Goal: Task Accomplishment & Management: Use online tool/utility

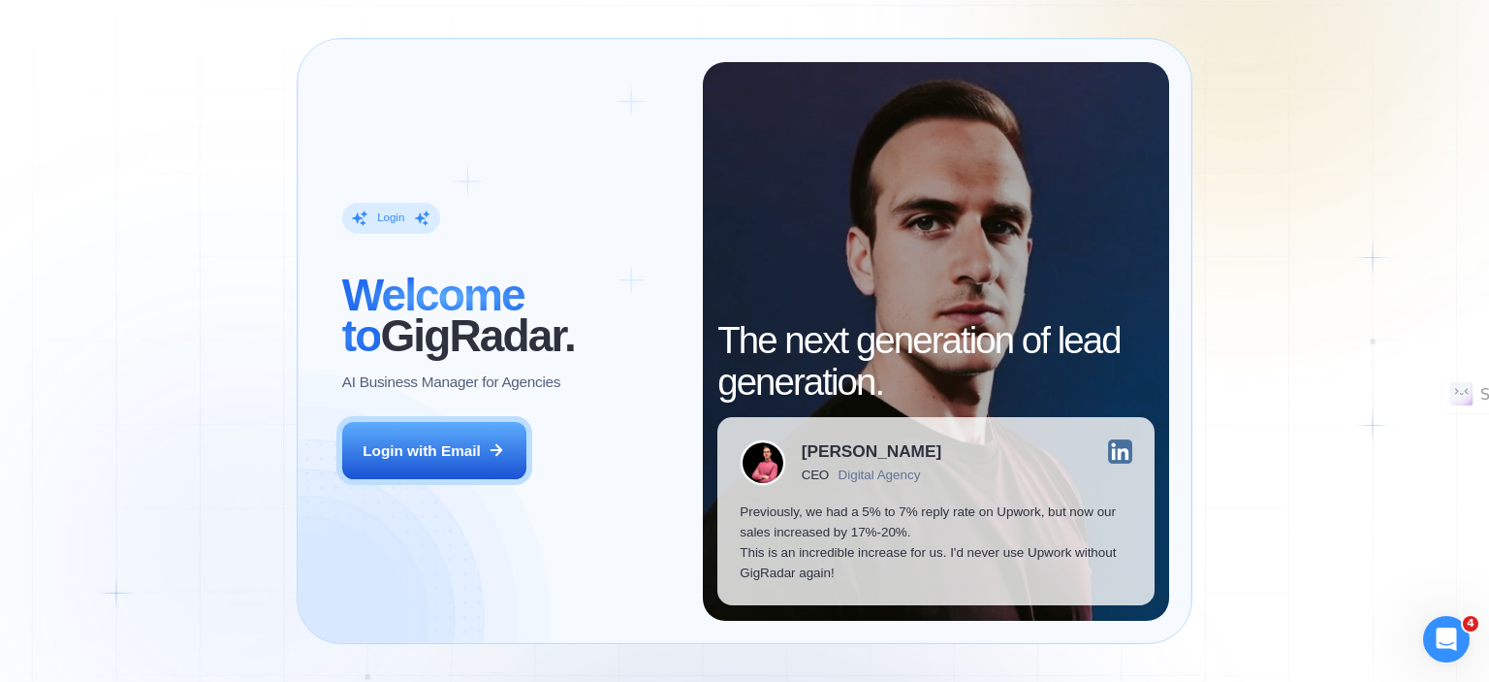
drag, startPoint x: 1011, startPoint y: 21, endPoint x: 1073, endPoint y: 0, distance: 65.6
click at [1011, 21] on div "Login ‍ Welcome to GigRadar. AI Business Manager for Agencies Login with Email …" at bounding box center [744, 341] width 1489 height 682
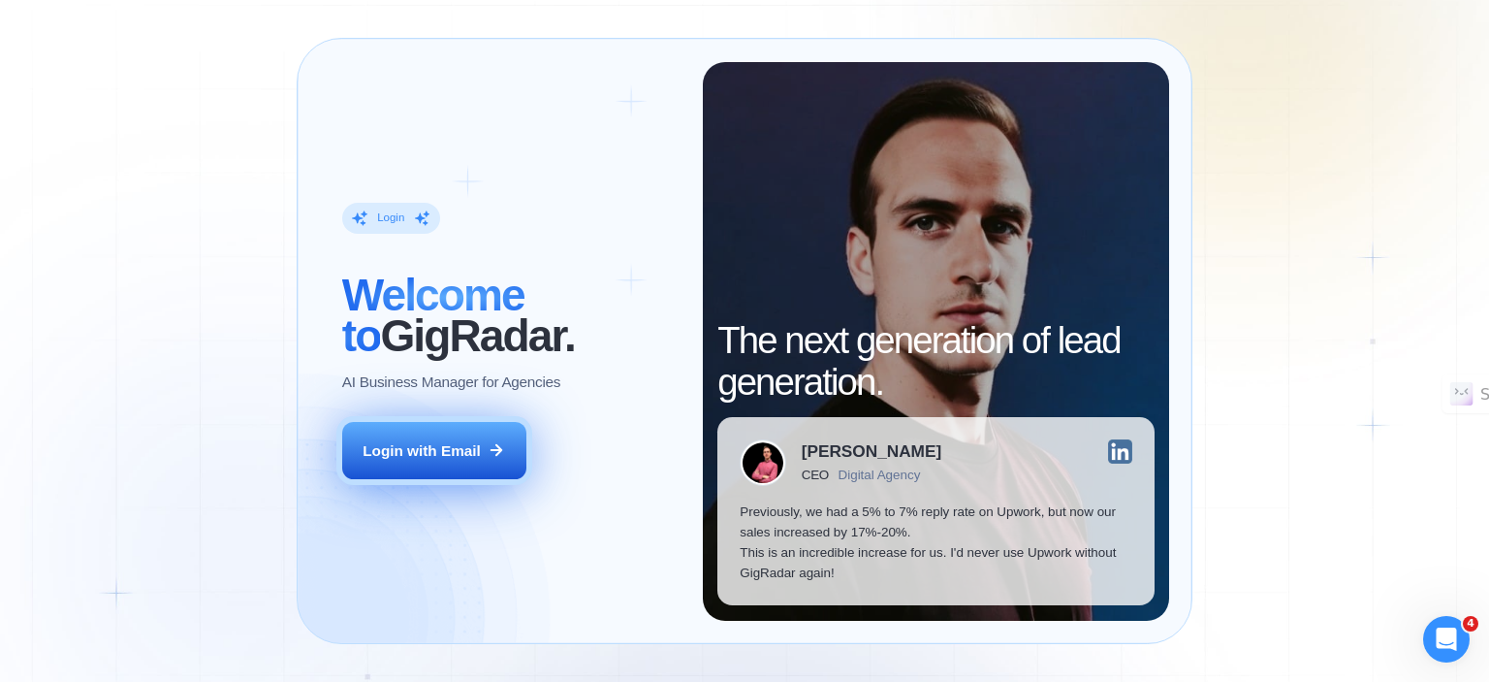
click at [388, 447] on div "Login with Email" at bounding box center [422, 450] width 118 height 20
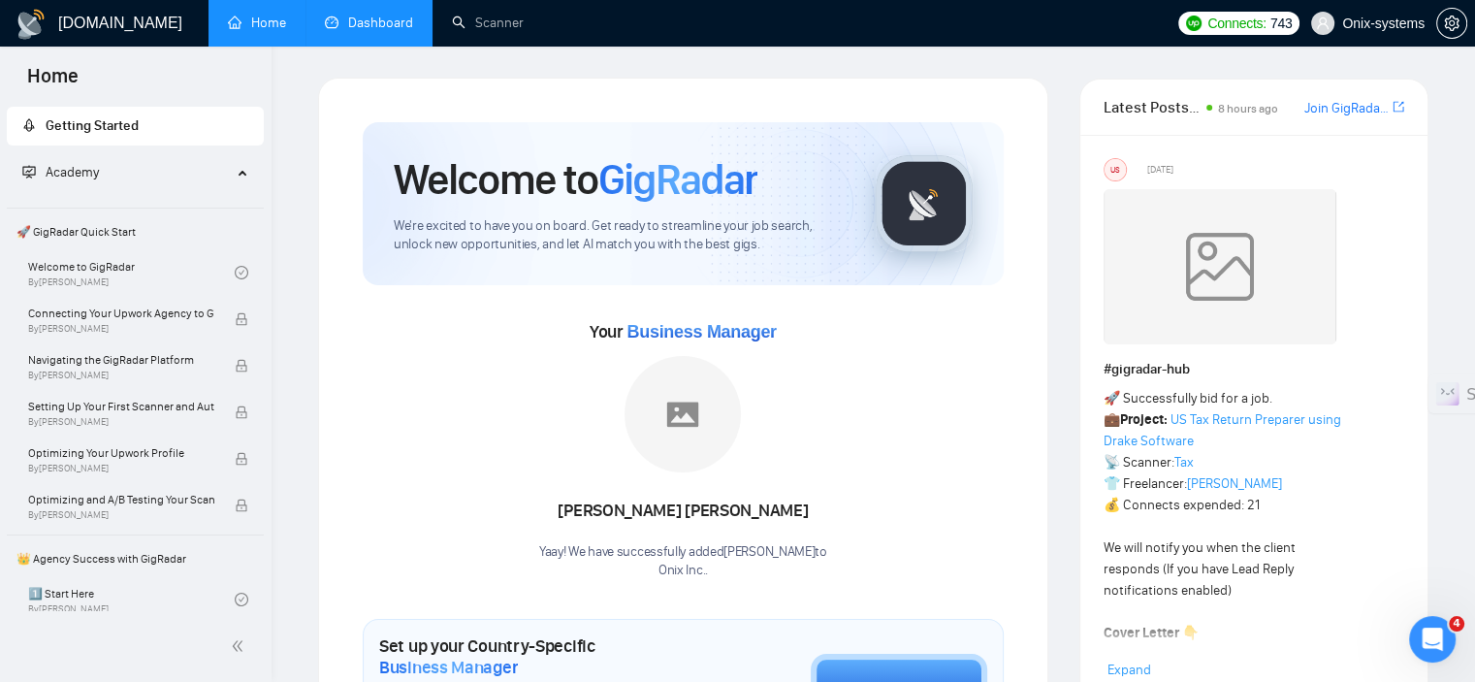
click at [384, 28] on link "Dashboard" at bounding box center [369, 23] width 88 height 16
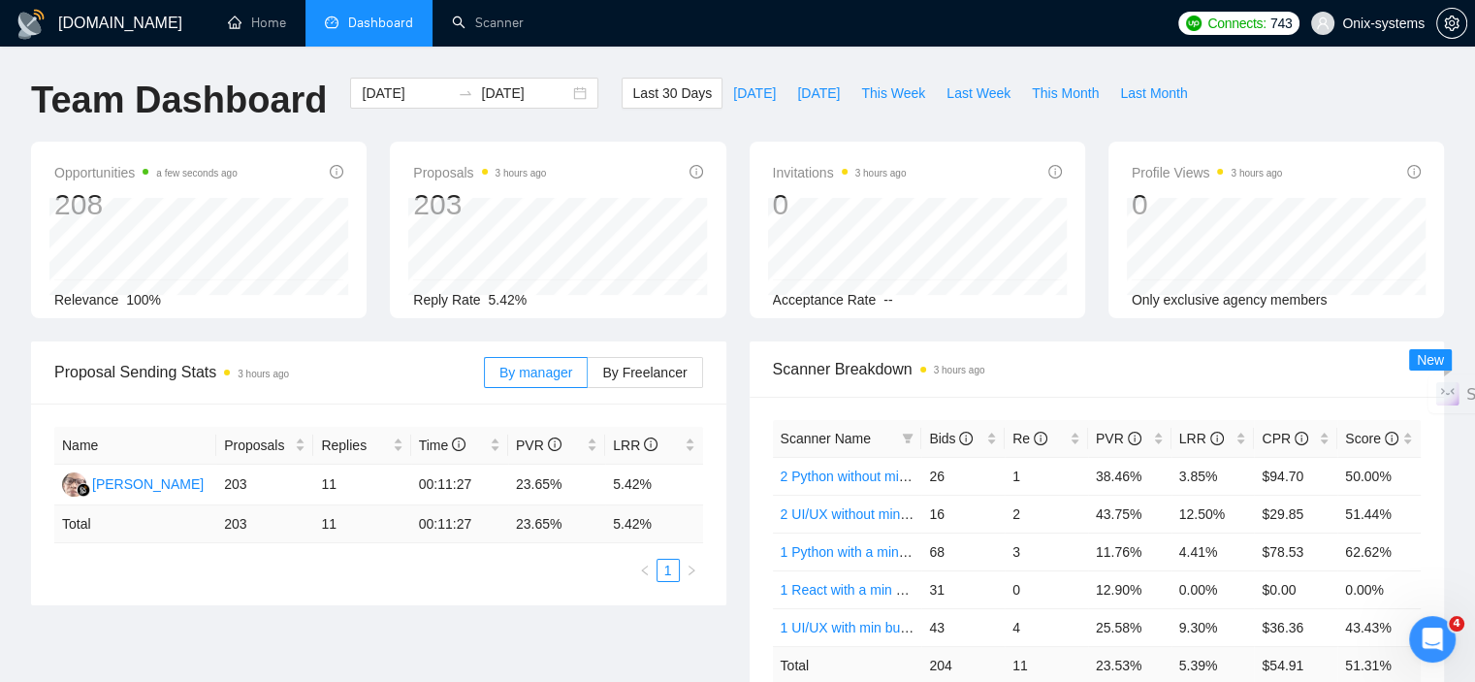
scroll to position [97, 0]
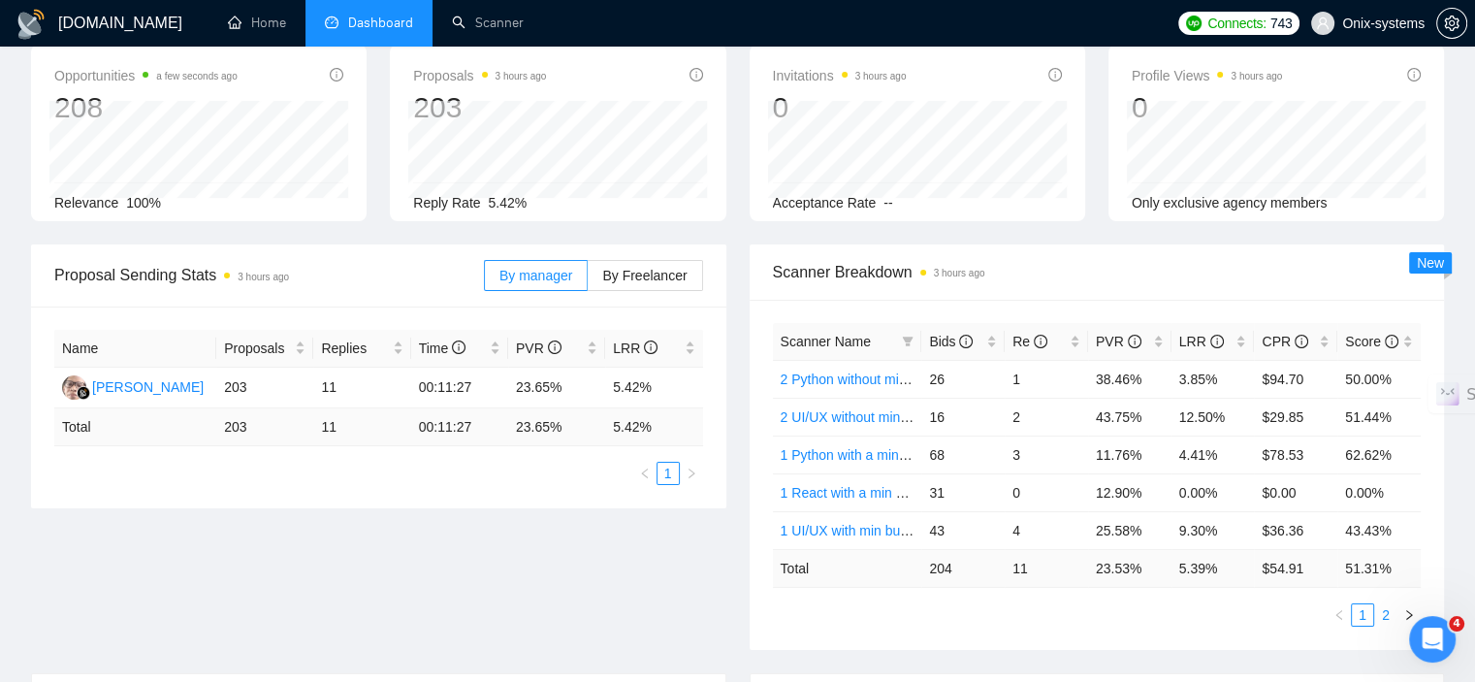
click at [1383, 615] on link "2" at bounding box center [1385, 614] width 21 height 21
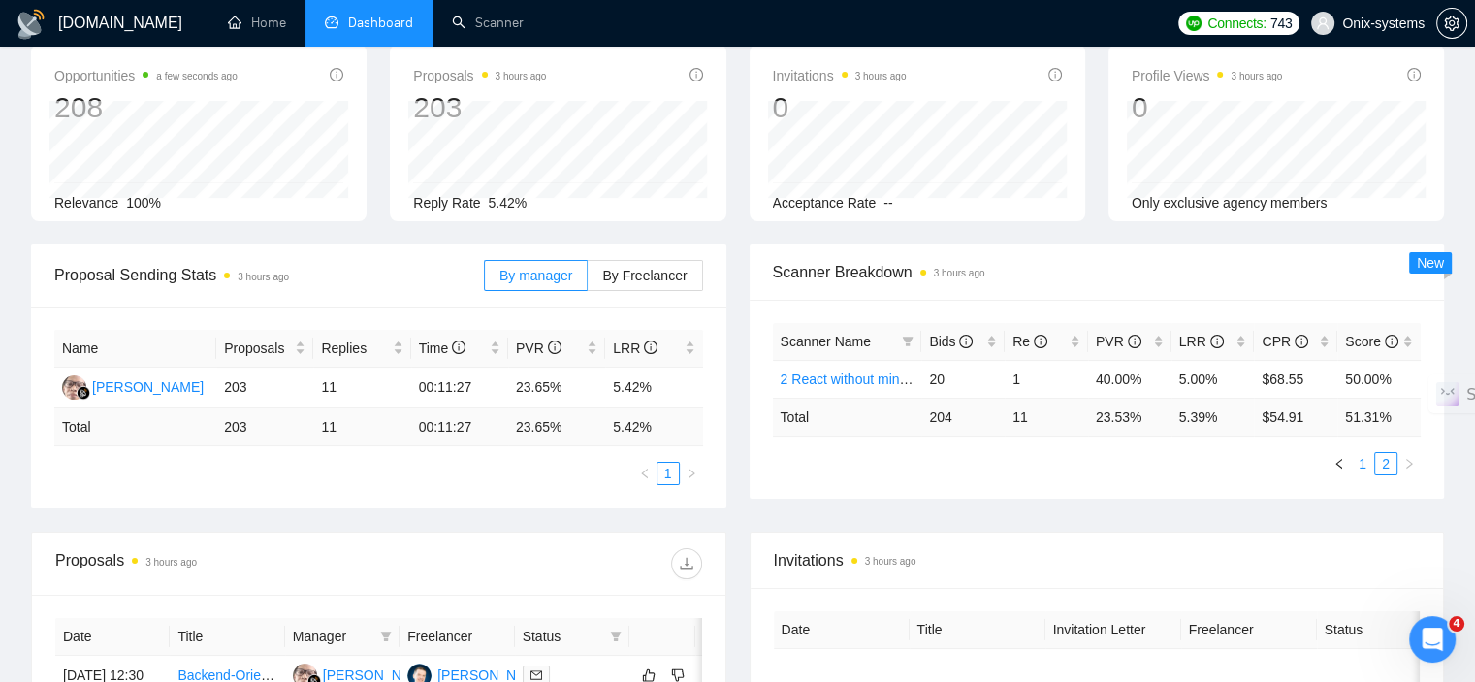
click at [1368, 457] on link "1" at bounding box center [1361, 463] width 21 height 21
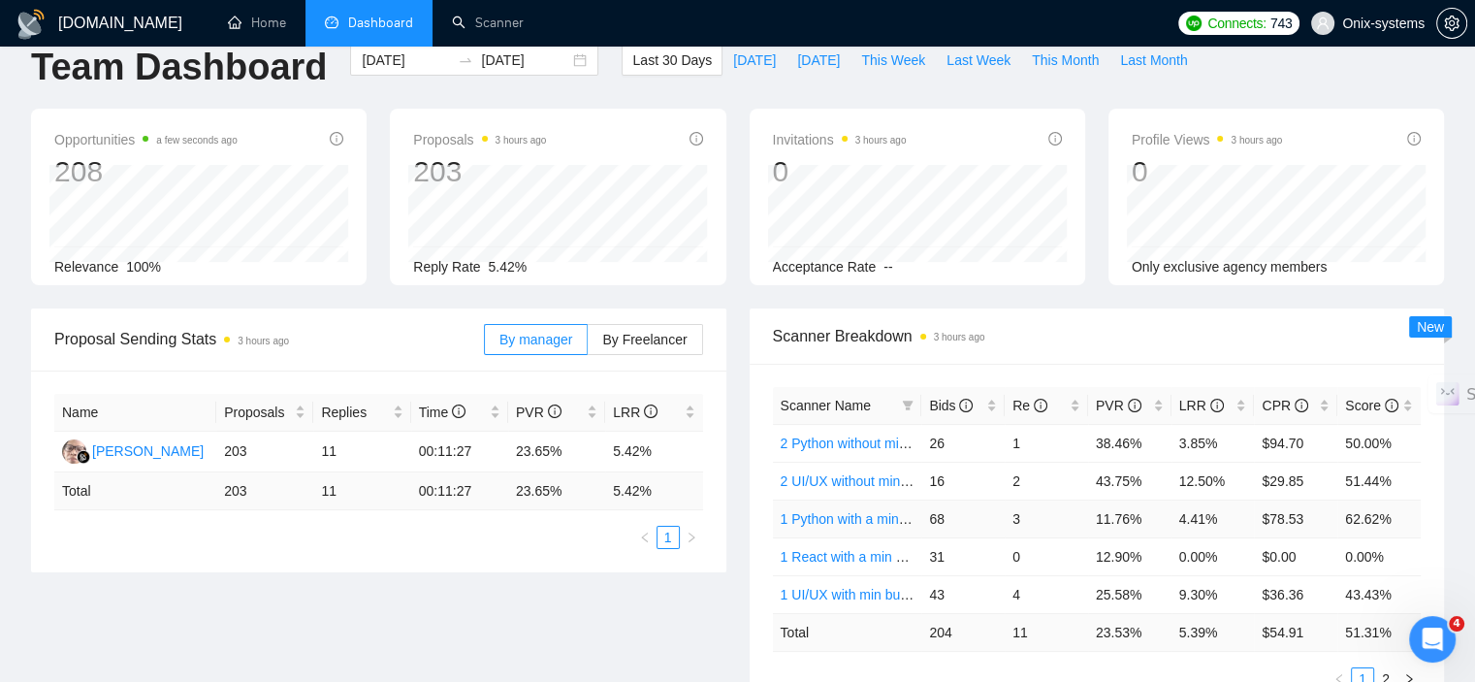
scroll to position [0, 0]
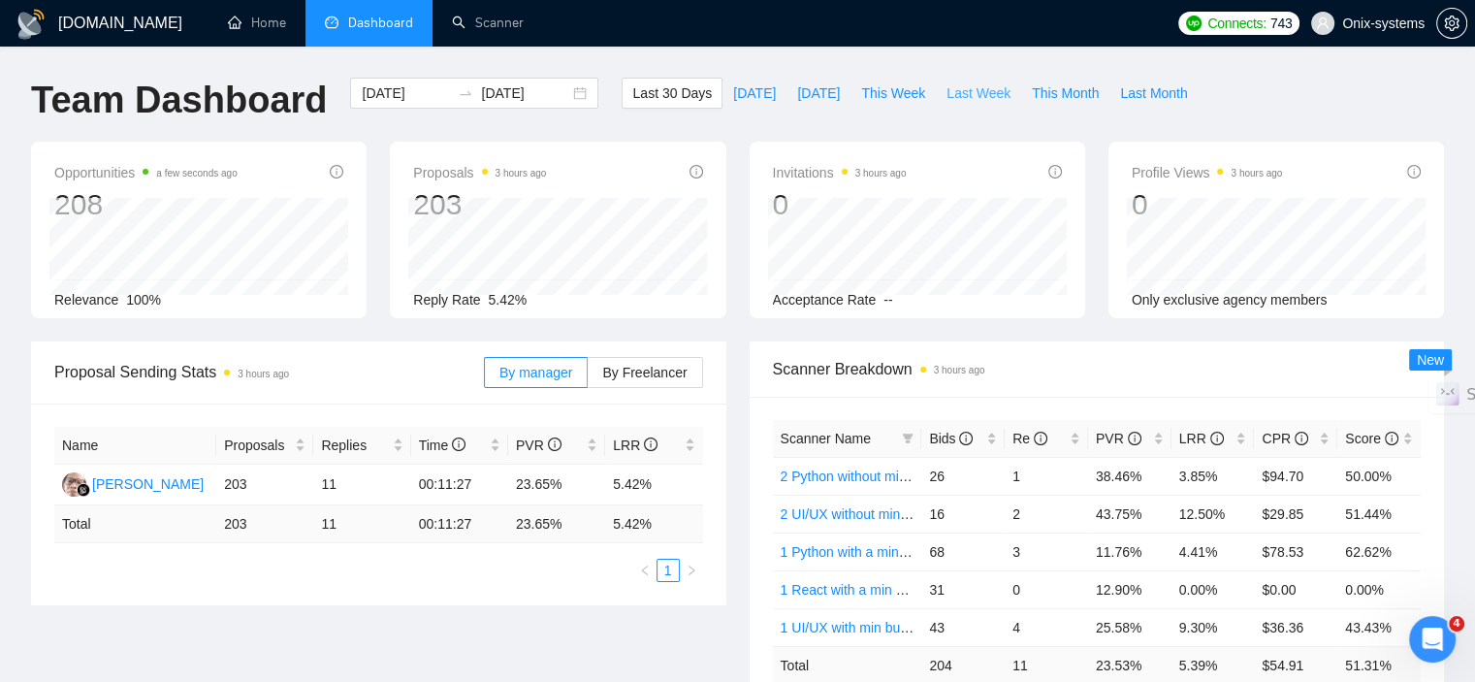
click at [951, 98] on span "Last Week" at bounding box center [978, 92] width 64 height 21
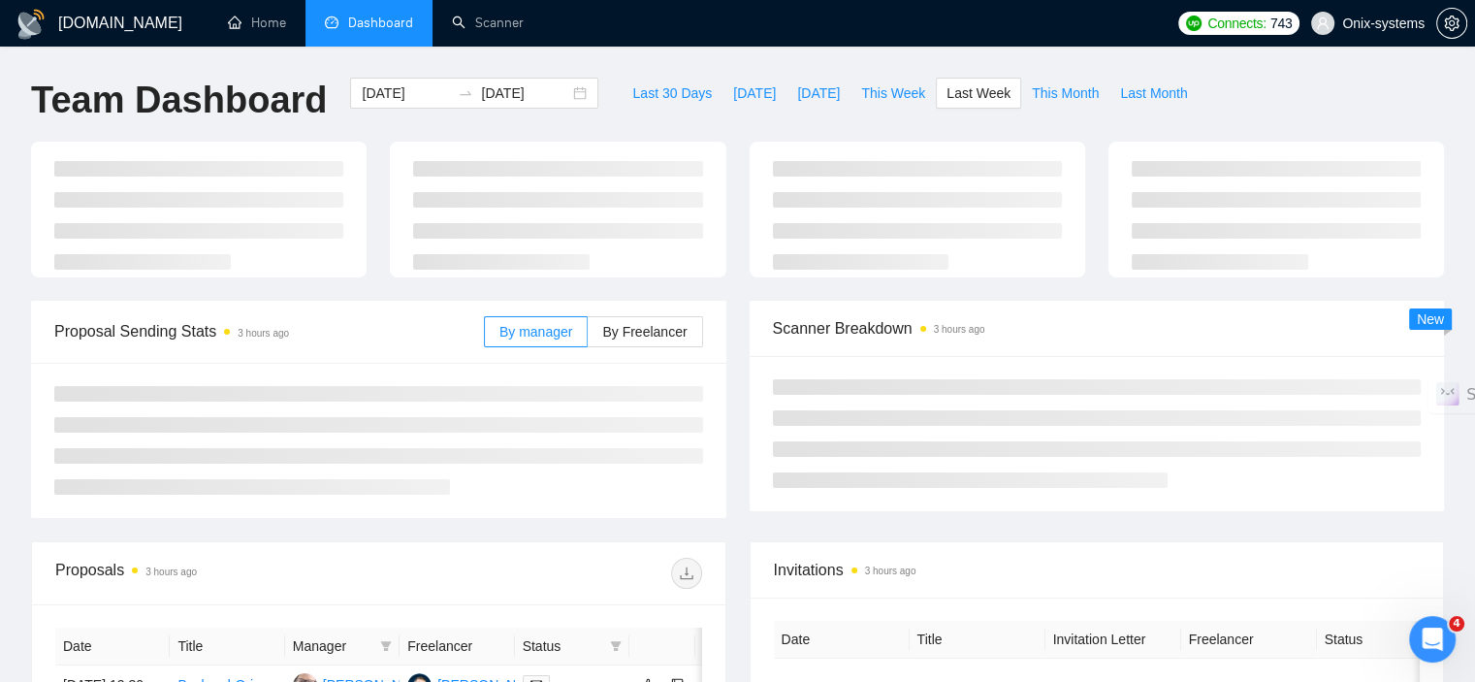
type input "2025-09-08"
type input "2025-09-14"
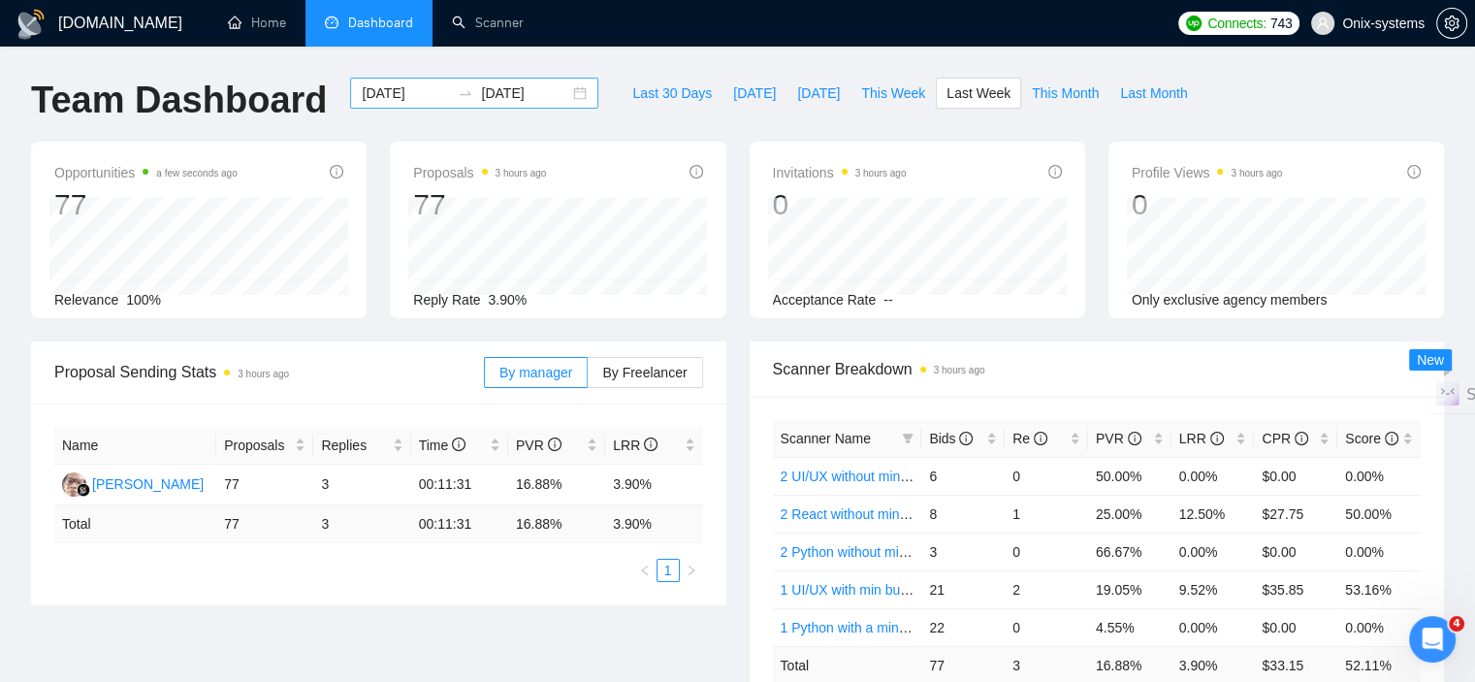
click at [450, 99] on div at bounding box center [465, 93] width 31 height 16
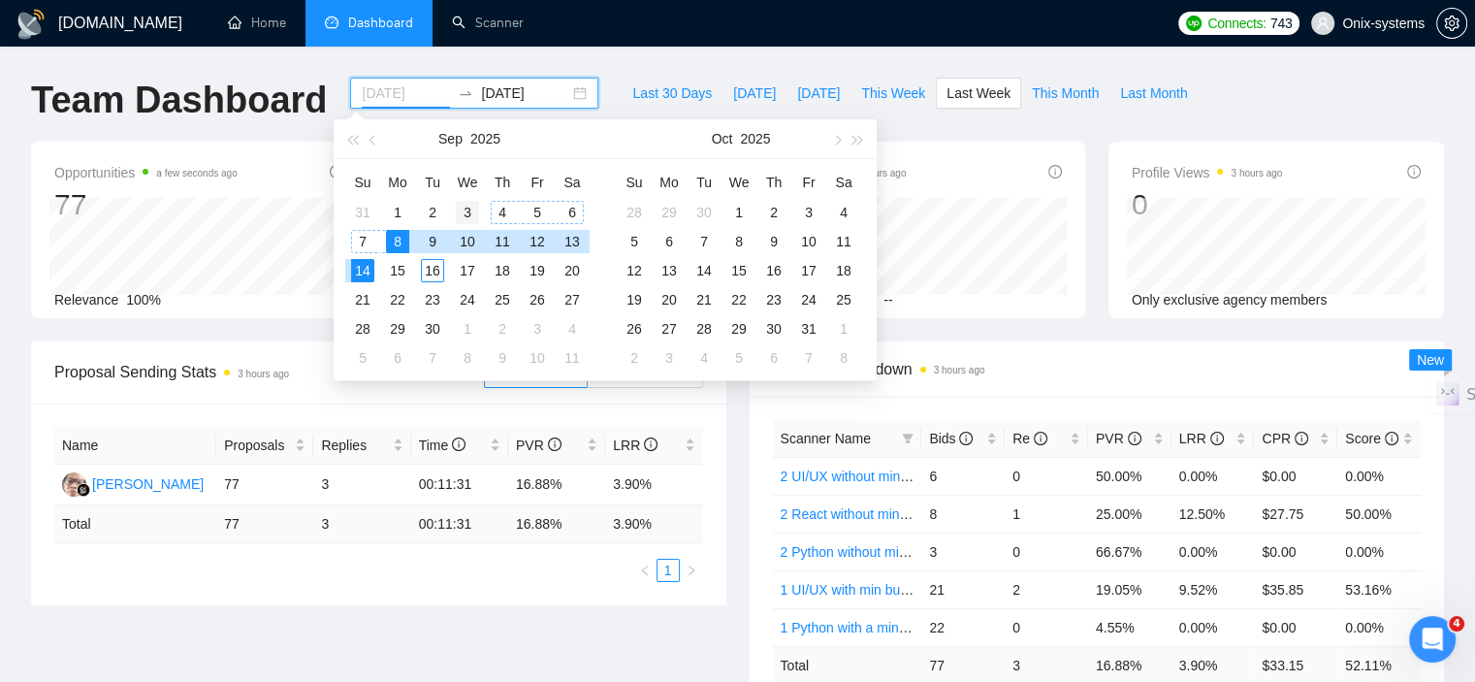
type input "2025-09-03"
click at [473, 207] on div "3" at bounding box center [467, 212] width 23 height 23
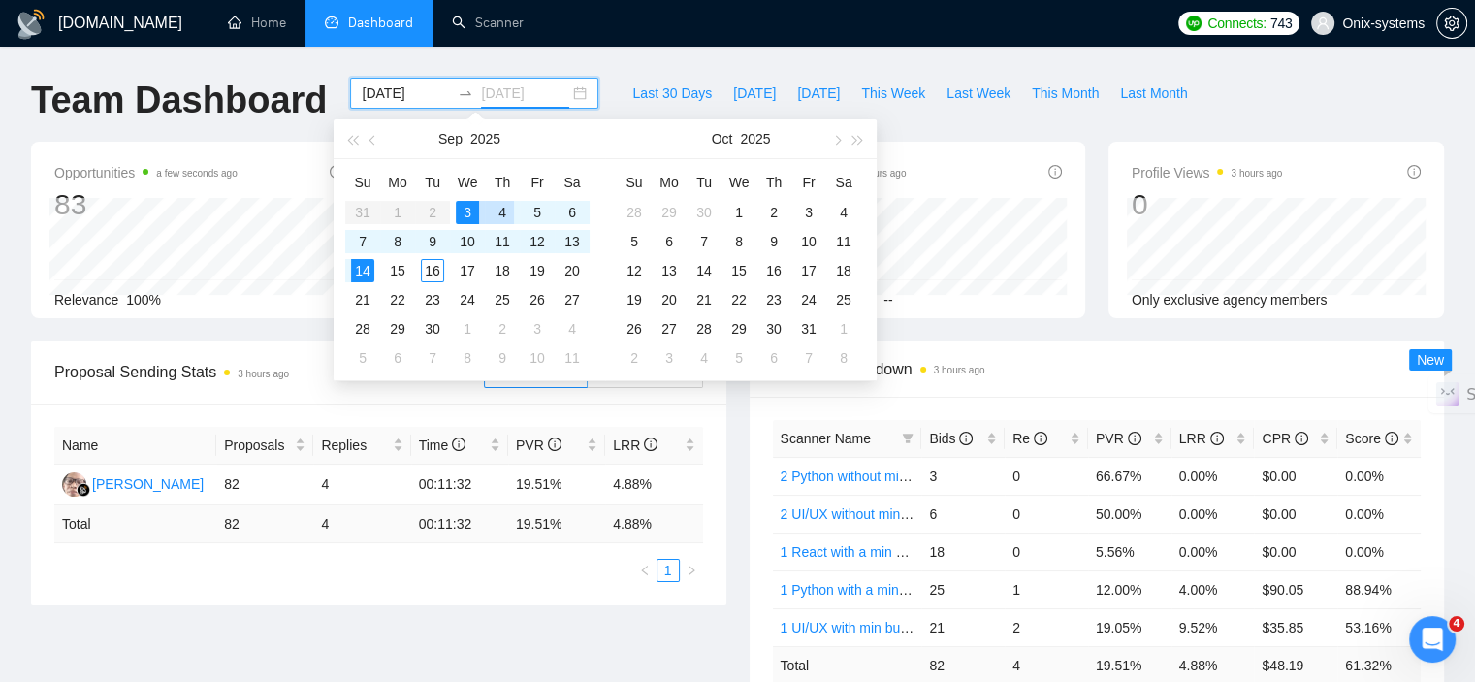
type input "2025-09-04"
click at [493, 208] on div "4" at bounding box center [502, 212] width 23 height 23
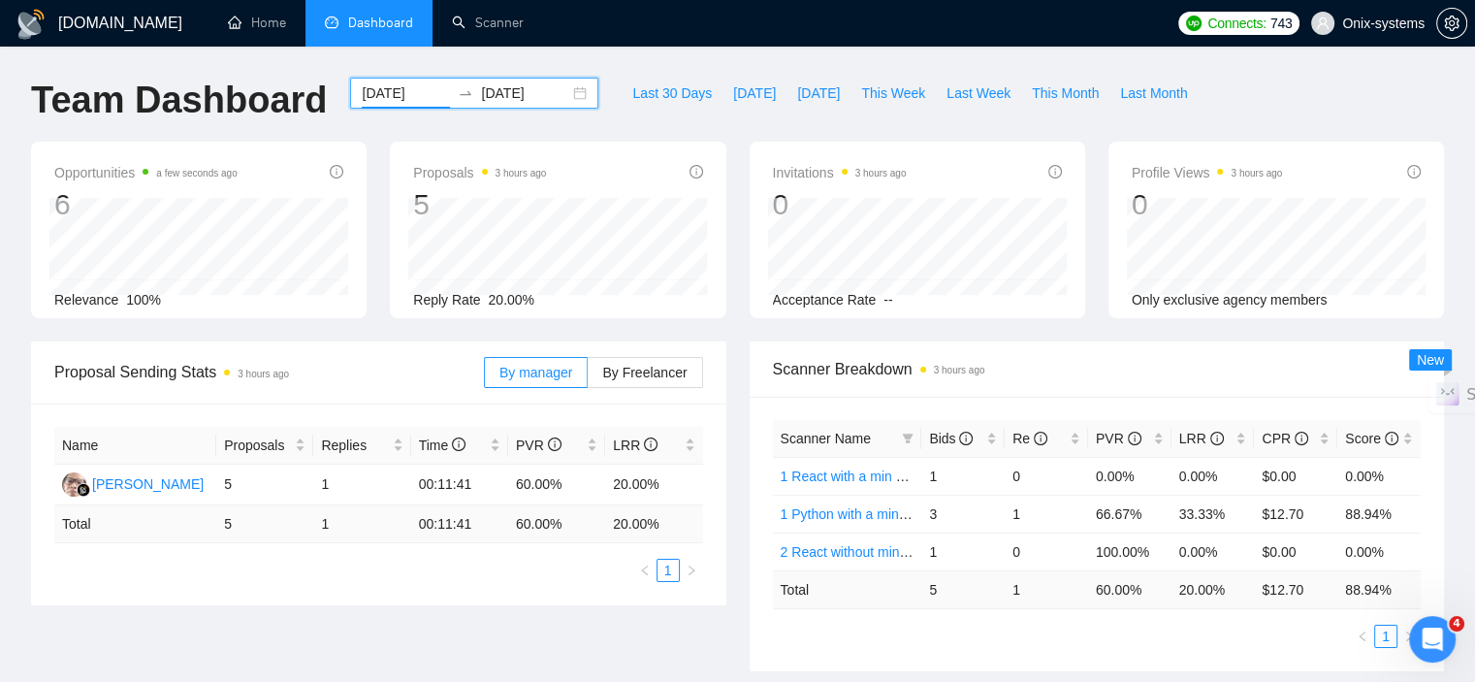
click at [400, 99] on input "2025-09-03" at bounding box center [406, 92] width 88 height 21
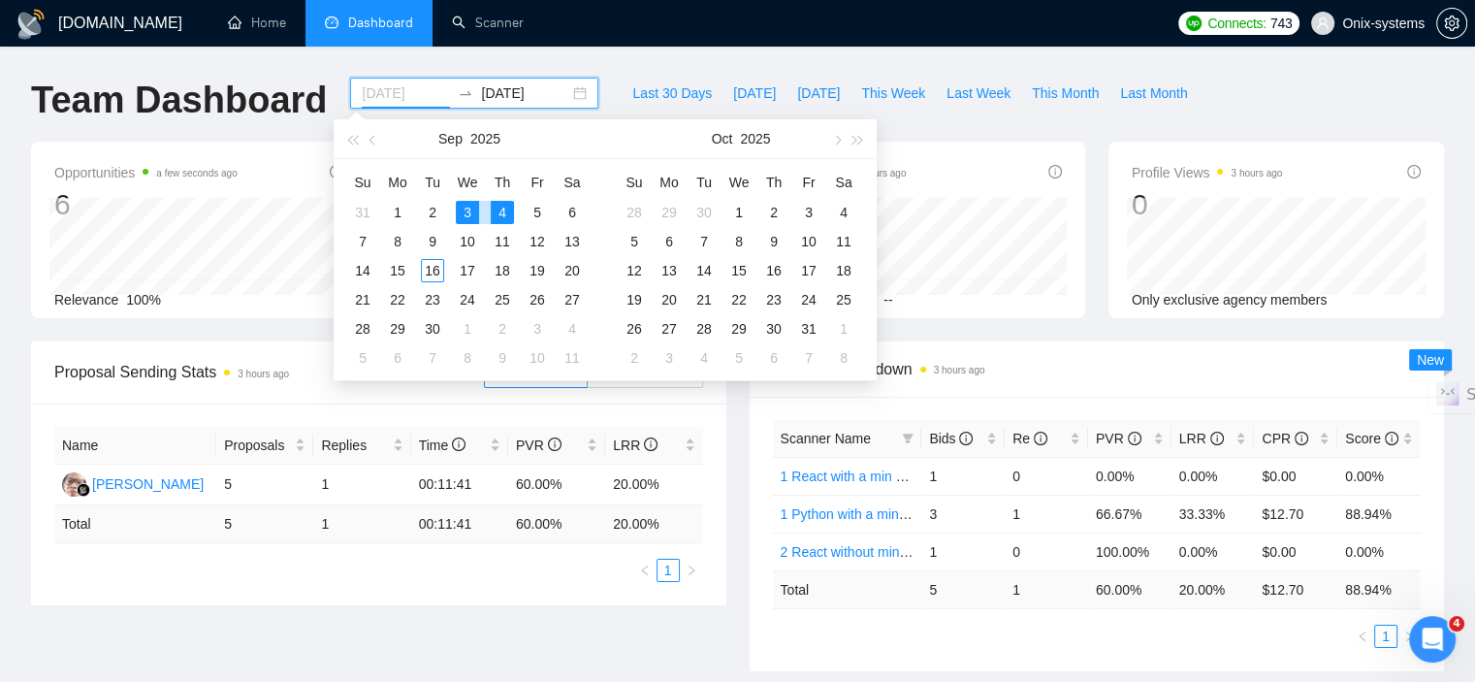
type input "2025-09-04"
click at [494, 217] on div "4" at bounding box center [502, 212] width 23 height 23
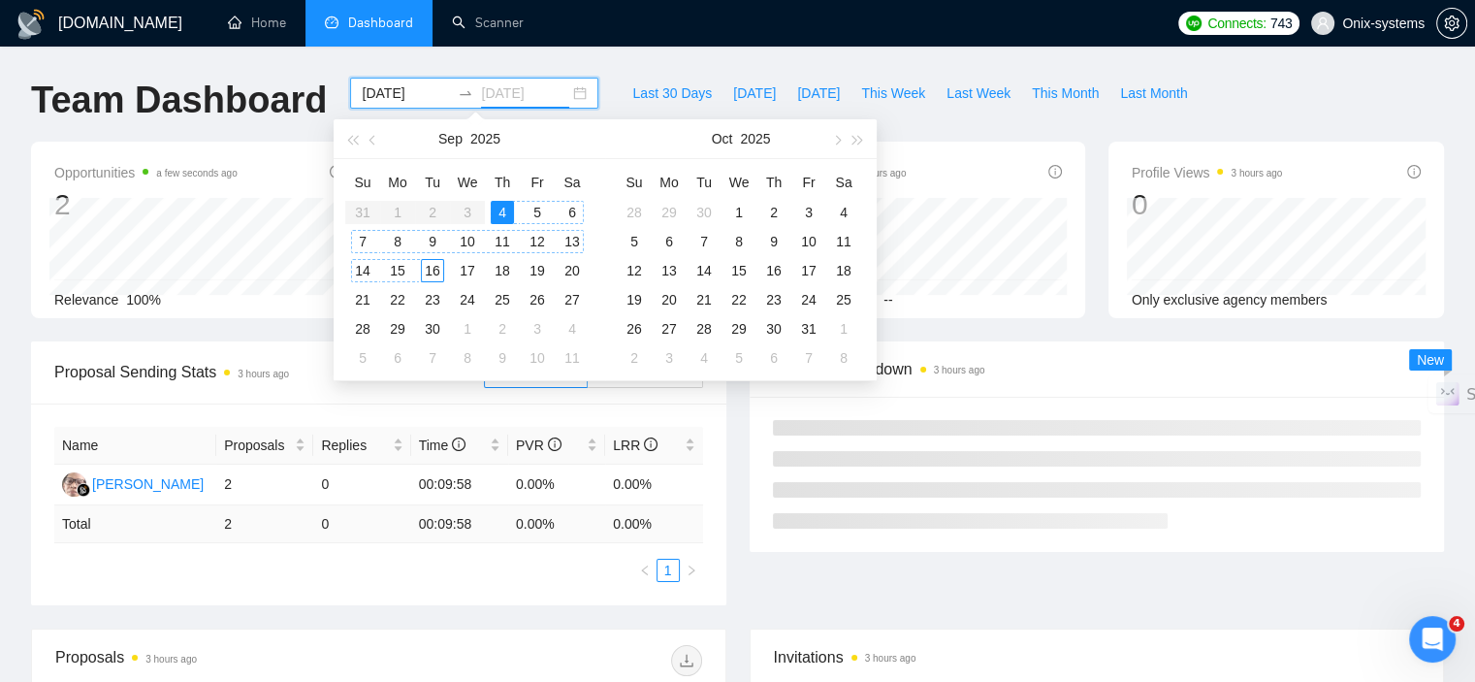
type input "2025-09-16"
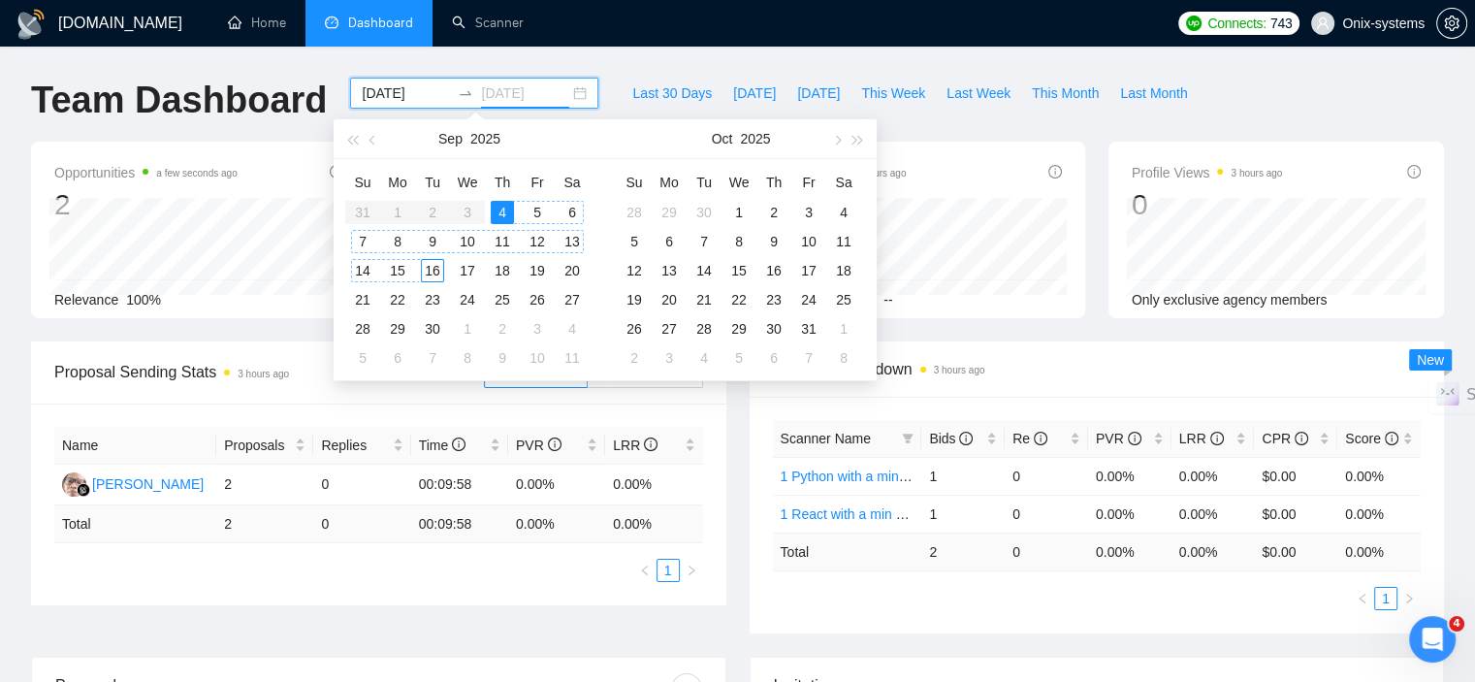
click at [430, 270] on div "16" at bounding box center [432, 270] width 23 height 23
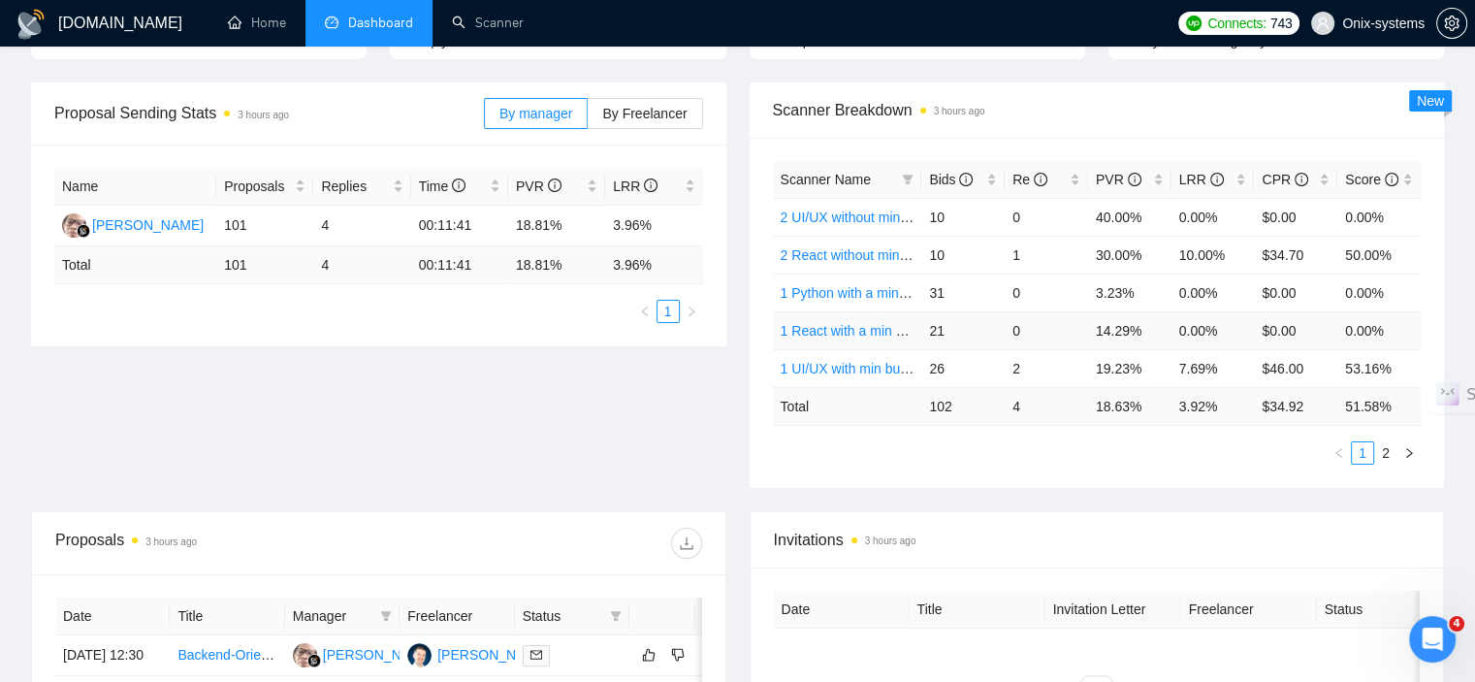
scroll to position [291, 0]
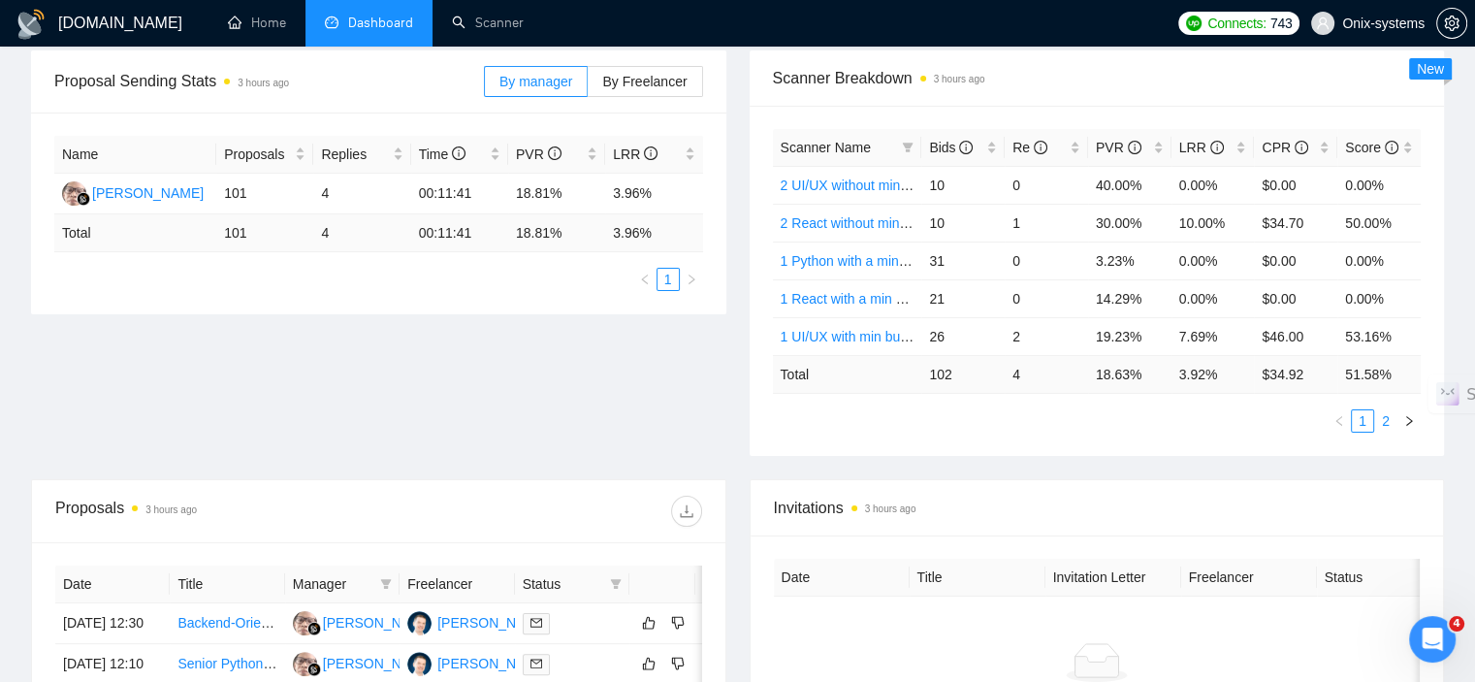
click at [1379, 410] on link "2" at bounding box center [1385, 420] width 21 height 21
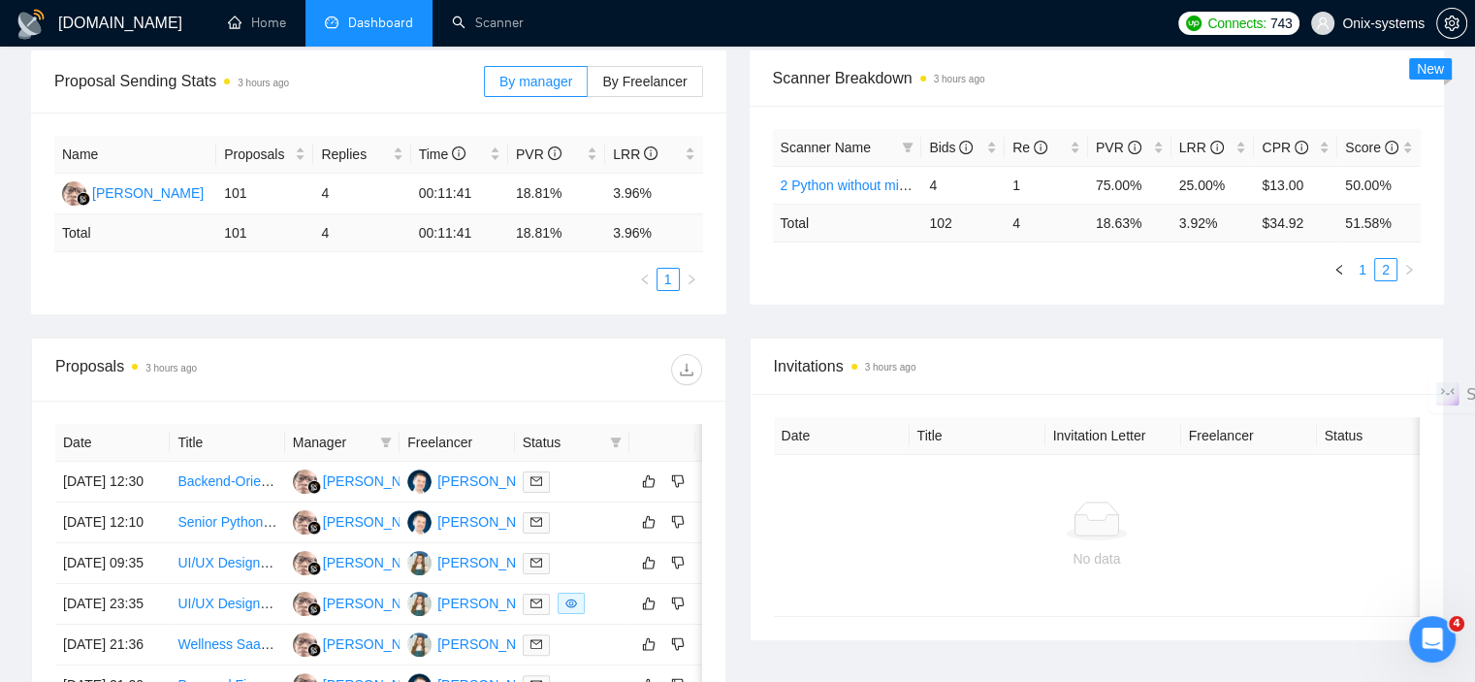
click at [1357, 268] on link "1" at bounding box center [1361, 269] width 21 height 21
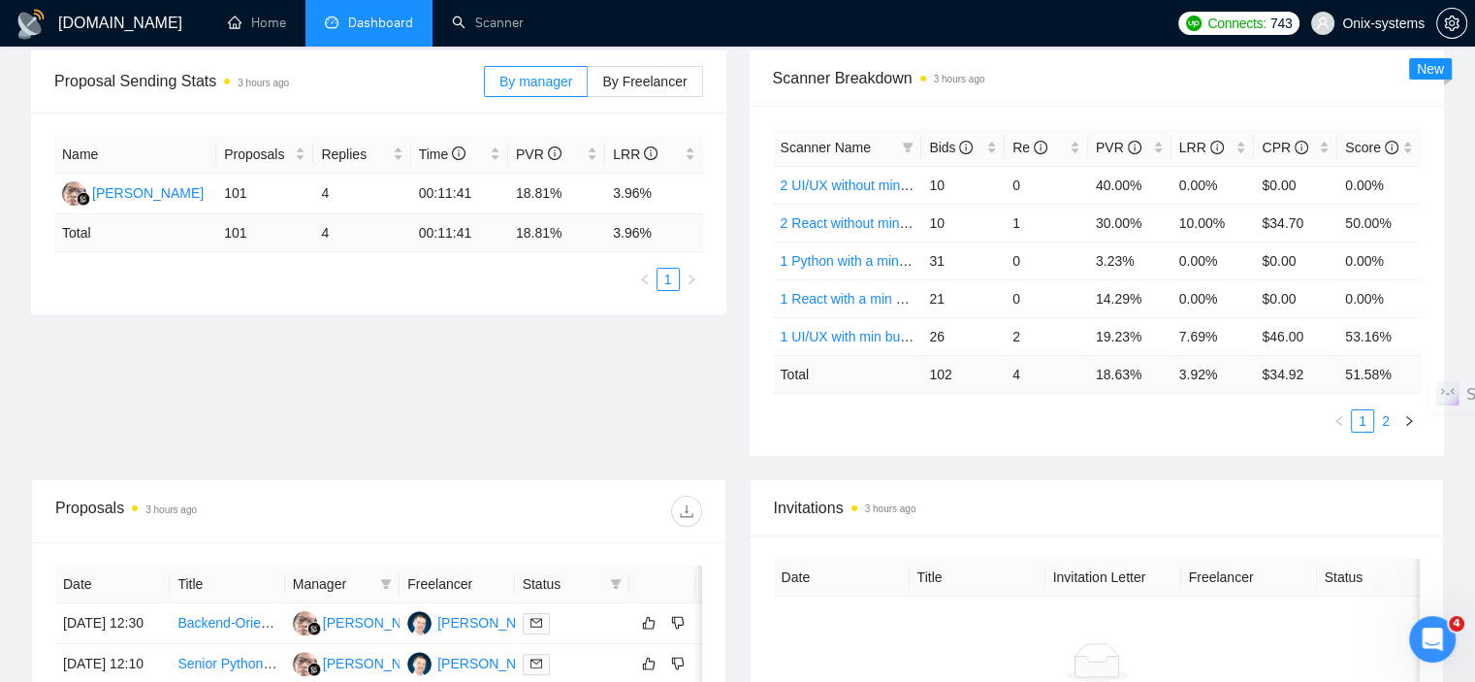
click at [1383, 421] on link "2" at bounding box center [1385, 420] width 21 height 21
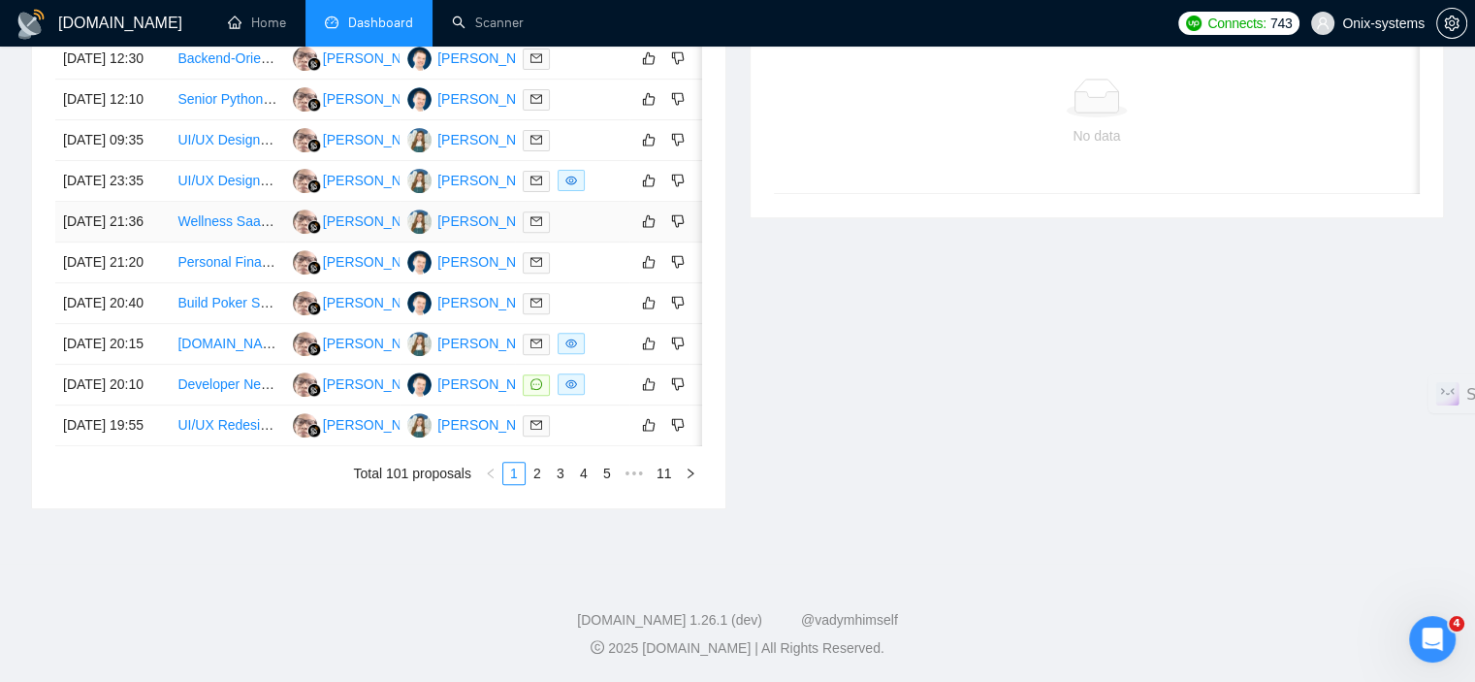
scroll to position [888, 0]
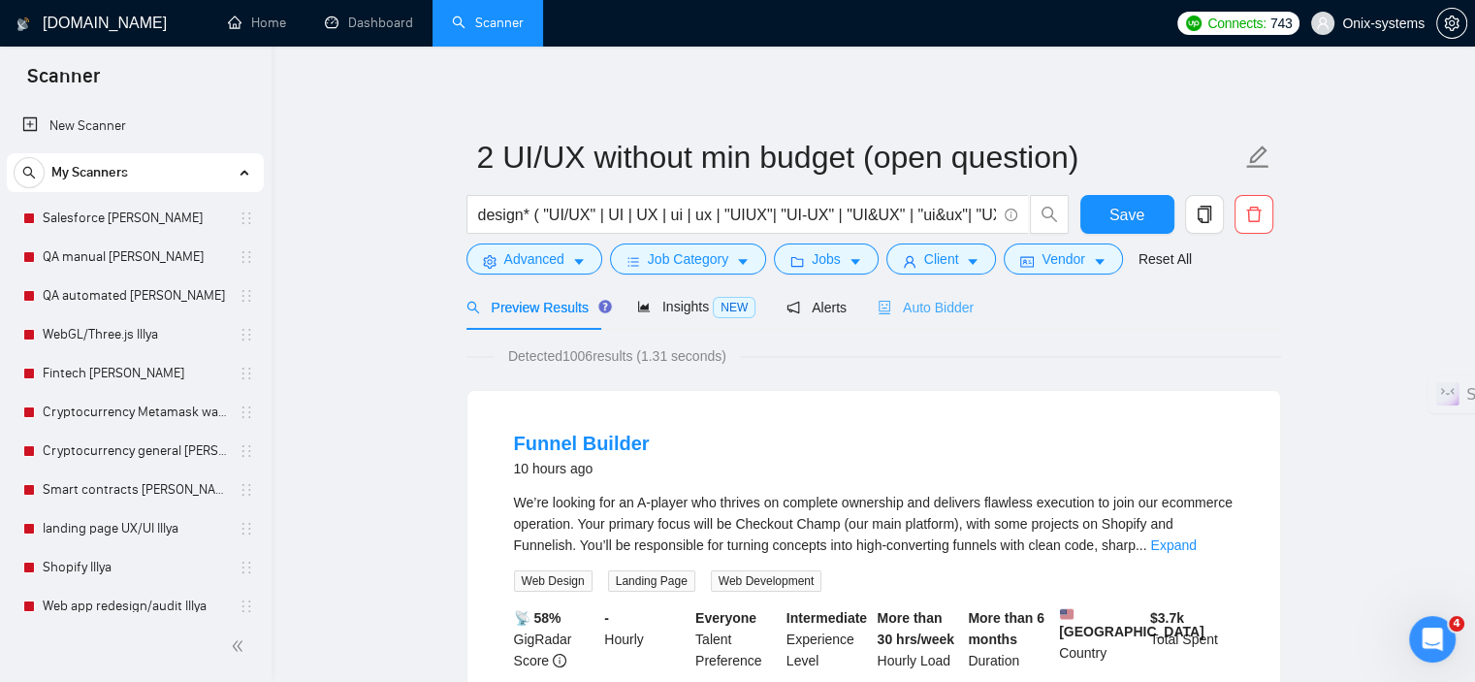
click at [918, 325] on div "Auto Bidder" at bounding box center [925, 307] width 96 height 46
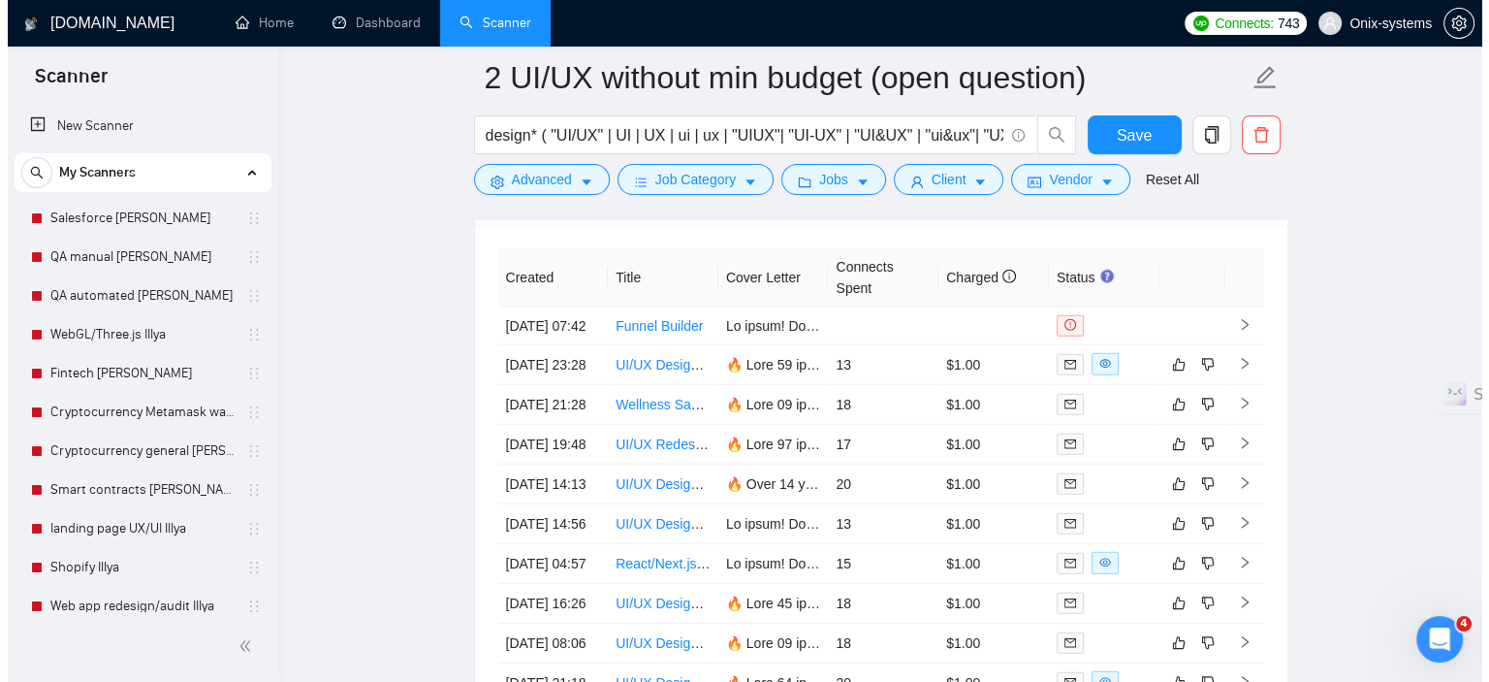
scroll to position [4944, 0]
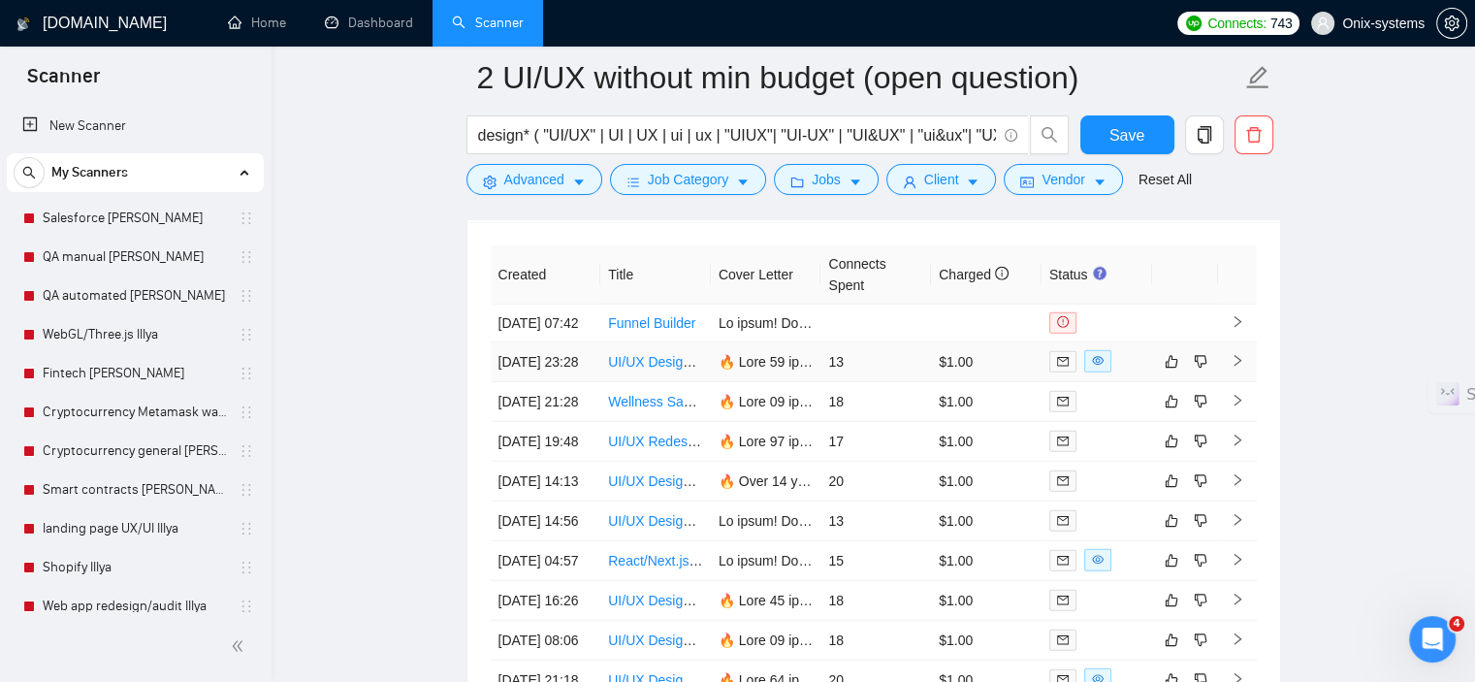
click at [1239, 367] on icon "right" at bounding box center [1237, 361] width 14 height 14
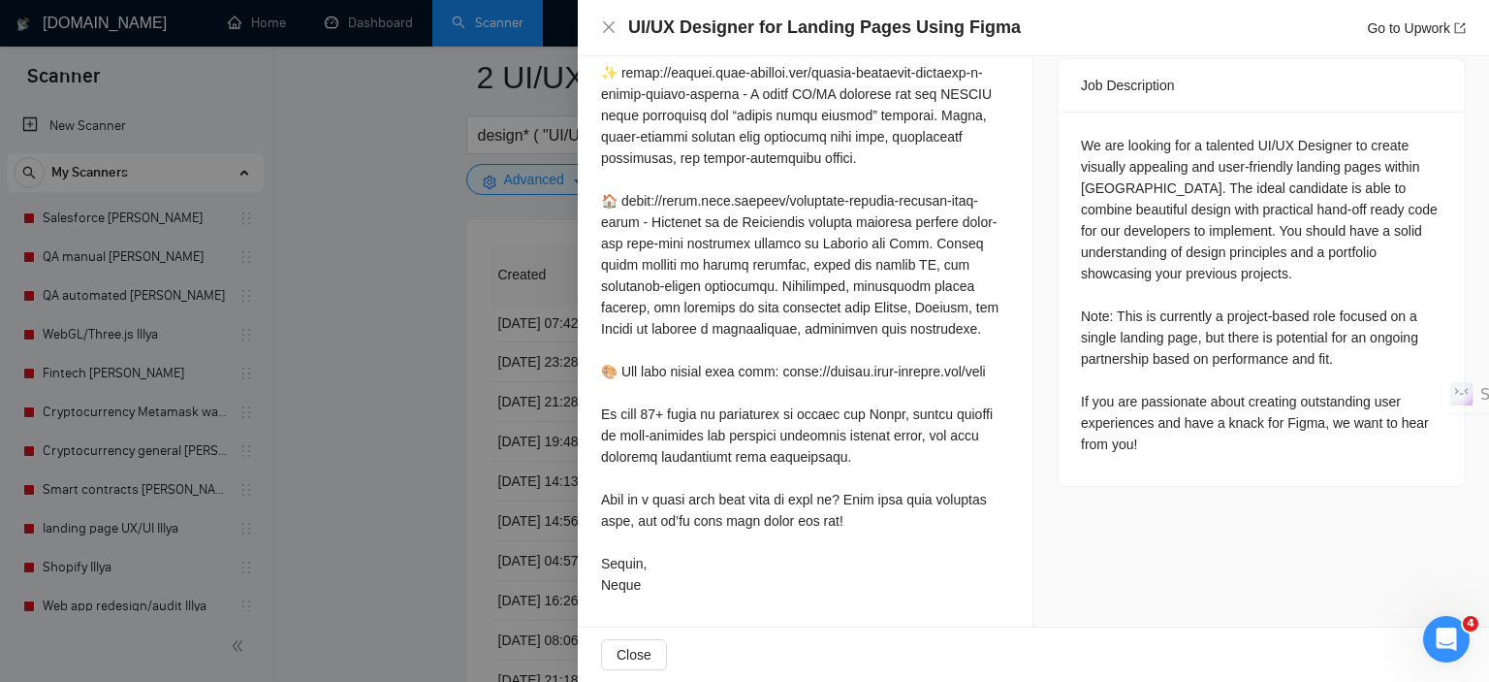
scroll to position [807, 0]
click at [393, 483] on div at bounding box center [744, 341] width 1489 height 682
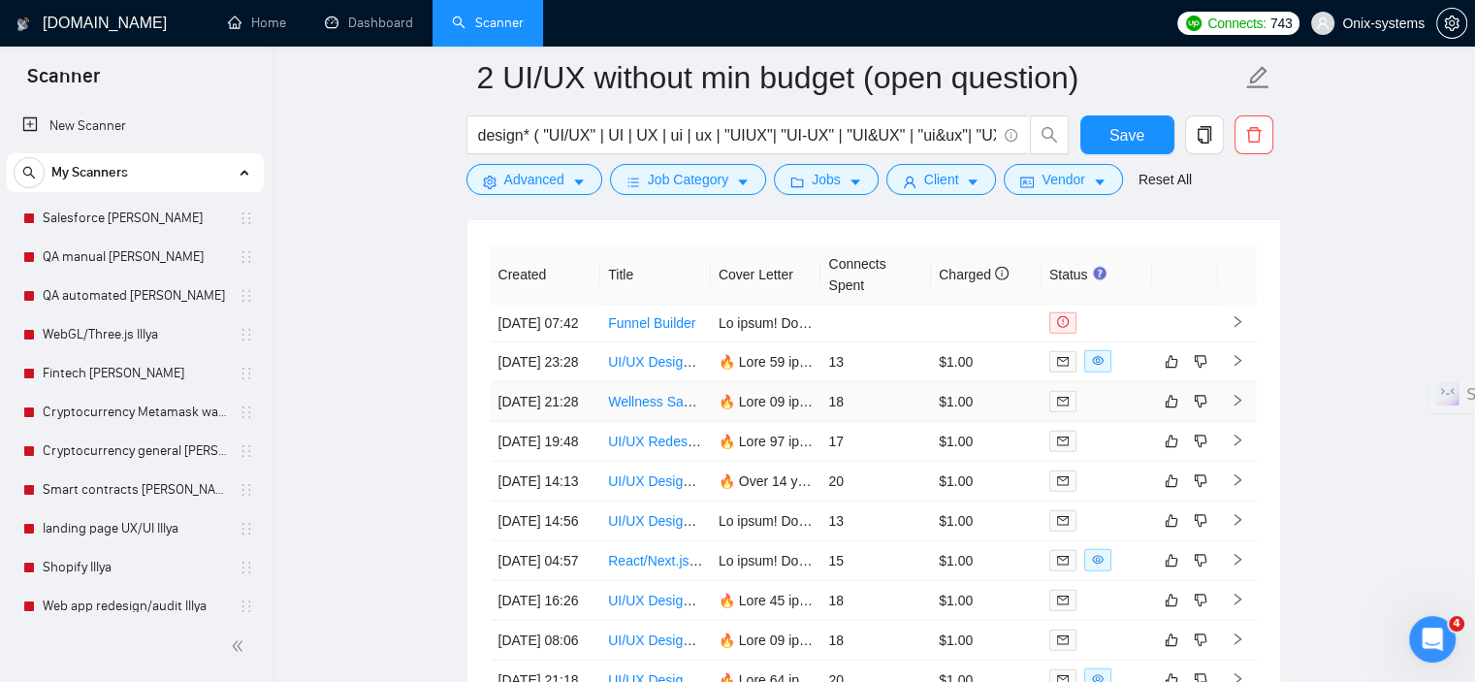
click at [1233, 422] on td at bounding box center [1237, 402] width 39 height 40
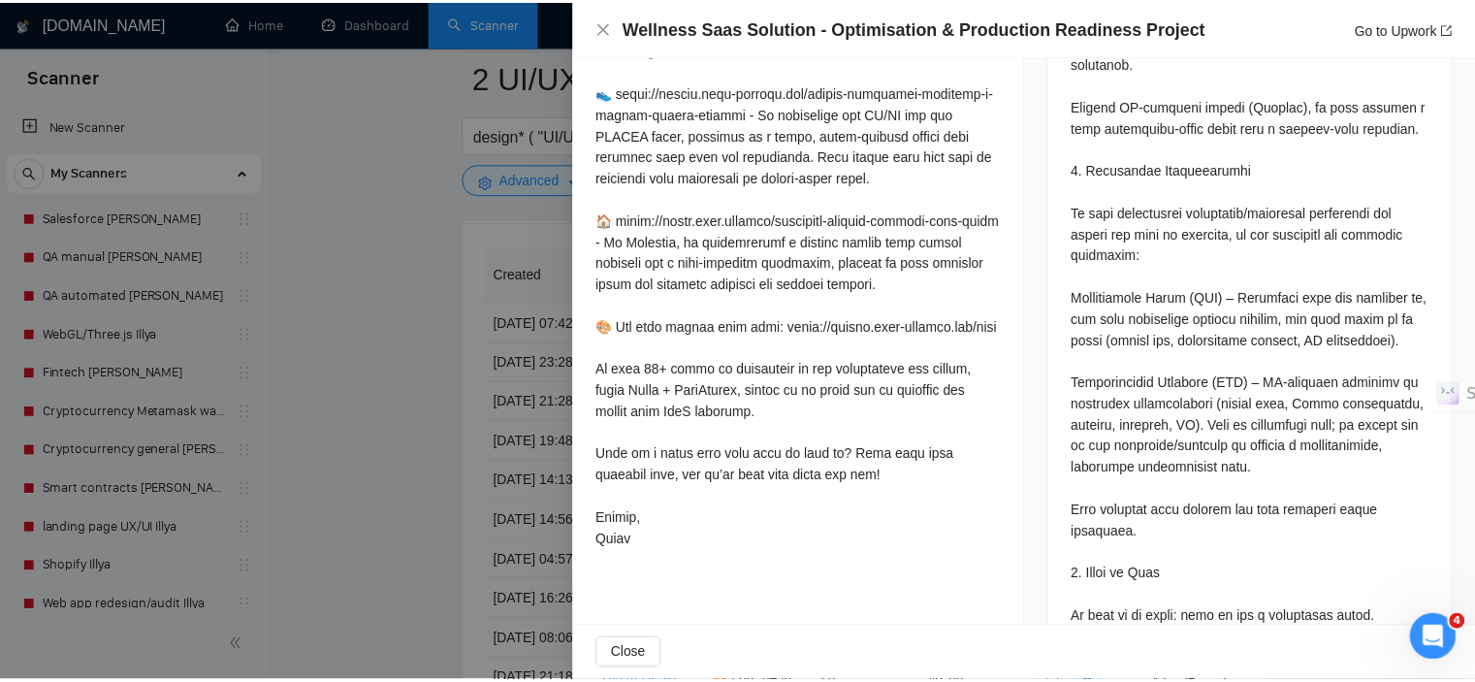
scroll to position [1485, 0]
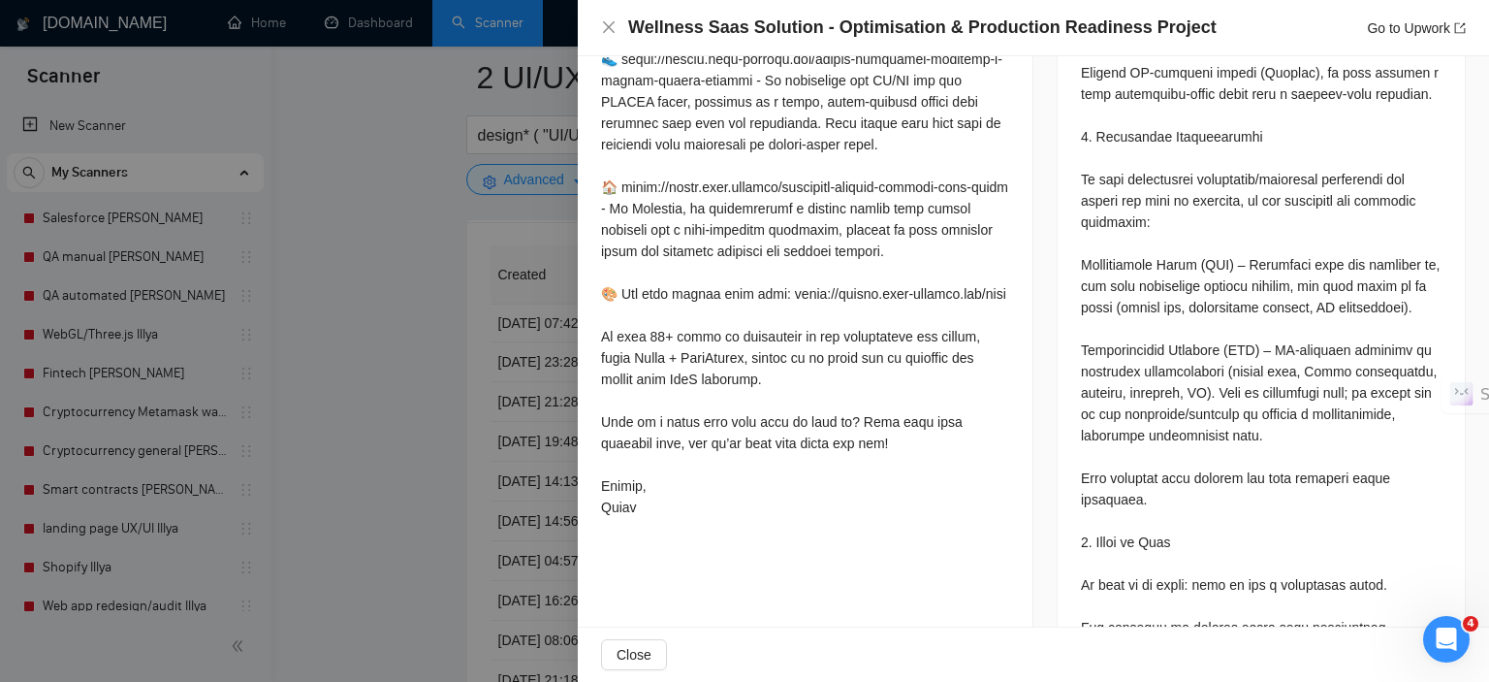
click at [394, 536] on div at bounding box center [744, 341] width 1489 height 682
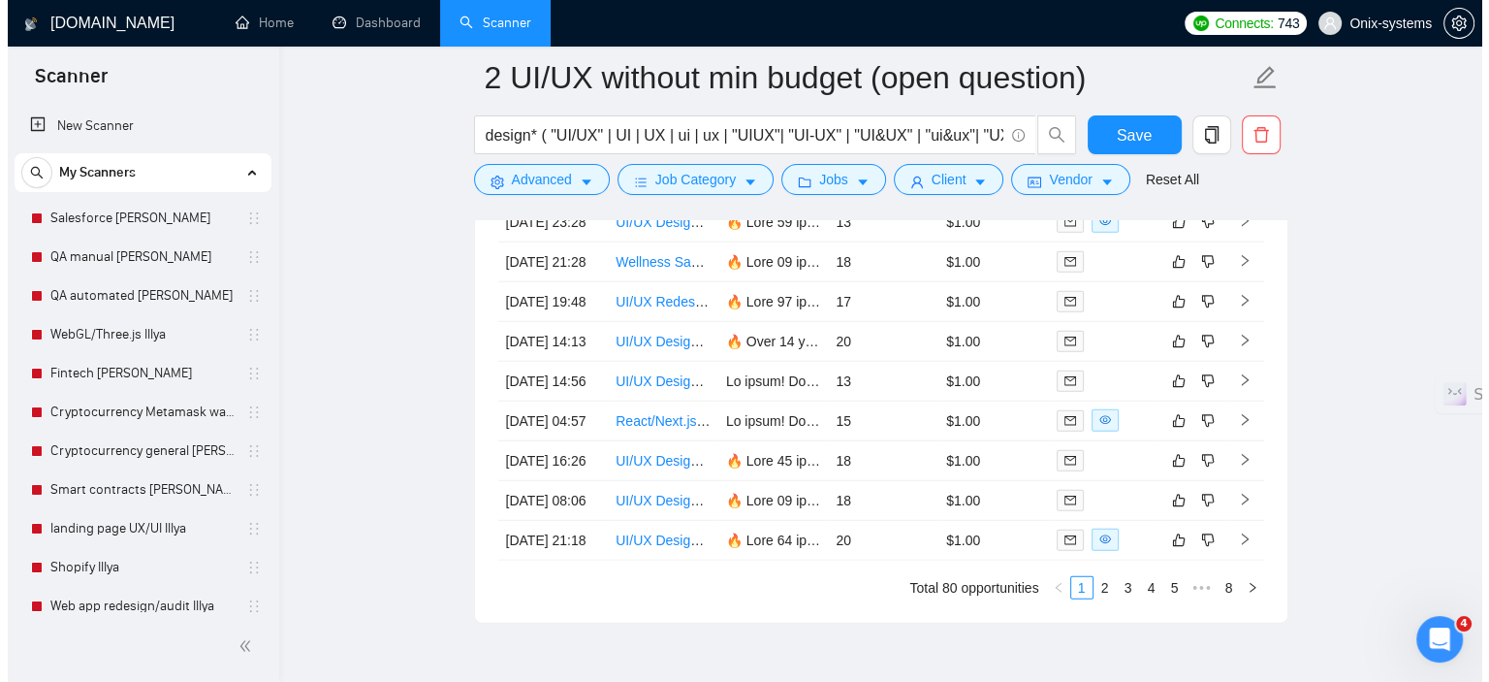
scroll to position [5041, 0]
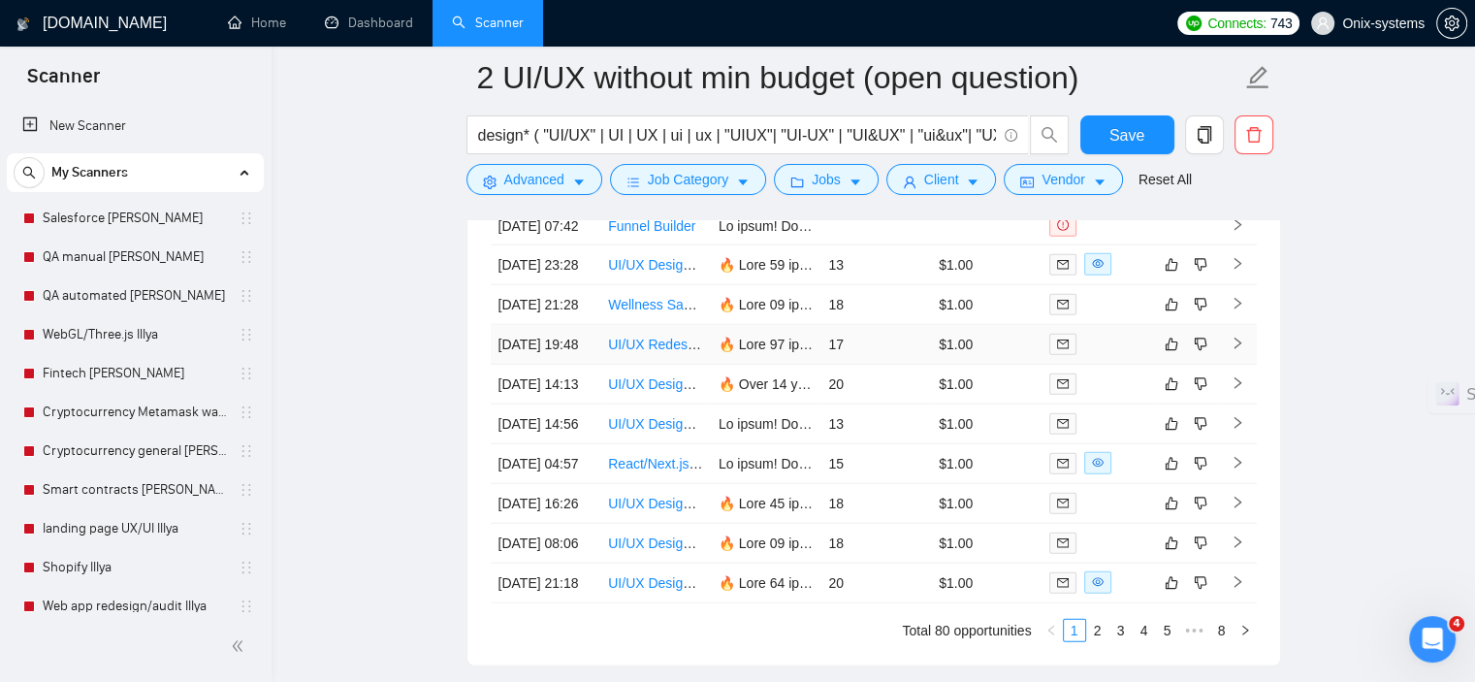
click at [1234, 349] on icon "right" at bounding box center [1236, 343] width 7 height 12
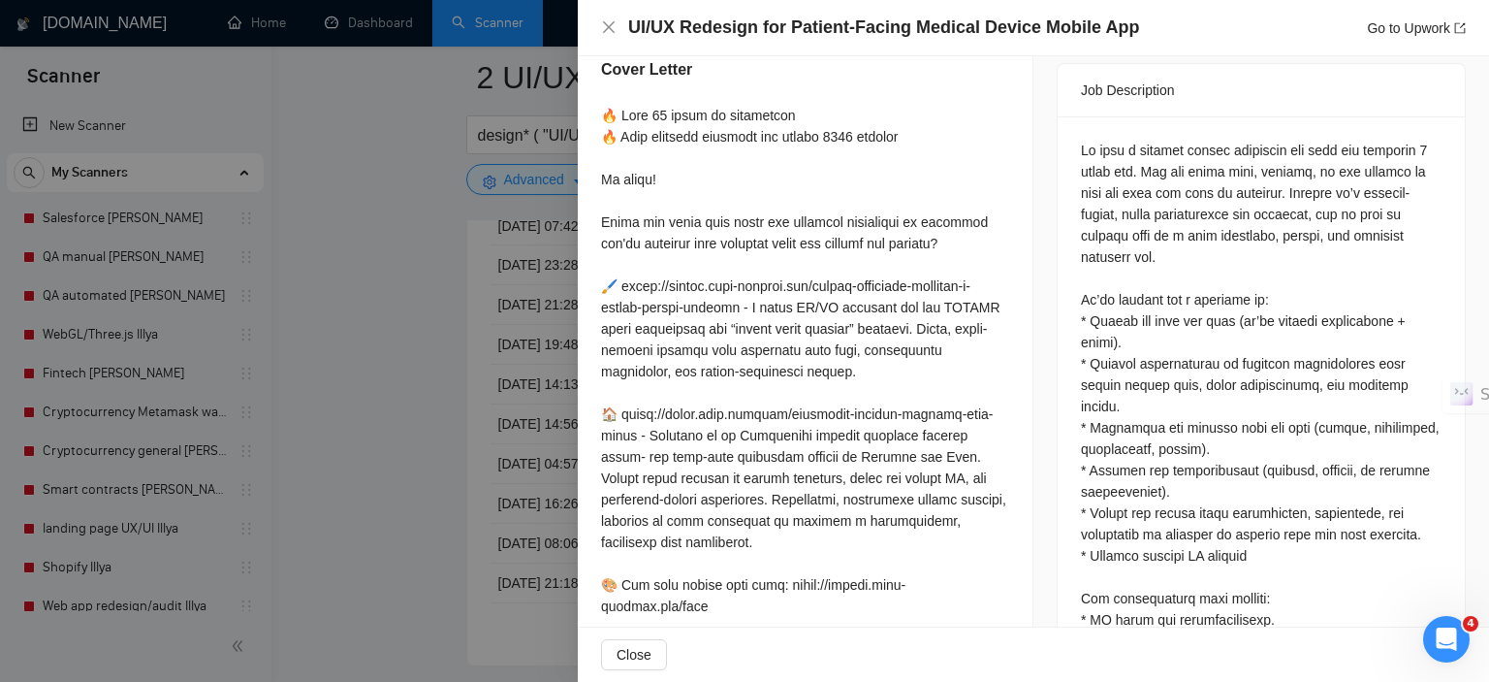
scroll to position [830, 0]
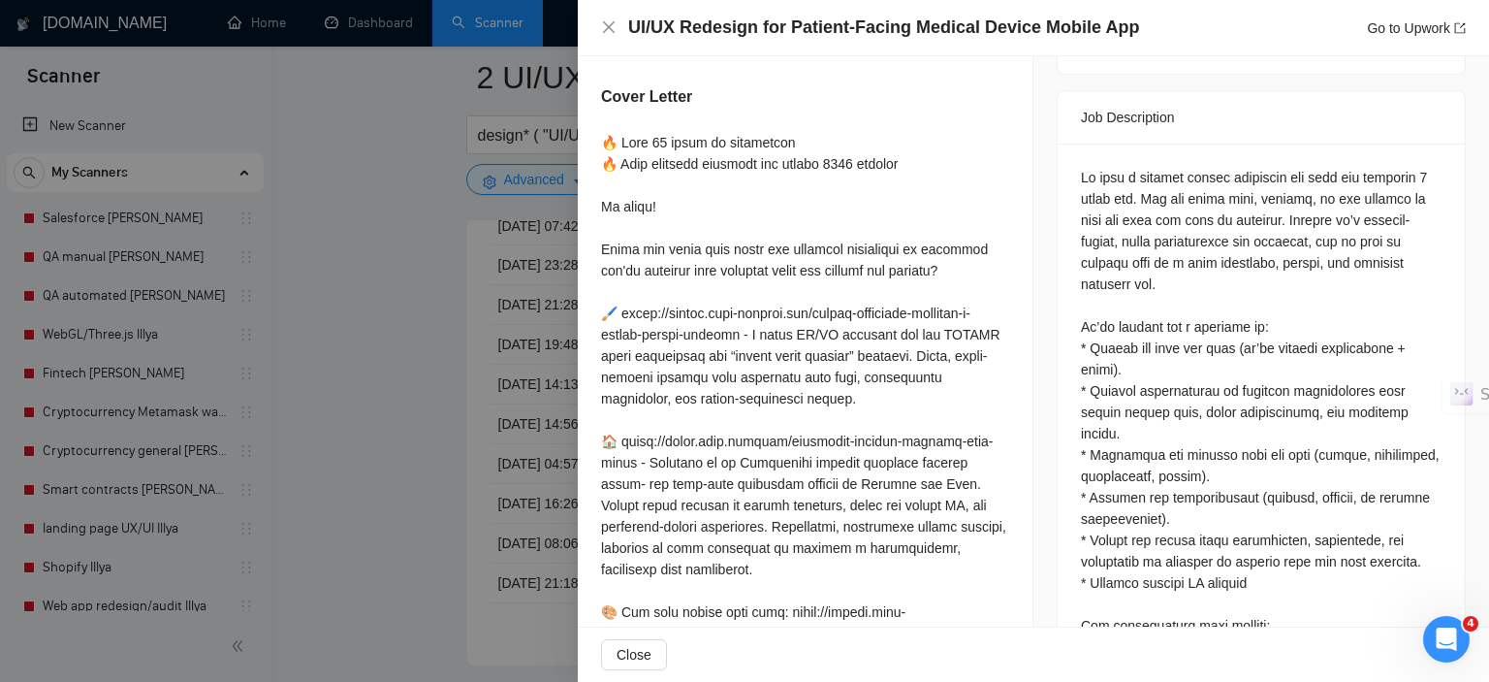
click at [374, 461] on div at bounding box center [744, 341] width 1489 height 682
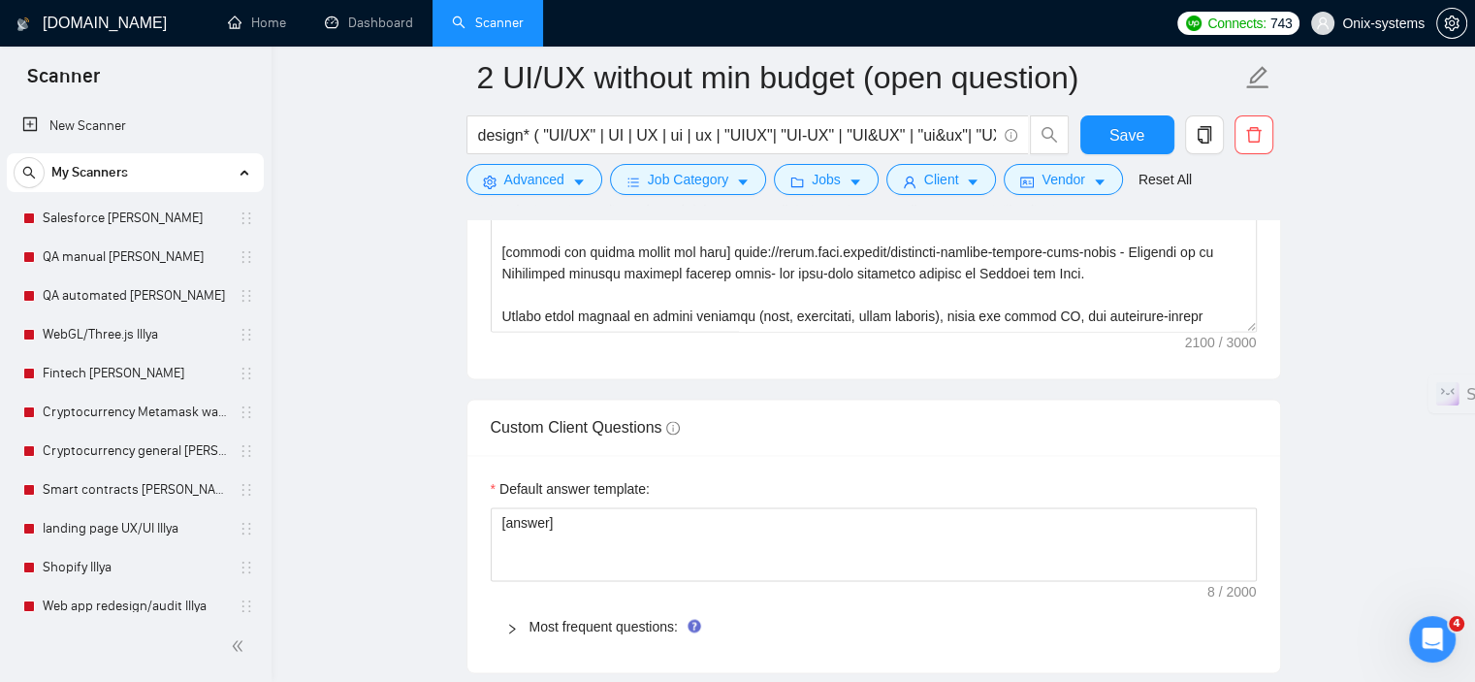
scroll to position [2521, 0]
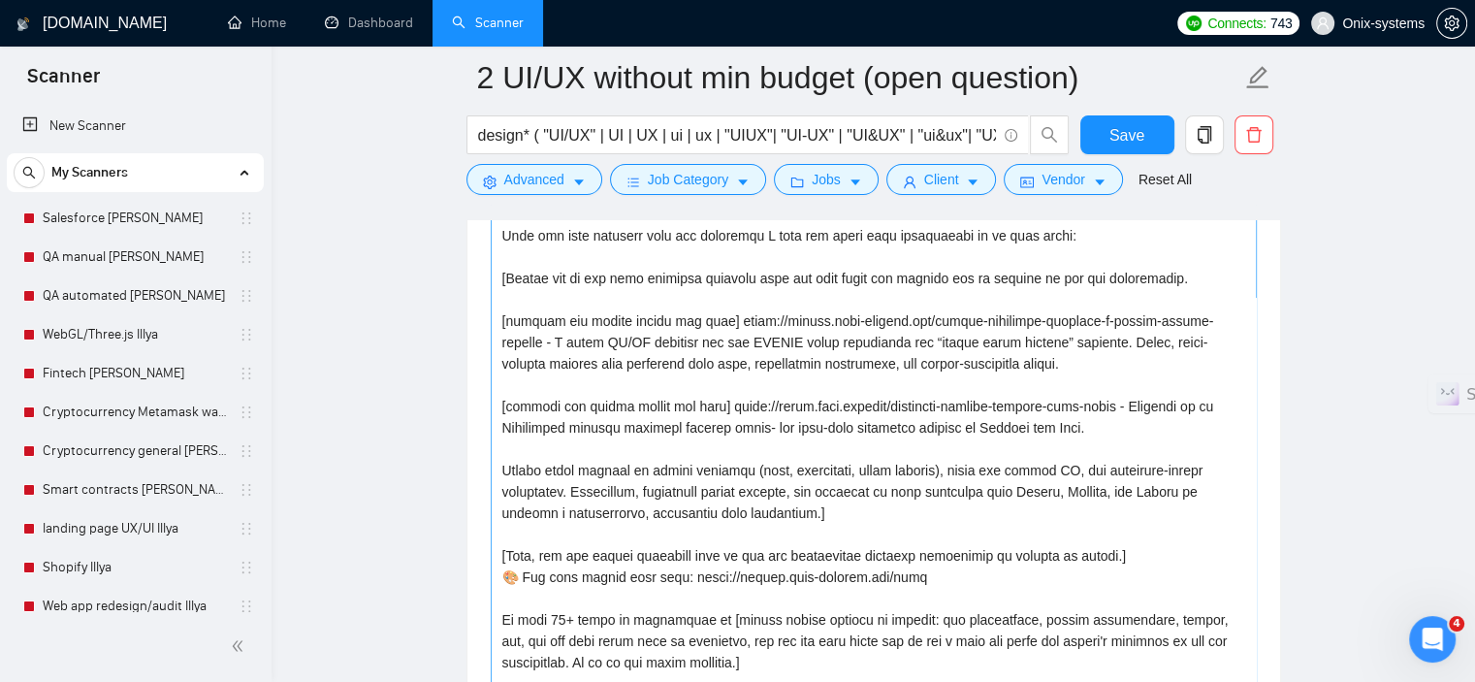
drag, startPoint x: 1246, startPoint y: 476, endPoint x: 1194, endPoint y: 621, distance: 154.2
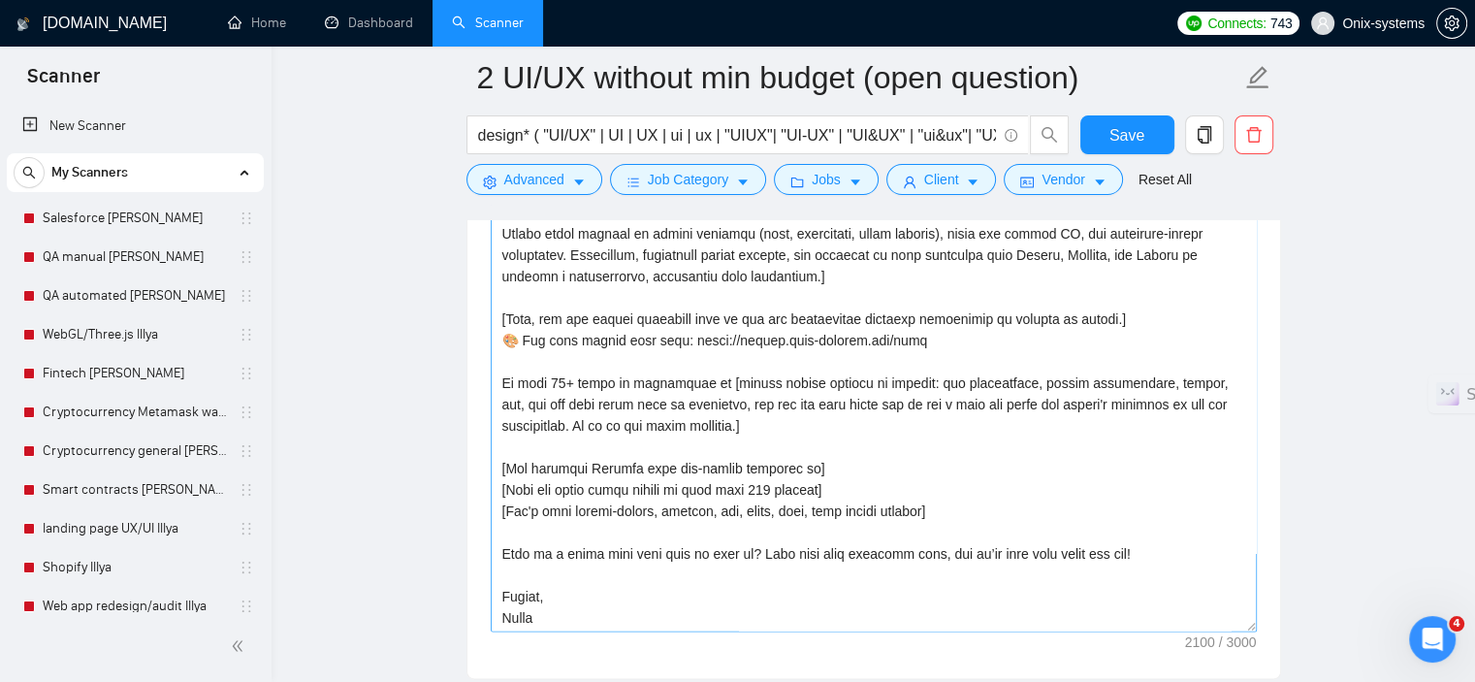
scroll to position [162, 0]
click at [772, 472] on textarea "Cover letter template:" at bounding box center [874, 291] width 766 height 679
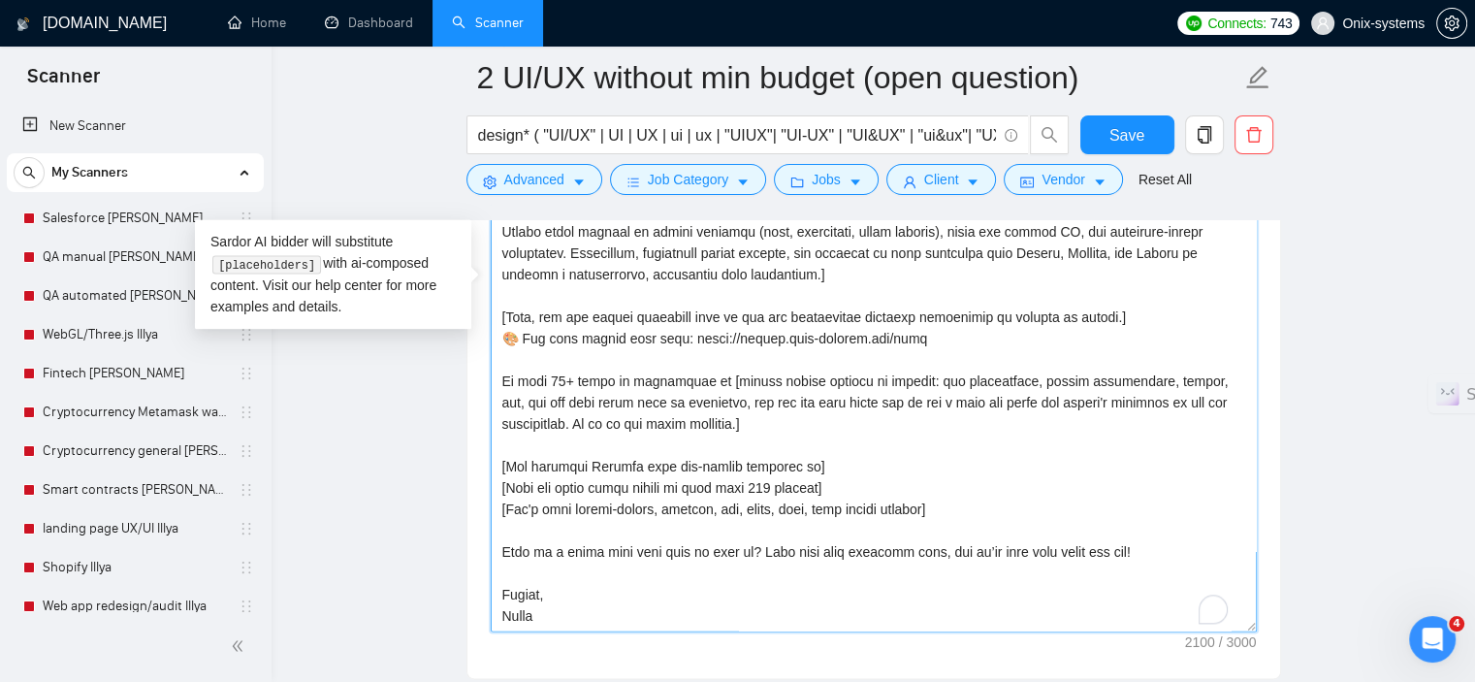
click at [772, 469] on textarea "Cover letter template:" at bounding box center [874, 291] width 766 height 679
click at [770, 466] on textarea "Cover letter template:" at bounding box center [874, 291] width 766 height 679
click at [779, 462] on textarea "Cover letter template:" at bounding box center [874, 291] width 766 height 679
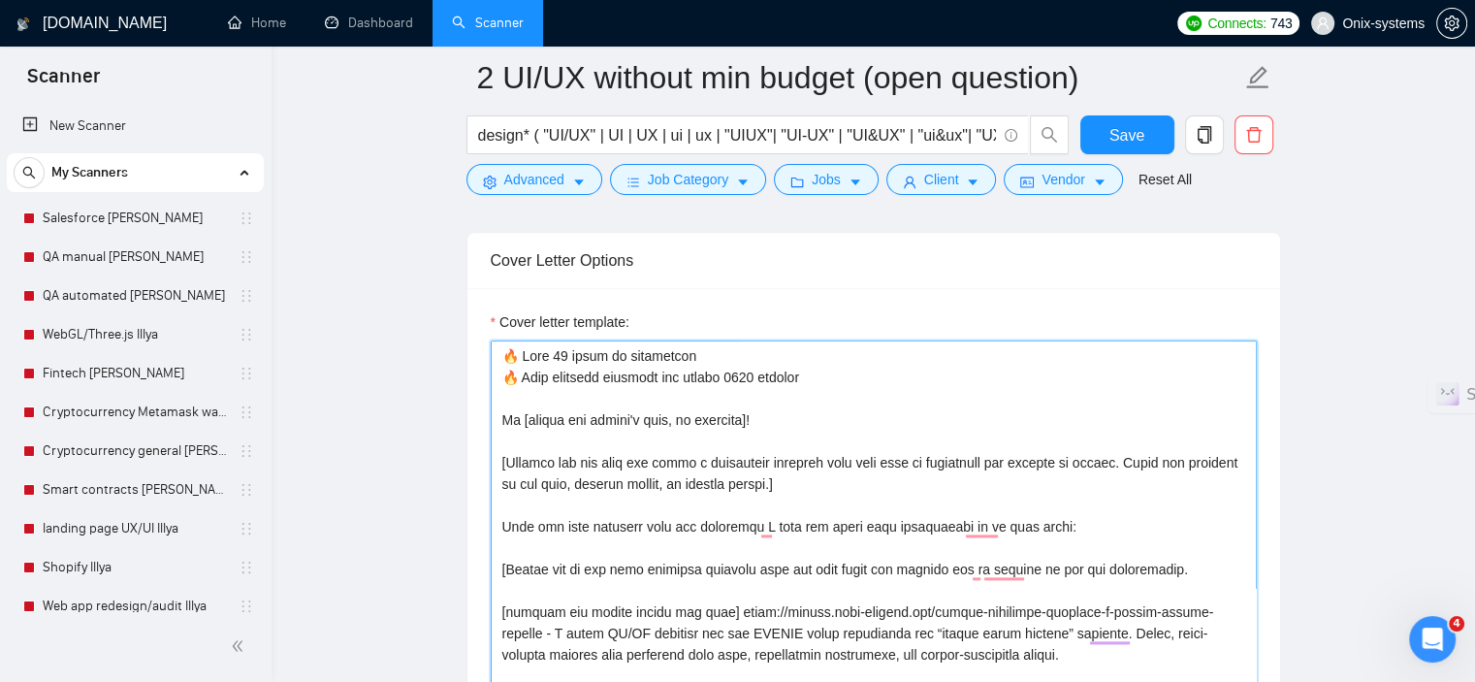
scroll to position [0, 0]
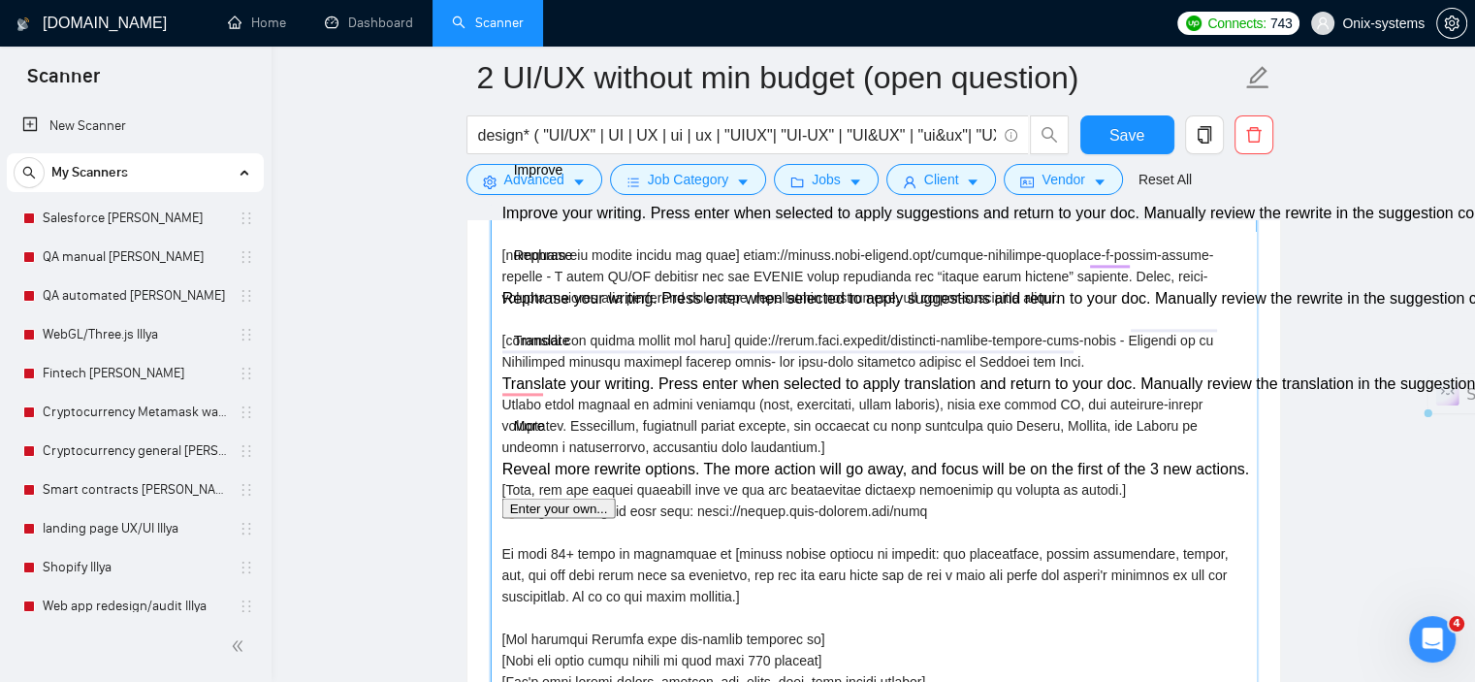
drag, startPoint x: 777, startPoint y: 568, endPoint x: 717, endPoint y: 550, distance: 61.9
click at [492, 525] on div "Cover Letter Options Cover letter template:" at bounding box center [873, 455] width 814 height 835
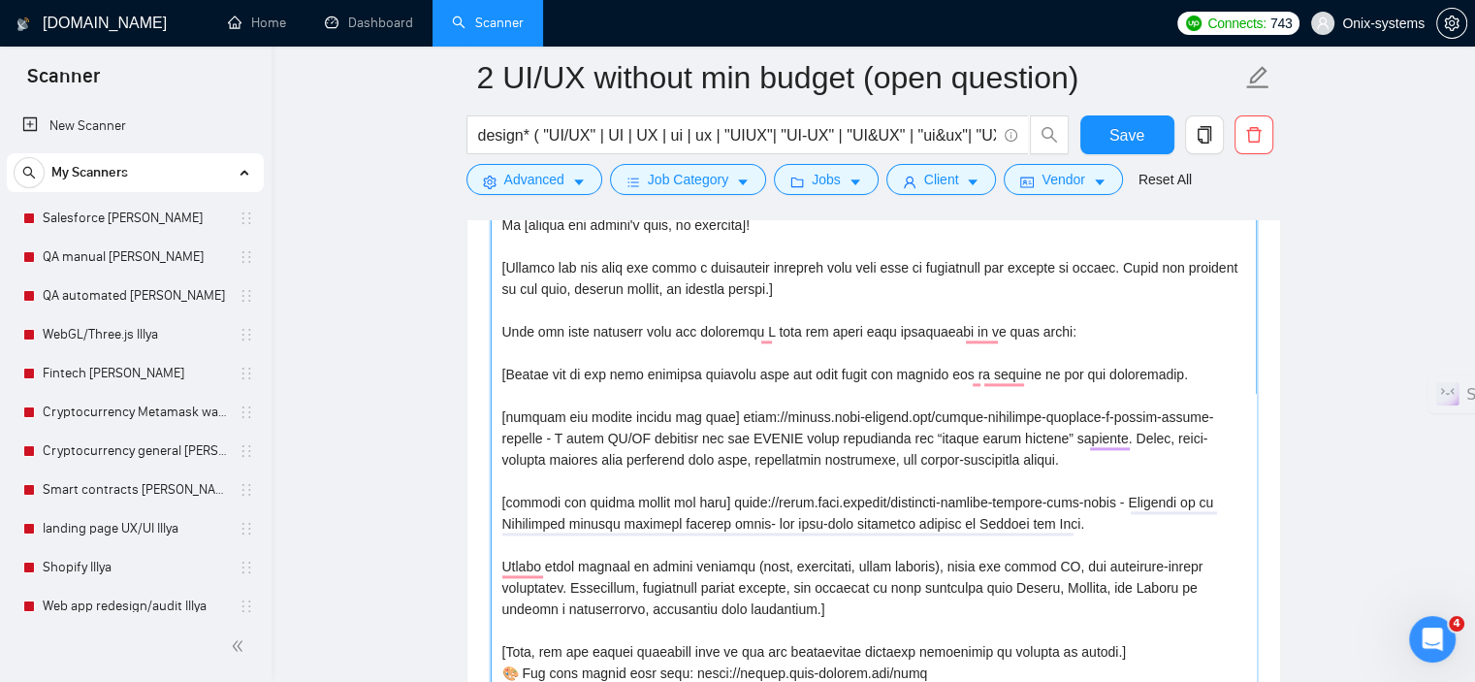
click at [1161, 370] on textarea "Cover letter template:" at bounding box center [874, 485] width 766 height 679
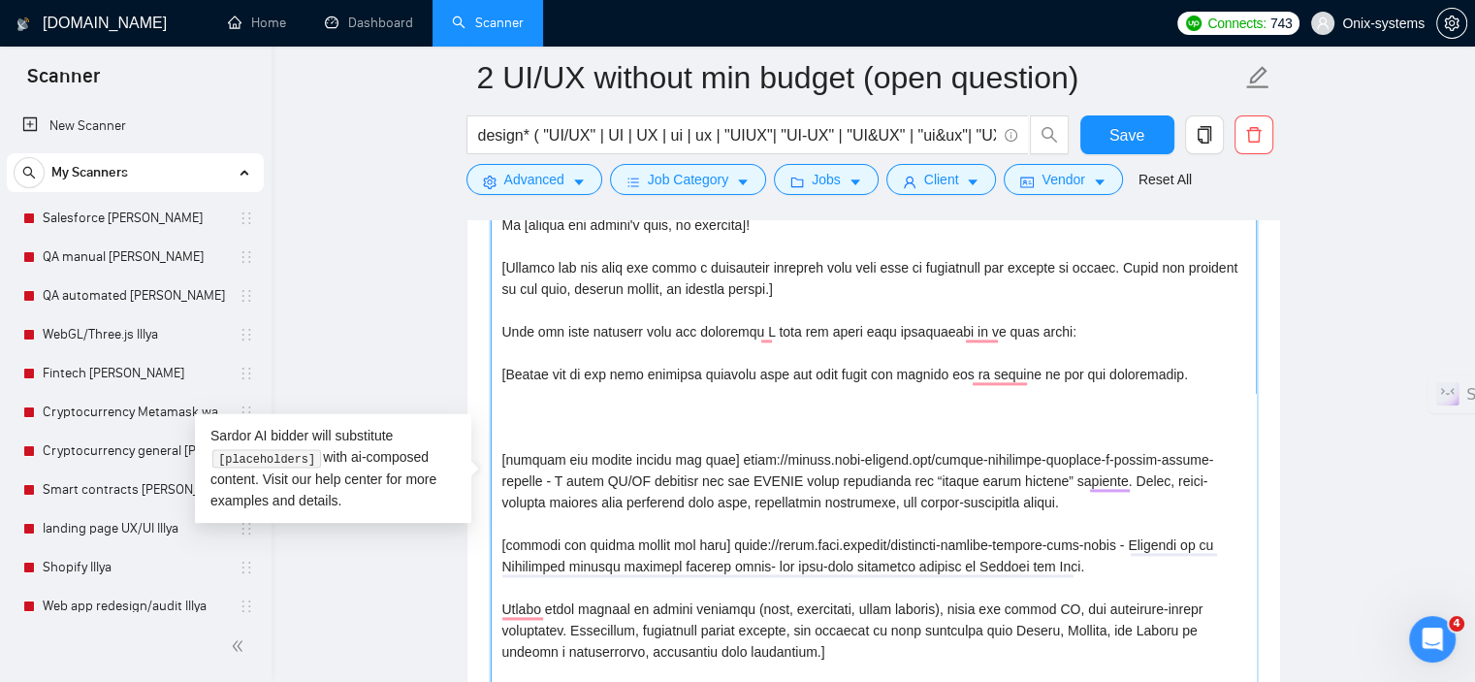
paste textarea "https://sales.onix.company/online-golf-coaching-case-study"
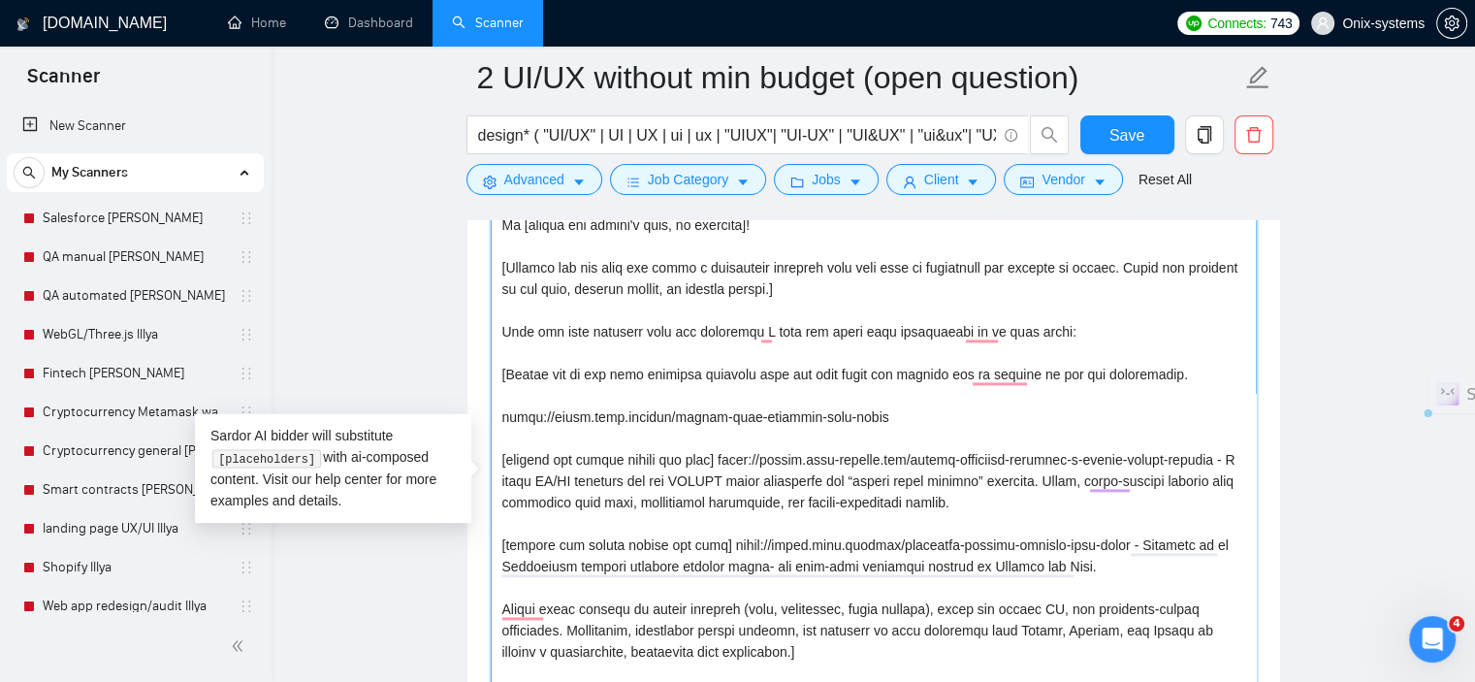
click at [493, 463] on div "Cover Letter Options Cover letter template:" at bounding box center [873, 455] width 814 height 835
drag, startPoint x: 713, startPoint y: 461, endPoint x: 493, endPoint y: 461, distance: 219.1
click at [493, 461] on div "Cover Letter Options Cover letter template:" at bounding box center [873, 455] width 814 height 835
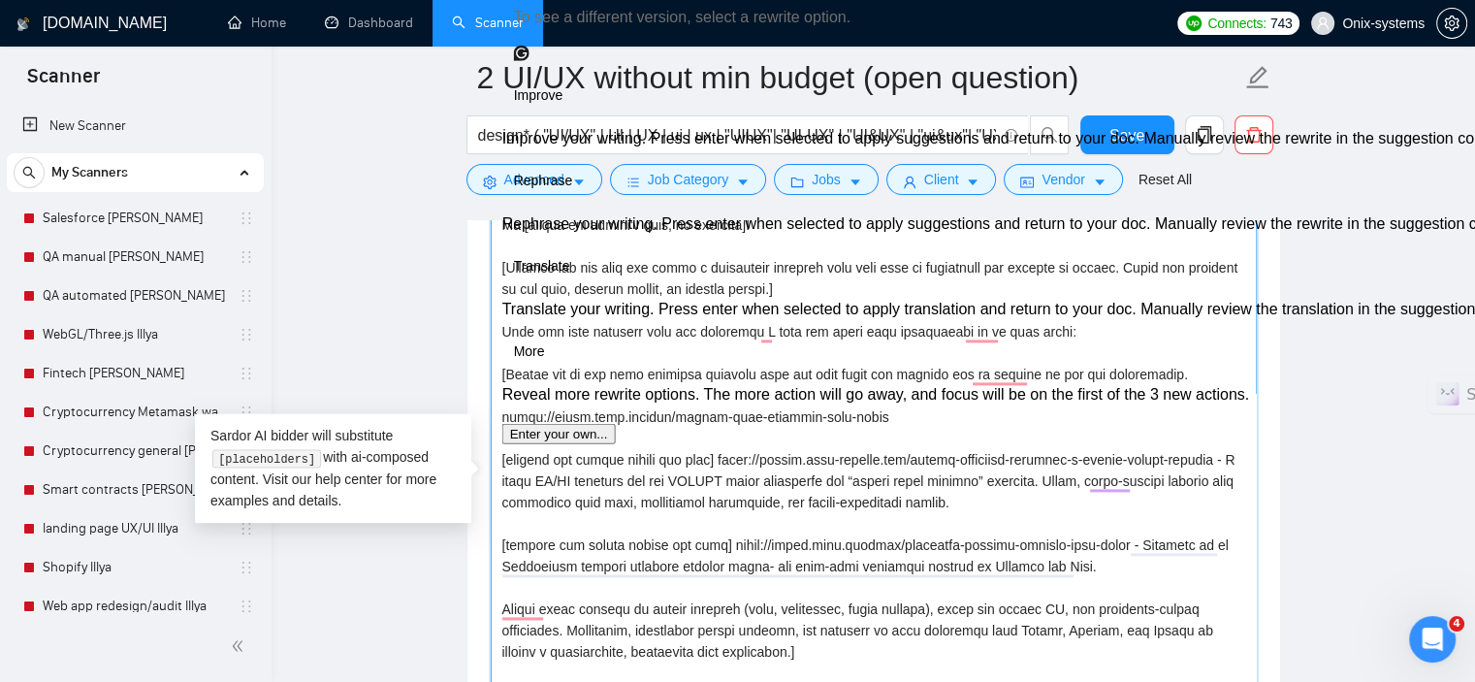
click at [1219, 387] on textarea "Cover letter template:" at bounding box center [874, 485] width 766 height 679
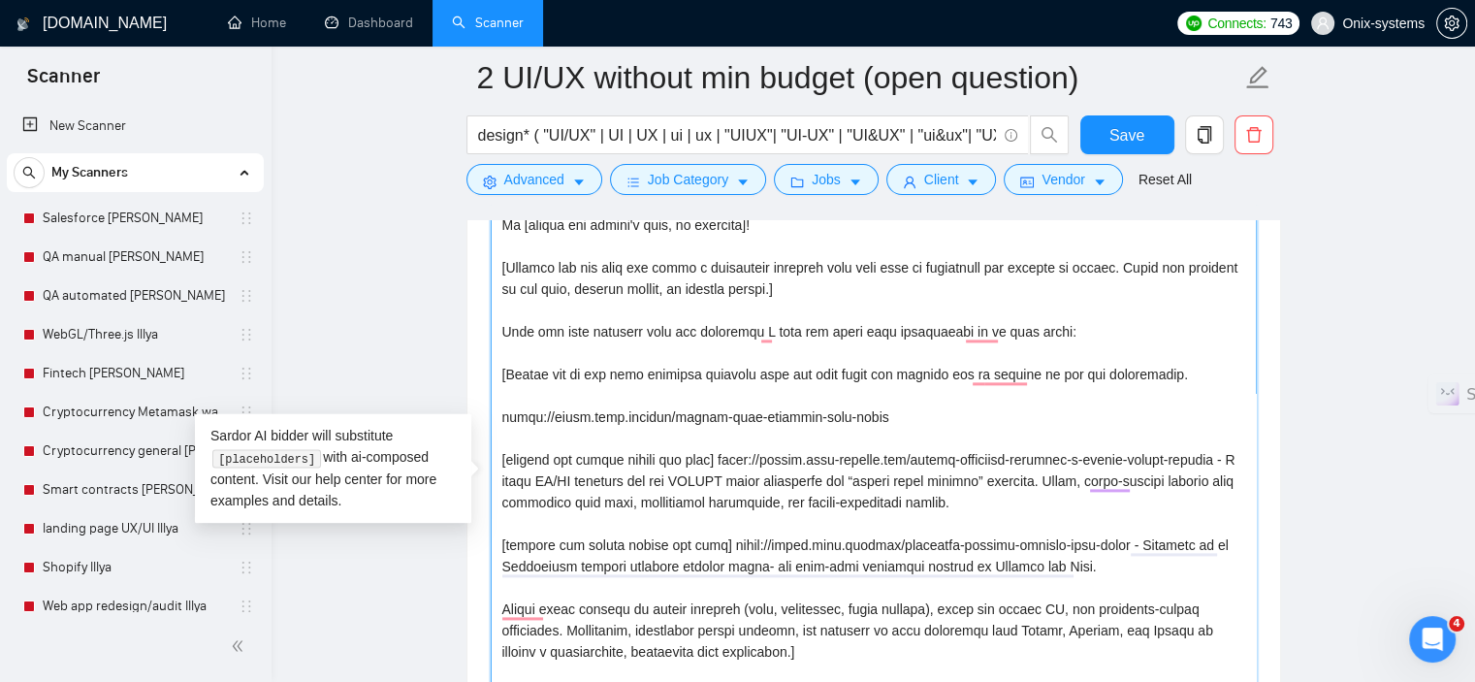
click at [497, 418] on textarea "Cover letter template:" at bounding box center [874, 485] width 766 height 679
paste textarea "[include any emojis before the link]"
click at [1129, 424] on textarea "Cover letter template:" at bounding box center [874, 485] width 766 height 679
paste textarea "A platform for online golf coaching. We revamped an online golf coaching app, b…"
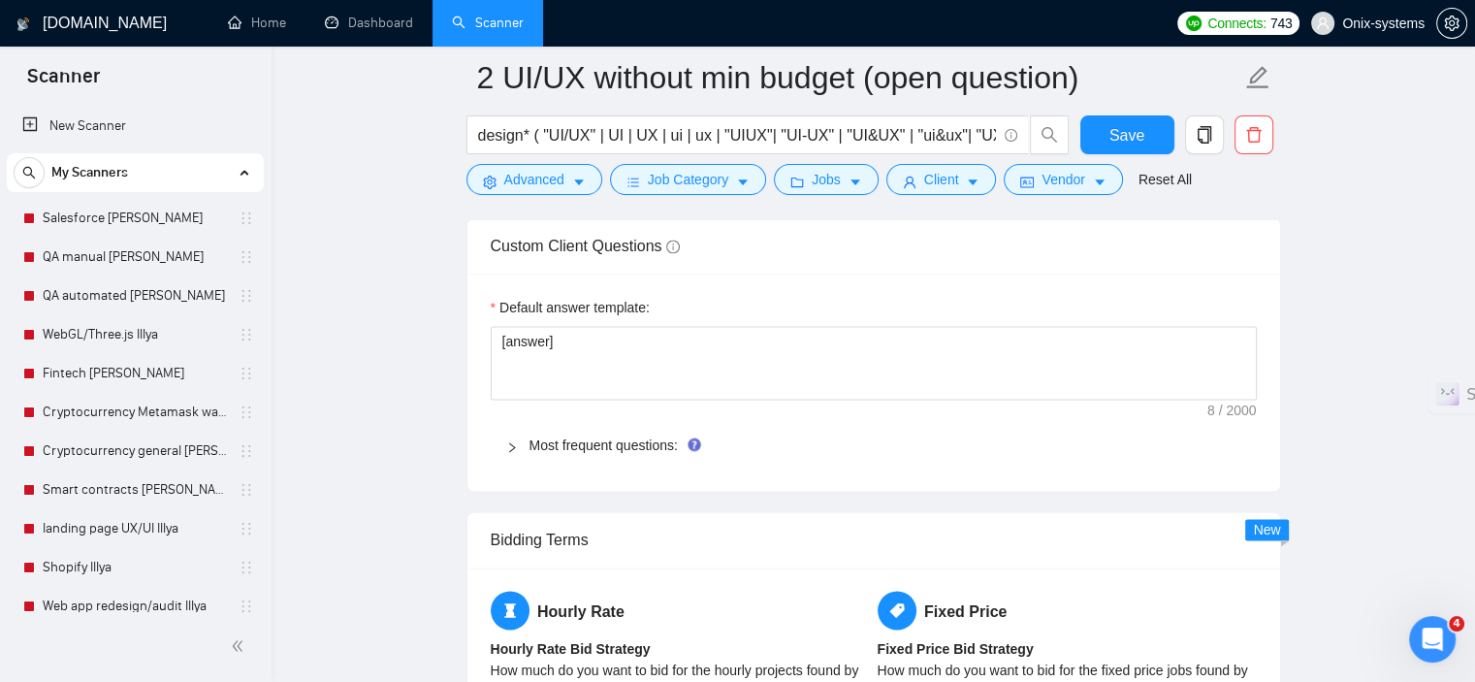
scroll to position [3102, 0]
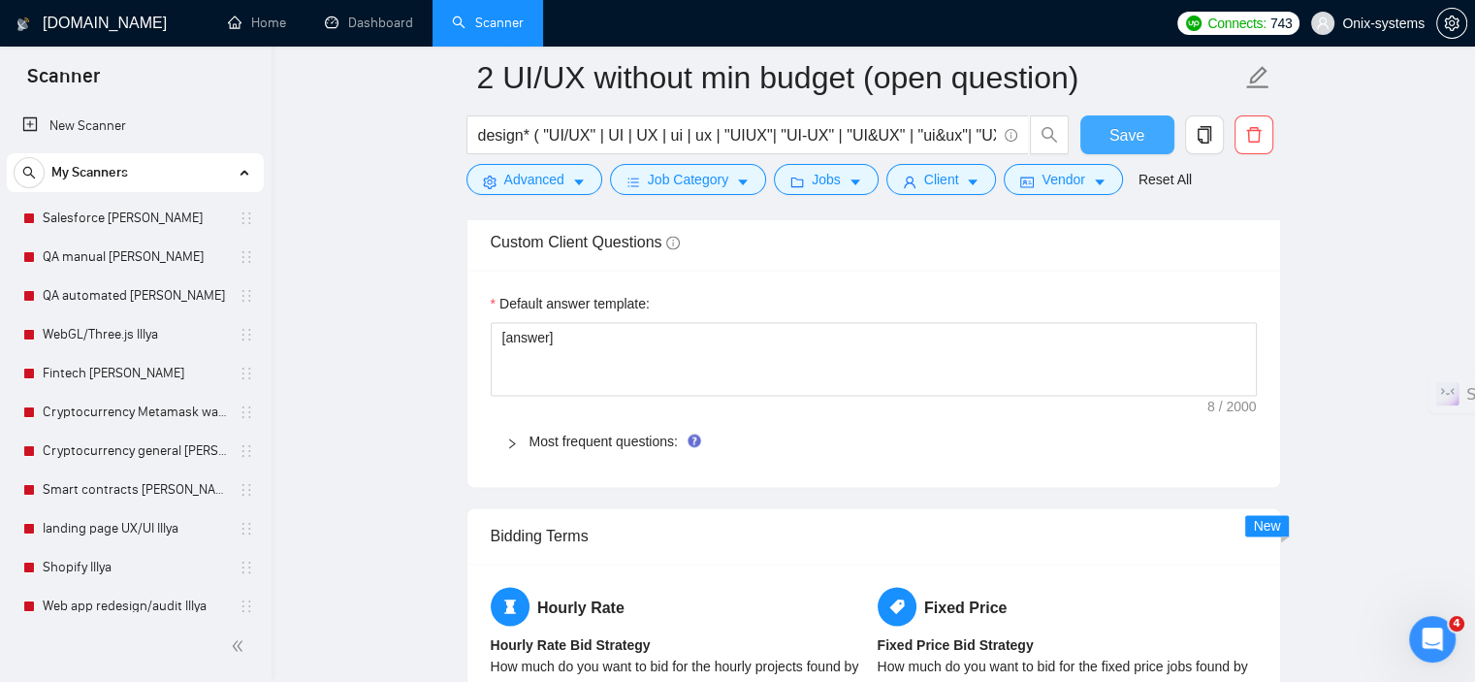
type textarea "🔥 Over 14 years of experience 🔥 Have designed products for nearly 1000 clients …"
click at [1140, 140] on span "Save" at bounding box center [1126, 135] width 35 height 24
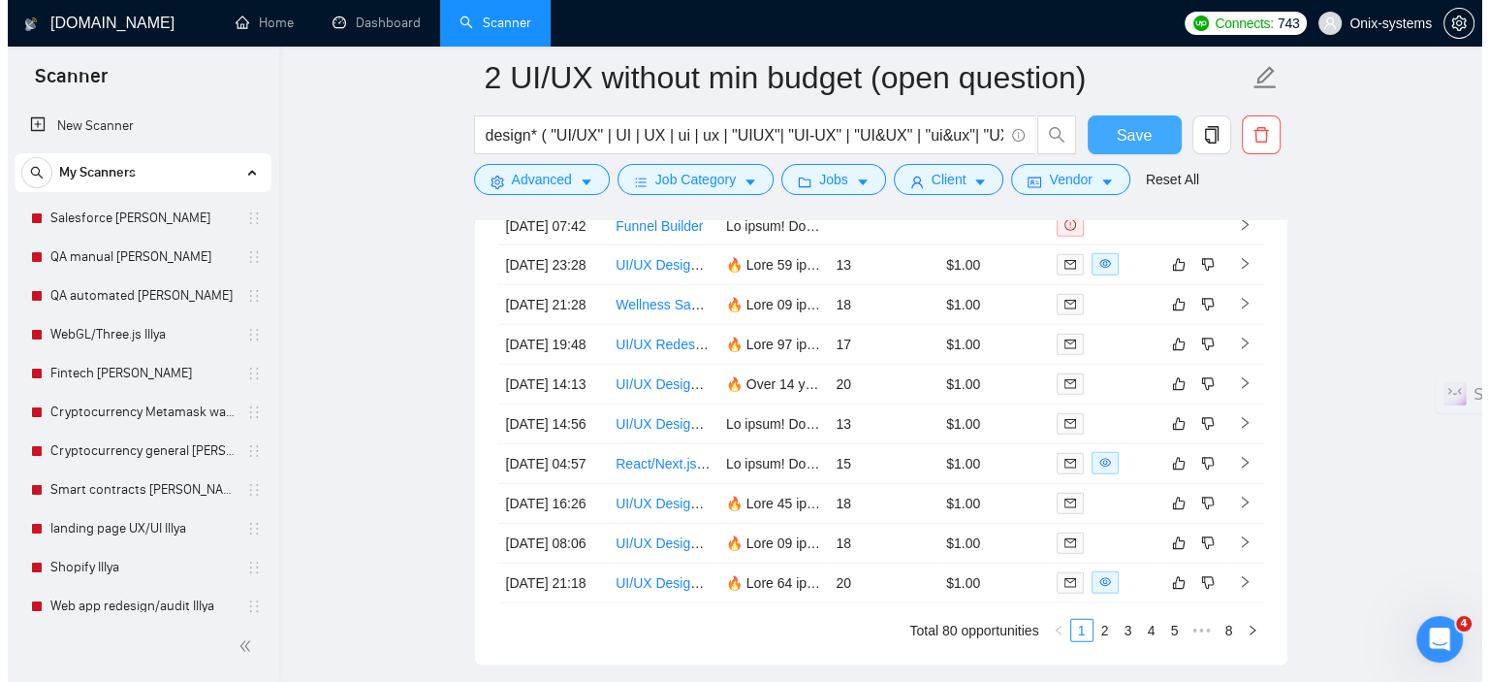
scroll to position [4944, 0]
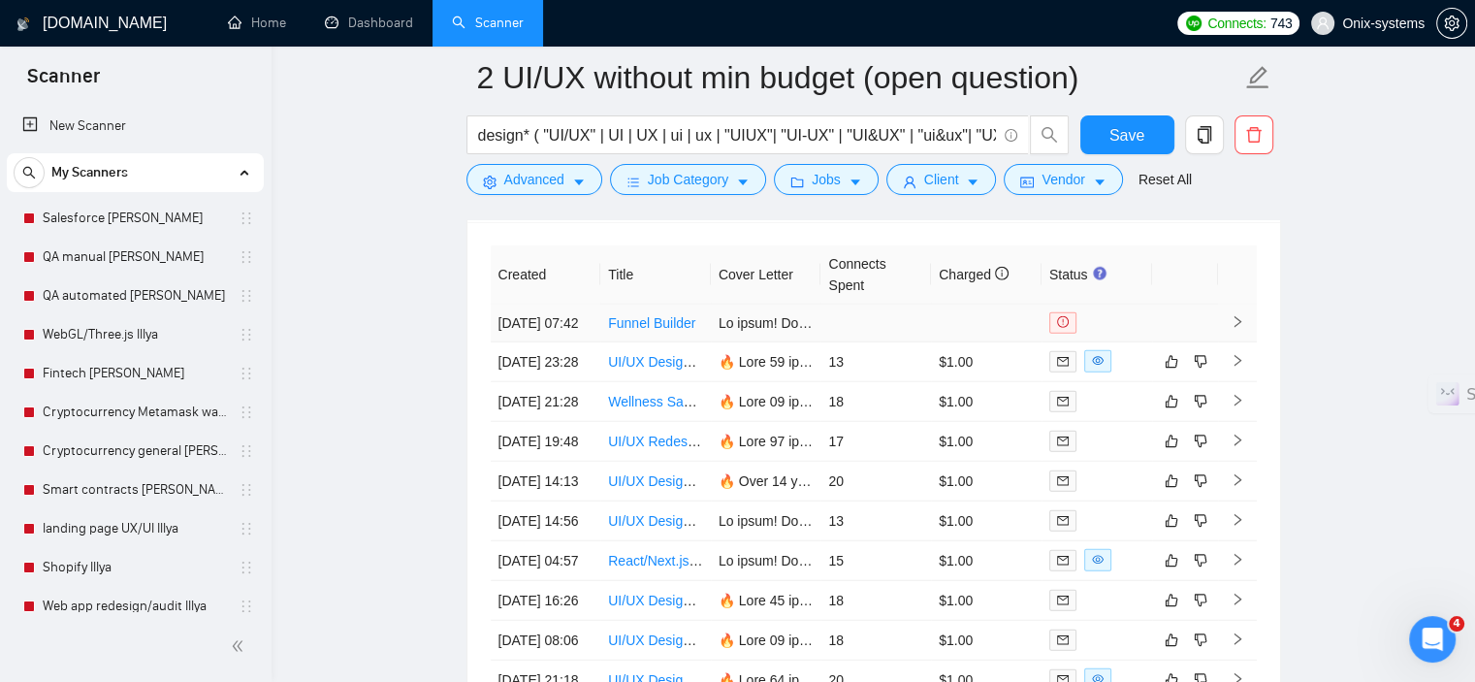
click at [1198, 325] on td at bounding box center [1185, 323] width 66 height 38
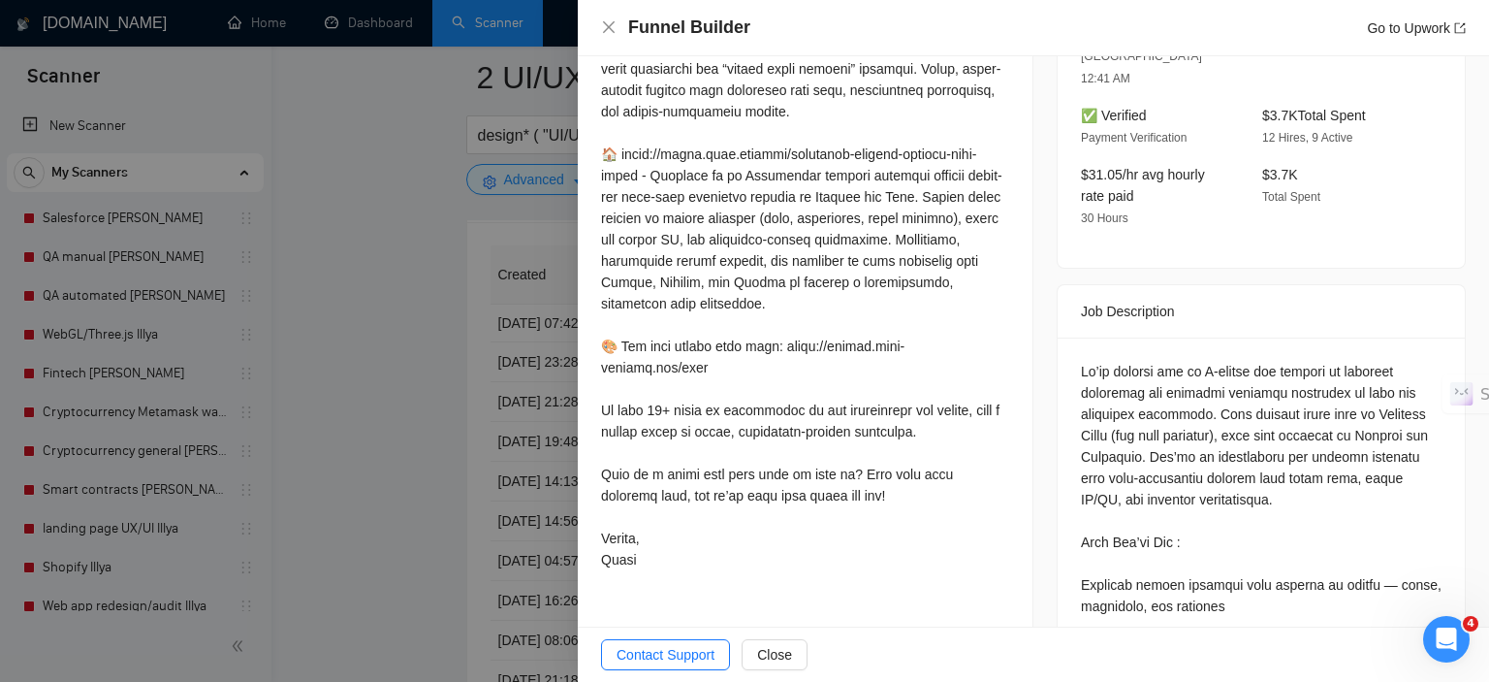
scroll to position [791, 0]
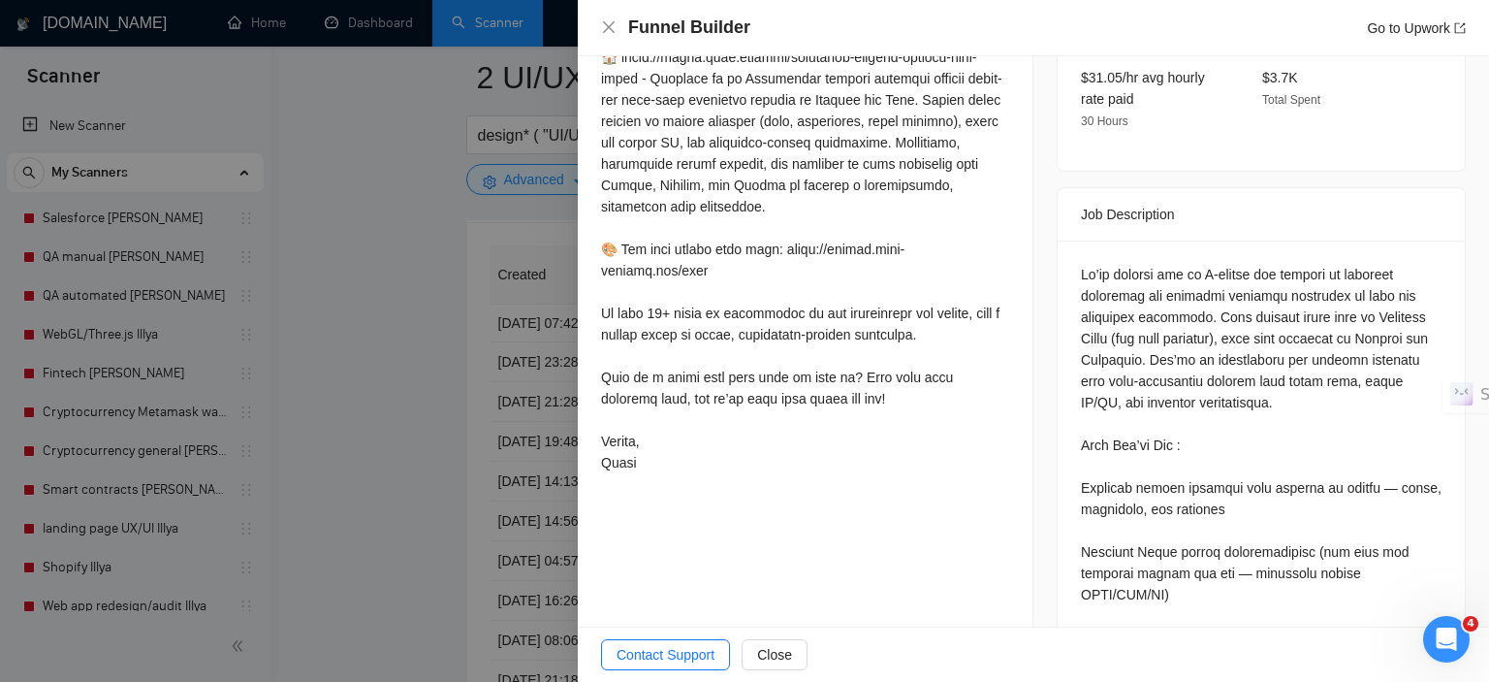
click at [539, 403] on div at bounding box center [744, 341] width 1489 height 682
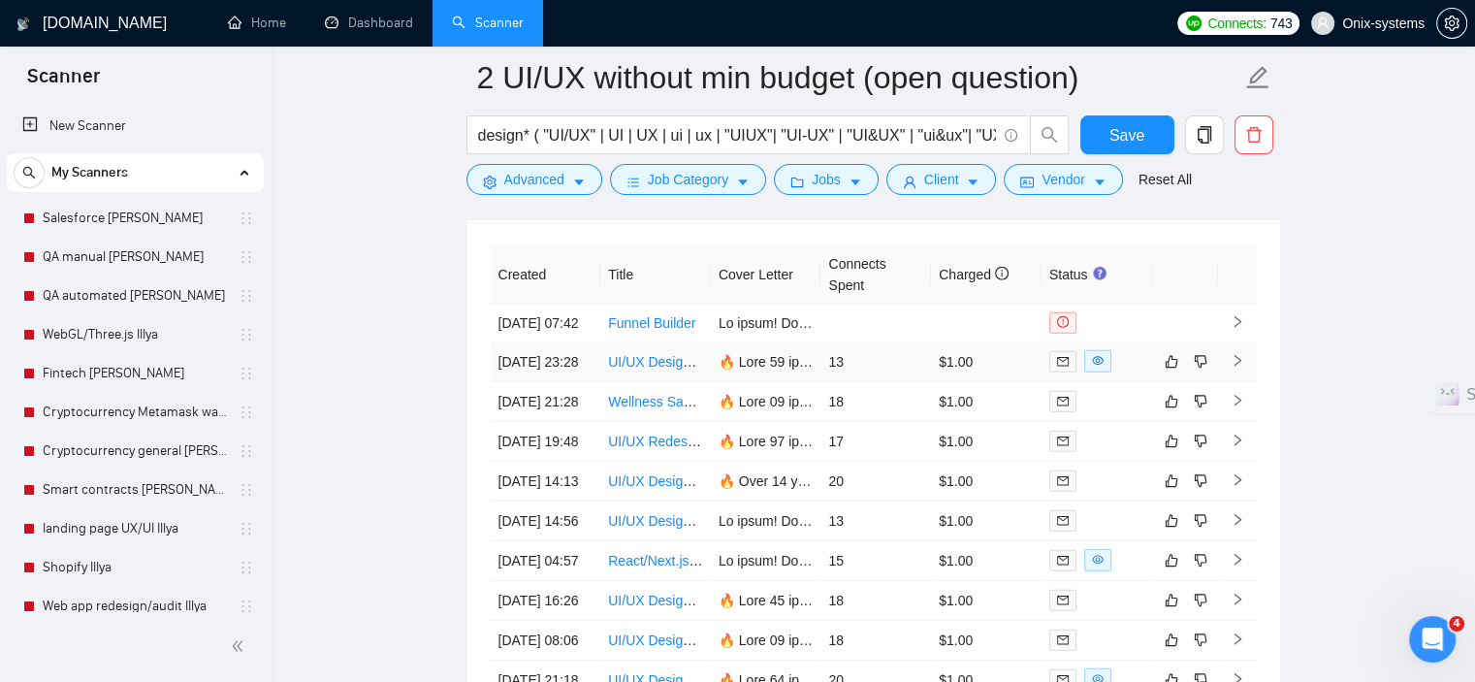
drag, startPoint x: 1224, startPoint y: 388, endPoint x: 1423, endPoint y: 391, distance: 199.7
click at [1224, 382] on td at bounding box center [1237, 362] width 39 height 40
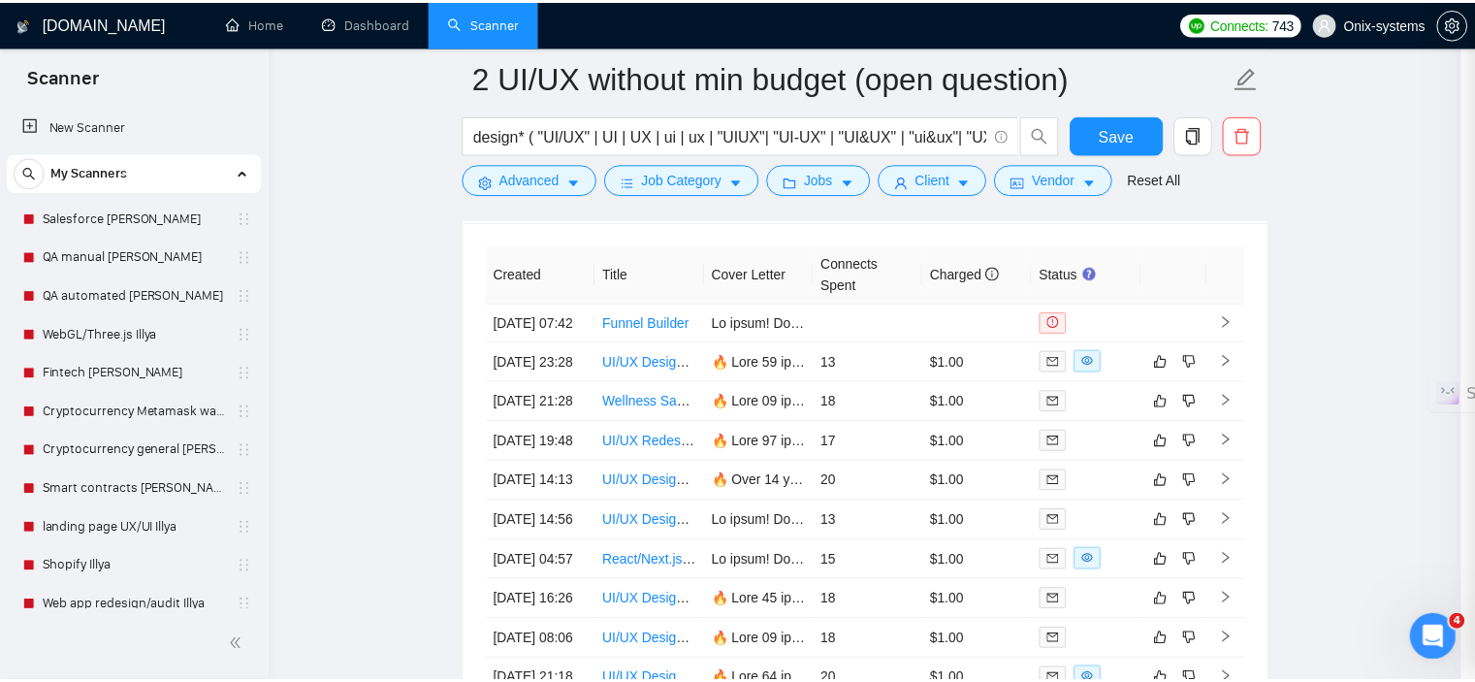
scroll to position [721, 0]
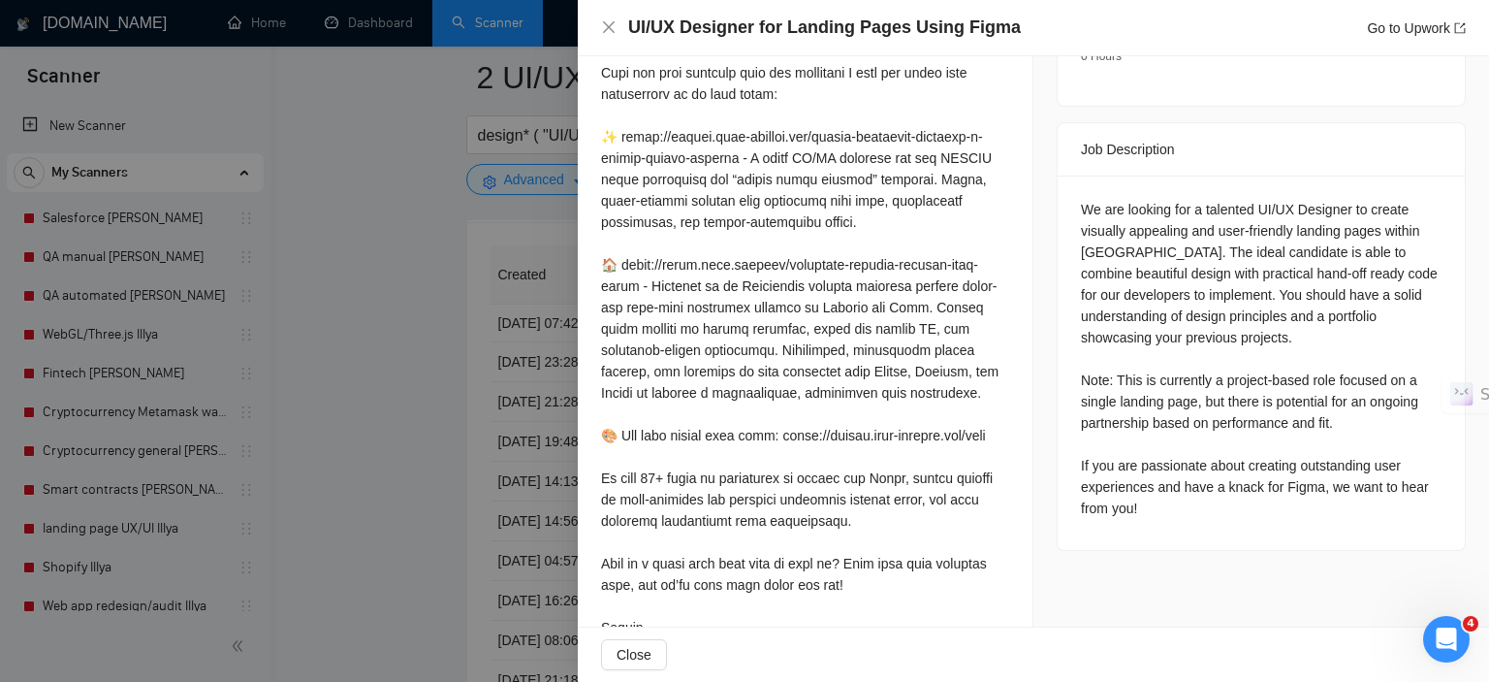
click at [429, 295] on div at bounding box center [744, 341] width 1489 height 682
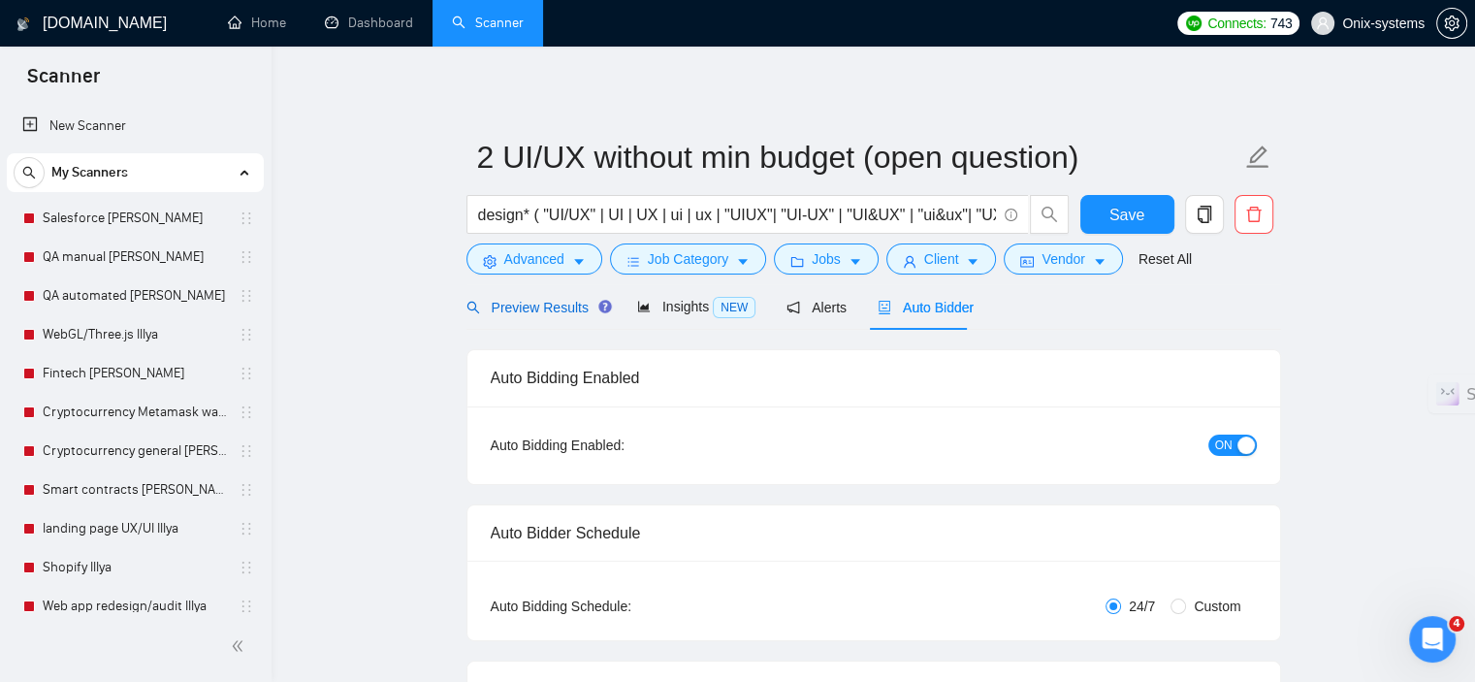
click at [480, 309] on span "Preview Results" at bounding box center [536, 308] width 140 height 16
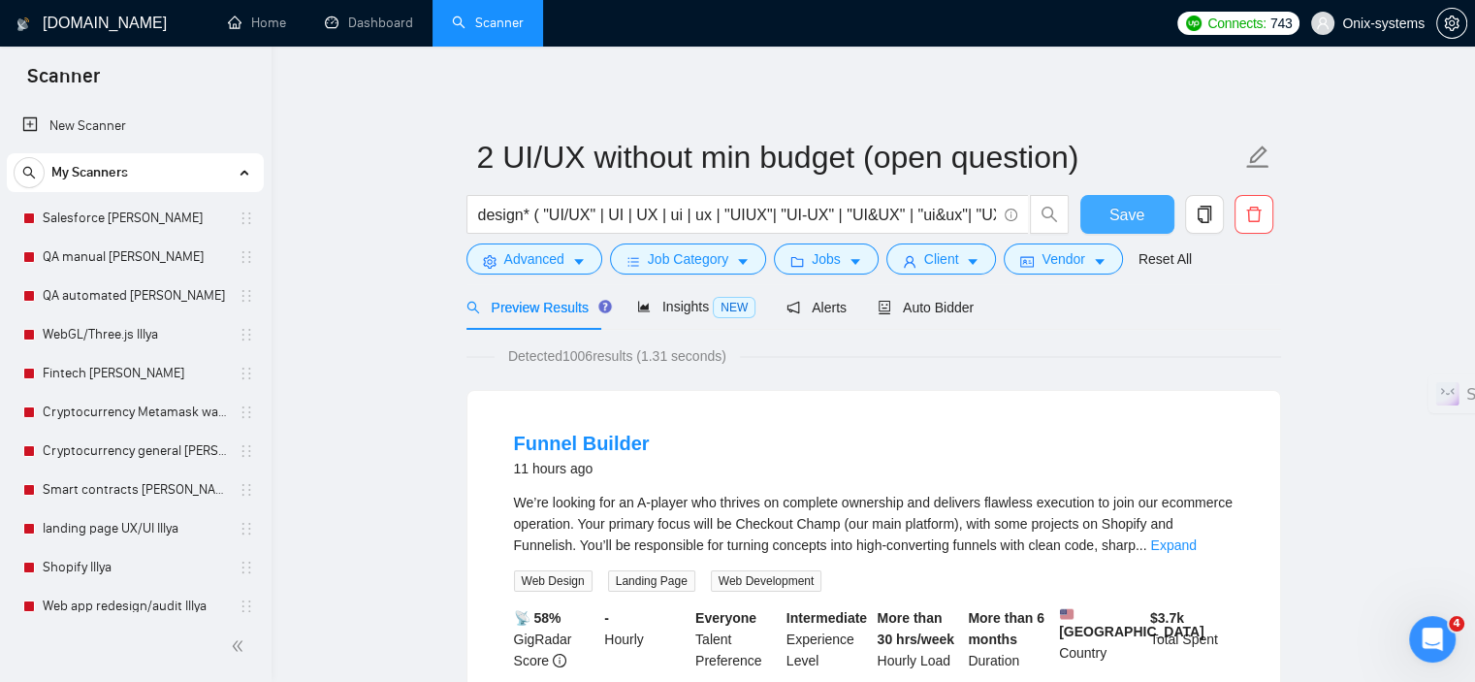
drag, startPoint x: 1131, startPoint y: 218, endPoint x: 1204, endPoint y: 251, distance: 79.8
click at [1132, 218] on span "Save" at bounding box center [1126, 215] width 35 height 24
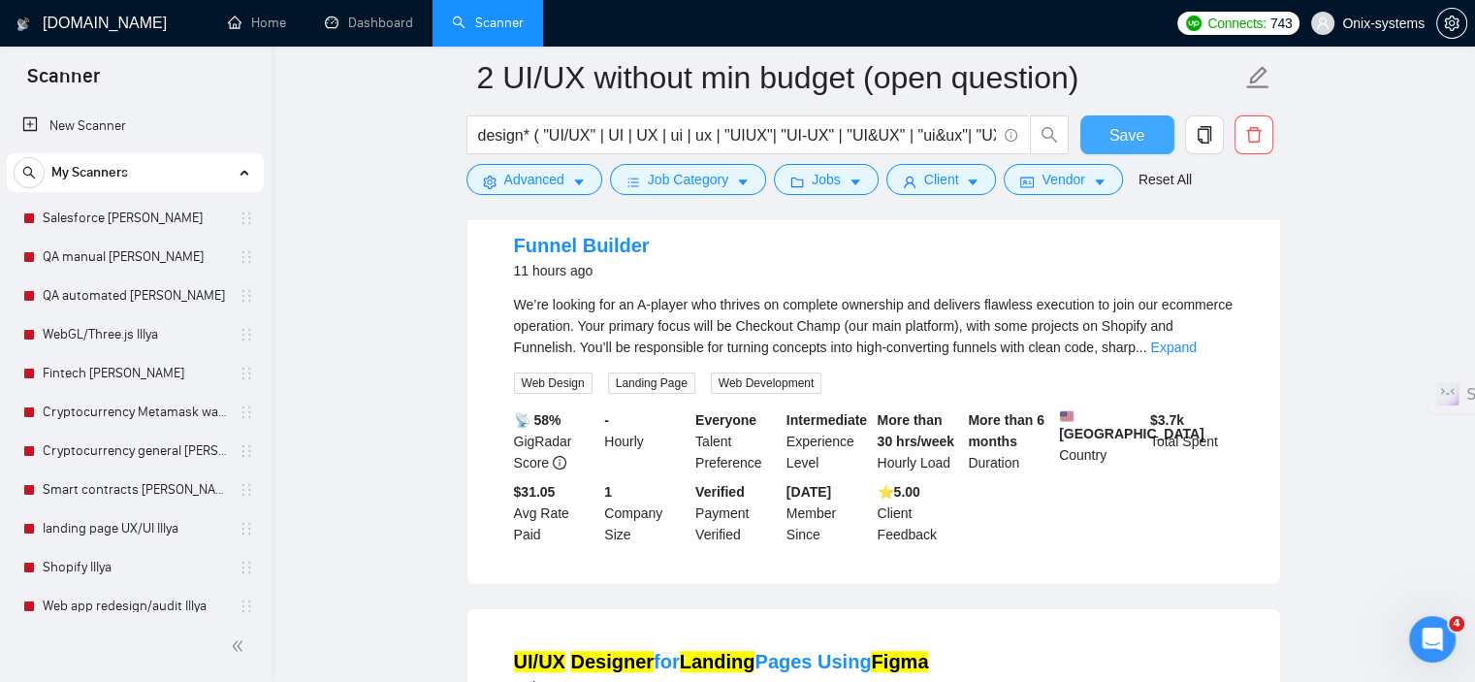
scroll to position [97, 0]
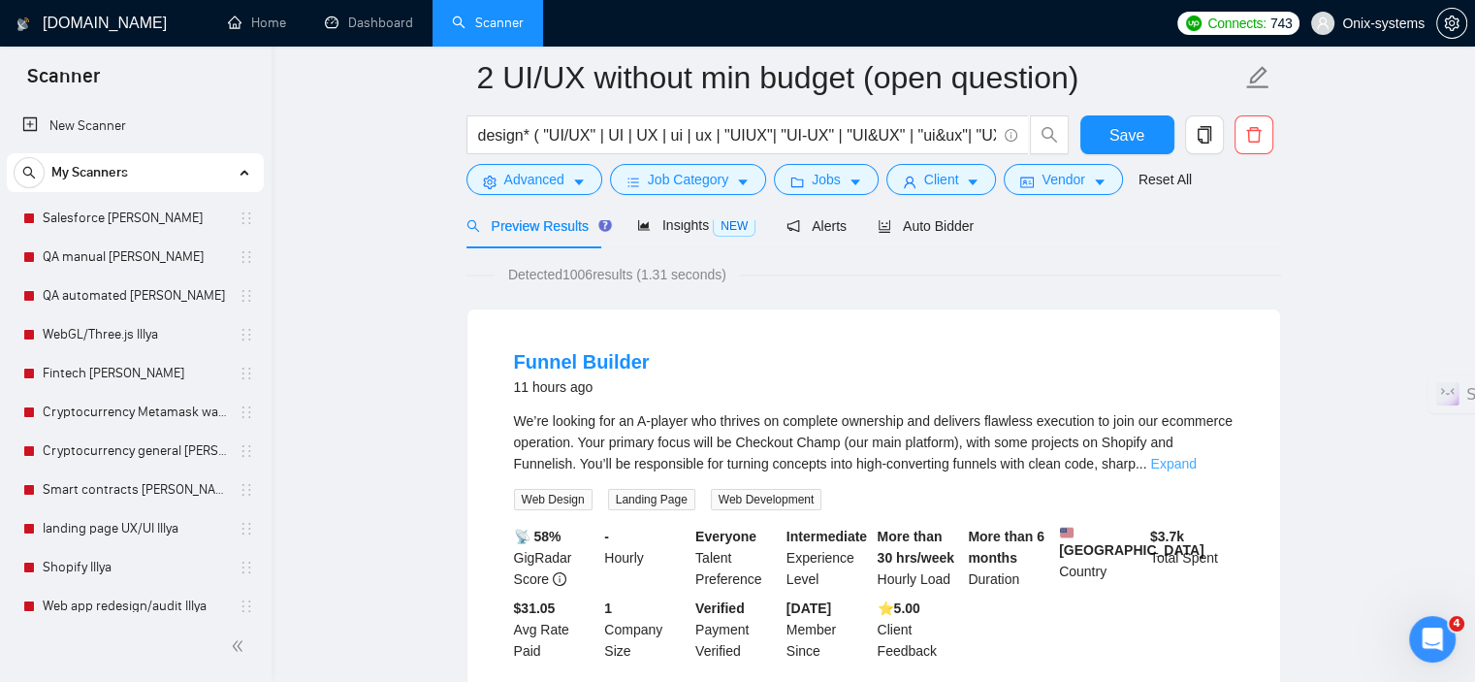
click at [1195, 469] on link "Expand" at bounding box center [1173, 464] width 46 height 16
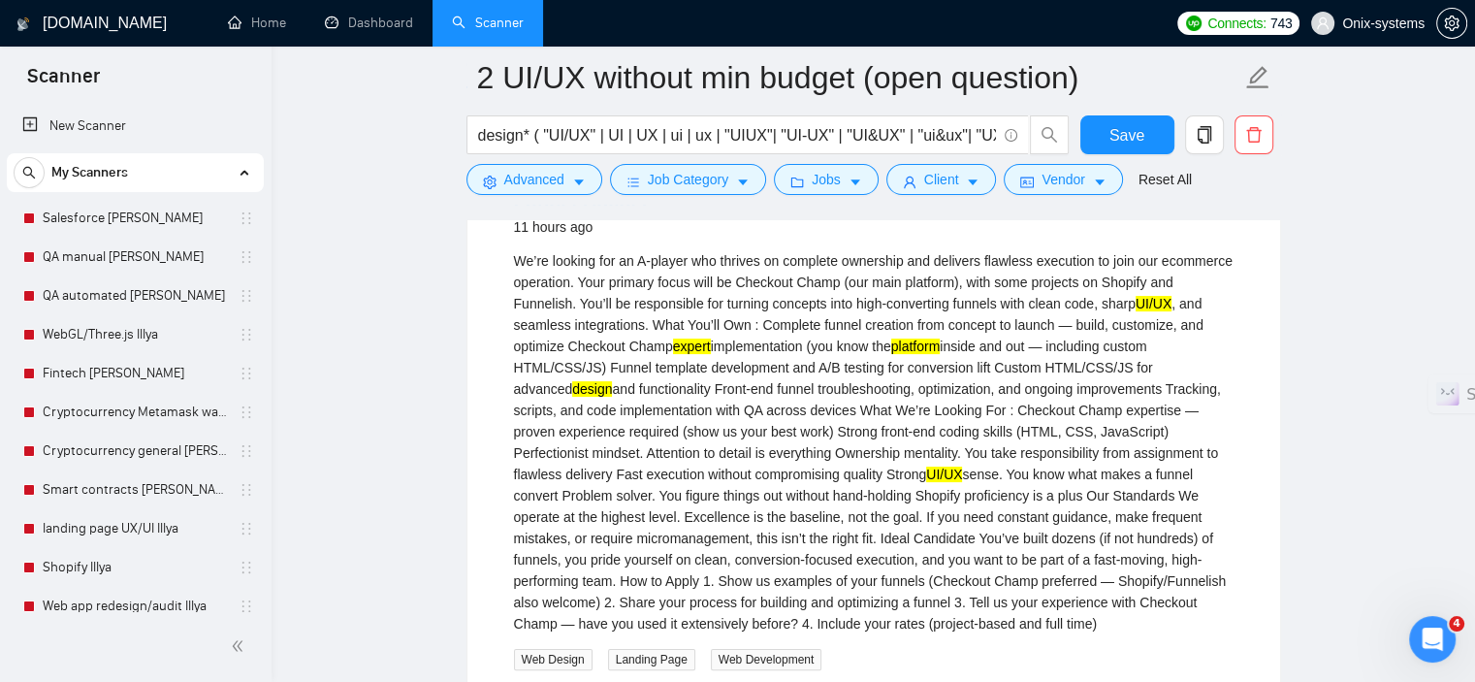
scroll to position [291, 0]
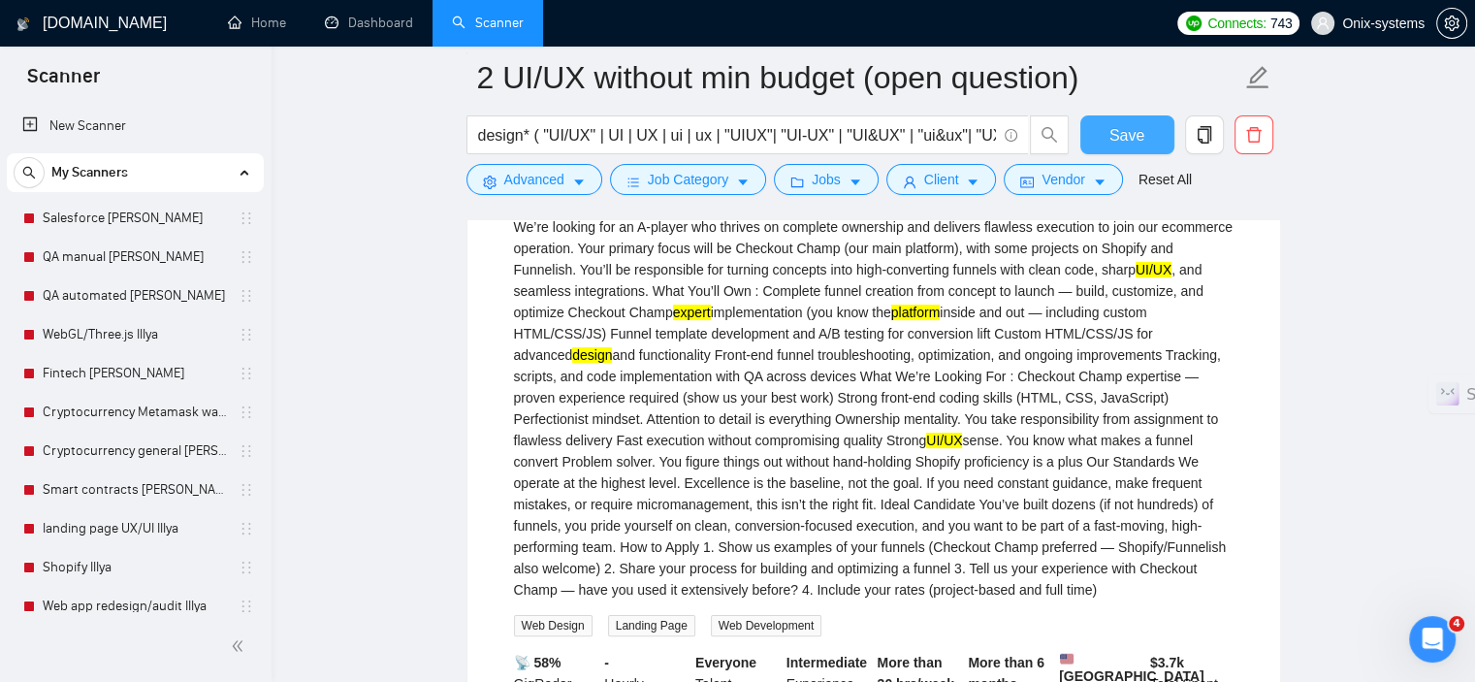
click at [1125, 140] on span "Save" at bounding box center [1126, 135] width 35 height 24
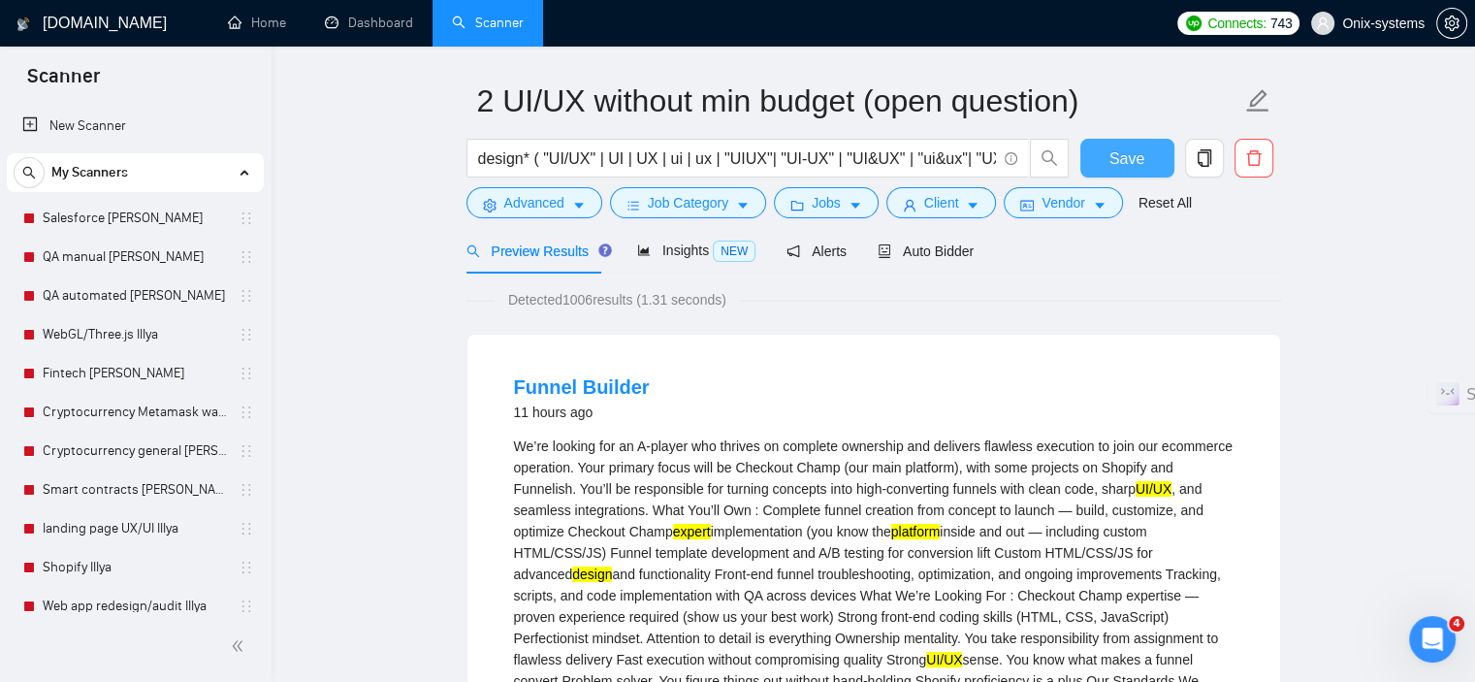
scroll to position [0, 0]
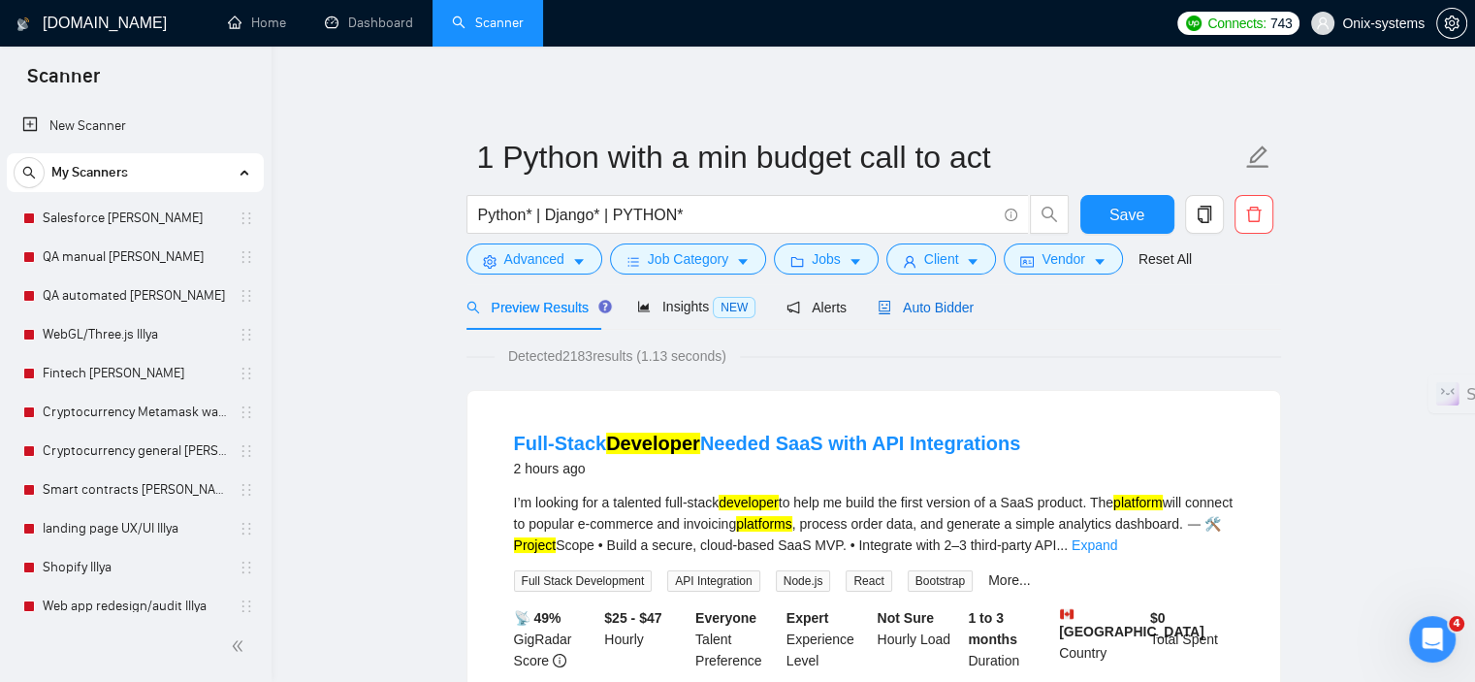
click at [953, 309] on span "Auto Bidder" at bounding box center [925, 308] width 96 height 16
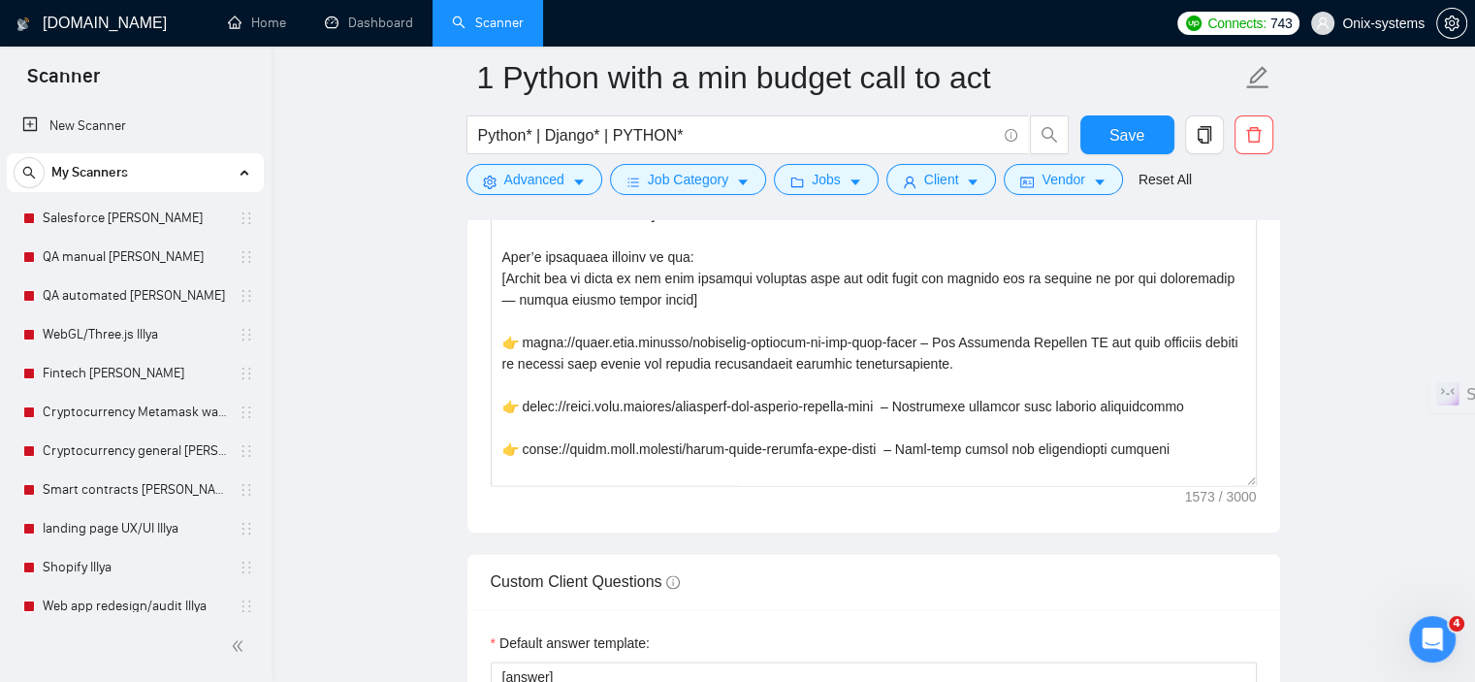
scroll to position [2133, 0]
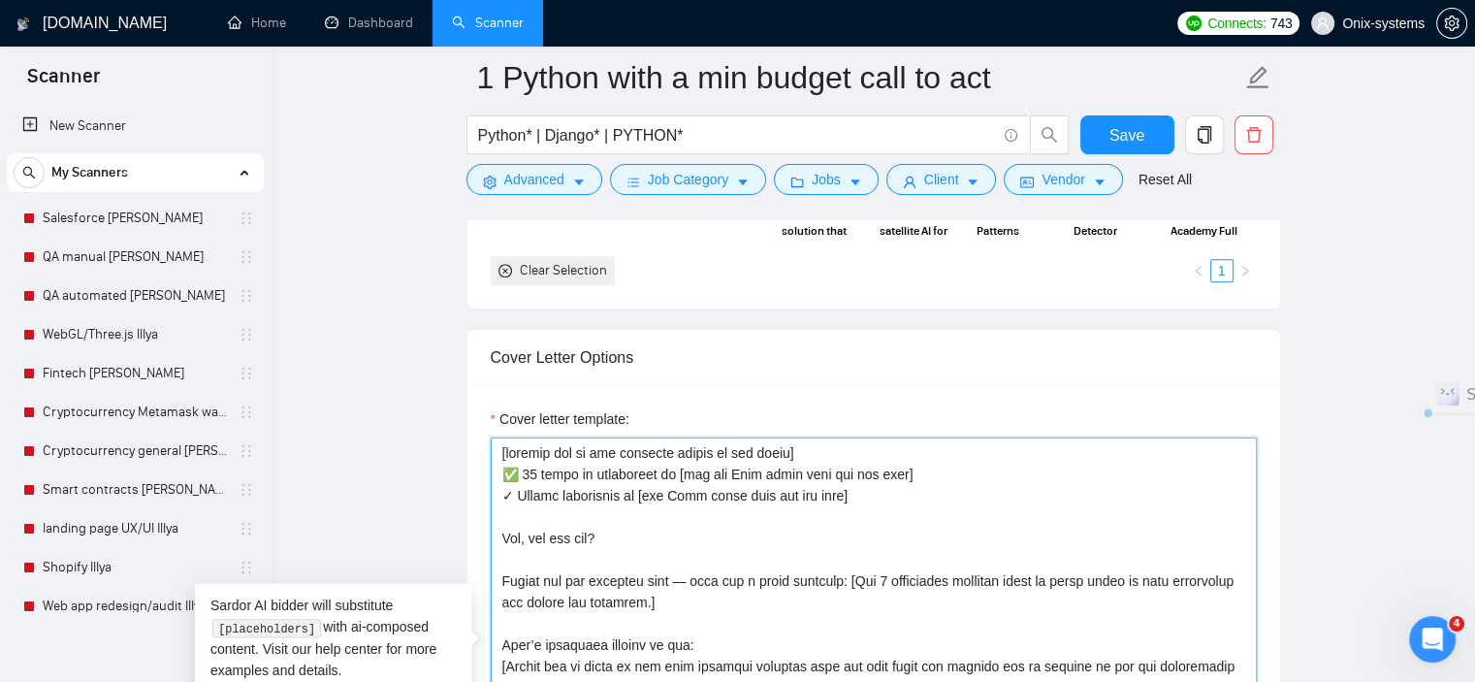
click at [500, 473] on textarea "Cover letter template:" at bounding box center [874, 655] width 766 height 436
click at [503, 498] on textarea "Cover letter template:" at bounding box center [874, 655] width 766 height 436
click at [497, 471] on textarea "Cover letter template:" at bounding box center [874, 655] width 766 height 436
paste textarea "✓"
click at [932, 488] on textarea "Cover letter template:" at bounding box center [874, 655] width 766 height 436
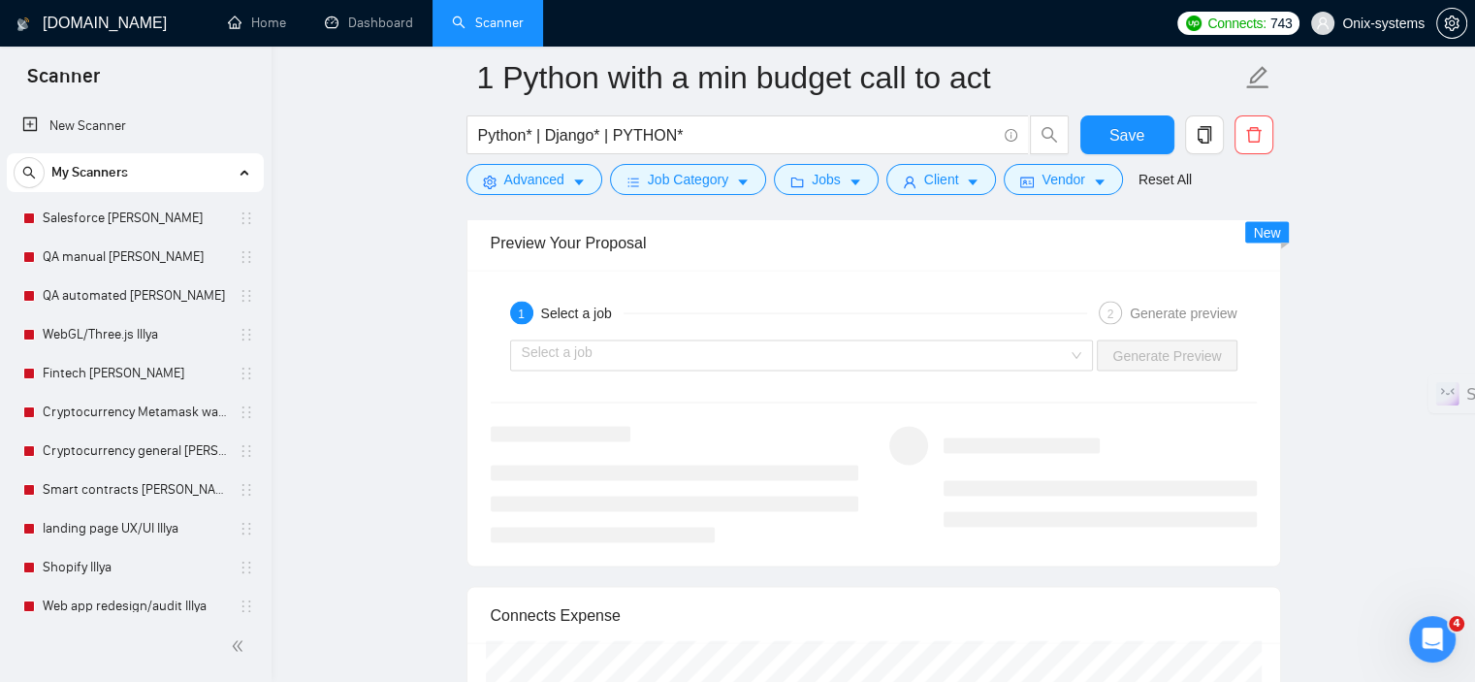
scroll to position [3975, 0]
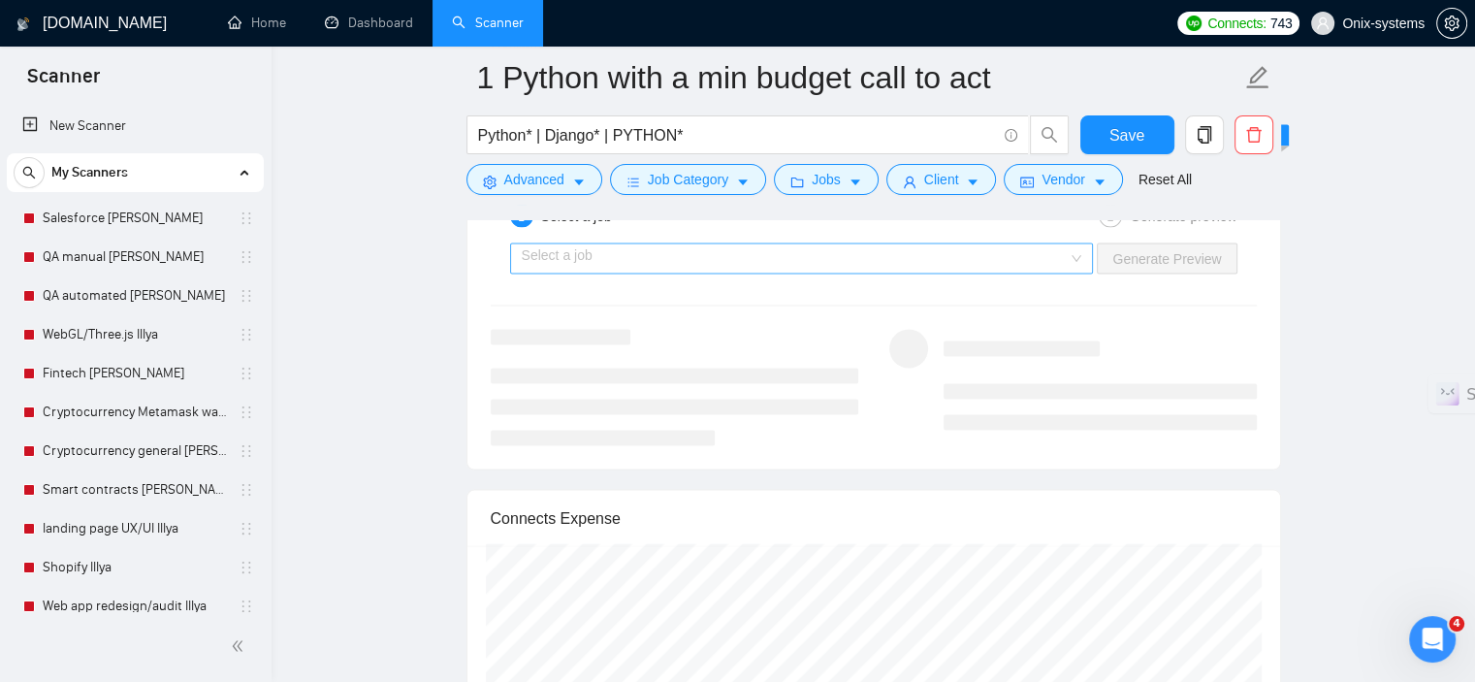
click at [614, 262] on input "search" at bounding box center [795, 258] width 547 height 29
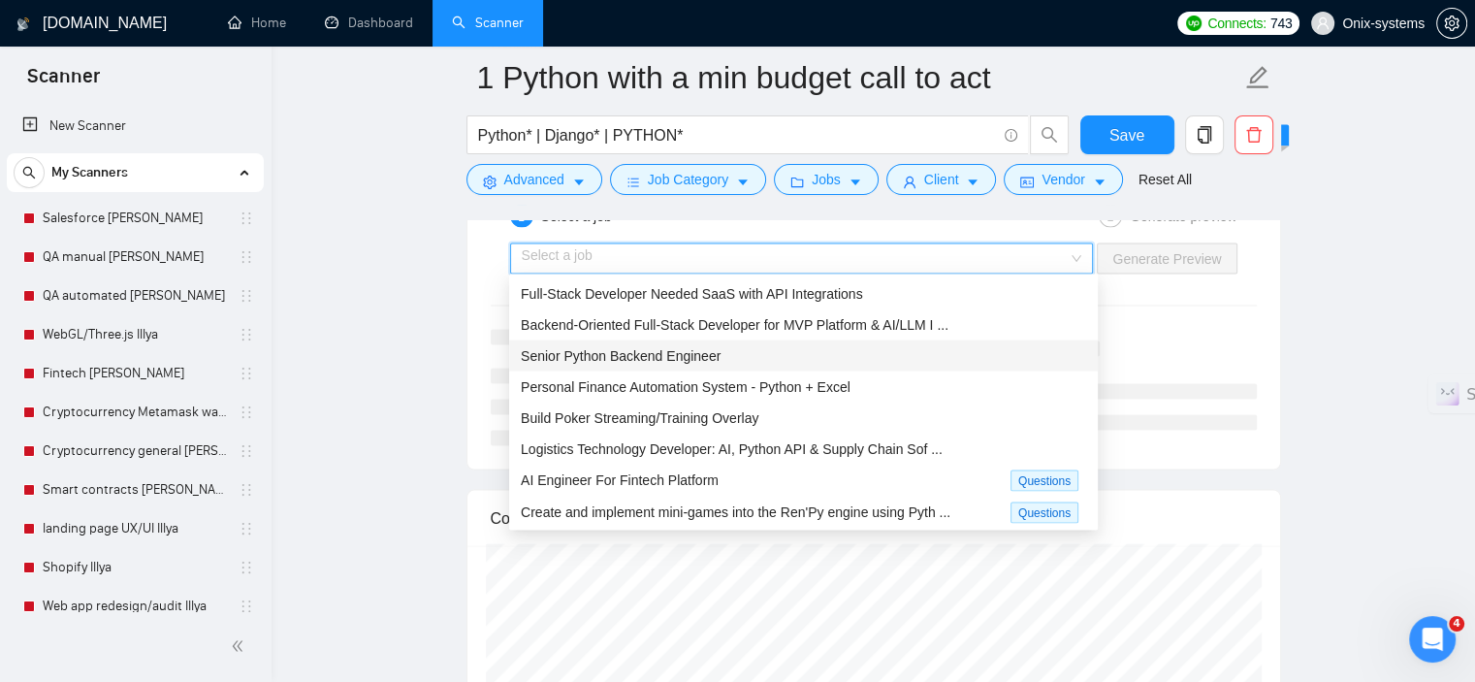
click at [624, 356] on span "Senior Python Backend Engineer" at bounding box center [621, 356] width 200 height 16
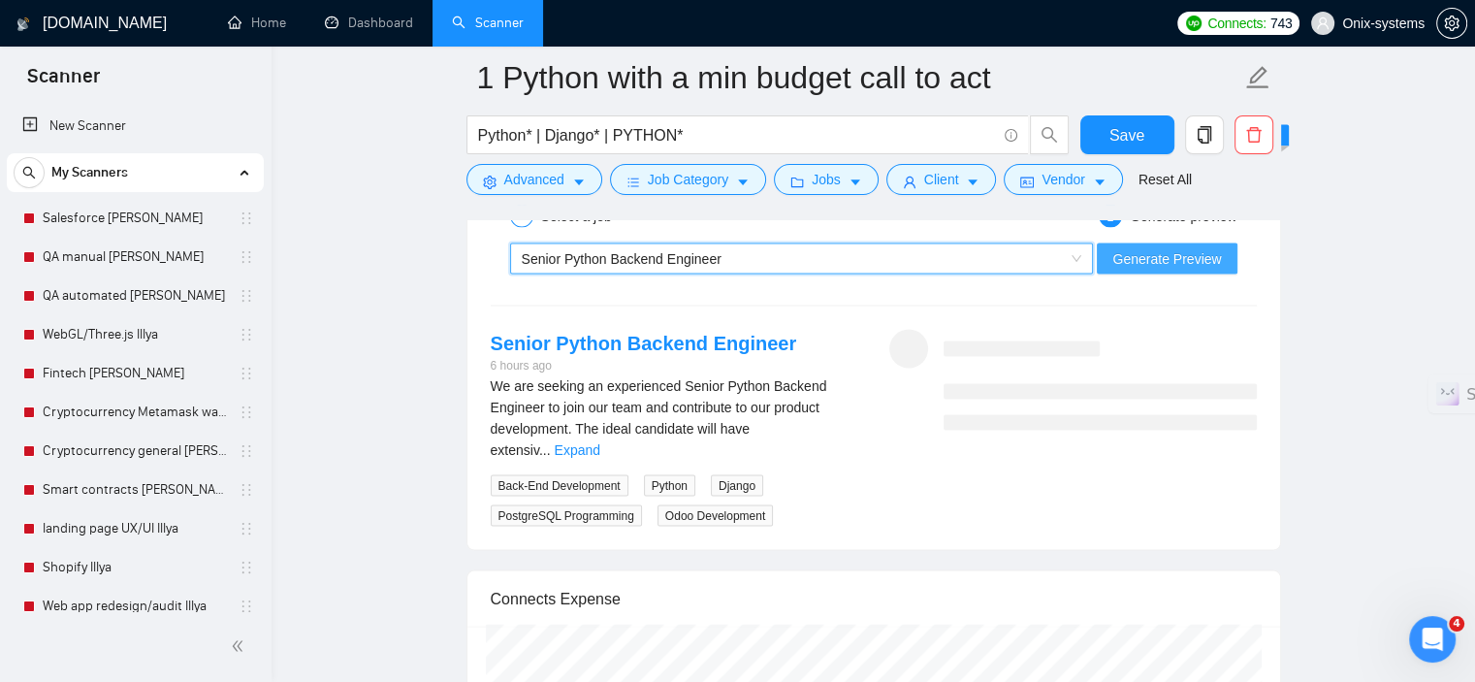
click at [1207, 260] on span "Generate Preview" at bounding box center [1166, 258] width 109 height 21
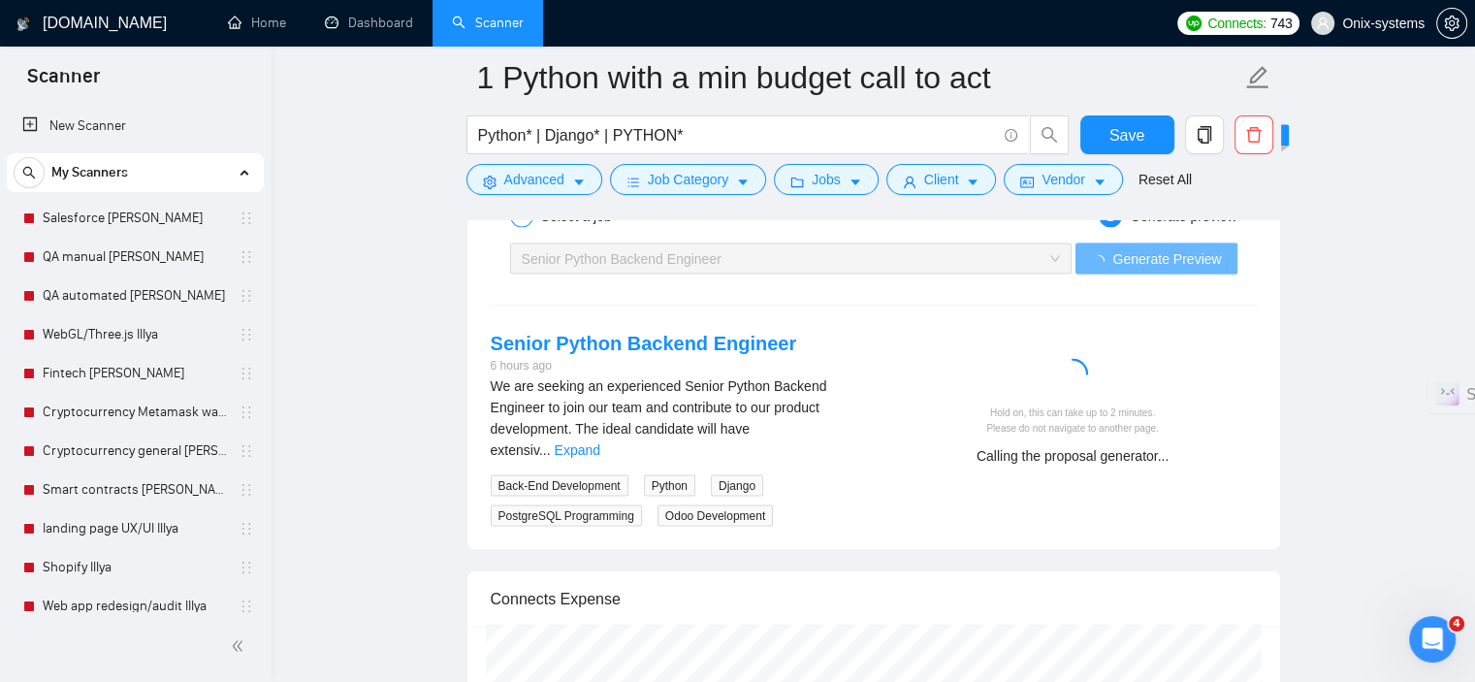
click at [827, 433] on div "We are seeking an experienced Senior Python Backend Engineer to join our team a…" at bounding box center [674, 417] width 367 height 85
click at [600, 442] on link "Expand" at bounding box center [578, 450] width 46 height 16
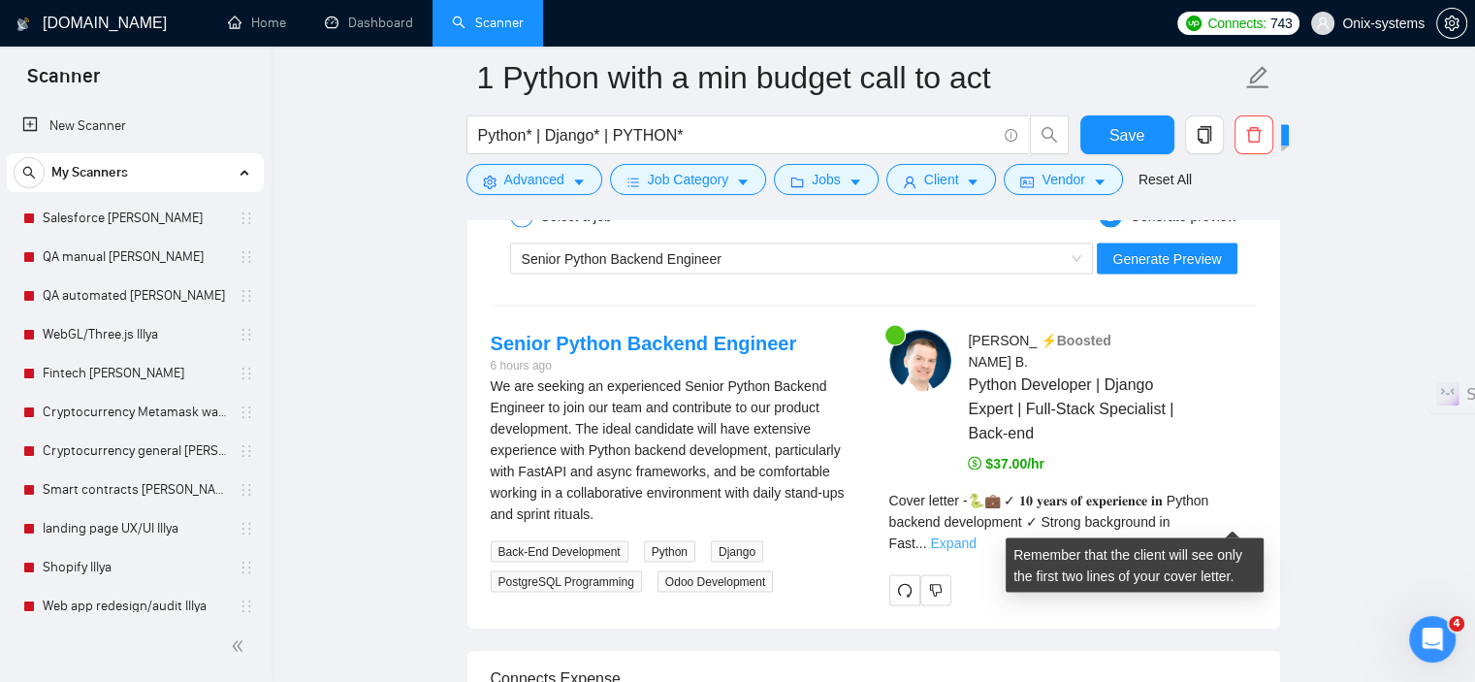
click at [975, 535] on link "Expand" at bounding box center [953, 543] width 46 height 16
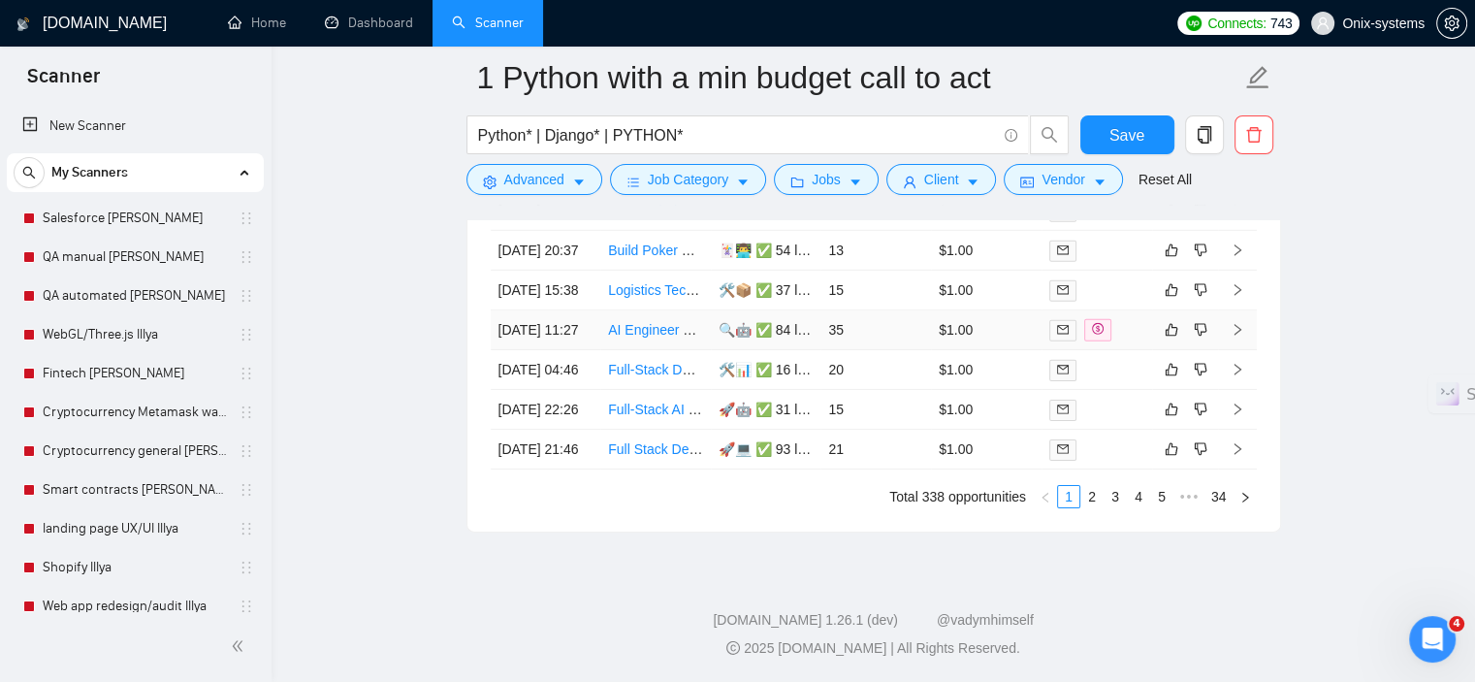
scroll to position [6292, 0]
click at [1099, 493] on link "2" at bounding box center [1091, 496] width 21 height 21
click at [1109, 509] on div "Created Title Cover Letter Connects Spent Charged Status 14 Sep, 2025 16:36 Web…" at bounding box center [873, 261] width 812 height 540
click at [1109, 504] on li "3" at bounding box center [1114, 496] width 23 height 23
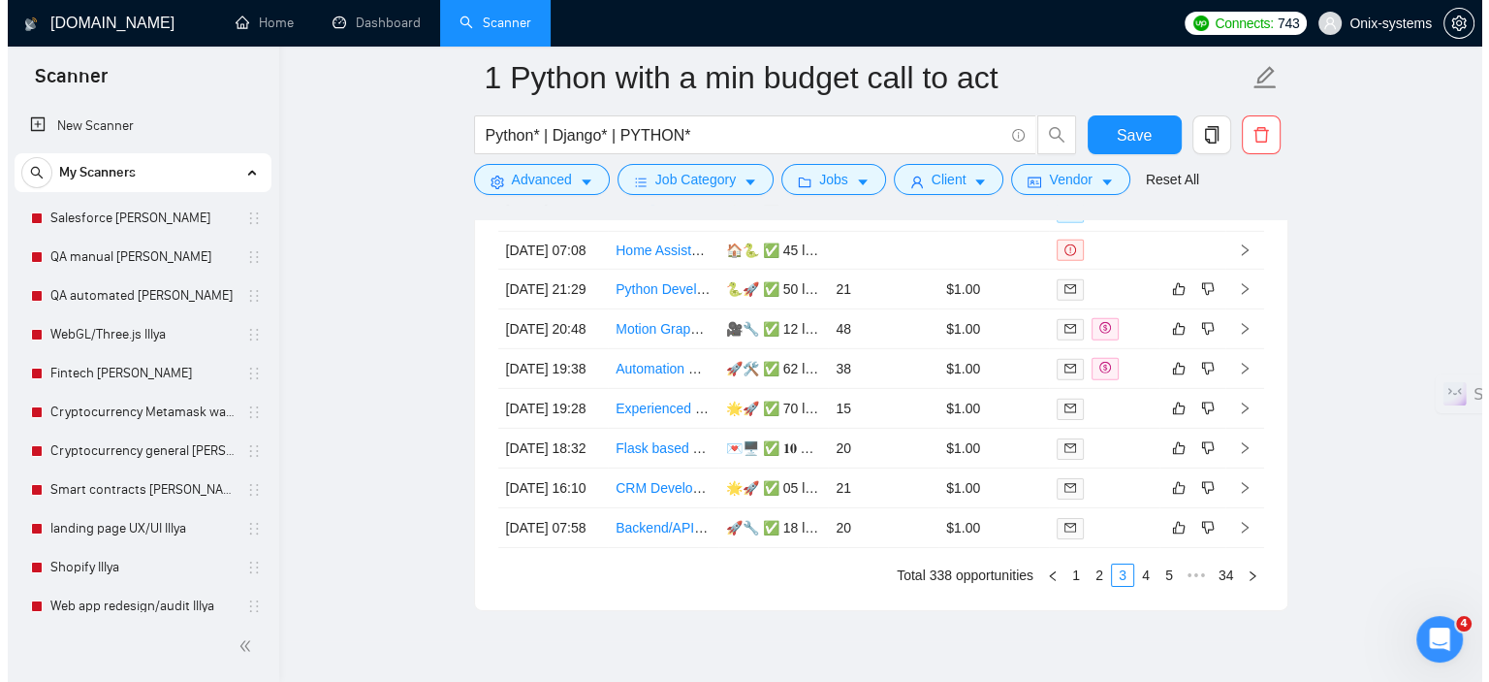
scroll to position [5904, 0]
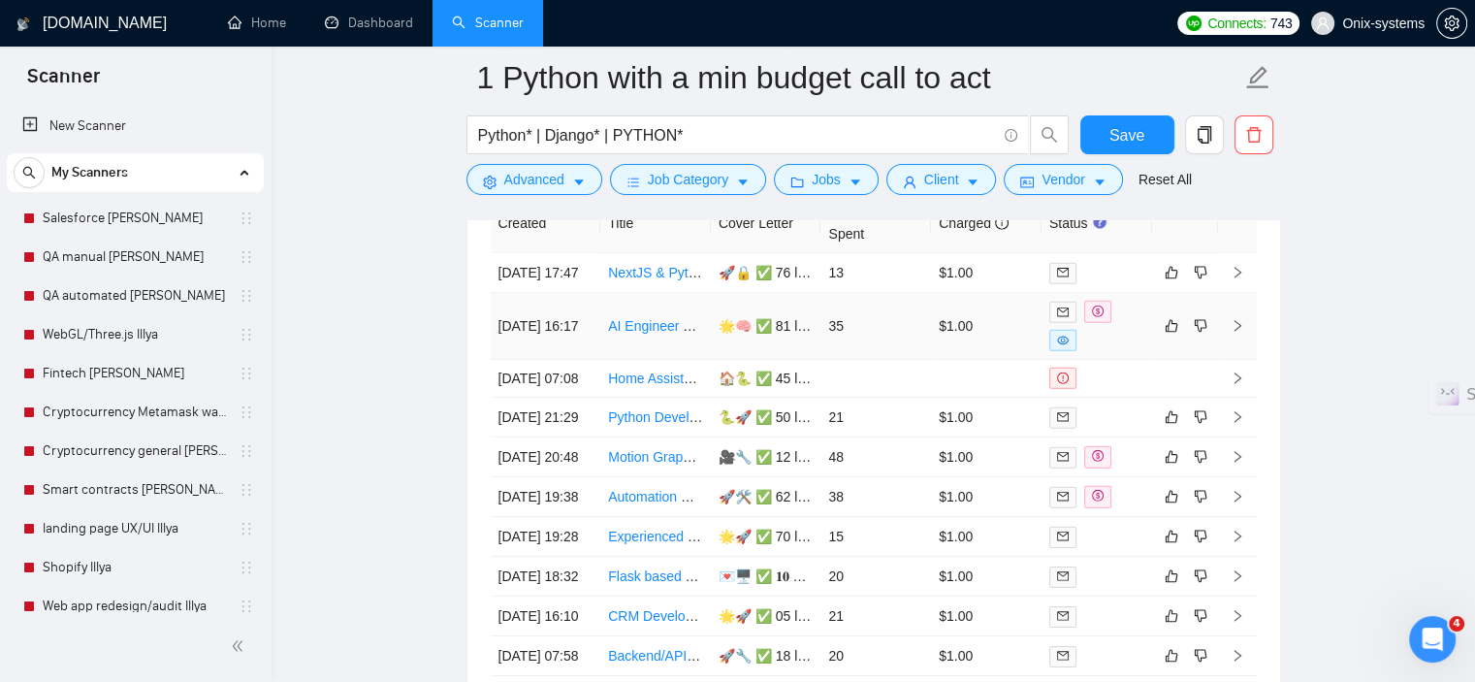
click at [1222, 354] on td at bounding box center [1237, 326] width 39 height 67
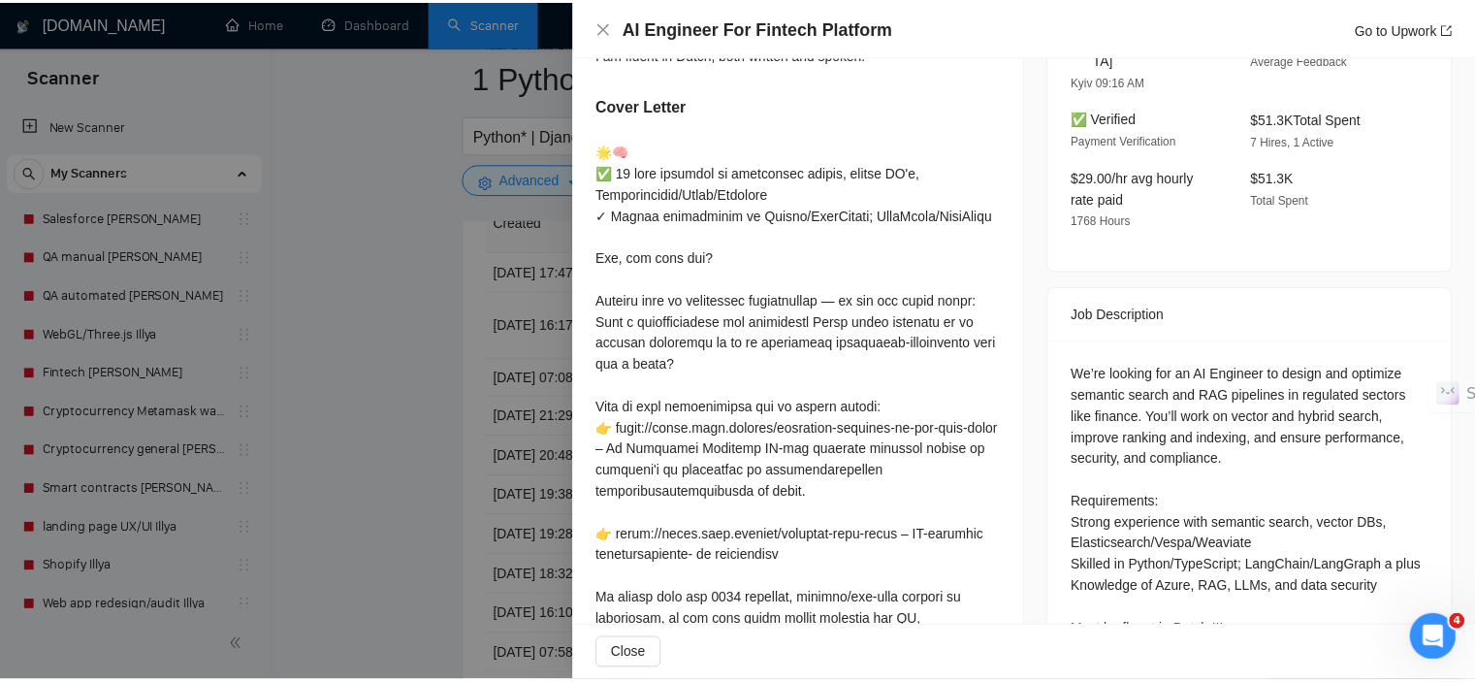
scroll to position [679, 0]
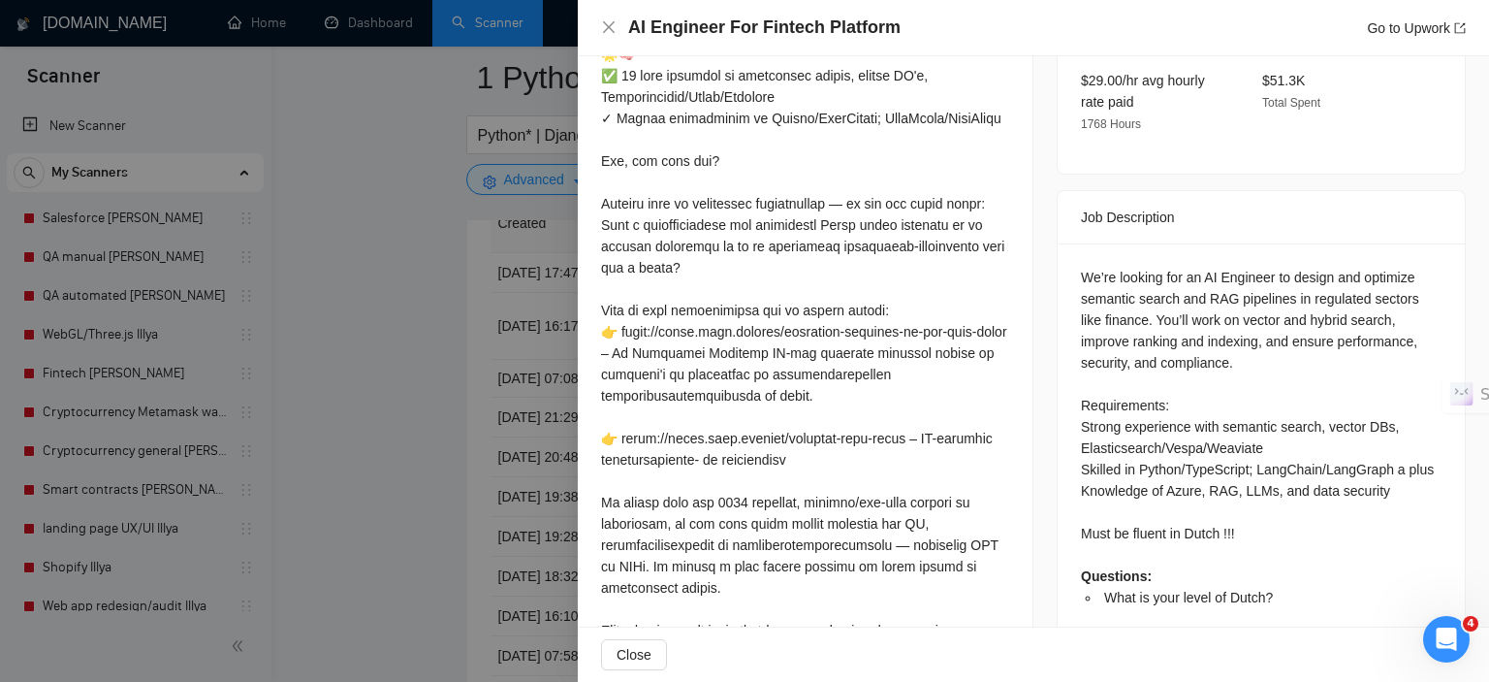
click at [517, 438] on div at bounding box center [744, 341] width 1489 height 682
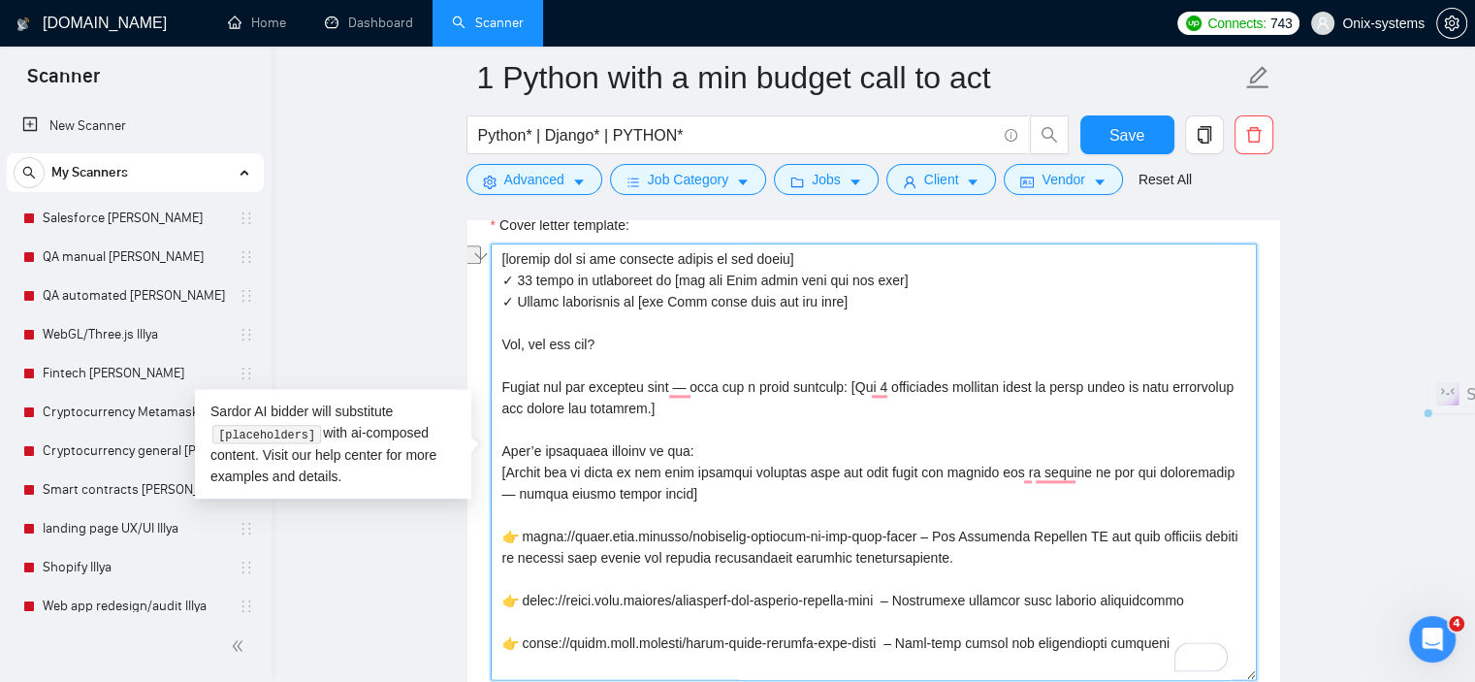
drag, startPoint x: 835, startPoint y: 253, endPoint x: 409, endPoint y: 248, distance: 425.6
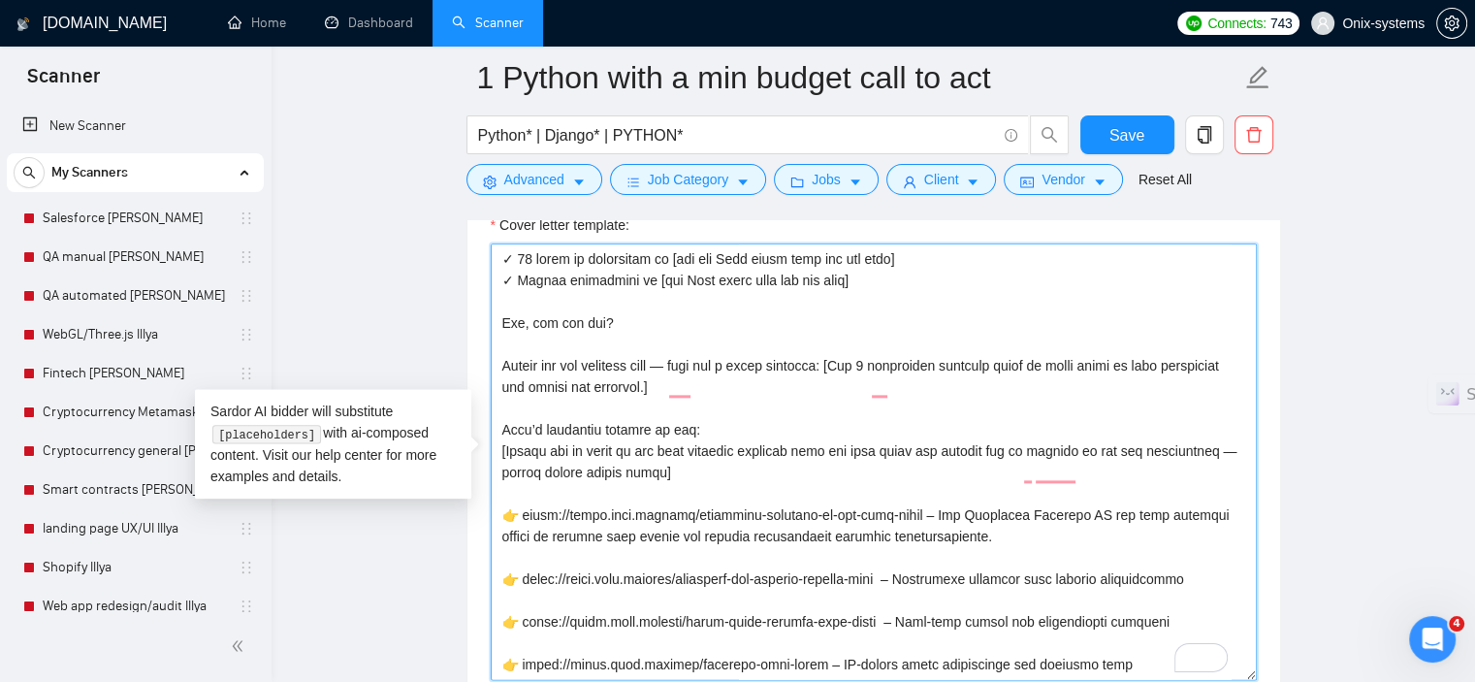
click at [497, 280] on textarea "Cover letter template:" at bounding box center [874, 461] width 766 height 436
drag, startPoint x: 679, startPoint y: 251, endPoint x: 515, endPoint y: 251, distance: 163.8
click at [515, 251] on textarea "Cover letter template:" at bounding box center [874, 461] width 766 height 436
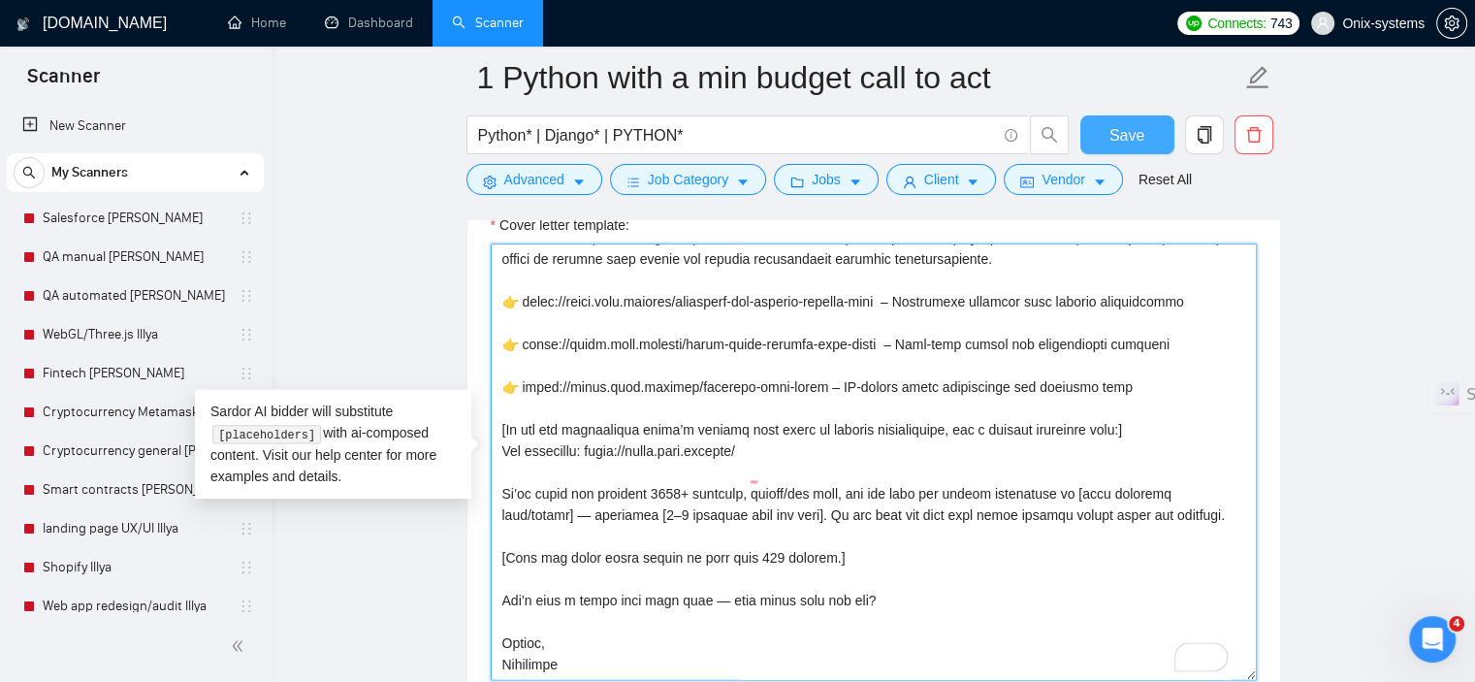
type textarea "✓ 10 years of experience in [use key Tech stack from the job post] ✓ Strong bac…"
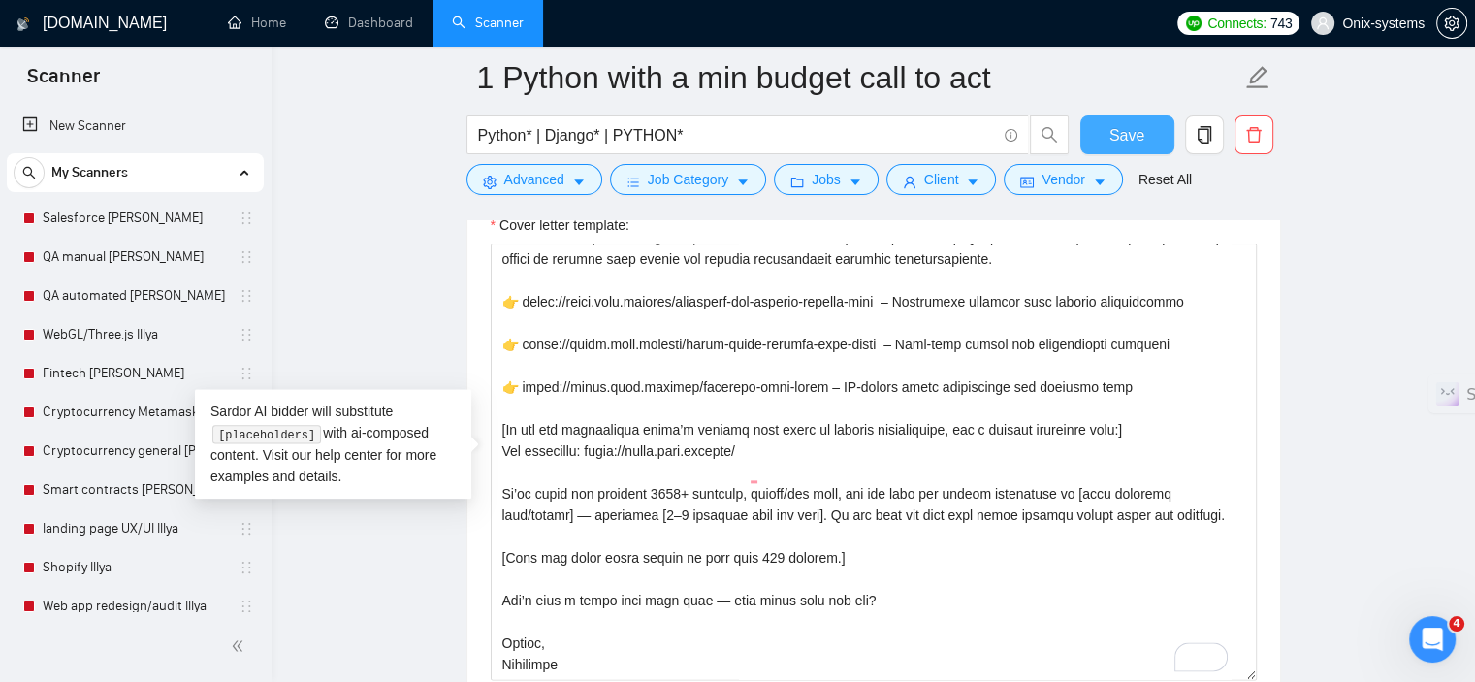
click at [1125, 139] on span "Save" at bounding box center [1126, 135] width 35 height 24
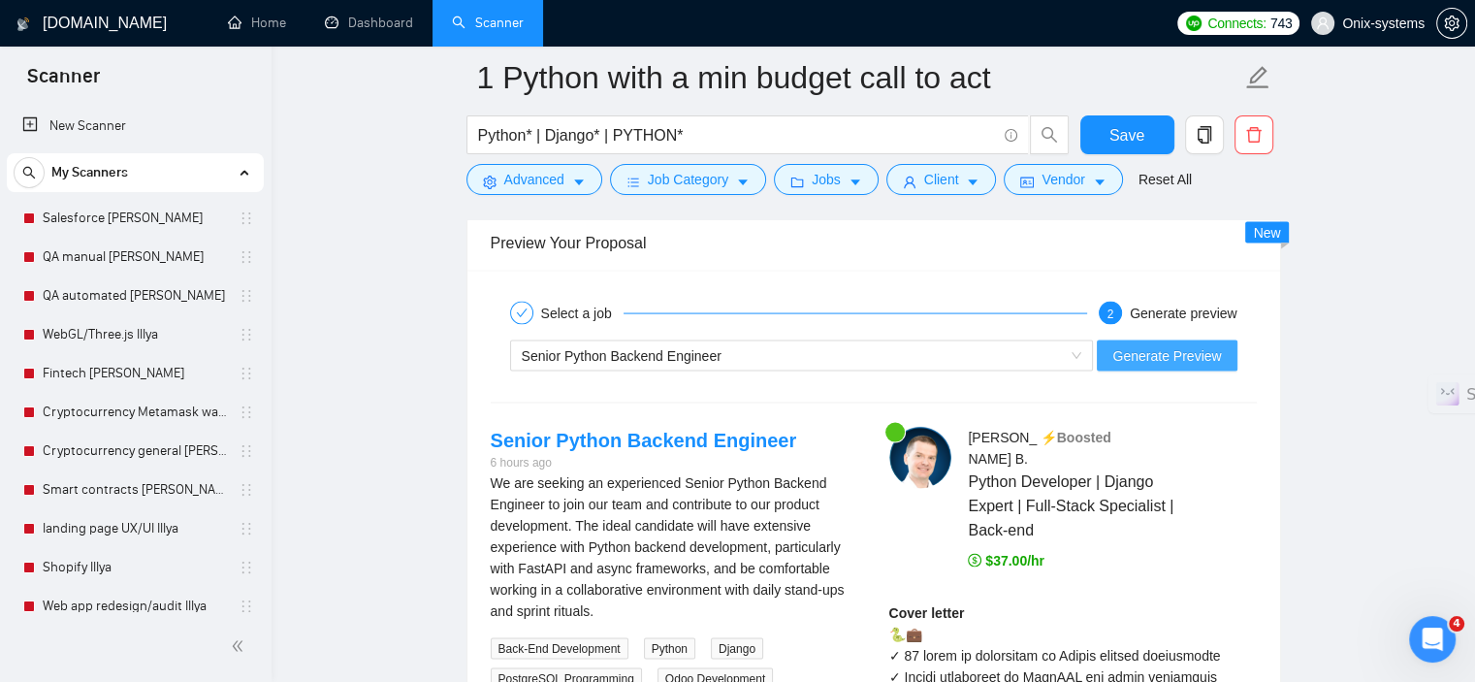
click at [1205, 333] on div "Senior Python Backend Engineer Generate Preview" at bounding box center [874, 356] width 770 height 47
click at [1202, 356] on span "Generate Preview" at bounding box center [1166, 355] width 109 height 21
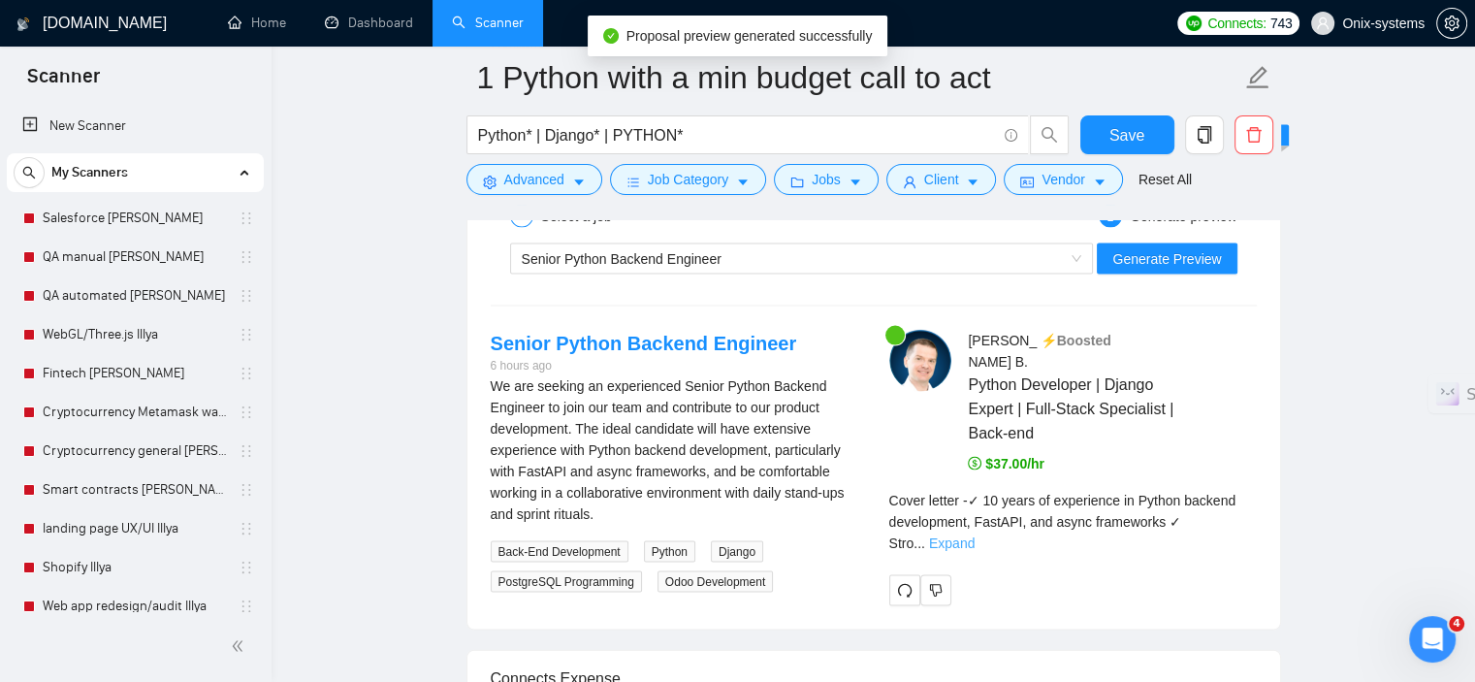
click at [974, 535] on link "Expand" at bounding box center [952, 543] width 46 height 16
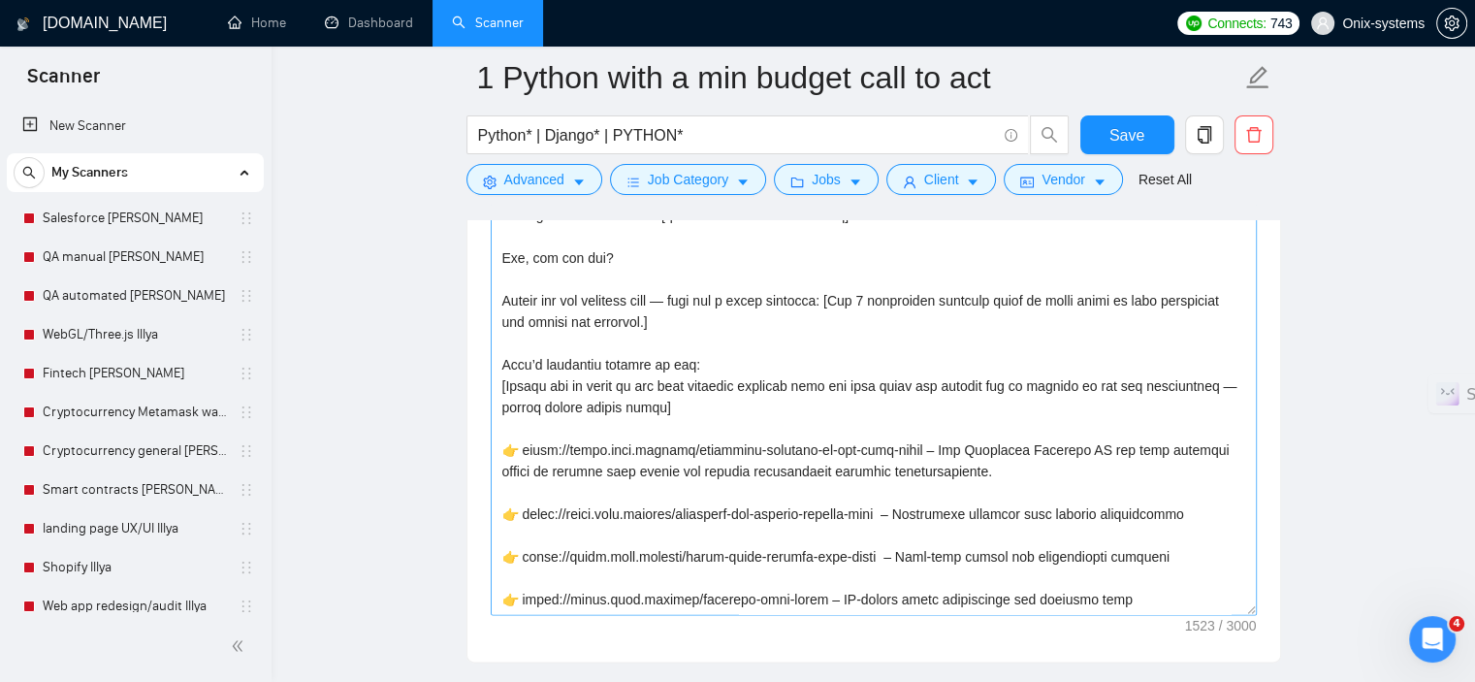
scroll to position [2230, 0]
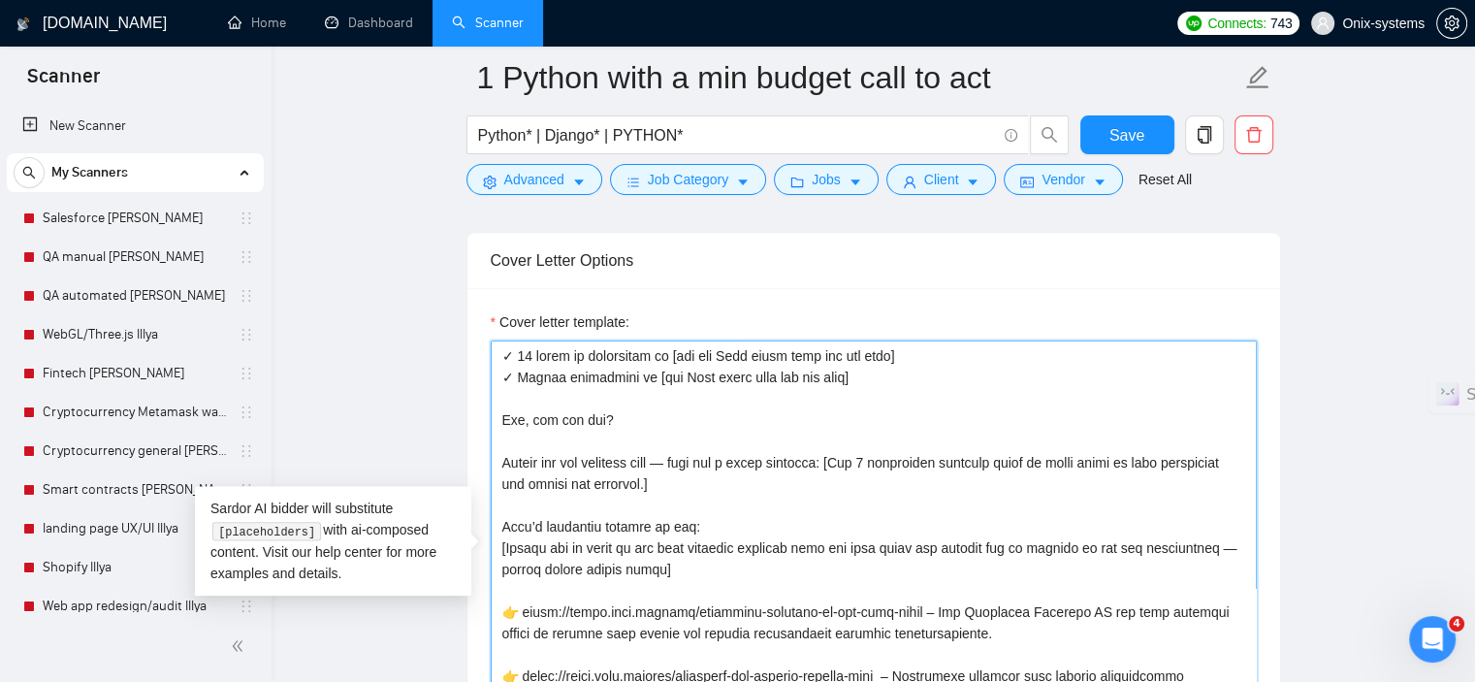
click at [506, 371] on textarea "Cover letter template:" at bounding box center [874, 558] width 766 height 436
drag, startPoint x: 505, startPoint y: 375, endPoint x: 899, endPoint y: 375, distance: 393.6
click at [899, 375] on textarea "Cover letter template:" at bounding box center [874, 558] width 766 height 436
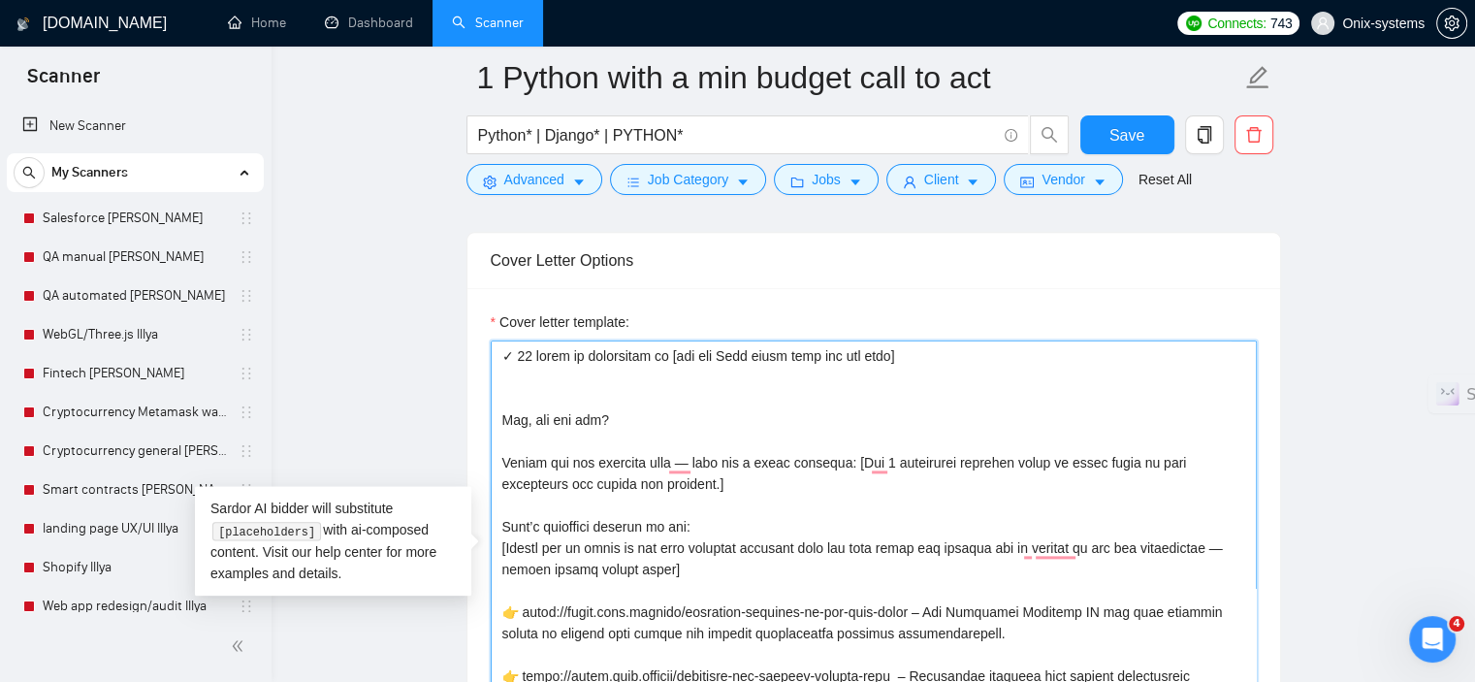
click at [535, 383] on textarea "Cover letter template:" at bounding box center [874, 558] width 766 height 436
click at [525, 394] on textarea "Cover letter template:" at bounding box center [874, 558] width 766 height 436
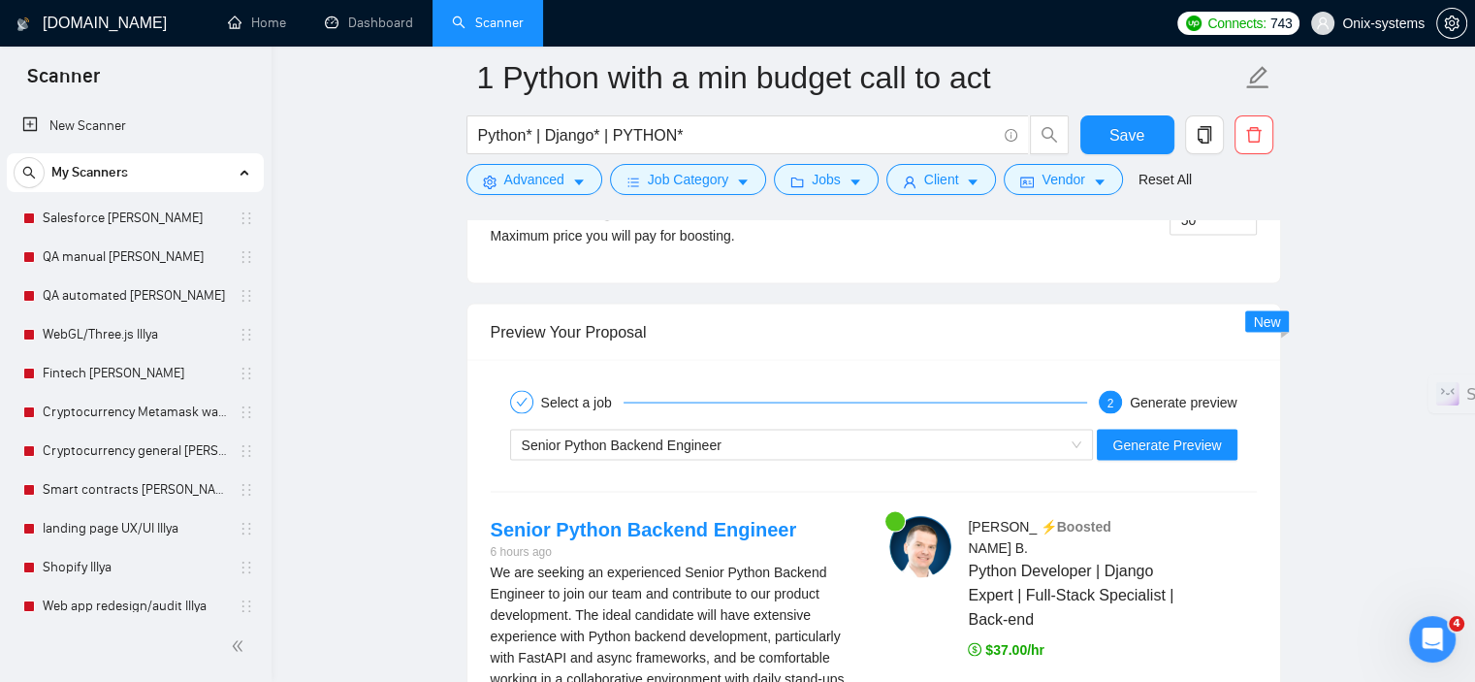
scroll to position [3878, 0]
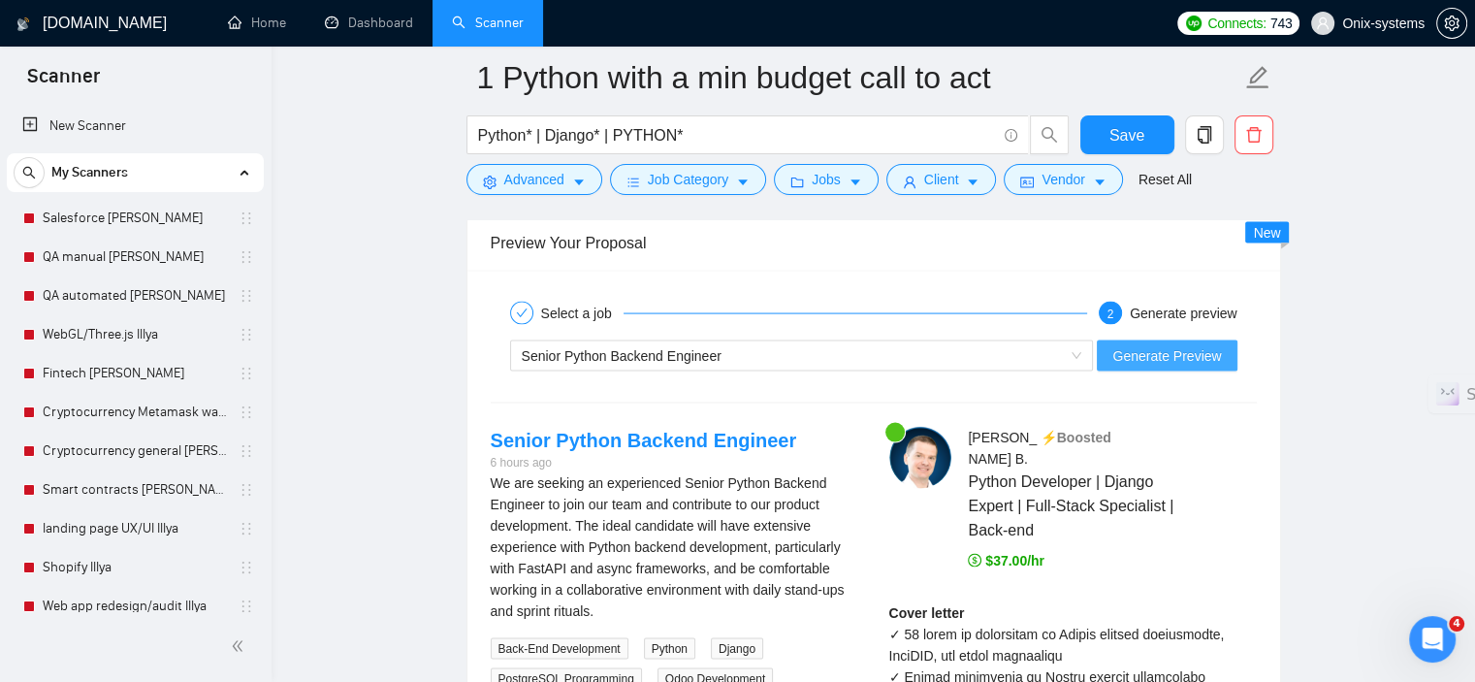
click at [1163, 352] on span "Generate Preview" at bounding box center [1166, 355] width 109 height 21
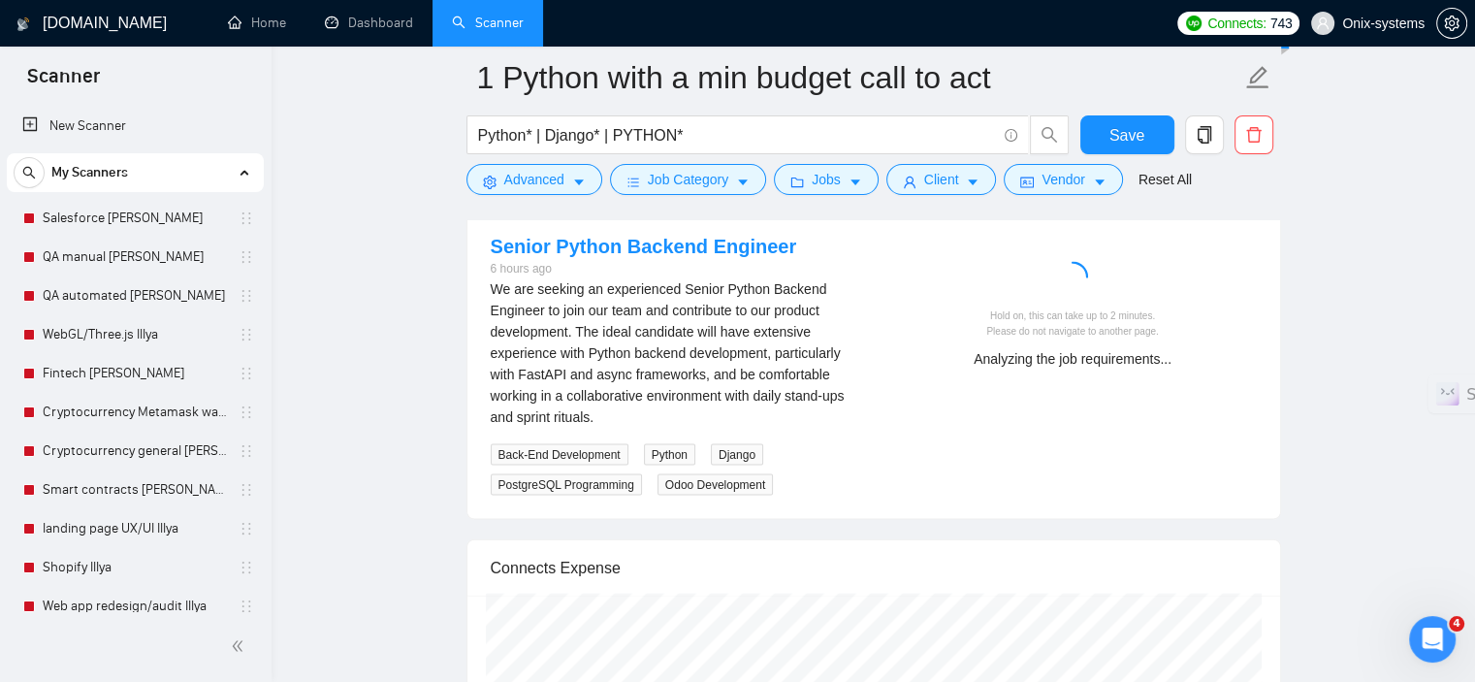
scroll to position [3975, 0]
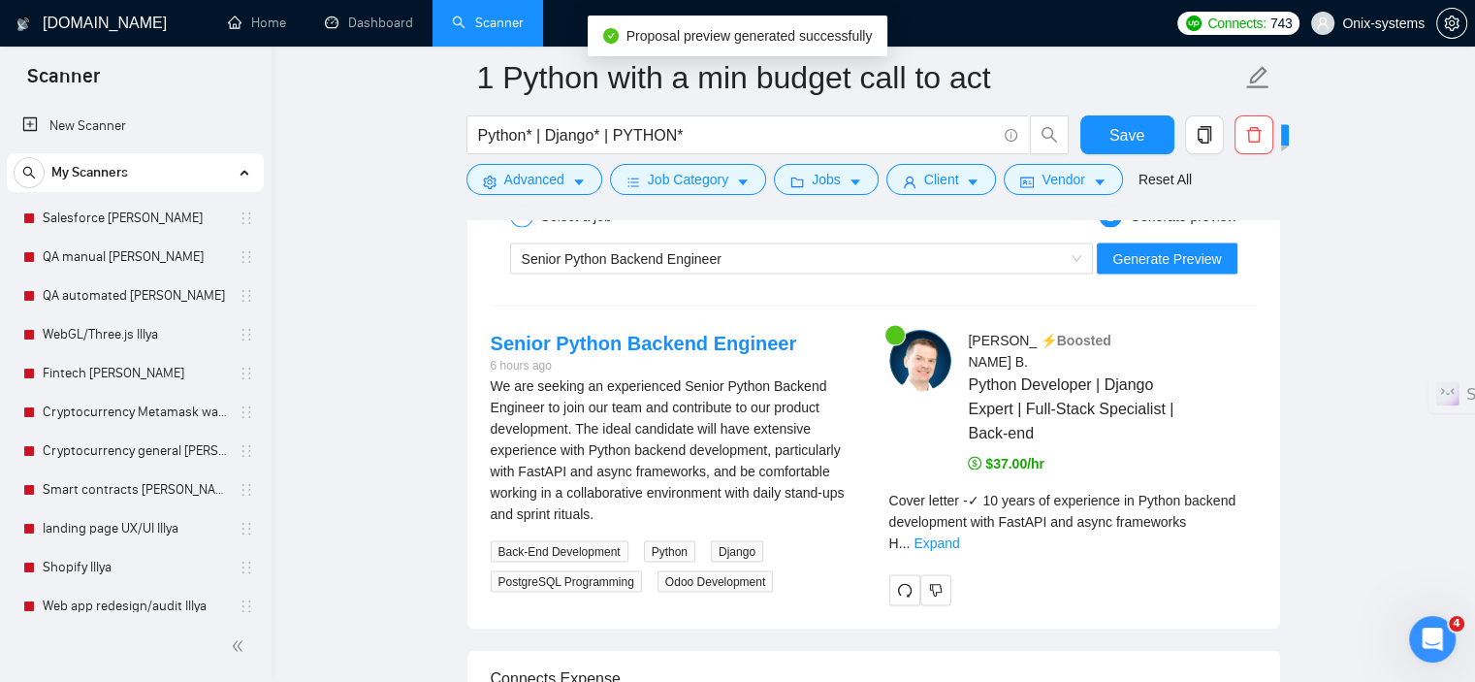
click at [1224, 508] on div "Cover letter - ✓ 10 years of experience in Python backend development with Fast…" at bounding box center [1072, 522] width 367 height 64
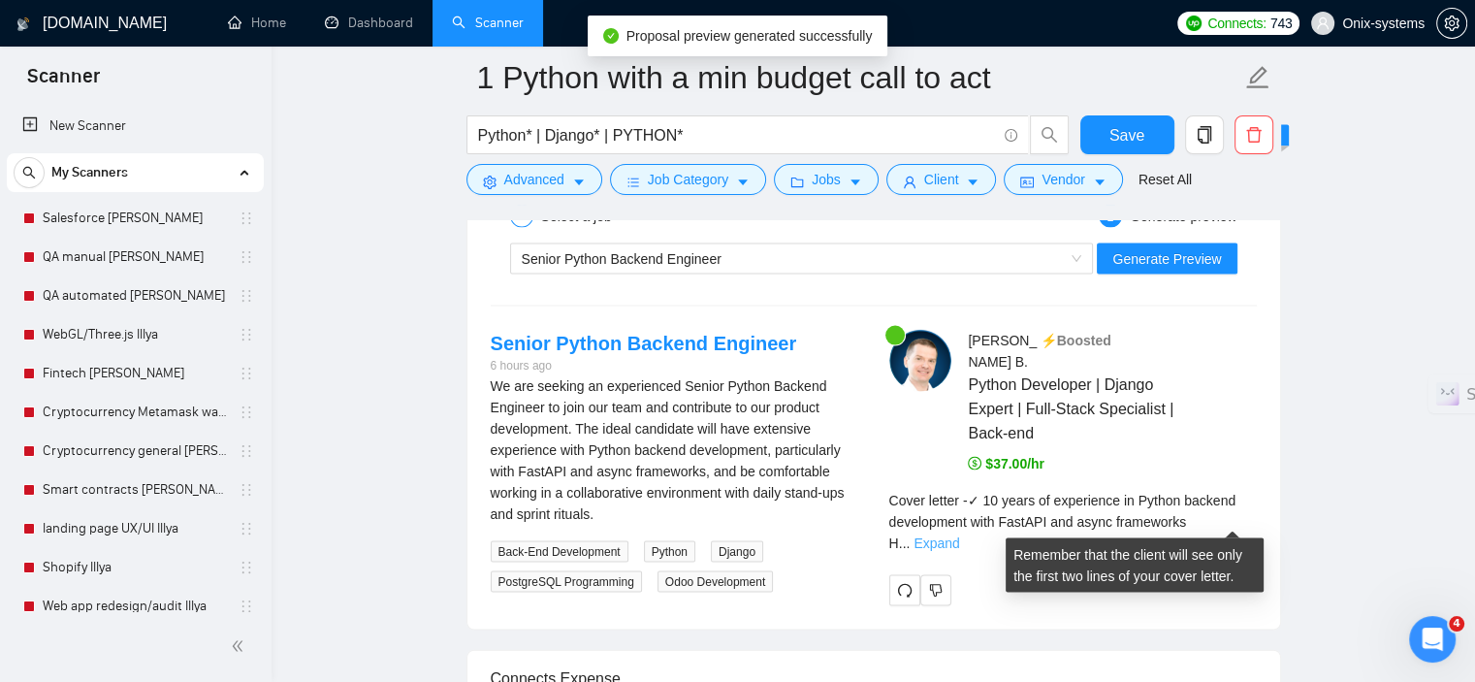
click at [959, 535] on link "Expand" at bounding box center [936, 543] width 46 height 16
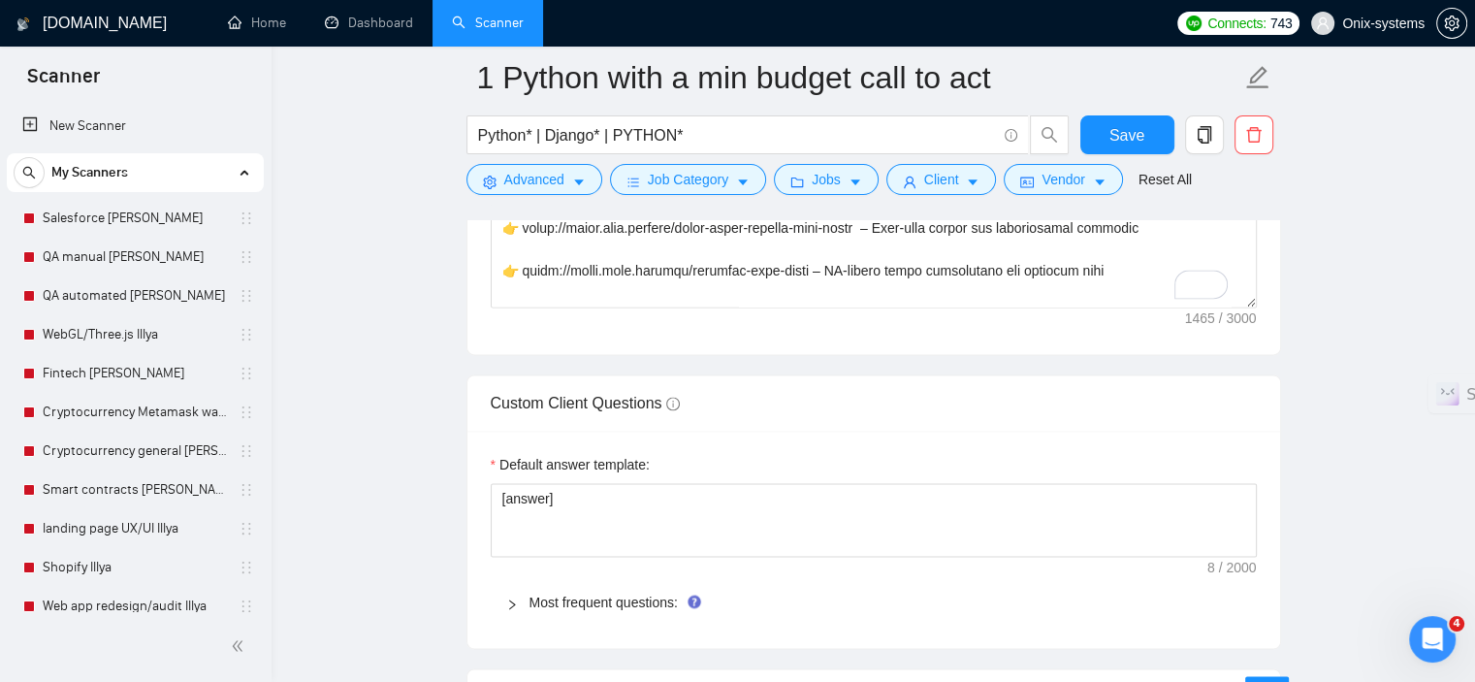
scroll to position [2521, 0]
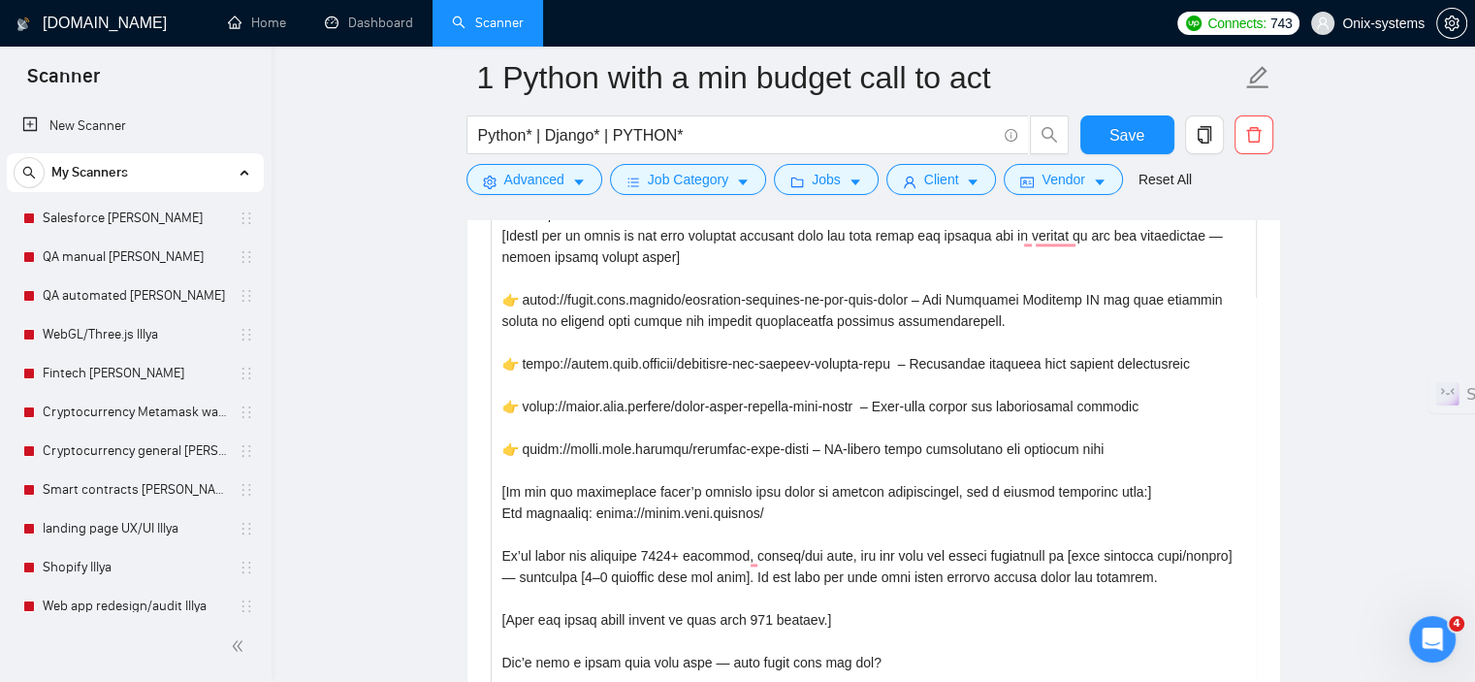
drag, startPoint x: 1248, startPoint y: 476, endPoint x: 1067, endPoint y: 620, distance: 231.1
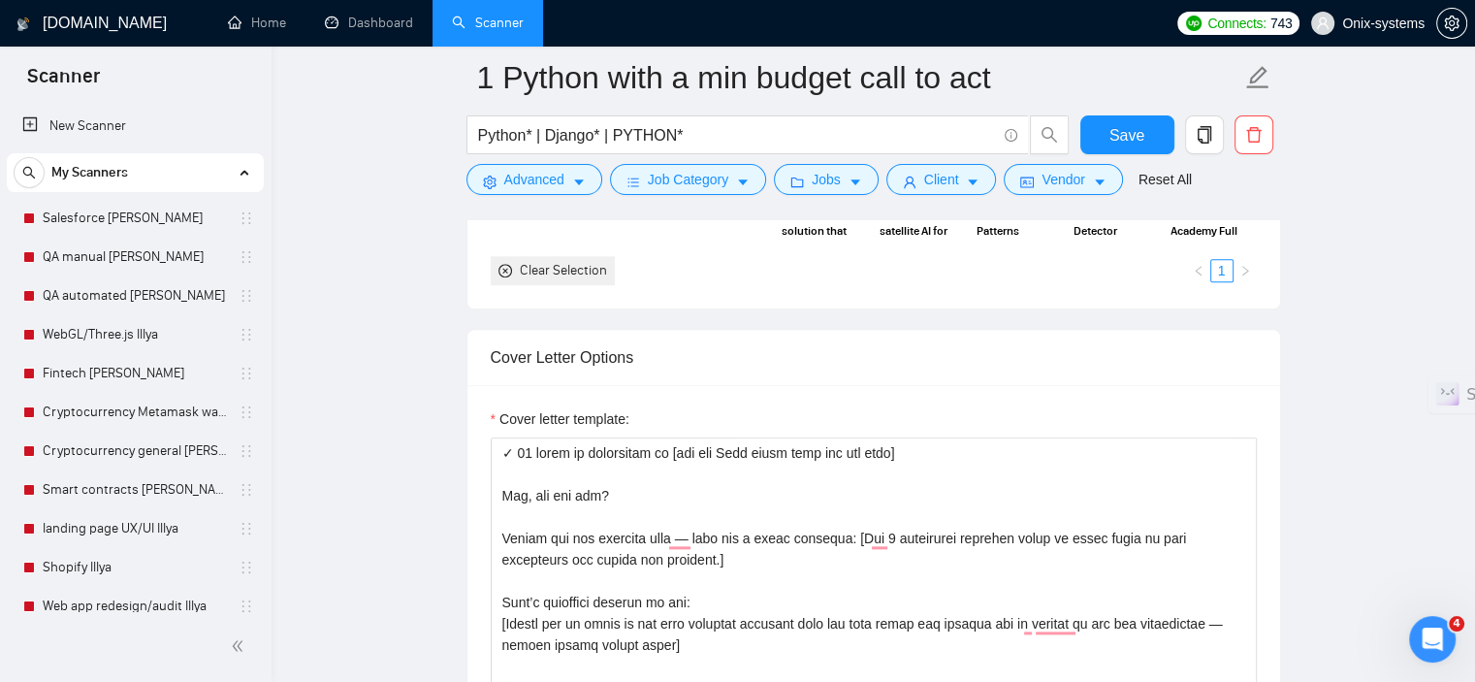
scroll to position [2673, 0]
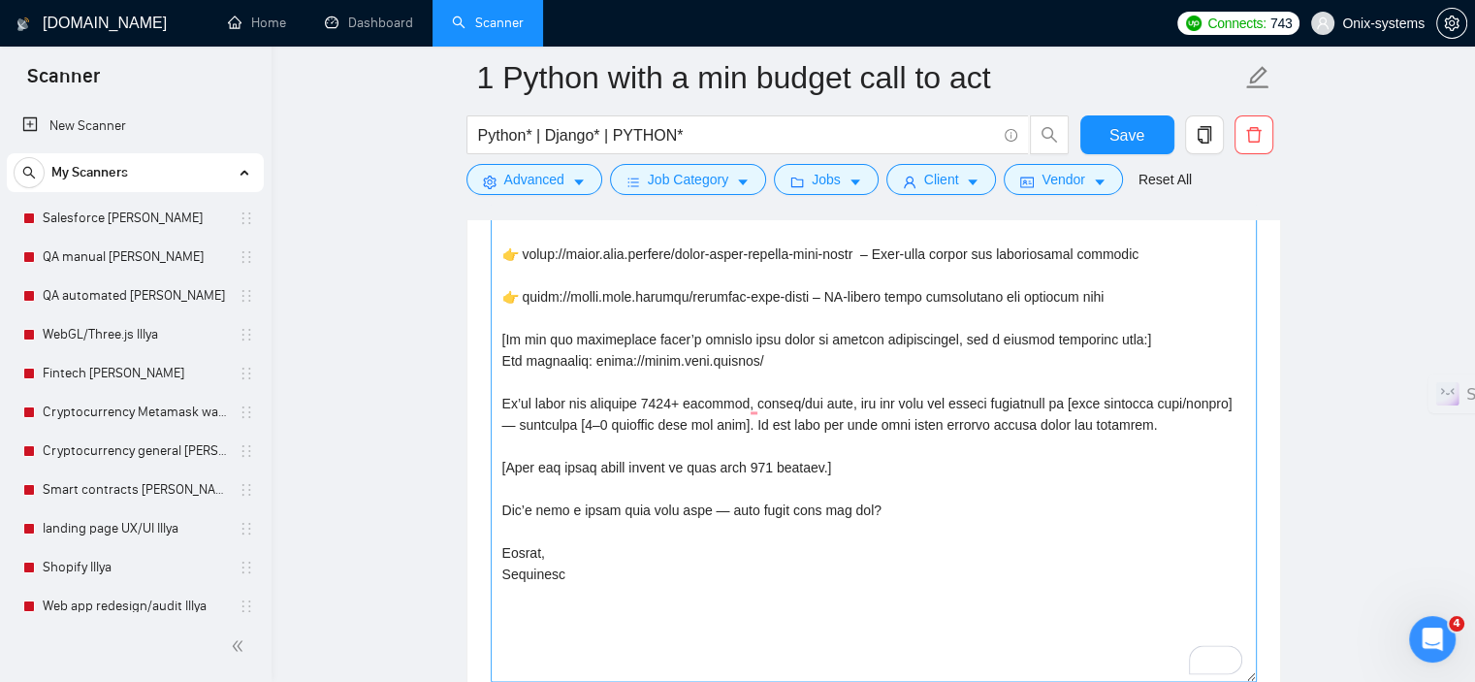
drag, startPoint x: 1252, startPoint y: 565, endPoint x: 1253, endPoint y: 672, distance: 106.6
click at [1253, 672] on textarea "Cover letter template:" at bounding box center [874, 289] width 766 height 784
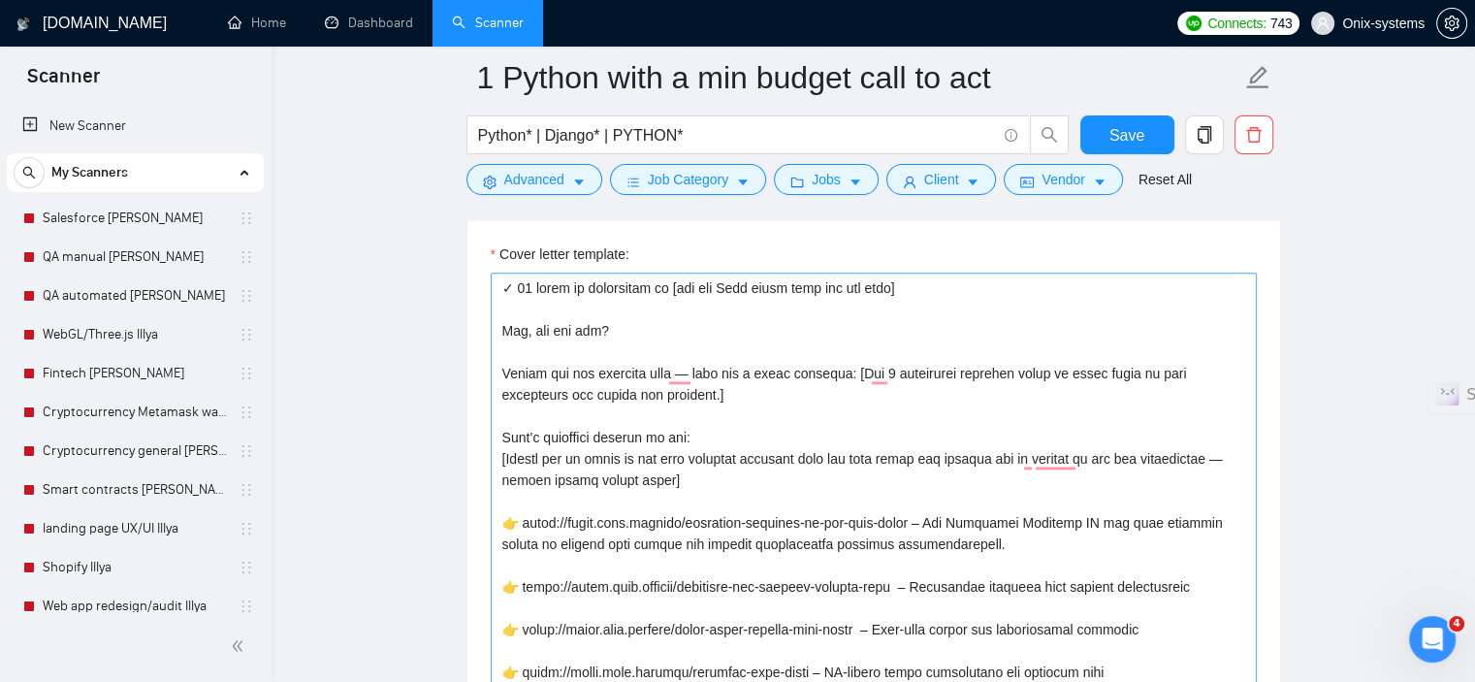
scroll to position [2285, 0]
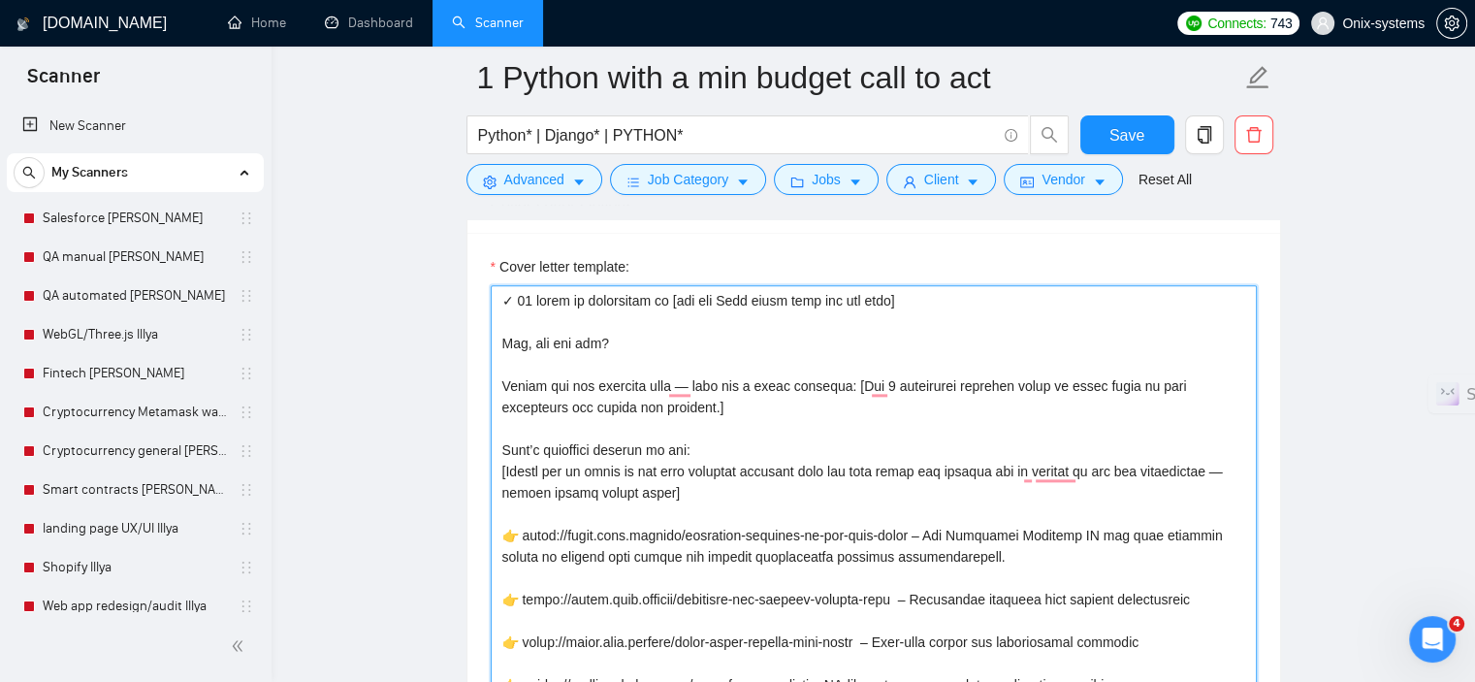
click at [1027, 308] on textarea "Cover letter template:" at bounding box center [874, 677] width 766 height 784
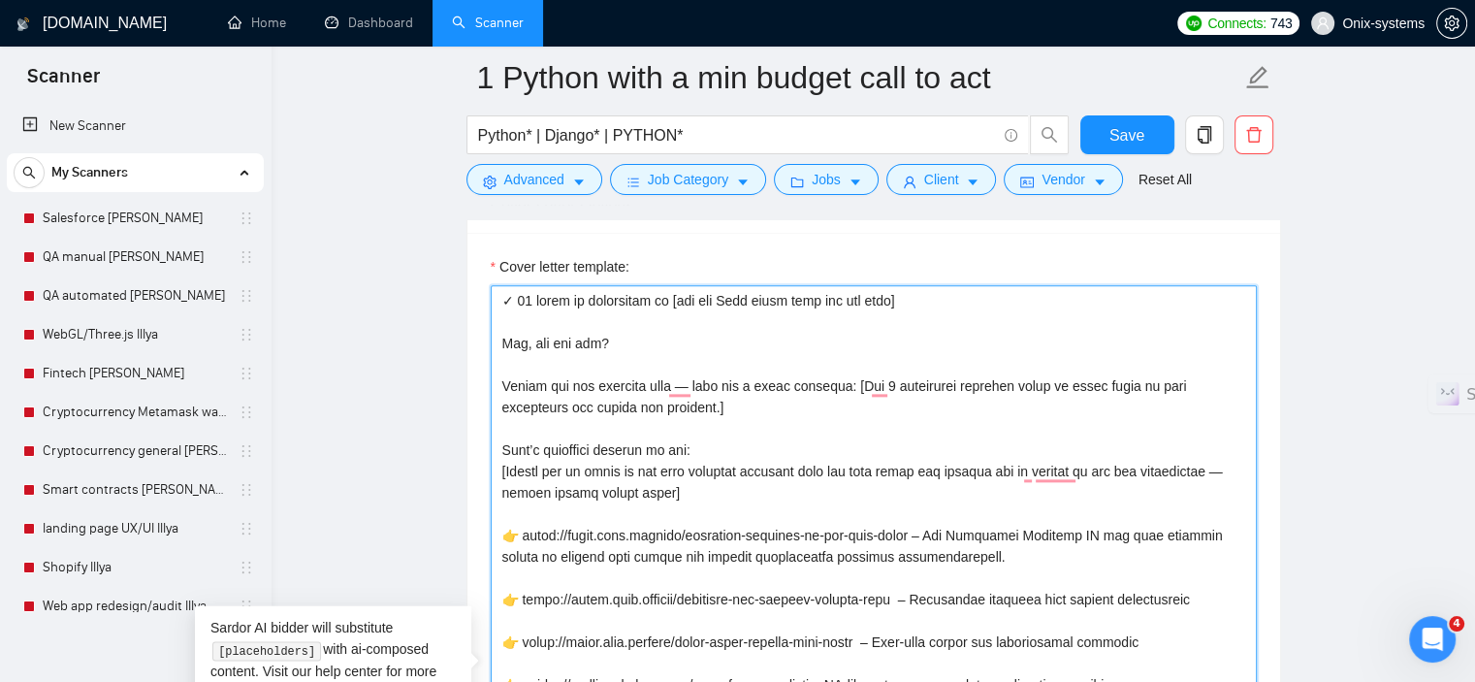
paste textarea "🔝 𝐒𝐢𝐧𝐜𝐞 𝟐𝟎𝟎𝟎 𝐢𝐧 𝐝𝐞𝐯𝐞𝐥𝐨𝐩𝐦𝐞𝐧𝐭"
drag, startPoint x: 664, startPoint y: 303, endPoint x: 493, endPoint y: 303, distance: 171.6
click at [493, 303] on div "Cover Letter Options Cover letter template:" at bounding box center [873, 646] width 814 height 940
paste textarea "𝟏𝟎 𝐲𝐞𝐚𝐫𝐬 𝐨𝐟 𝐞𝐱𝐩𝐞𝐫𝐢𝐞𝐧𝐜𝐞 𝐢𝐧"
click at [822, 347] on textarea "Cover letter template:" at bounding box center [874, 677] width 766 height 784
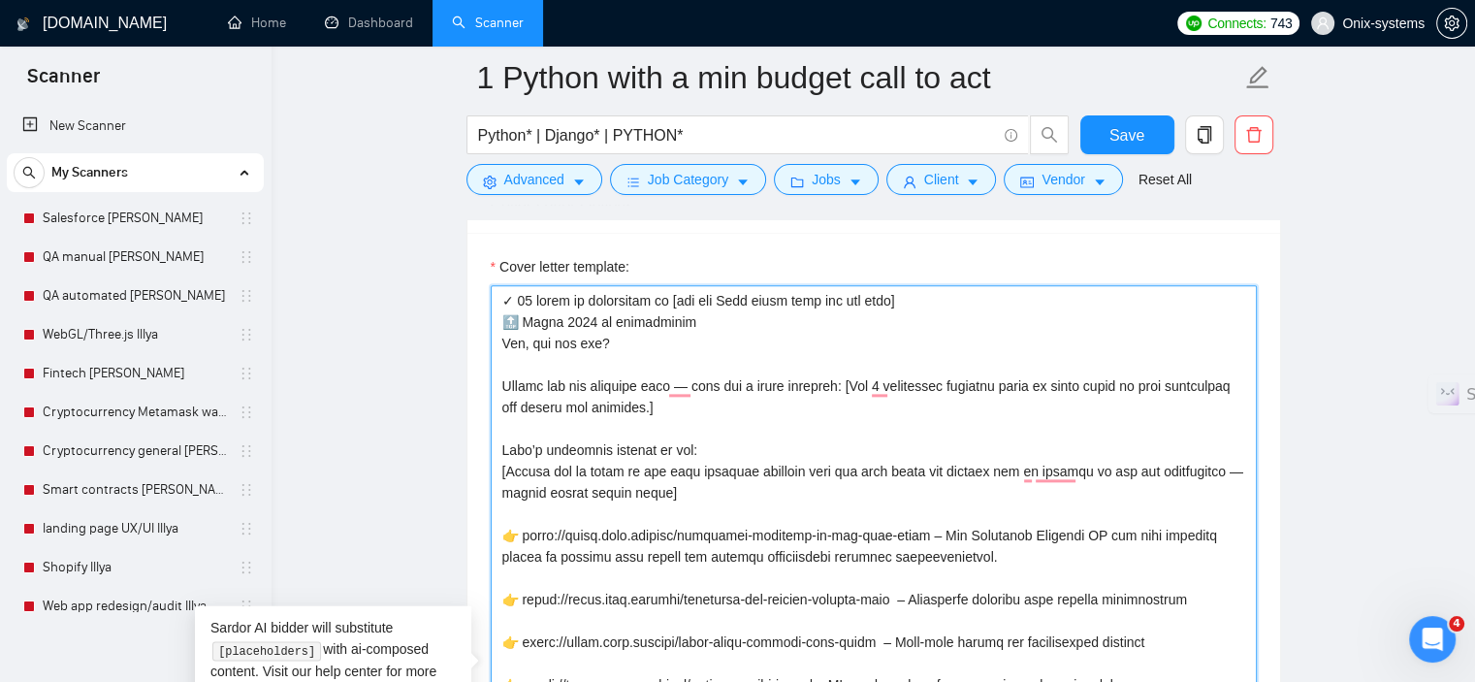
click at [749, 325] on textarea "Cover letter template:" at bounding box center [874, 677] width 766 height 784
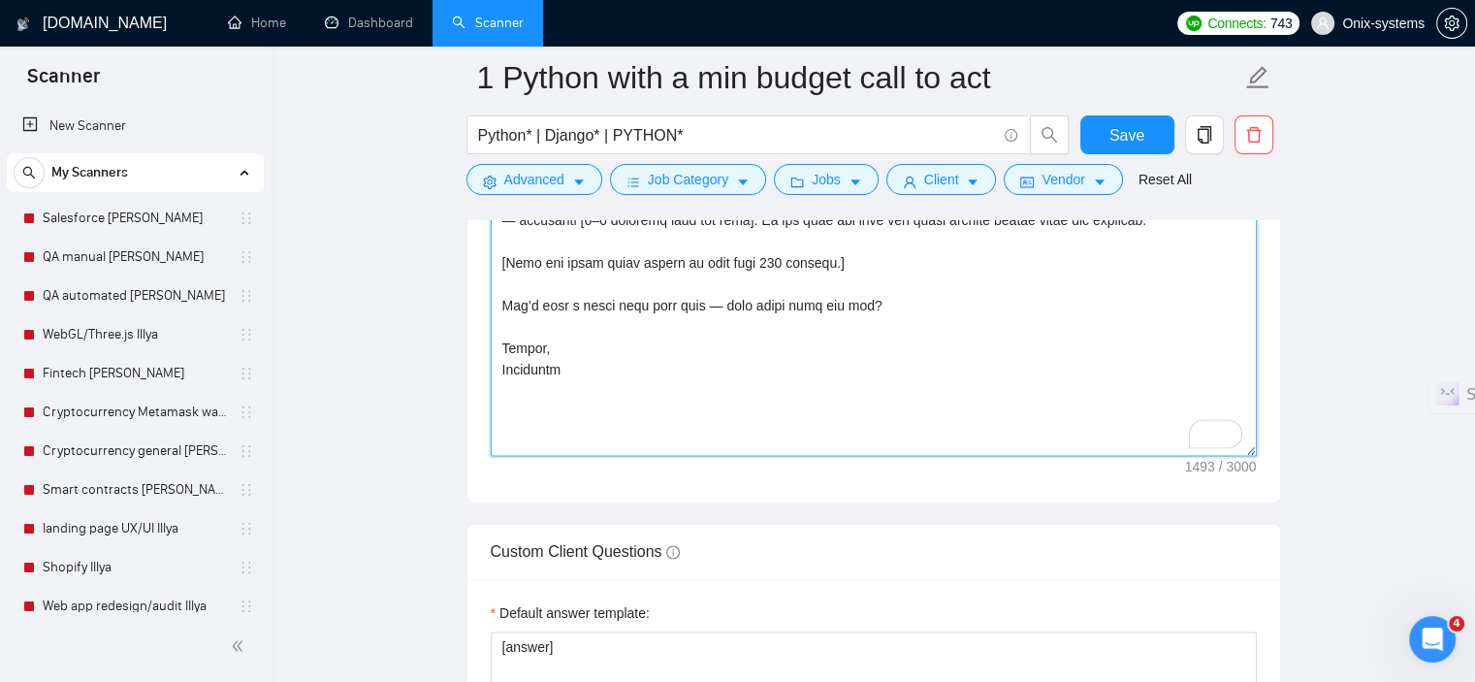
scroll to position [2867, 0]
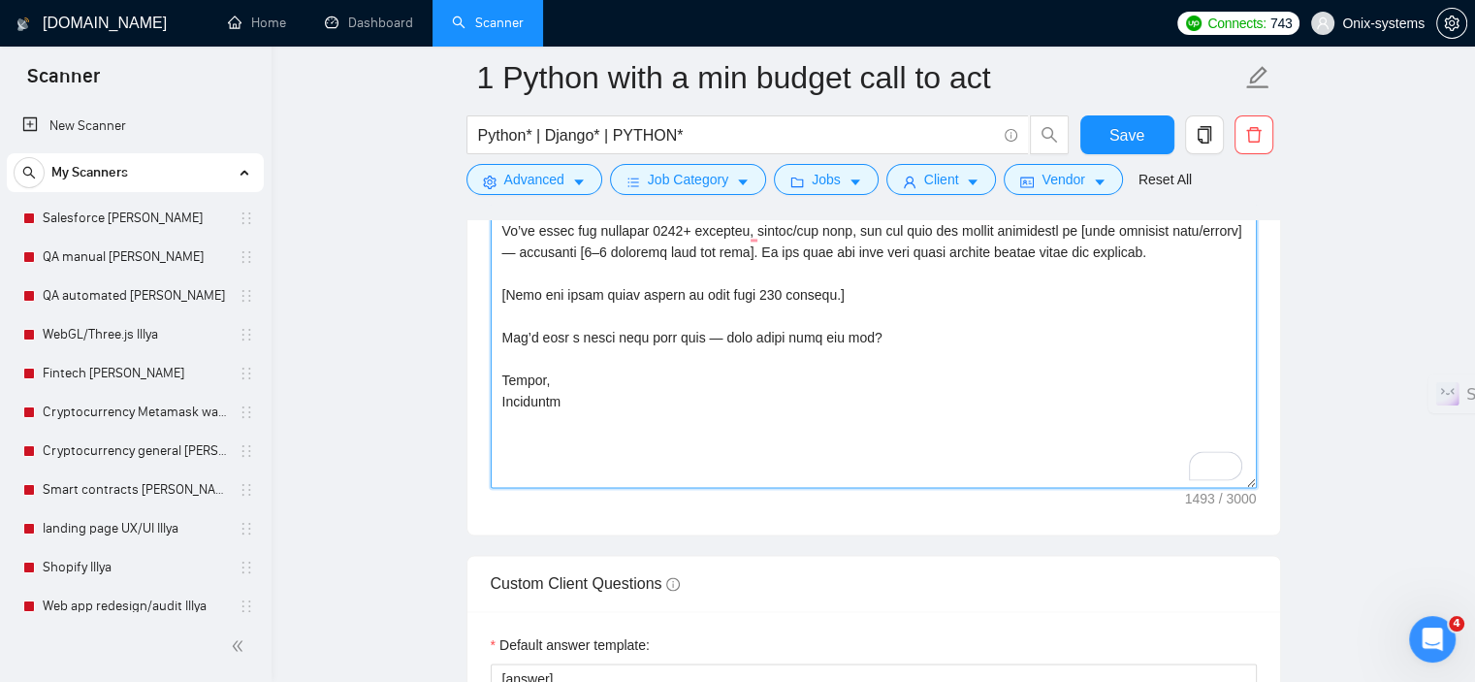
click at [613, 340] on textarea "Cover letter template:" at bounding box center [874, 95] width 766 height 784
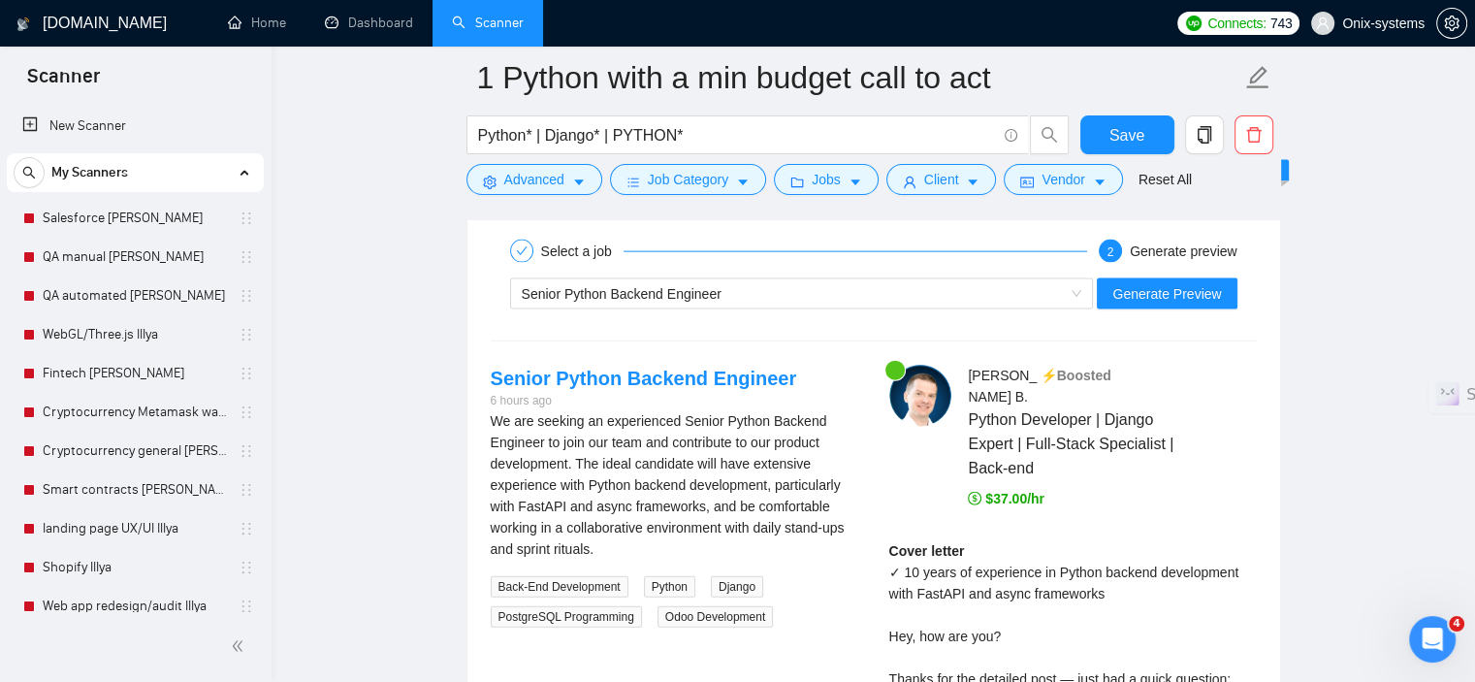
scroll to position [4321, 0]
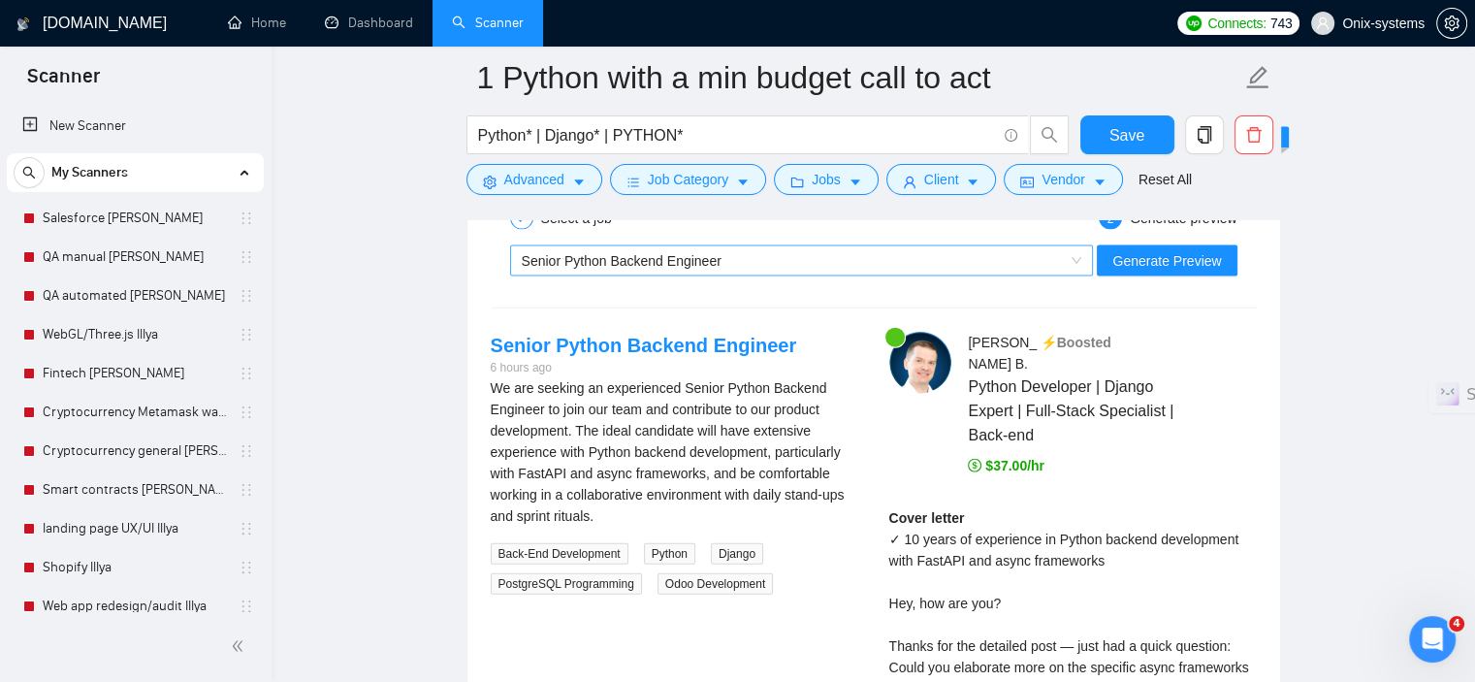
click at [738, 262] on div "Senior Python Backend Engineer" at bounding box center [793, 260] width 543 height 29
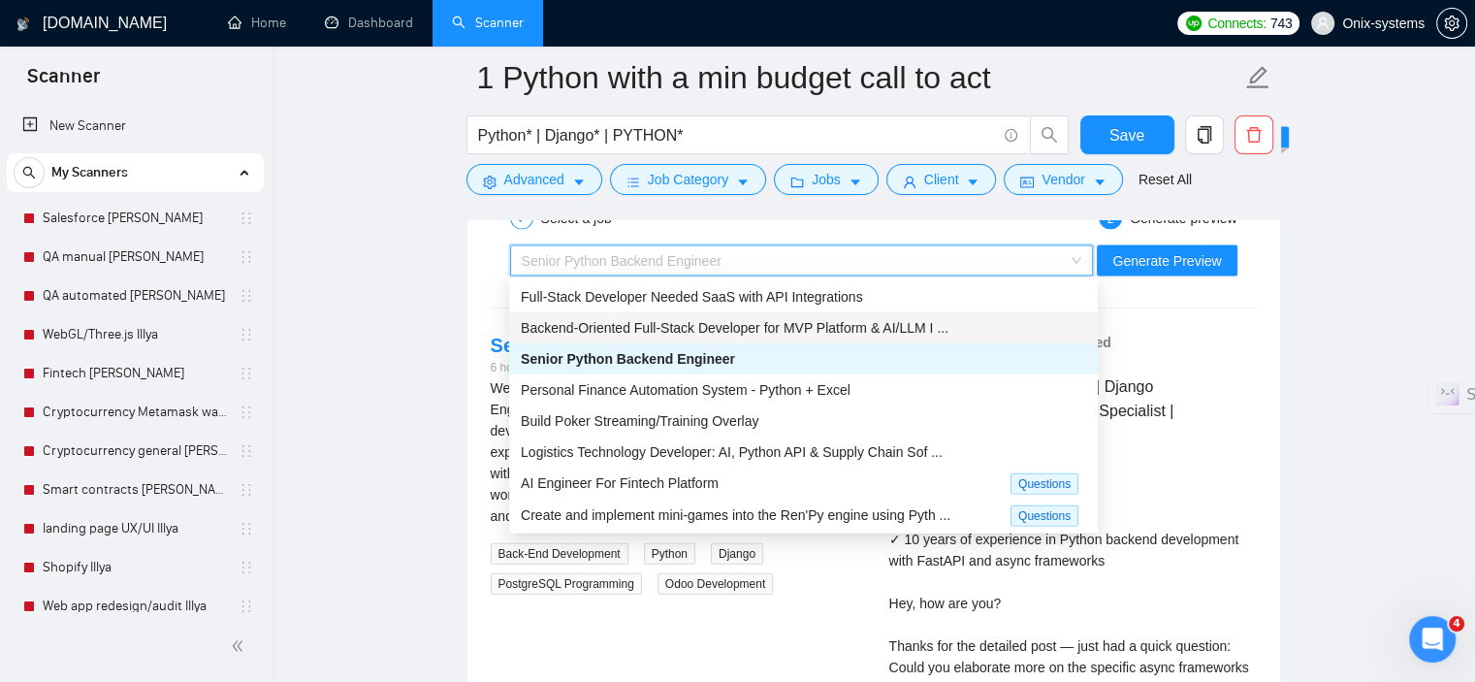
scroll to position [66, 0]
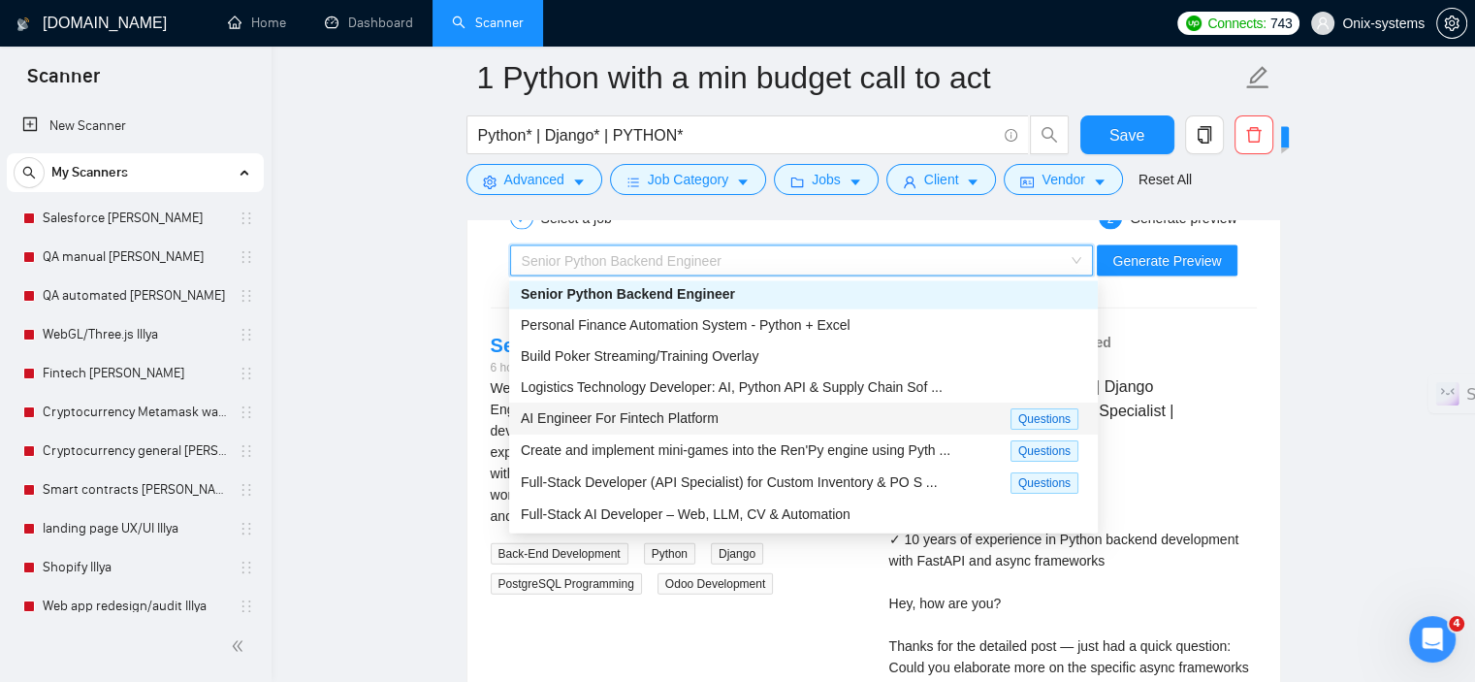
click at [651, 418] on span "AI Engineer For Fintech Platform" at bounding box center [620, 418] width 198 height 16
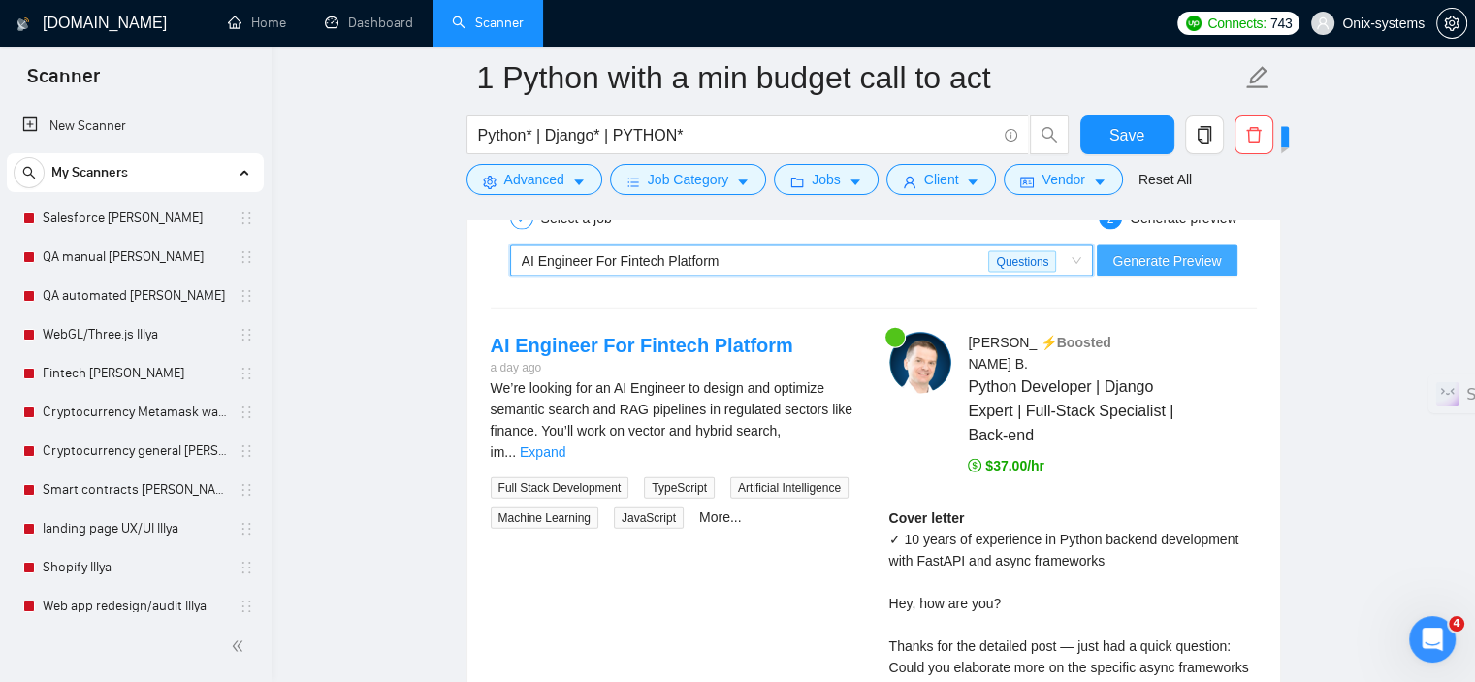
click at [1189, 266] on span "Generate Preview" at bounding box center [1166, 260] width 109 height 21
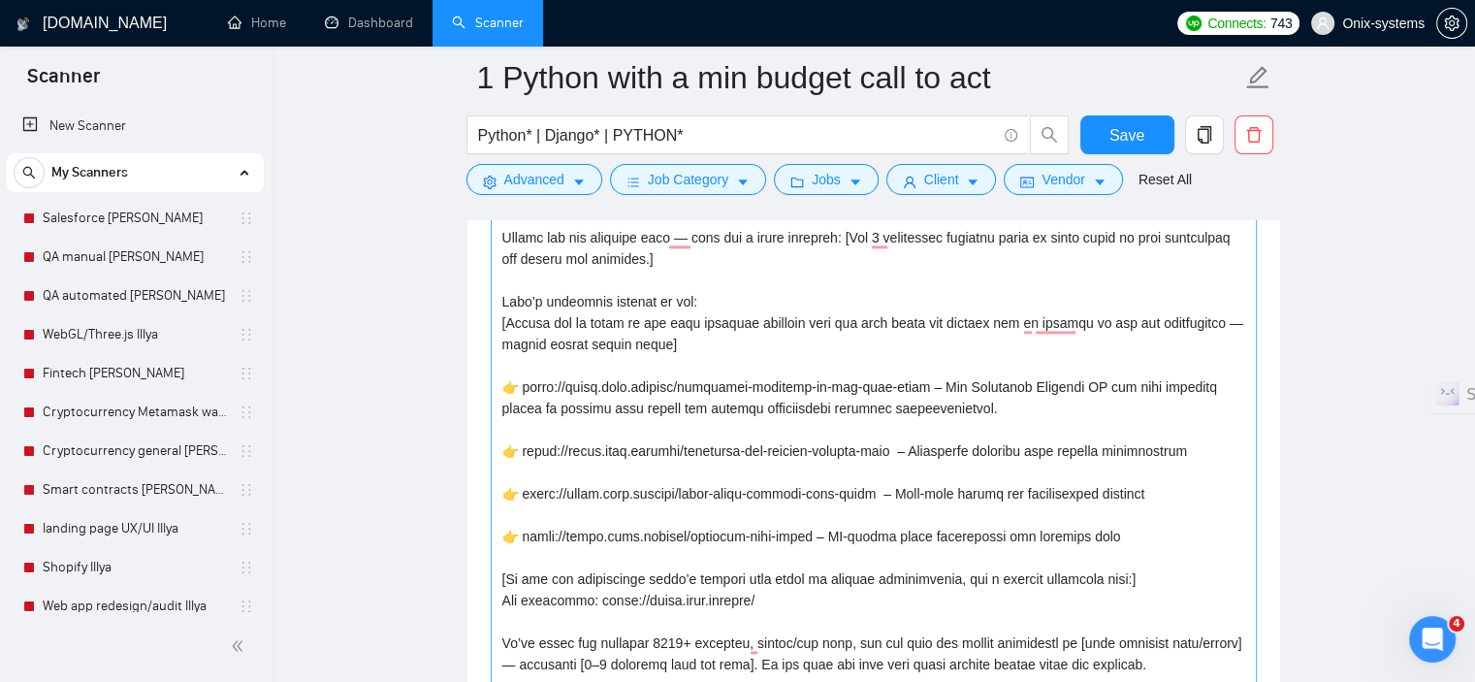
scroll to position [2285, 0]
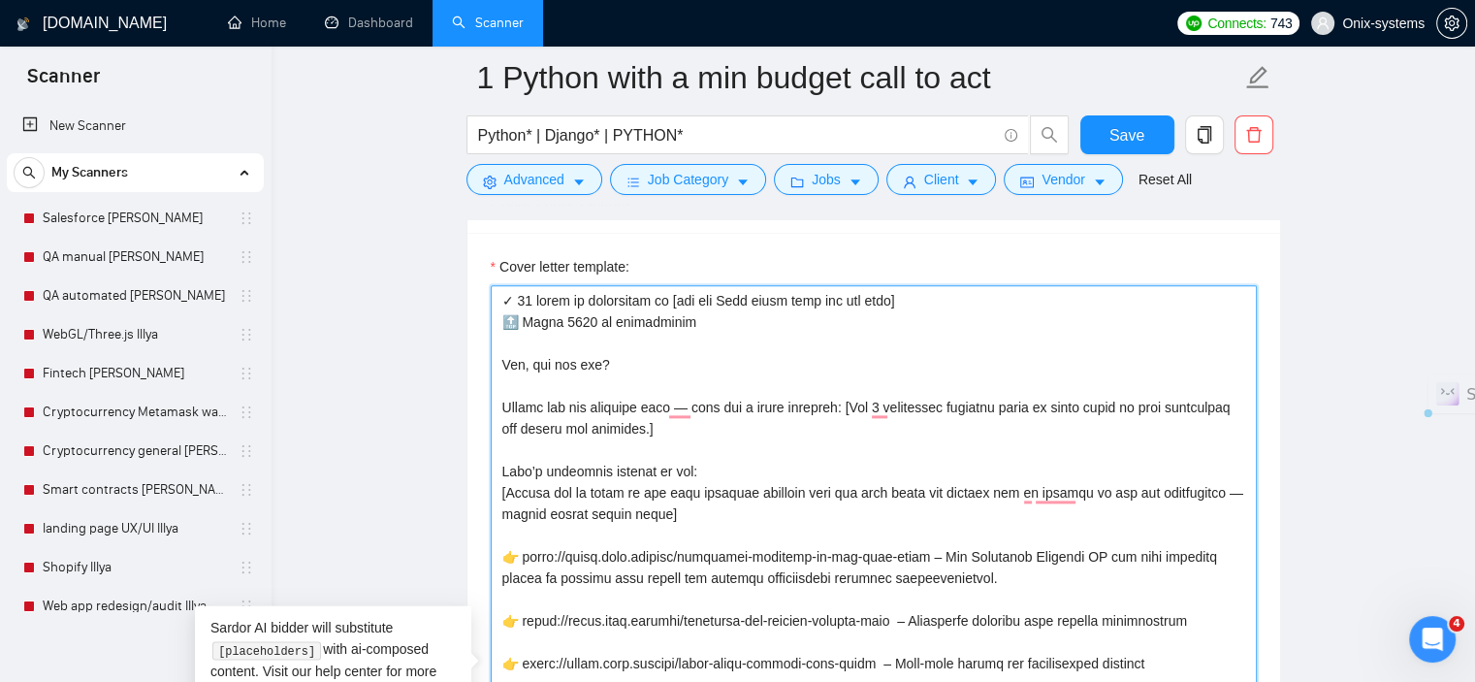
click at [677, 300] on textarea "Cover letter template:" at bounding box center [874, 677] width 766 height 784
drag, startPoint x: 677, startPoint y: 300, endPoint x: 555, endPoint y: 301, distance: 122.2
click at [555, 301] on textarea "Cover letter template:" at bounding box center [874, 677] width 766 height 784
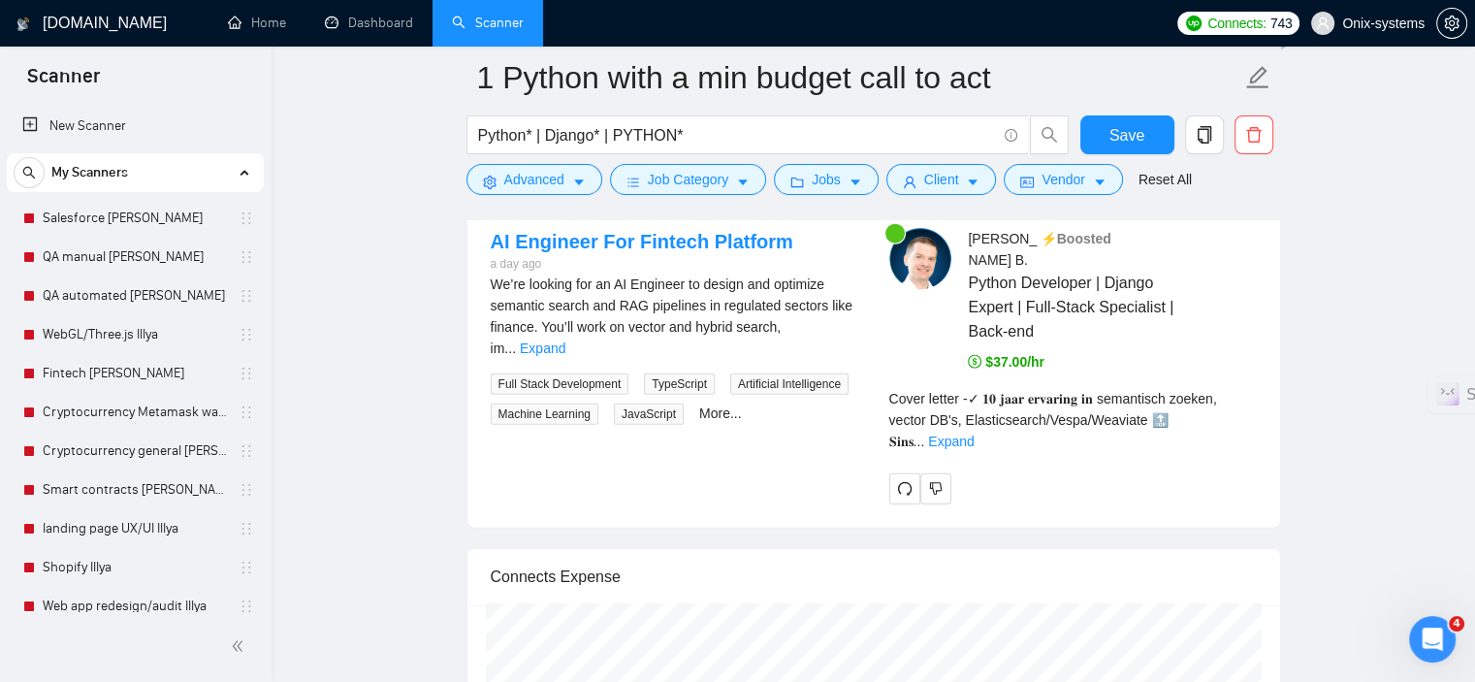
scroll to position [4515, 0]
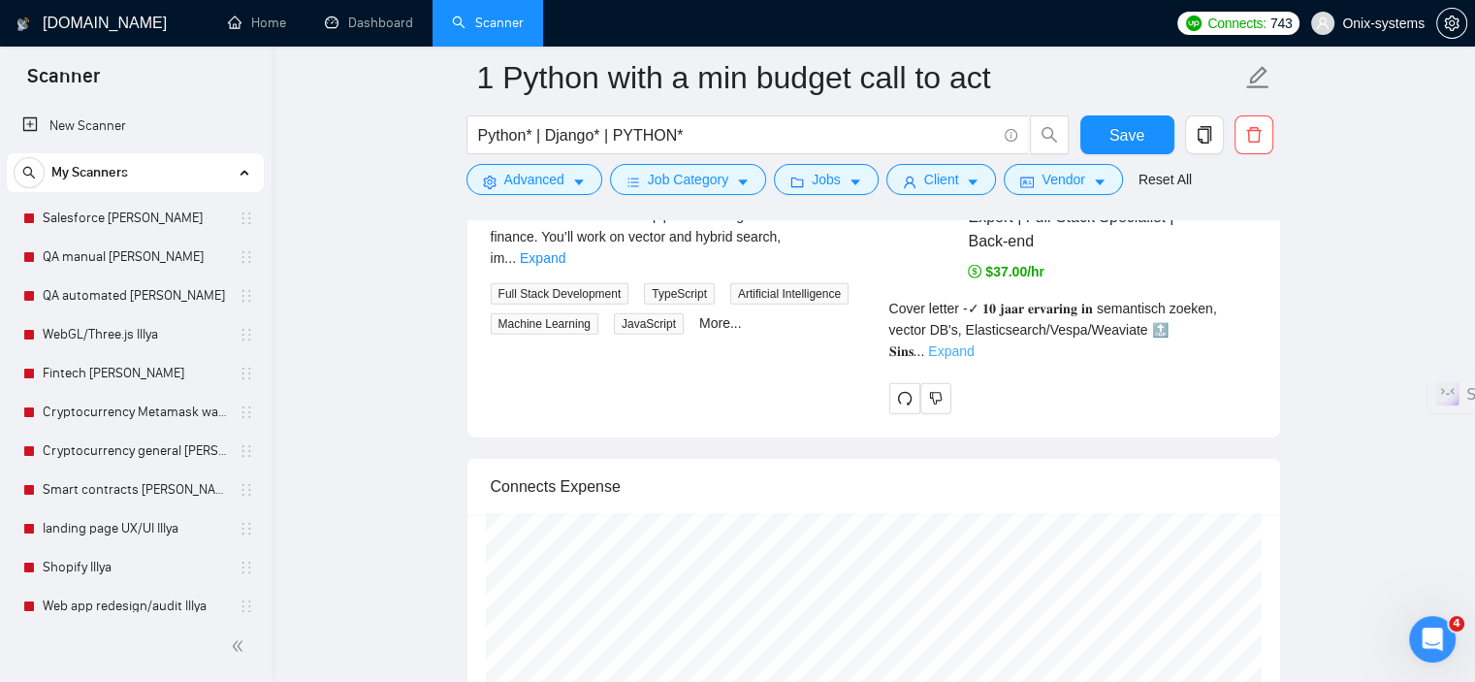
click at [973, 343] on link "Expand" at bounding box center [951, 351] width 46 height 16
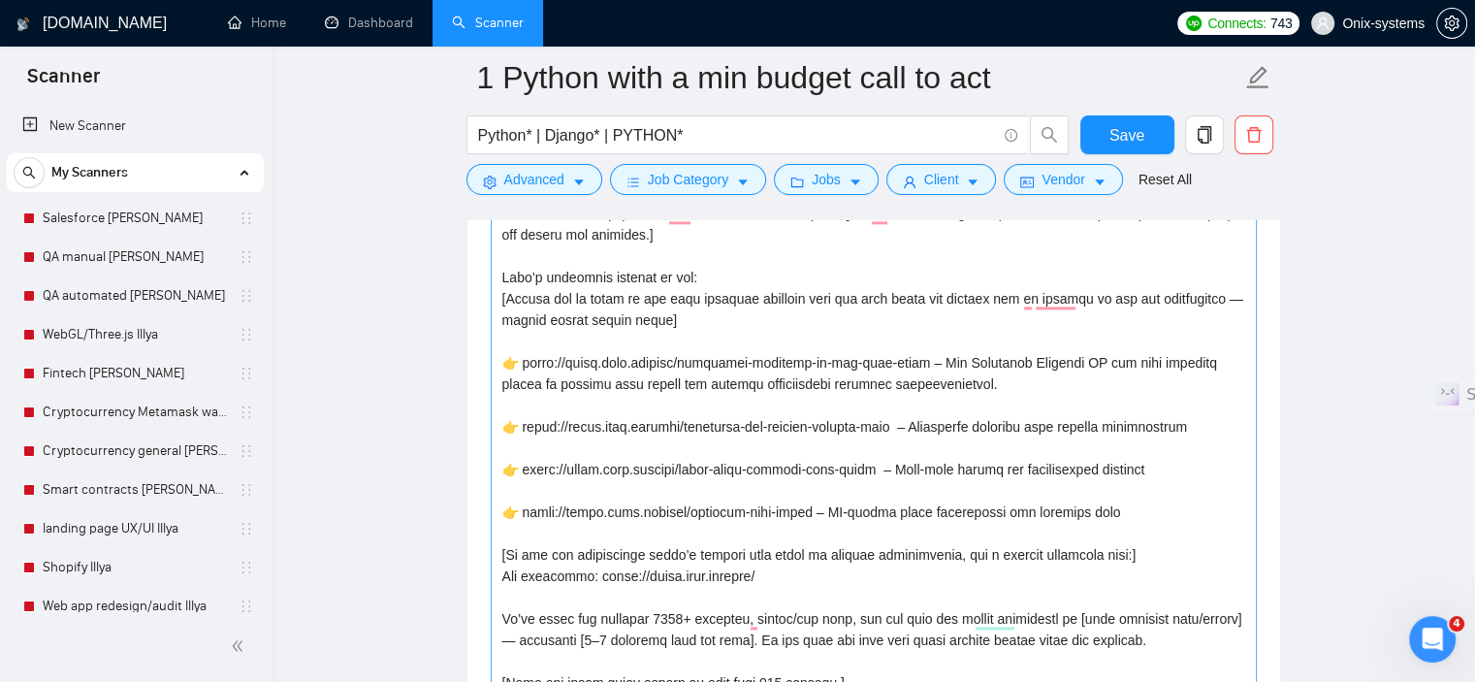
scroll to position [2188, 0]
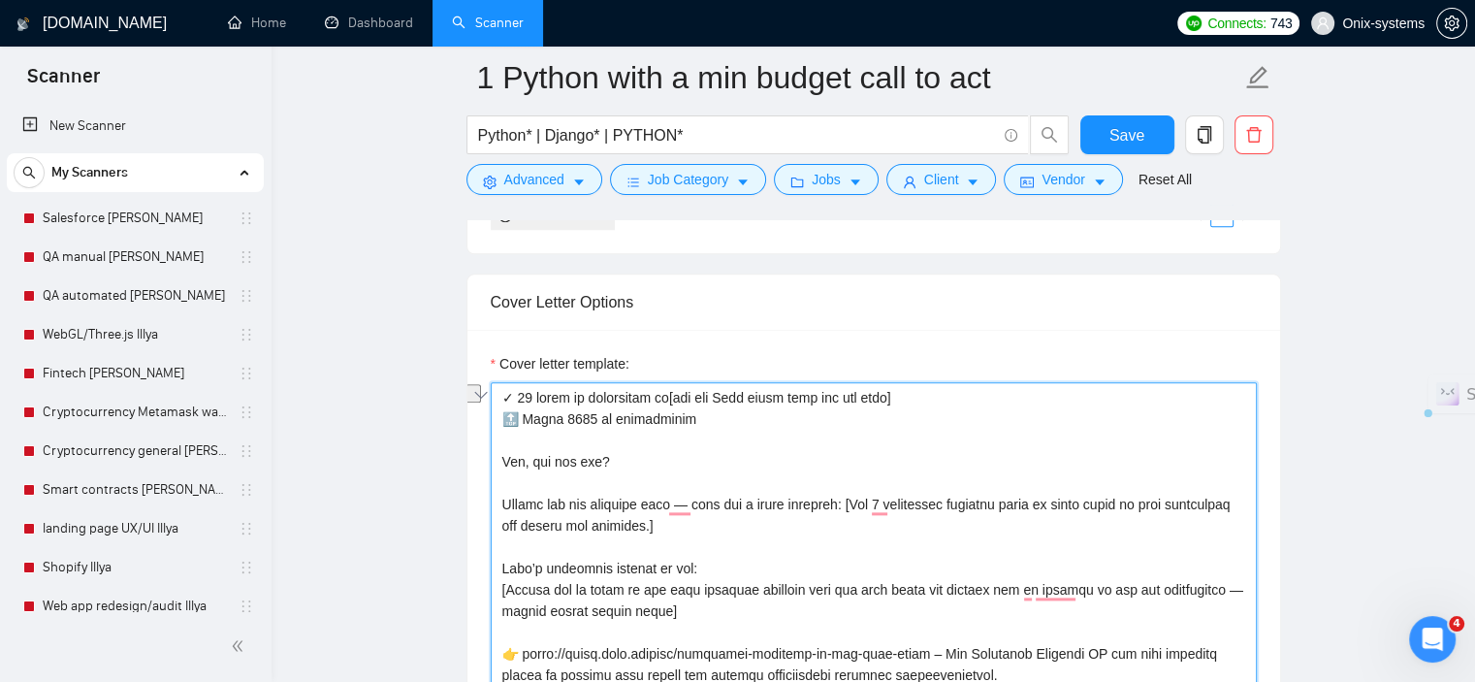
drag, startPoint x: 714, startPoint y: 422, endPoint x: 597, endPoint y: 421, distance: 116.3
drag, startPoint x: 556, startPoint y: 418, endPoint x: 525, endPoint y: 418, distance: 32.0
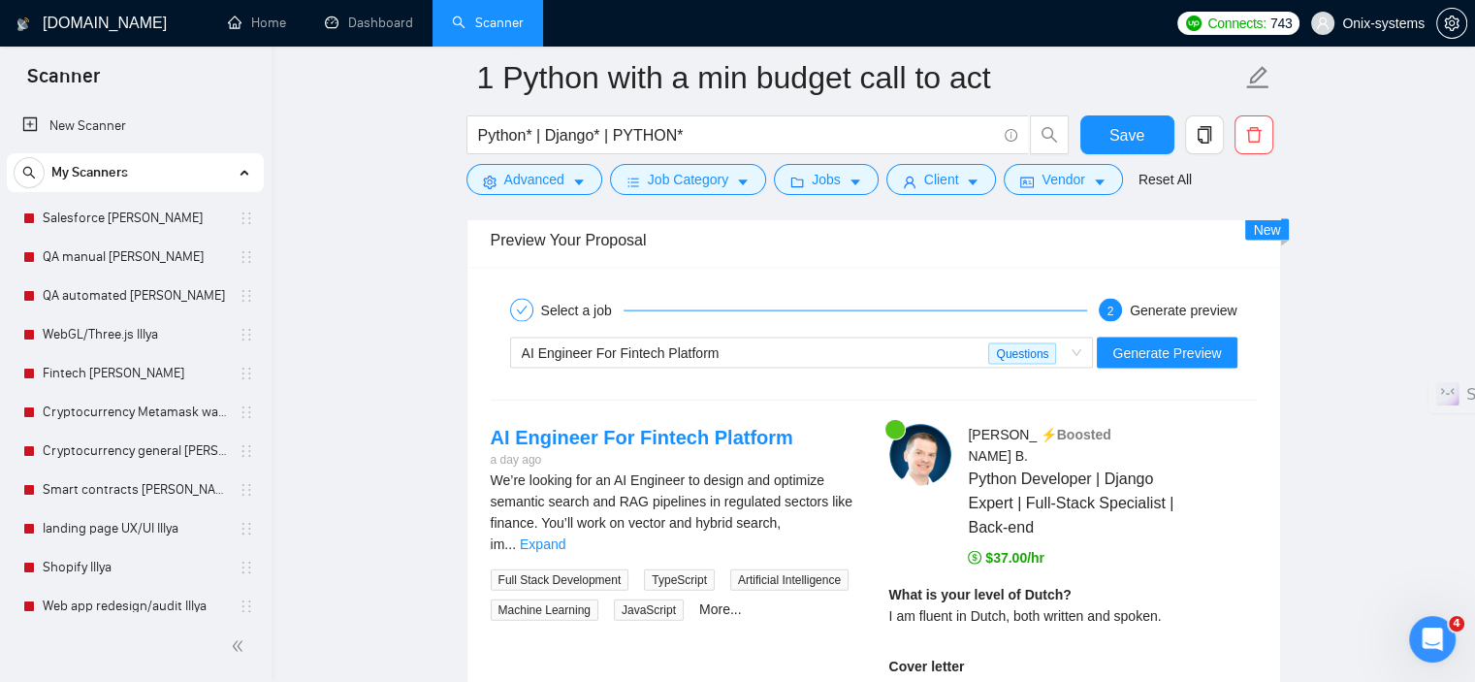
scroll to position [4224, 0]
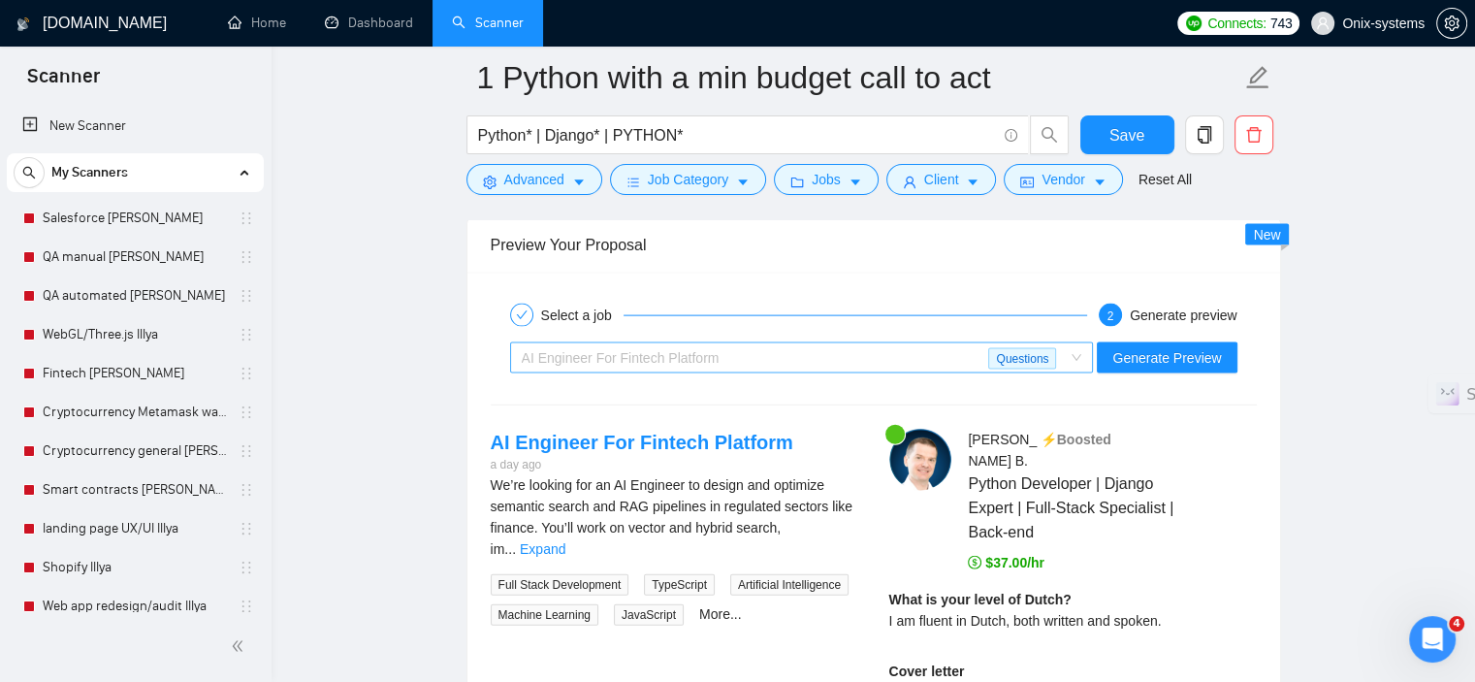
click at [732, 359] on div "AI Engineer For Fintech Platform" at bounding box center [755, 357] width 467 height 29
type textarea "✓ 𝟏𝟎 years of experience in[use key Tech stack from the job post] 🔝 Since 𝟐𝟎𝟎𝟎 …"
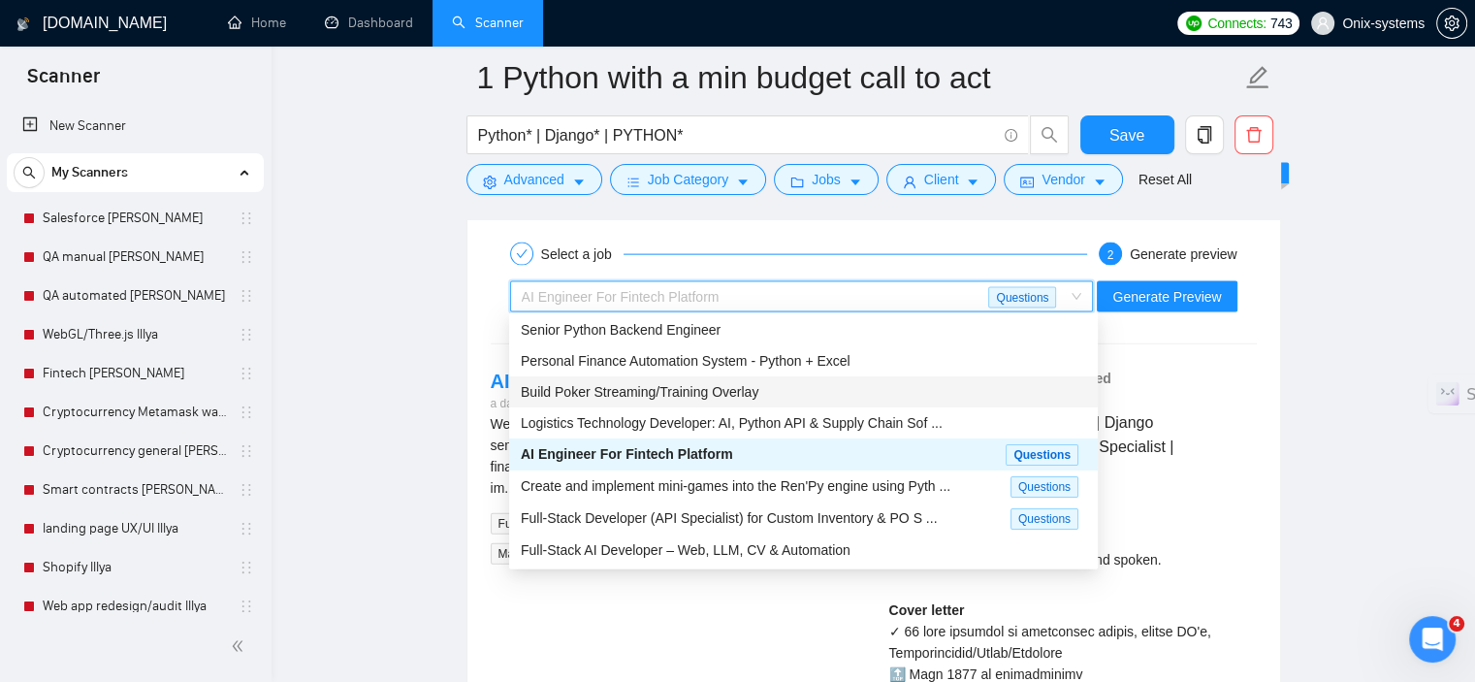
scroll to position [4321, 0]
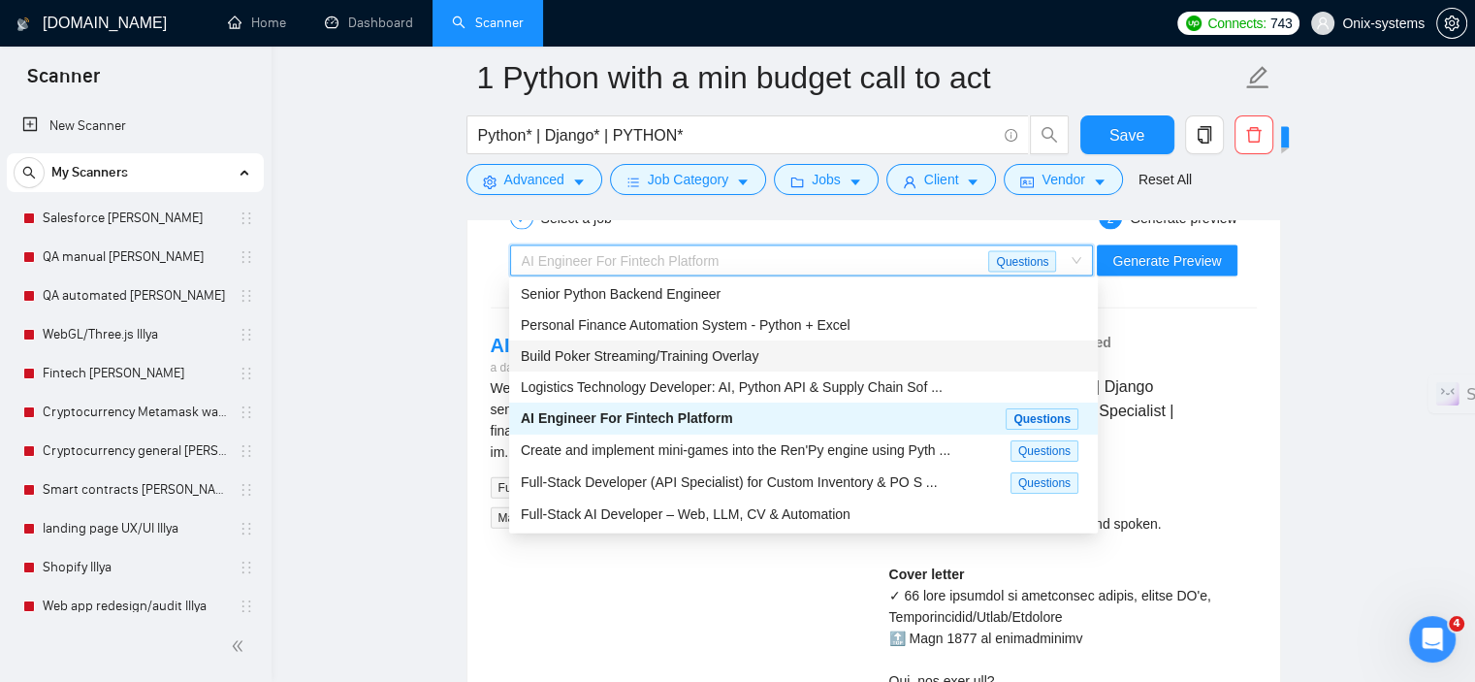
click at [617, 364] on span "Build Poker Streaming/Training Overlay" at bounding box center [640, 356] width 238 height 16
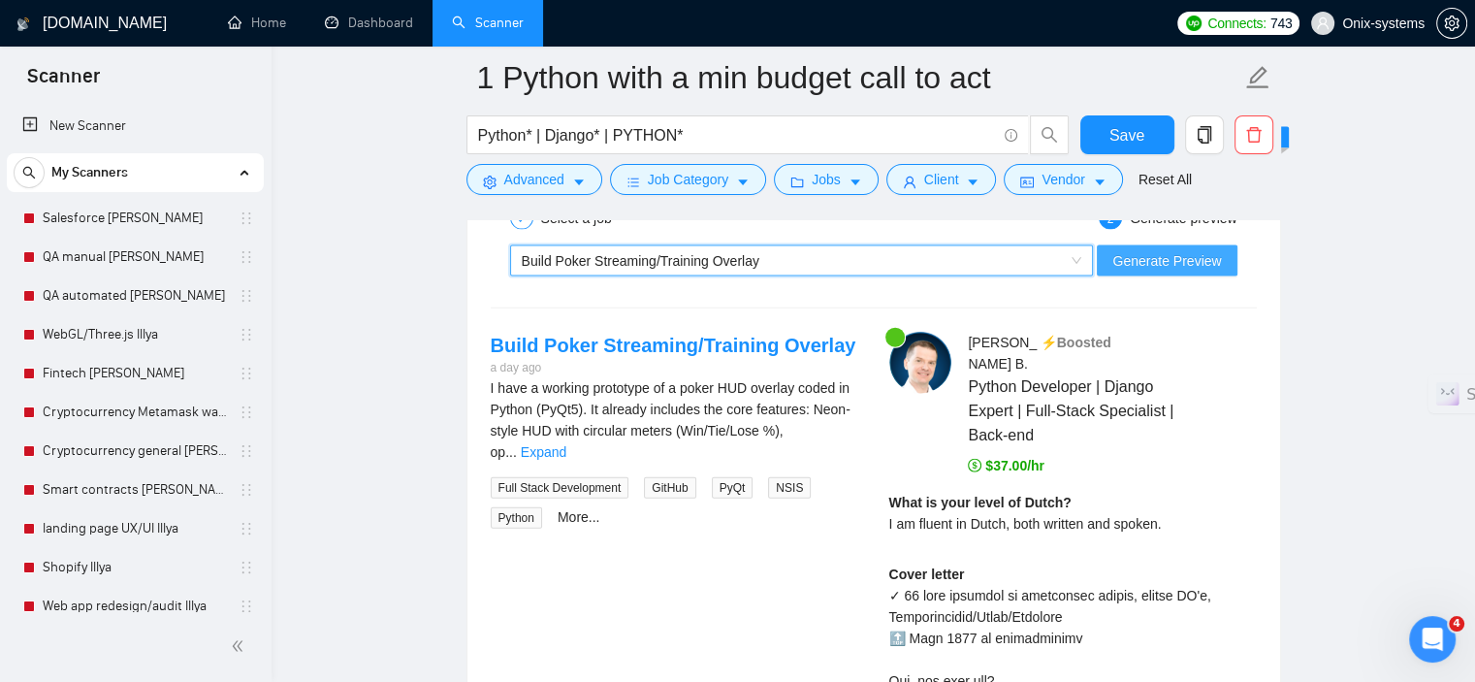
click at [1159, 258] on span "Generate Preview" at bounding box center [1166, 260] width 109 height 21
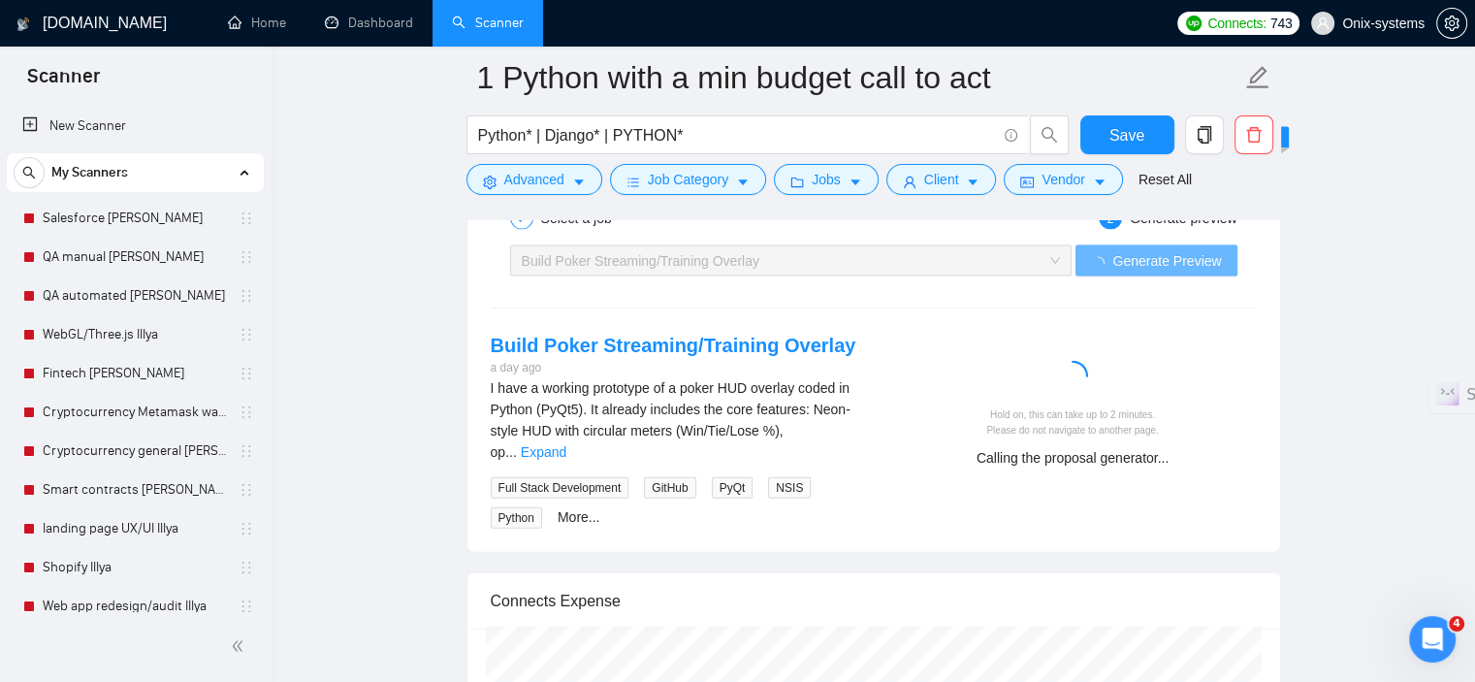
click at [844, 436] on div "I have a working prototype of a poker HUD overlay coded in Python (PyQt5). It a…" at bounding box center [674, 419] width 367 height 85
click at [566, 444] on link "Expand" at bounding box center [544, 452] width 46 height 16
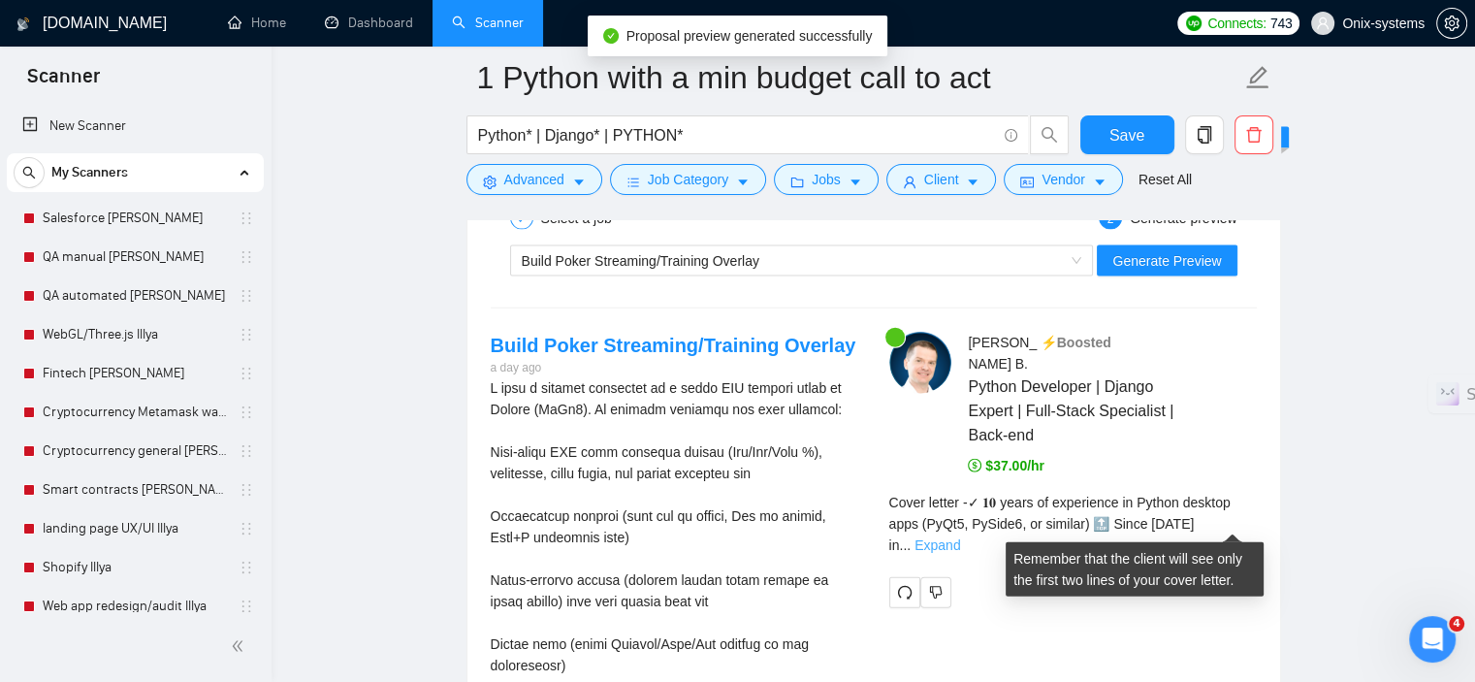
click at [960, 537] on link "Expand" at bounding box center [937, 545] width 46 height 16
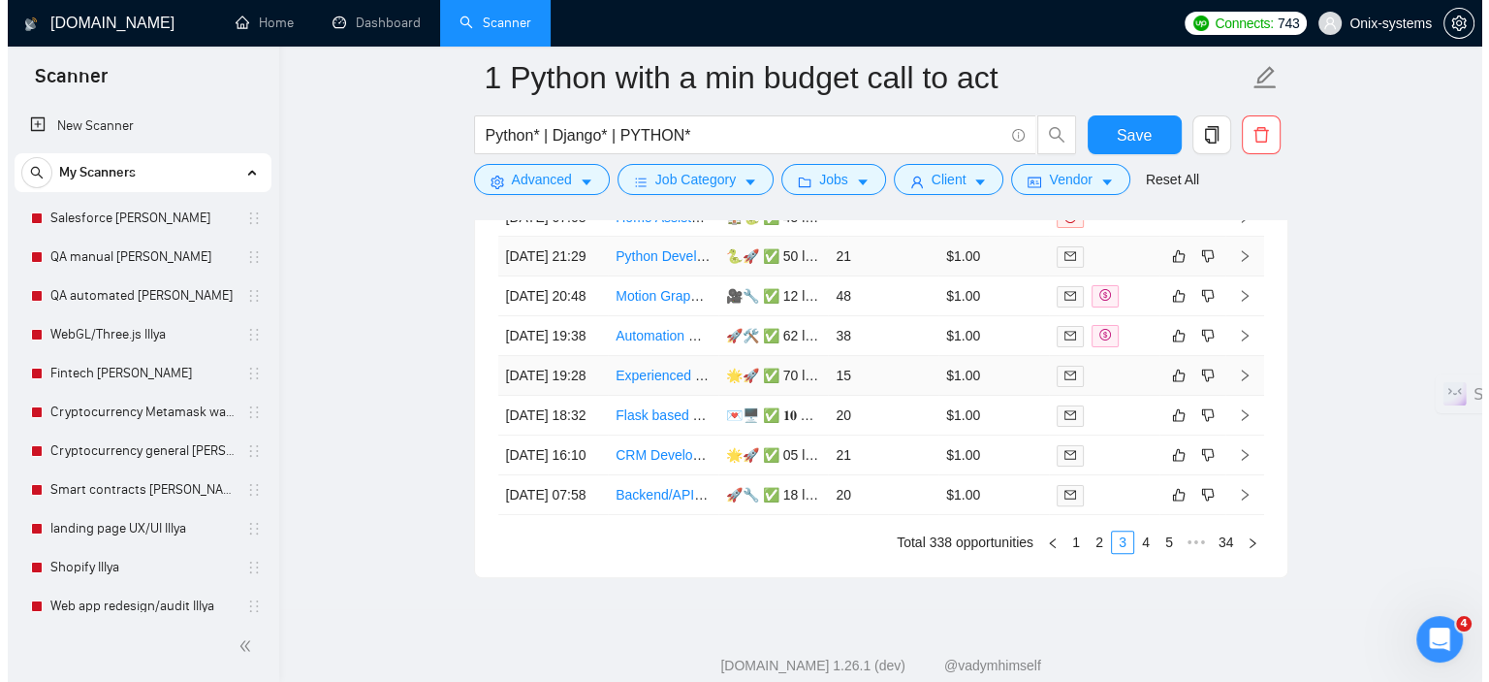
scroll to position [7811, 0]
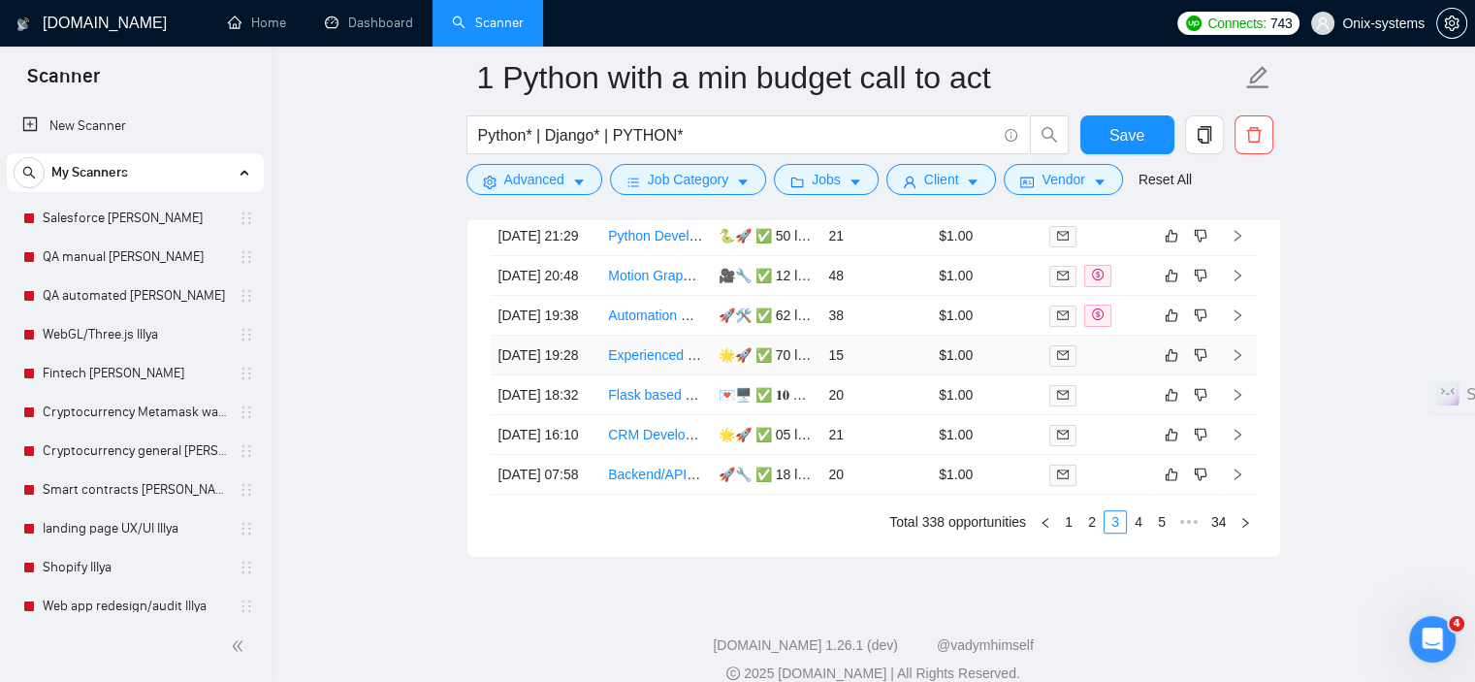
click at [1117, 375] on td at bounding box center [1096, 355] width 111 height 40
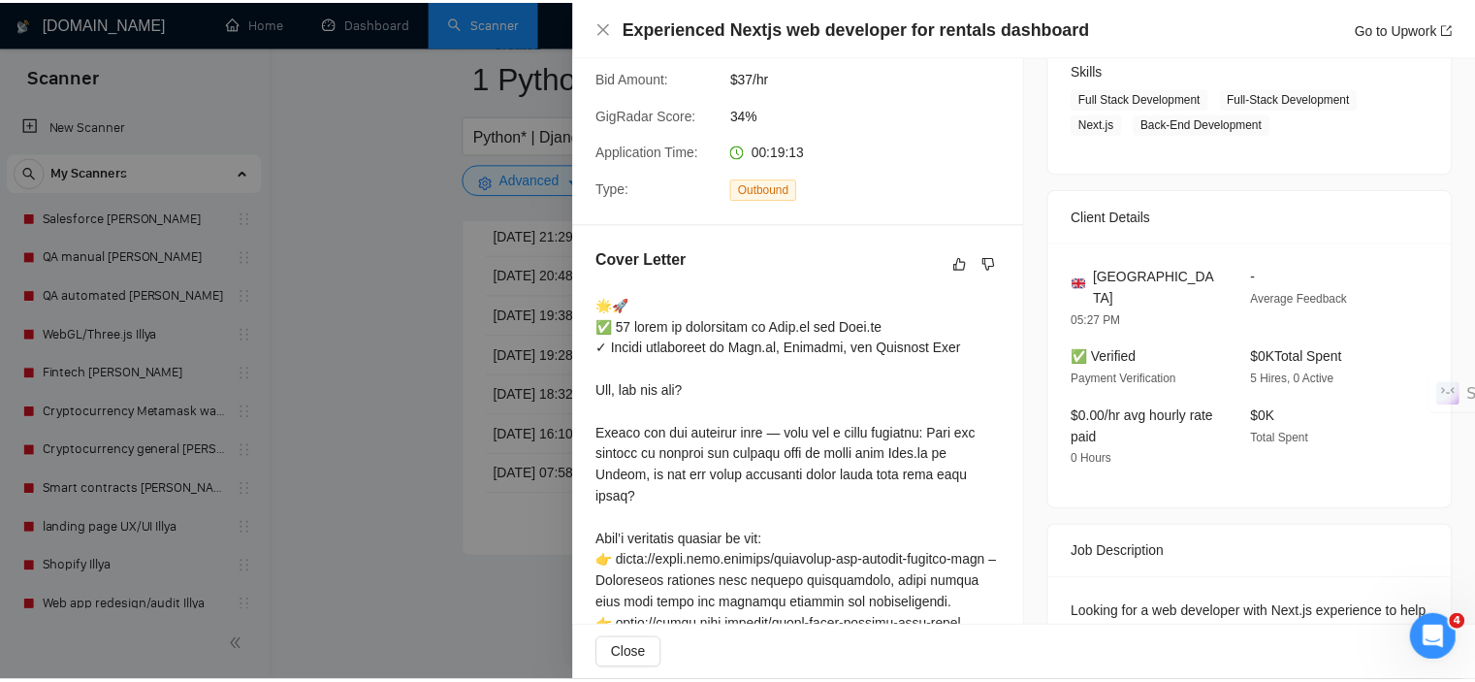
scroll to position [291, 0]
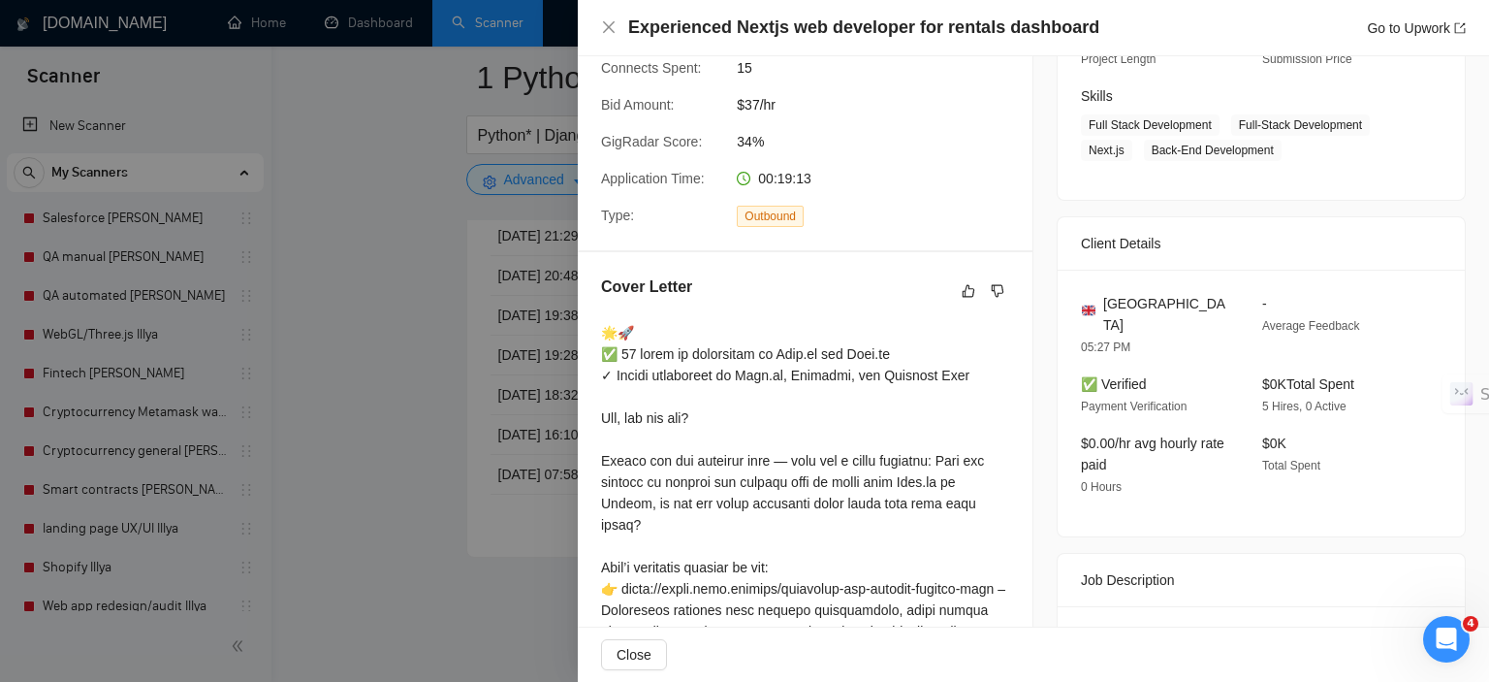
click at [501, 511] on div at bounding box center [744, 341] width 1489 height 682
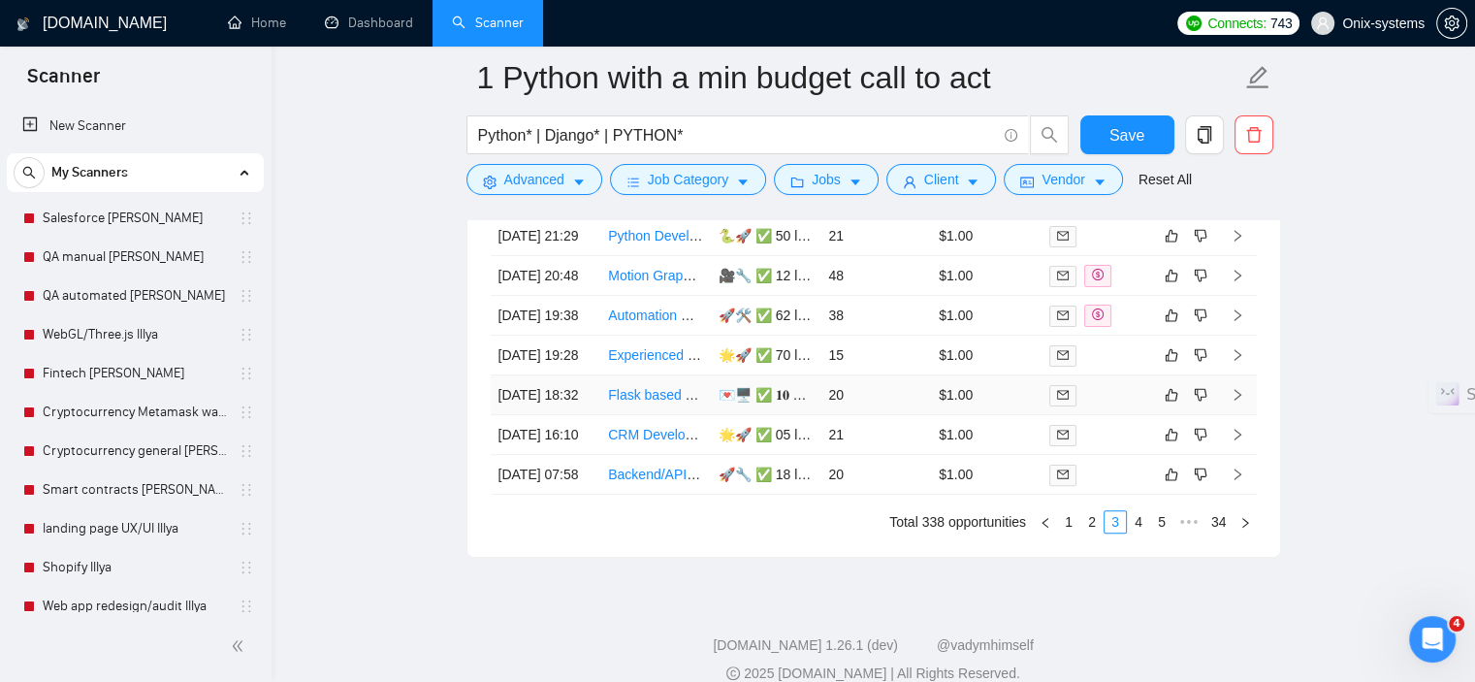
click at [1237, 415] on td at bounding box center [1237, 395] width 39 height 40
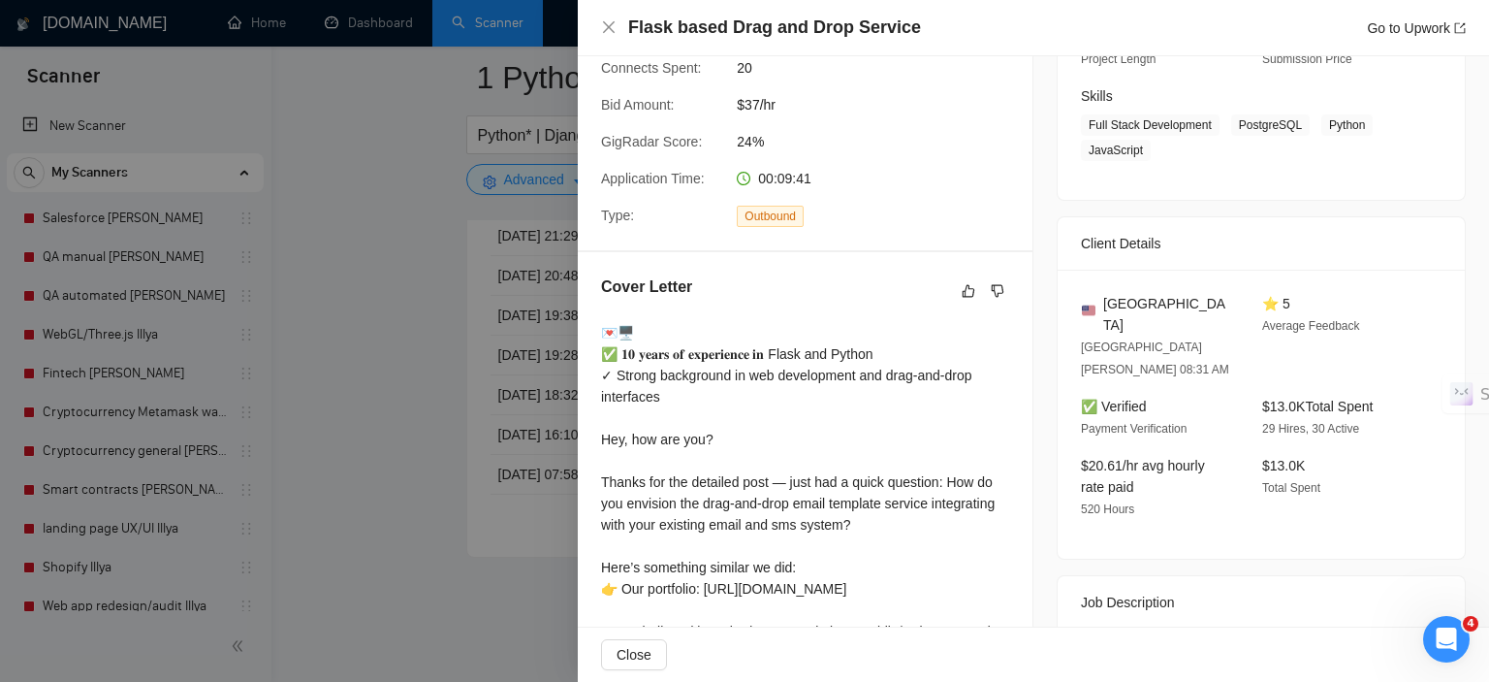
drag, startPoint x: 424, startPoint y: 466, endPoint x: 428, endPoint y: 454, distance: 13.2
click at [423, 466] on div at bounding box center [744, 341] width 1489 height 682
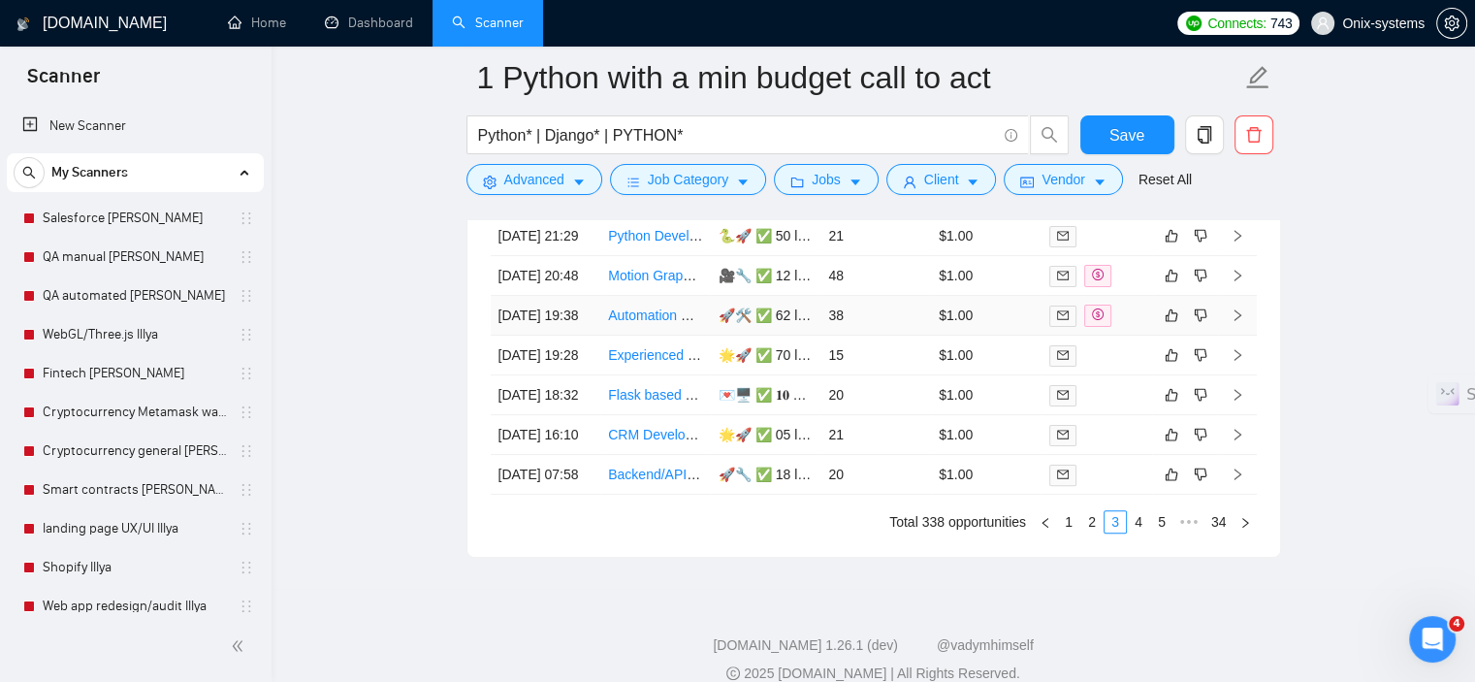
click at [1254, 335] on td at bounding box center [1237, 316] width 39 height 40
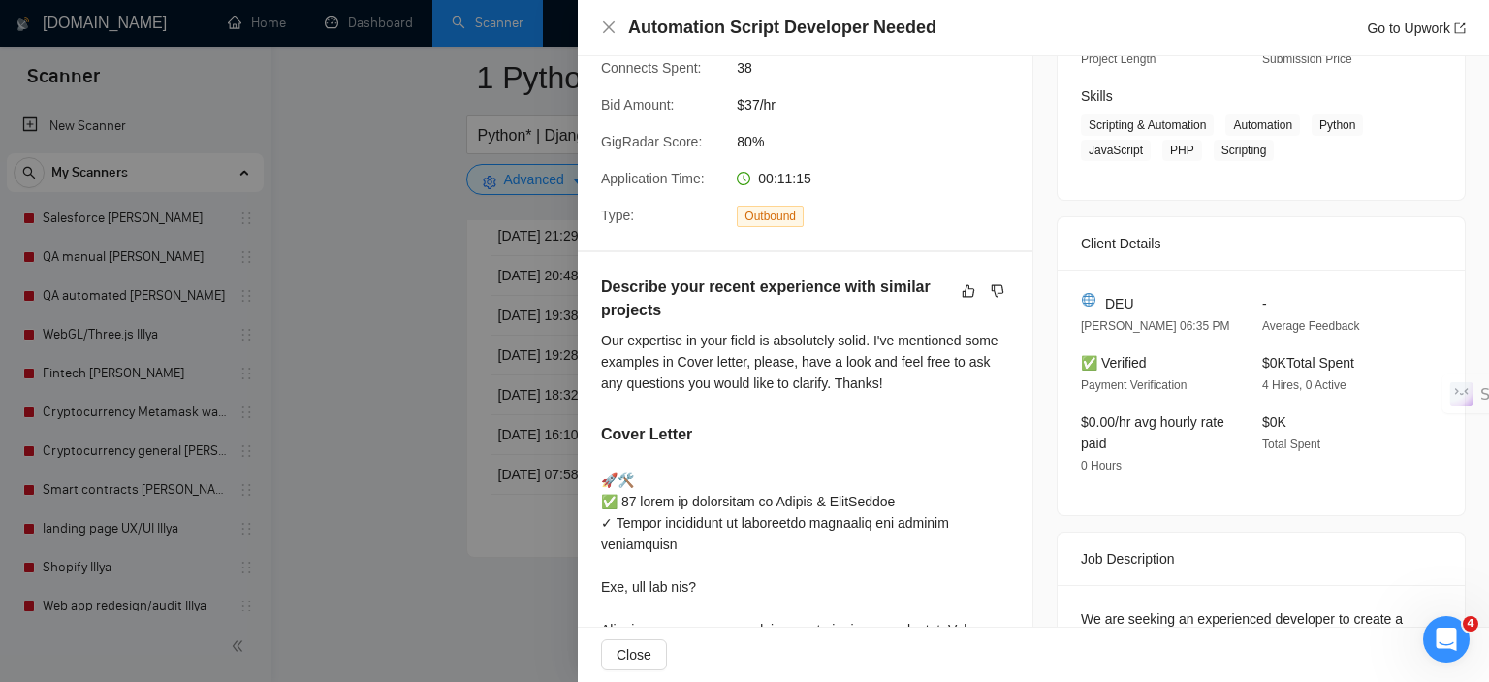
click at [462, 511] on div at bounding box center [744, 341] width 1489 height 682
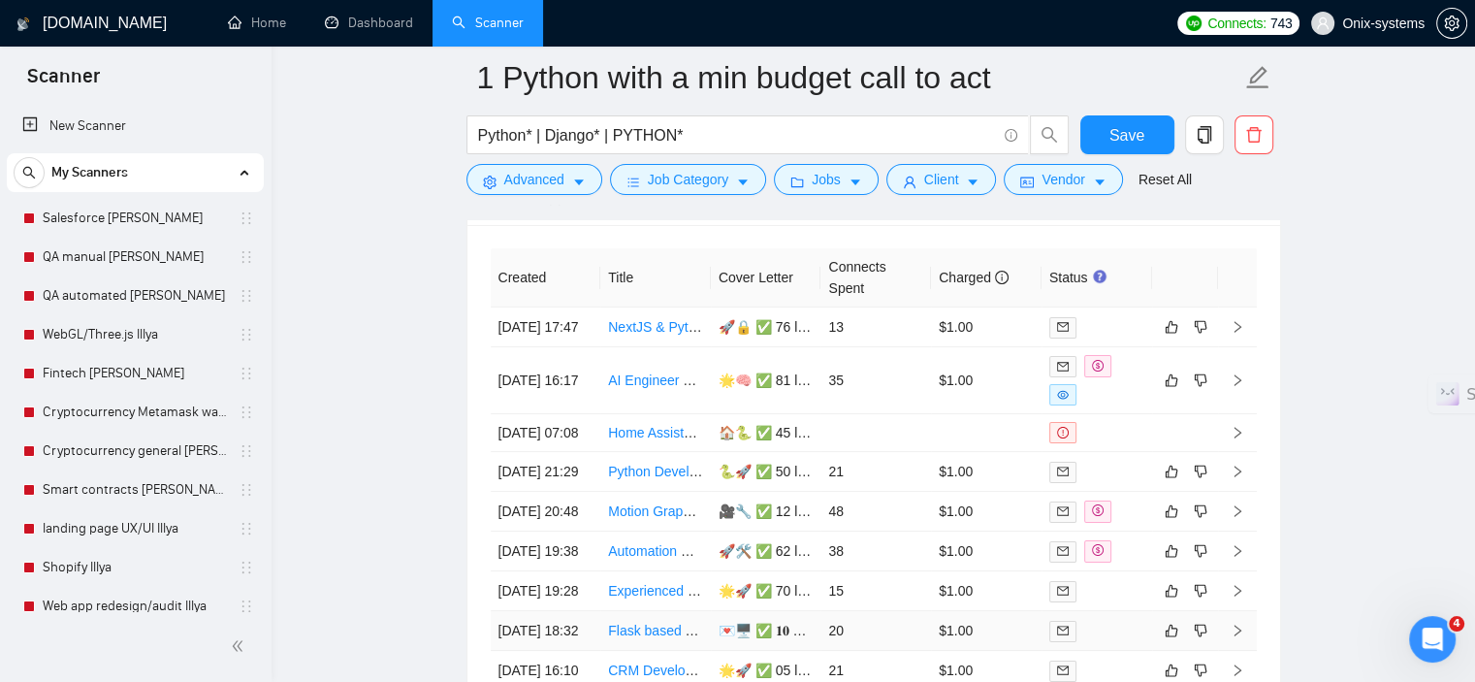
scroll to position [7520, 0]
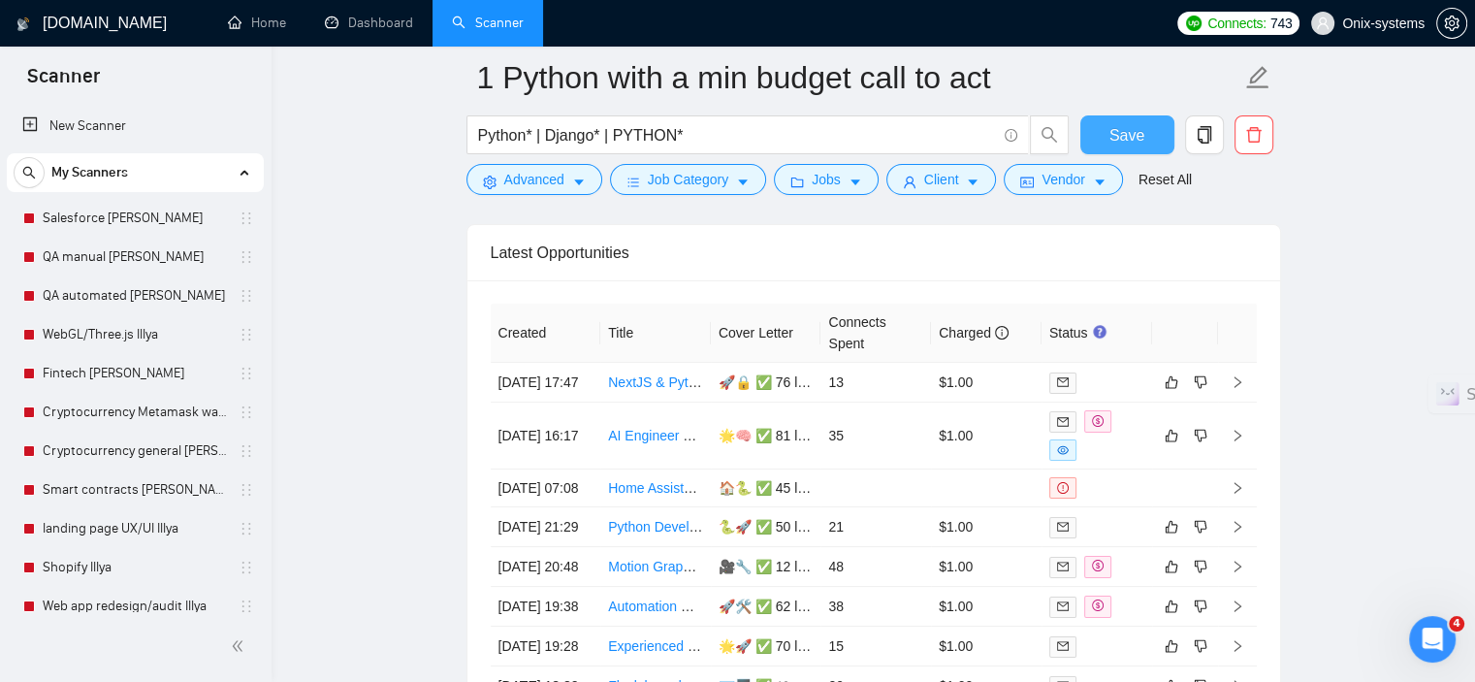
click at [1110, 139] on span "Save" at bounding box center [1126, 135] width 35 height 24
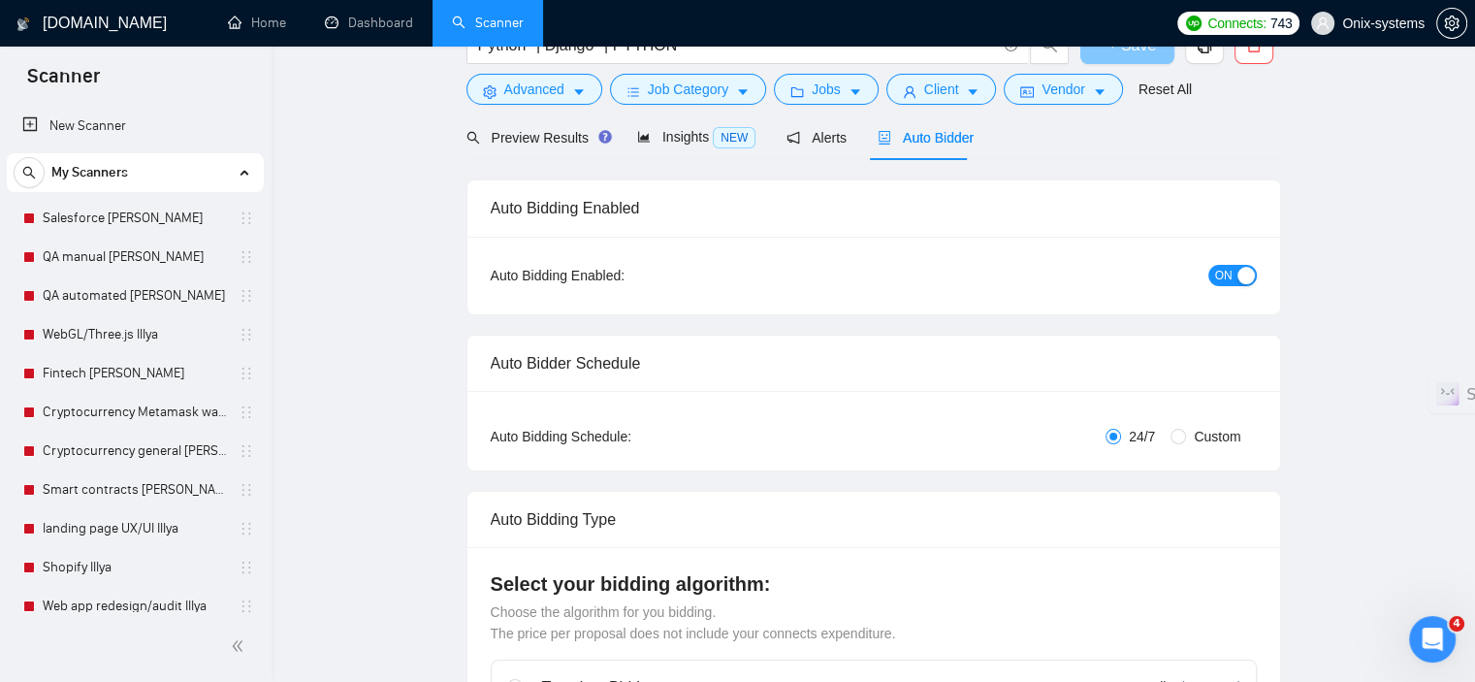
scroll to position [0, 0]
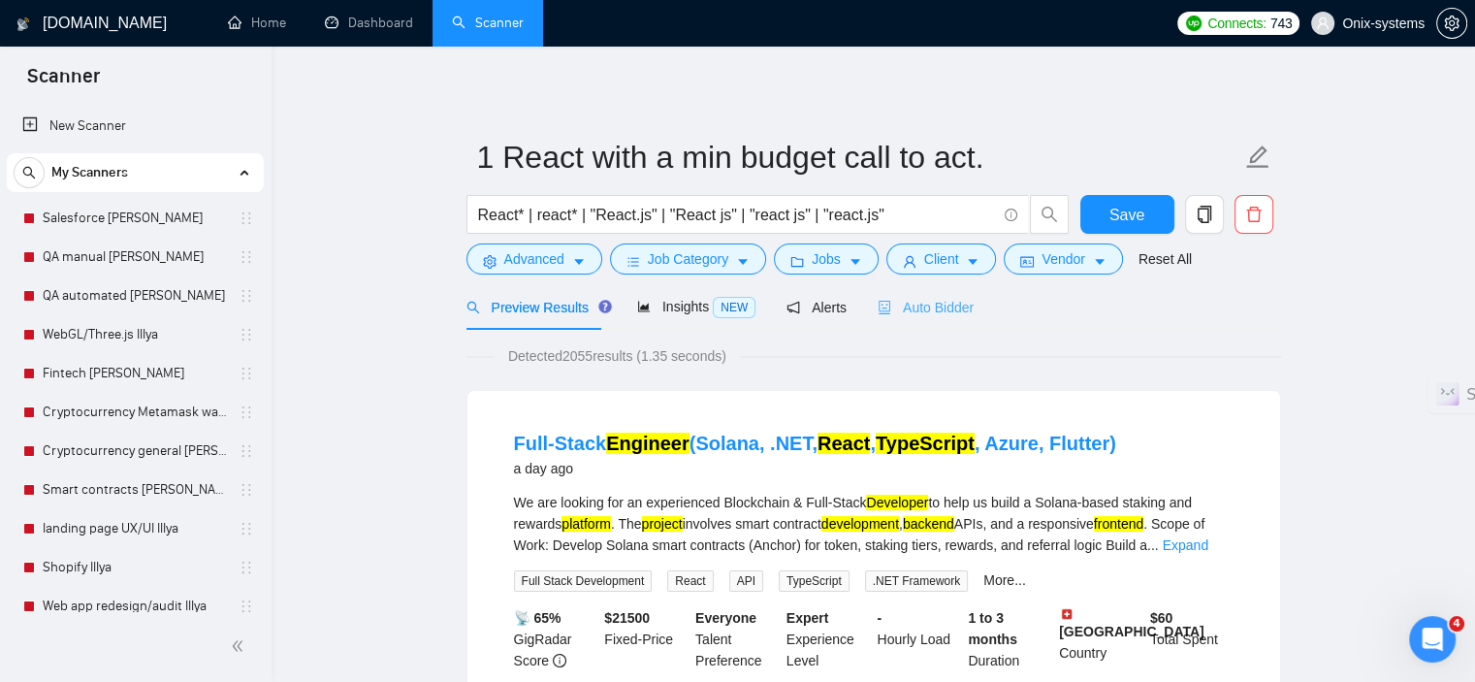
click at [932, 318] on div "Auto Bidder" at bounding box center [925, 307] width 96 height 46
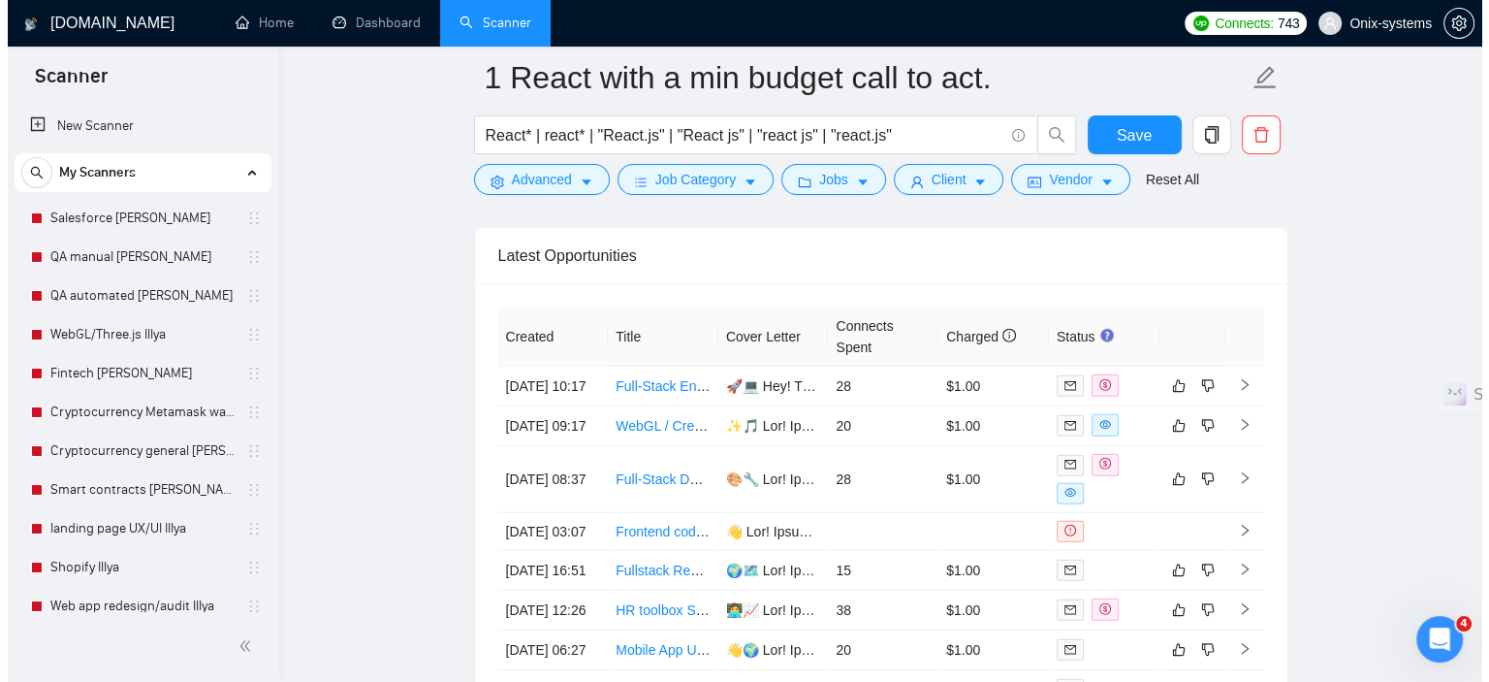
scroll to position [5041, 0]
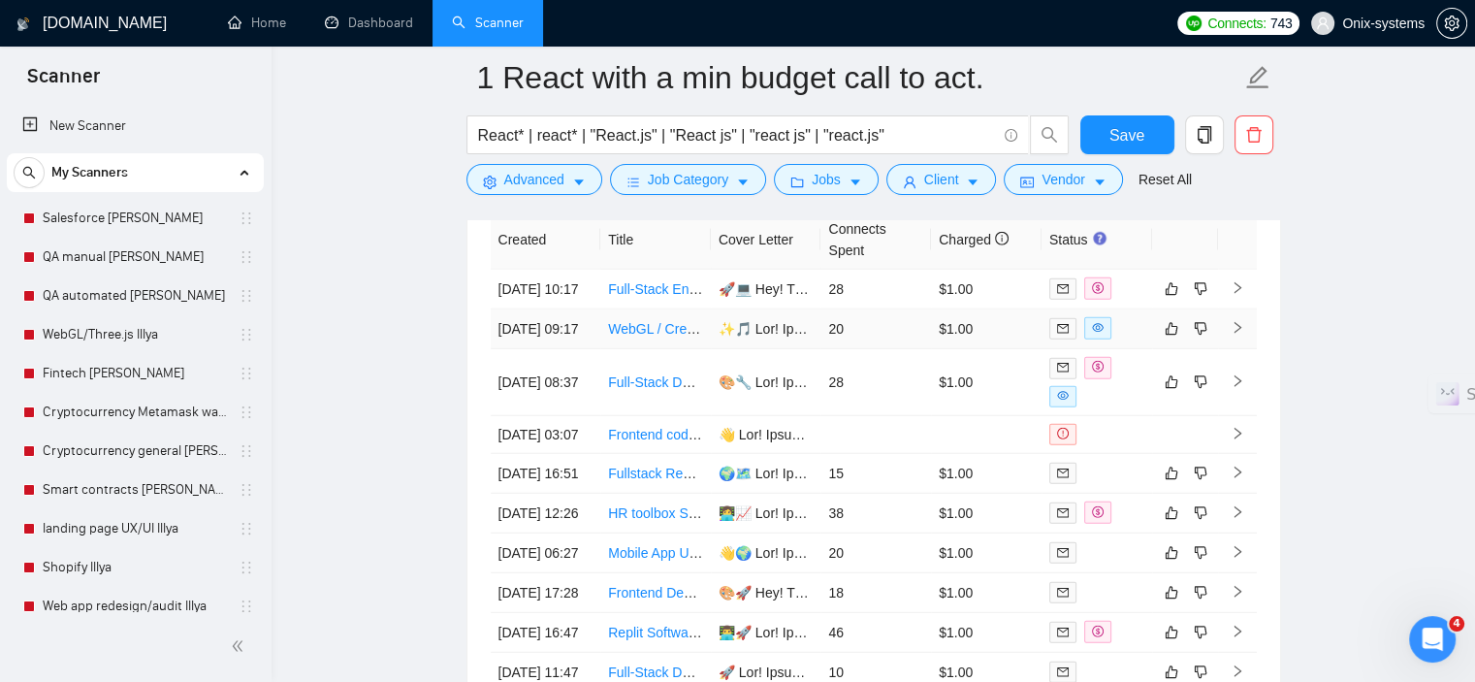
click at [1249, 349] on td at bounding box center [1237, 329] width 39 height 40
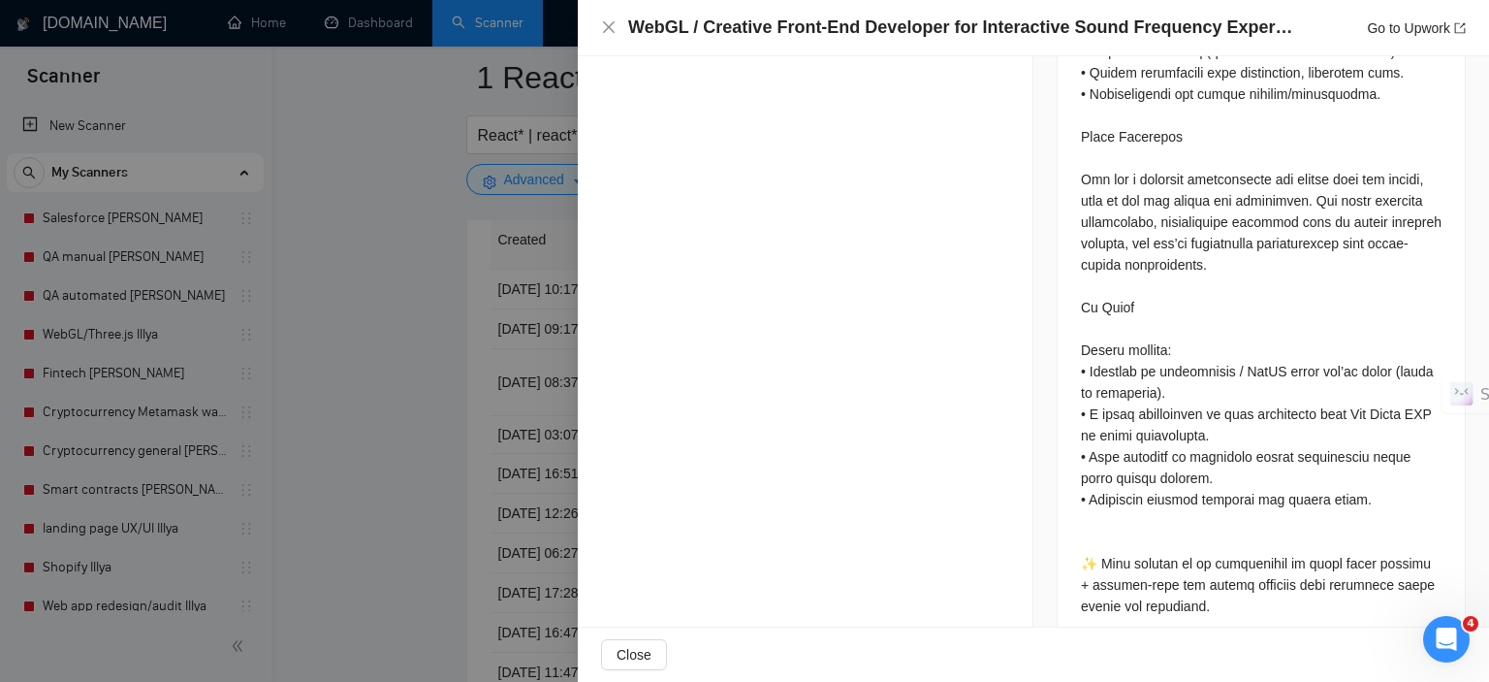
scroll to position [1996, 0]
click at [397, 395] on div at bounding box center [744, 341] width 1489 height 682
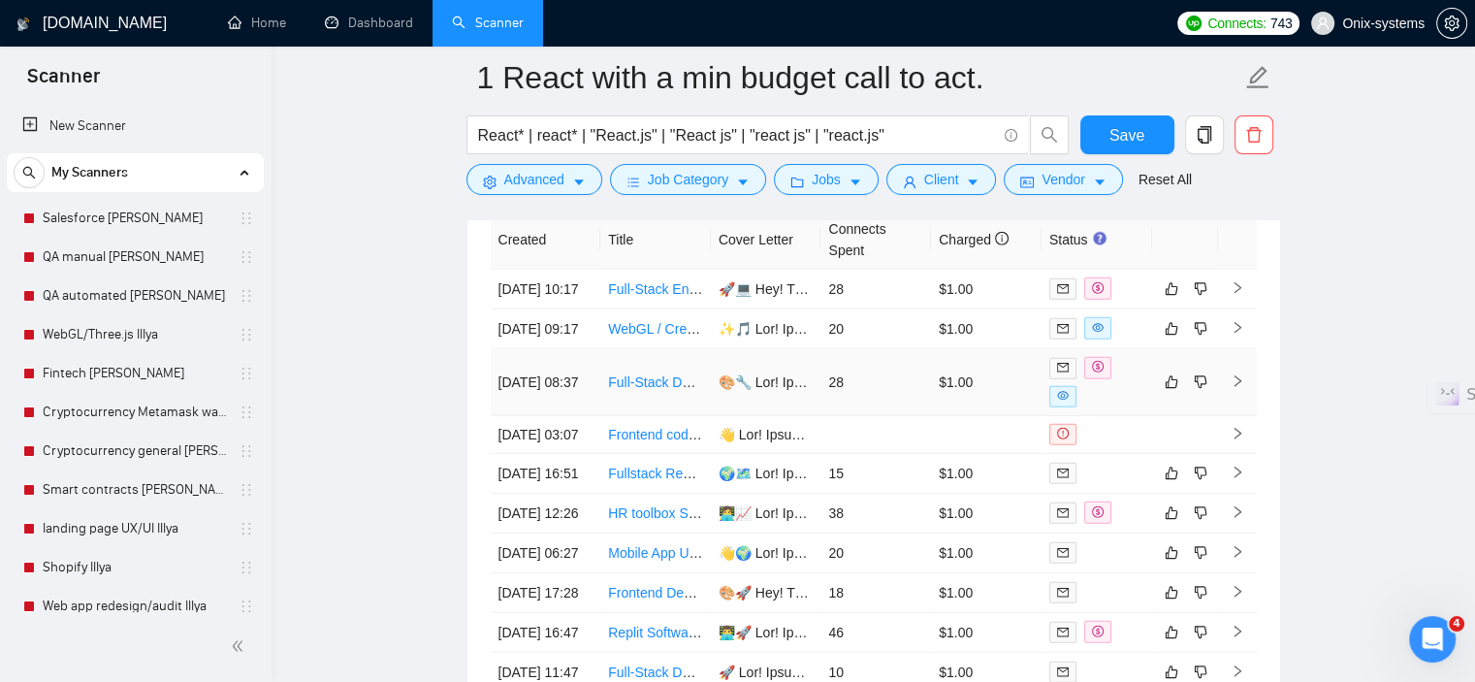
click at [1237, 388] on icon "right" at bounding box center [1237, 381] width 14 height 14
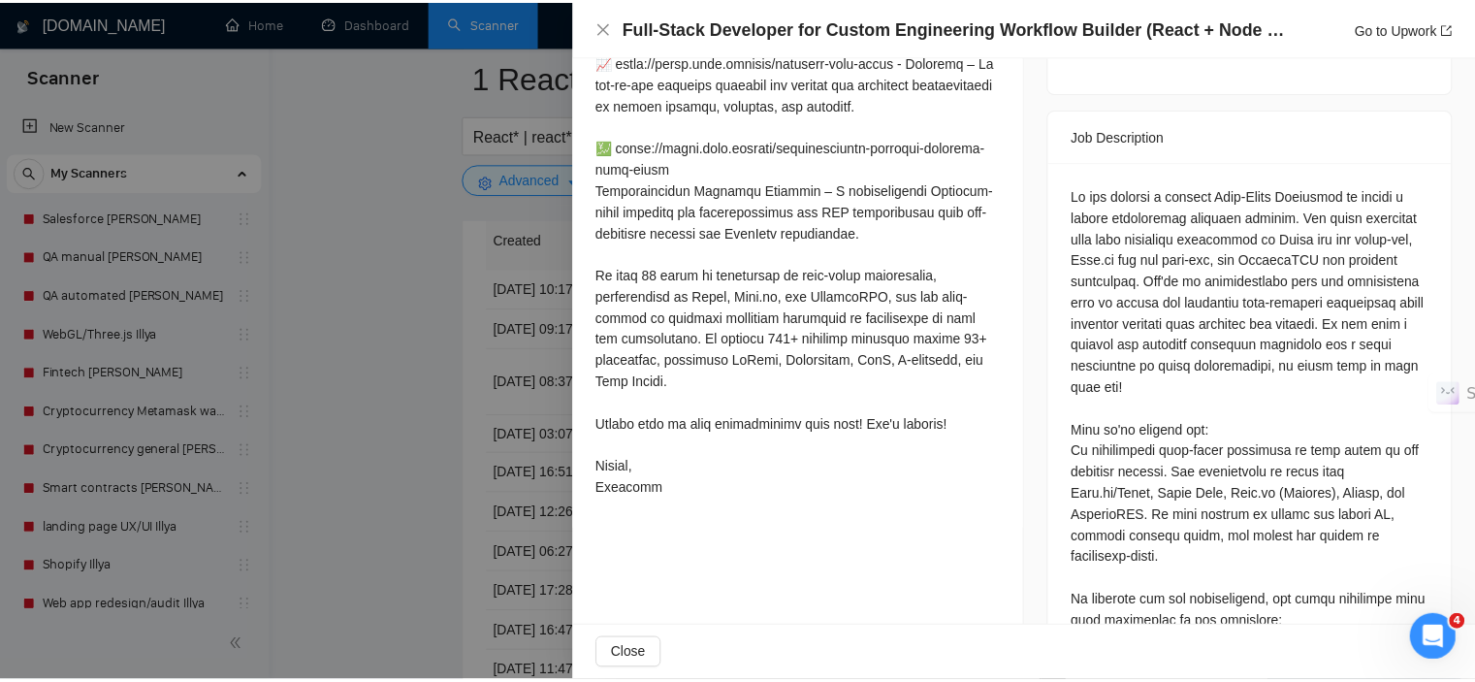
scroll to position [764, 0]
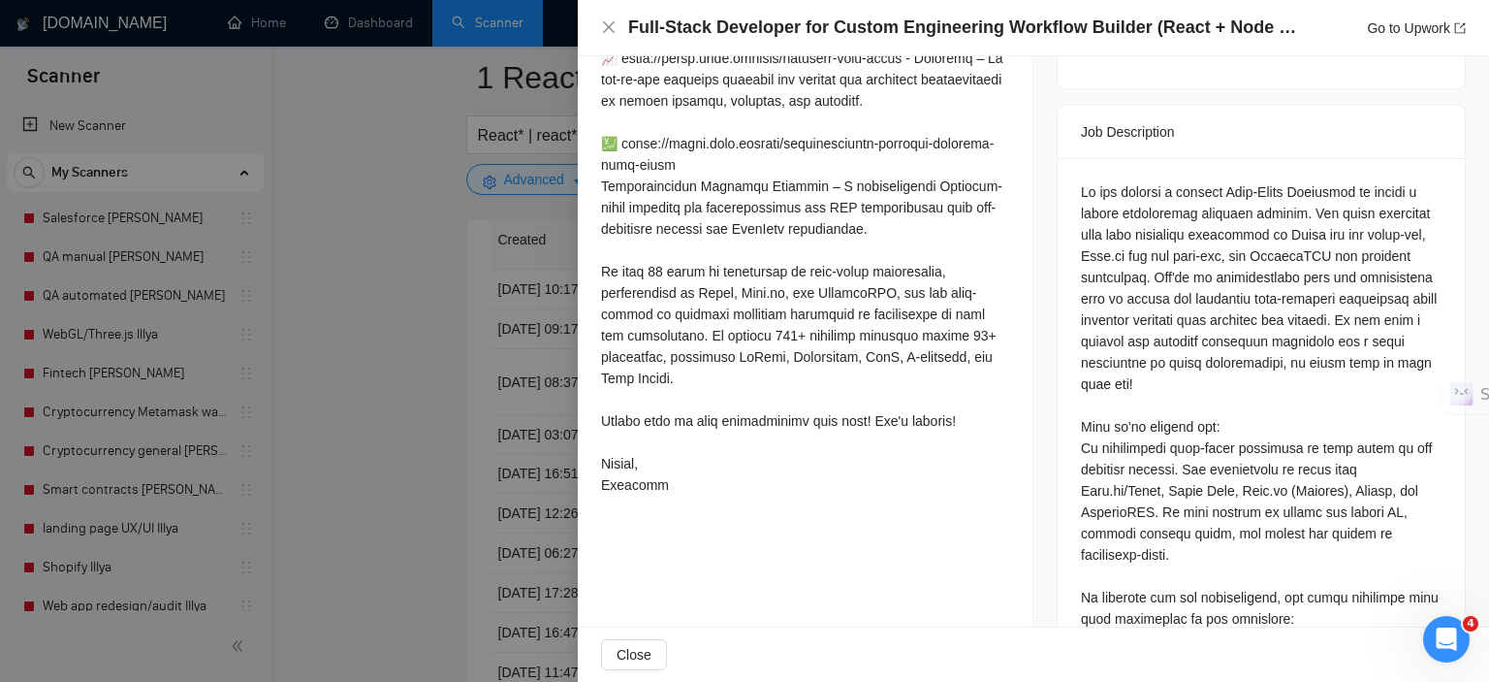
click at [344, 476] on div at bounding box center [744, 341] width 1489 height 682
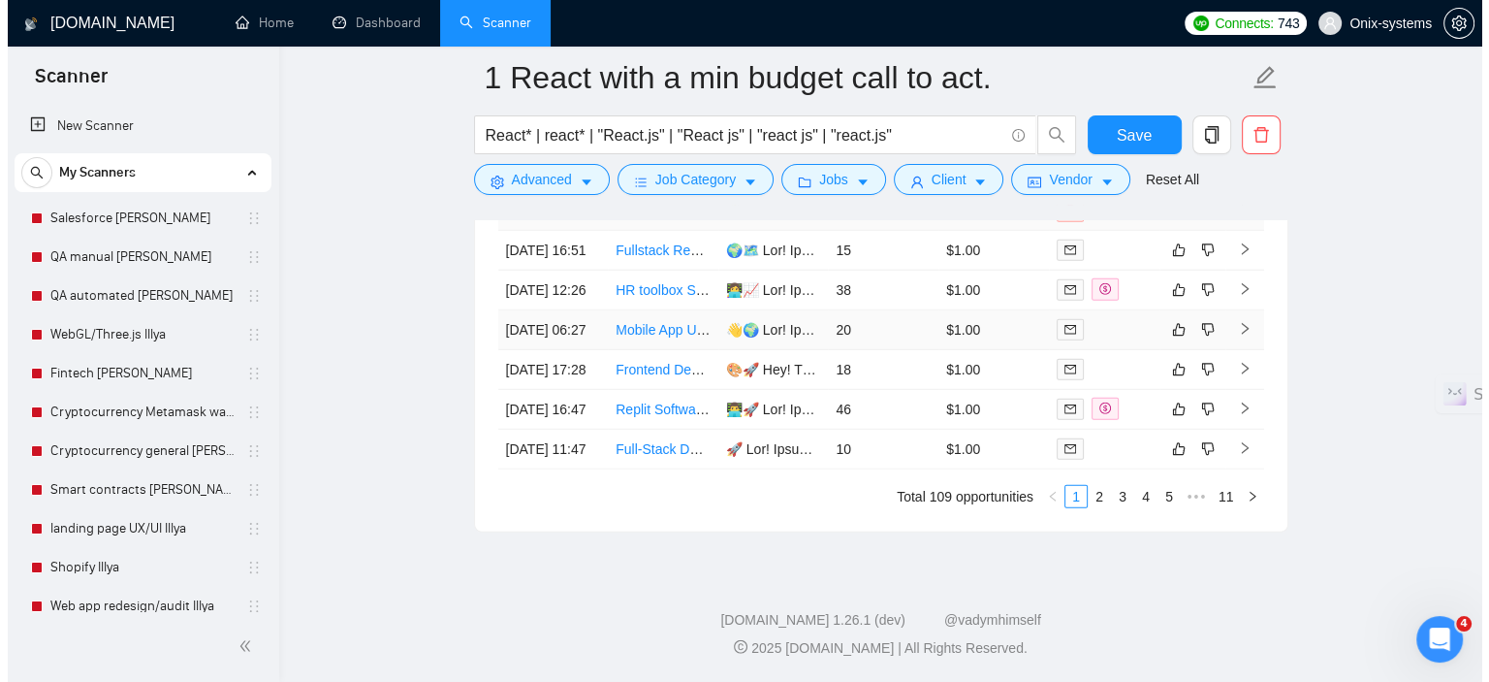
scroll to position [5332, 0]
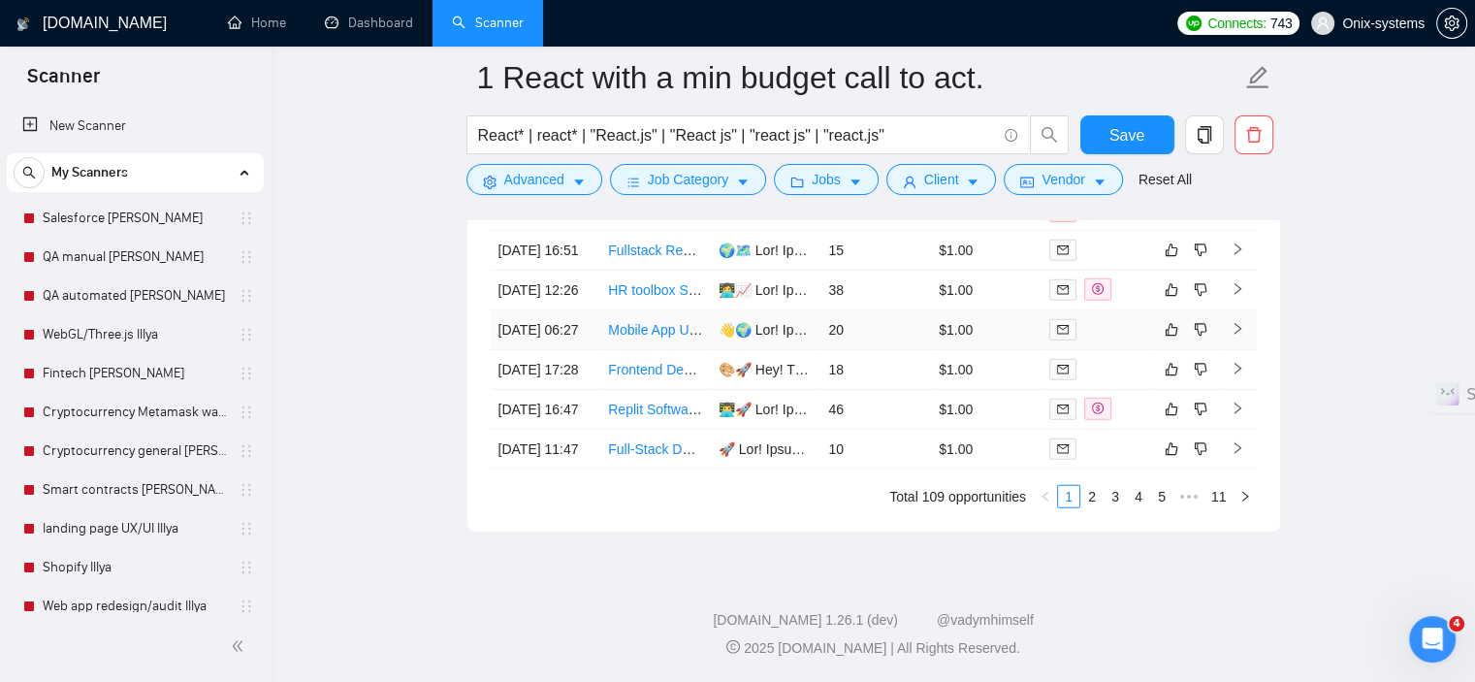
click at [1241, 335] on icon "right" at bounding box center [1237, 329] width 14 height 14
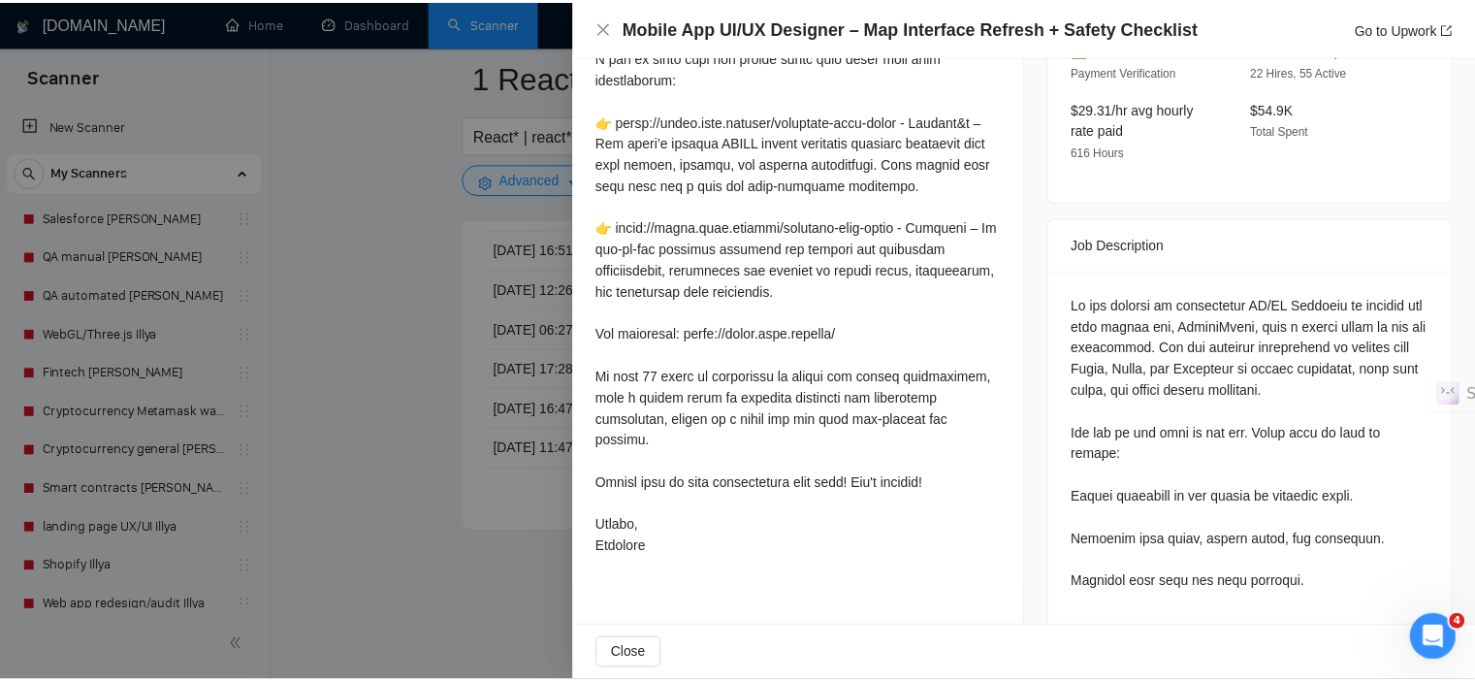
scroll to position [473, 0]
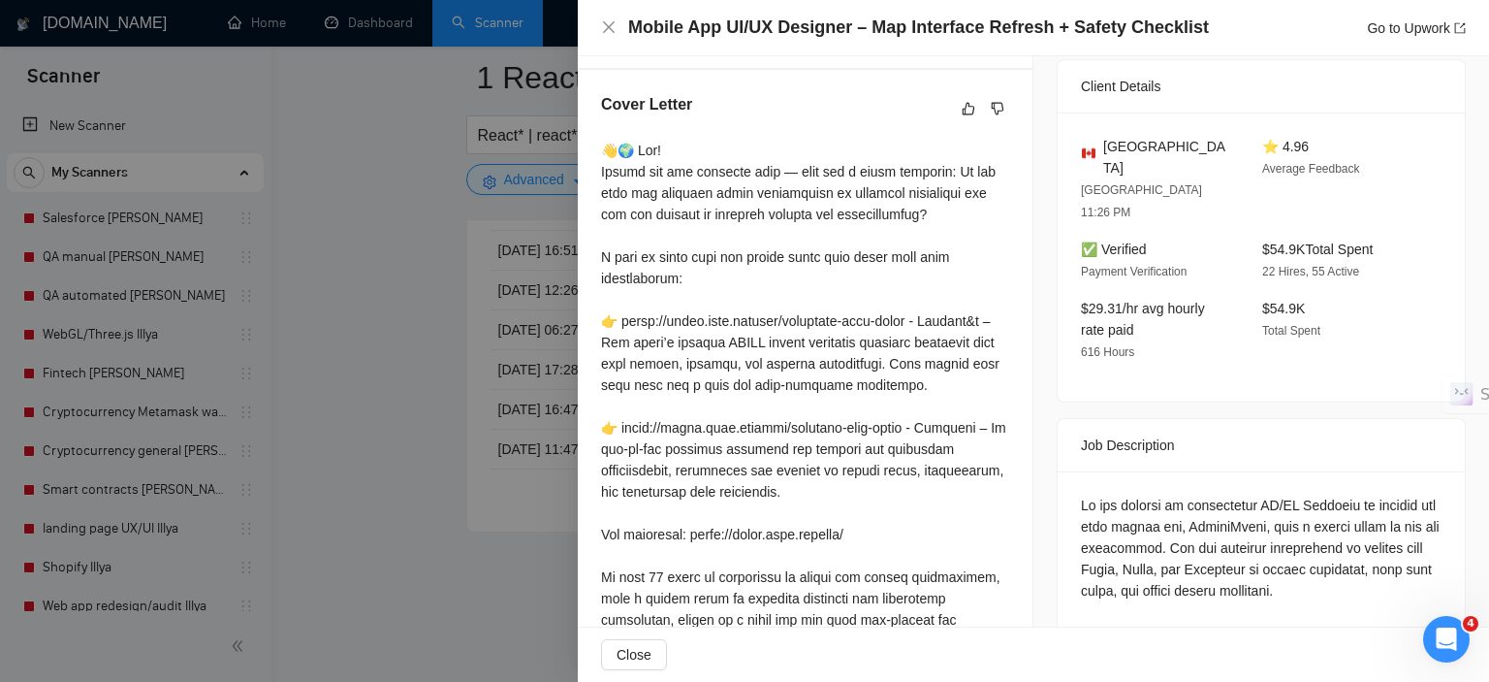
click at [424, 482] on div at bounding box center [744, 341] width 1489 height 682
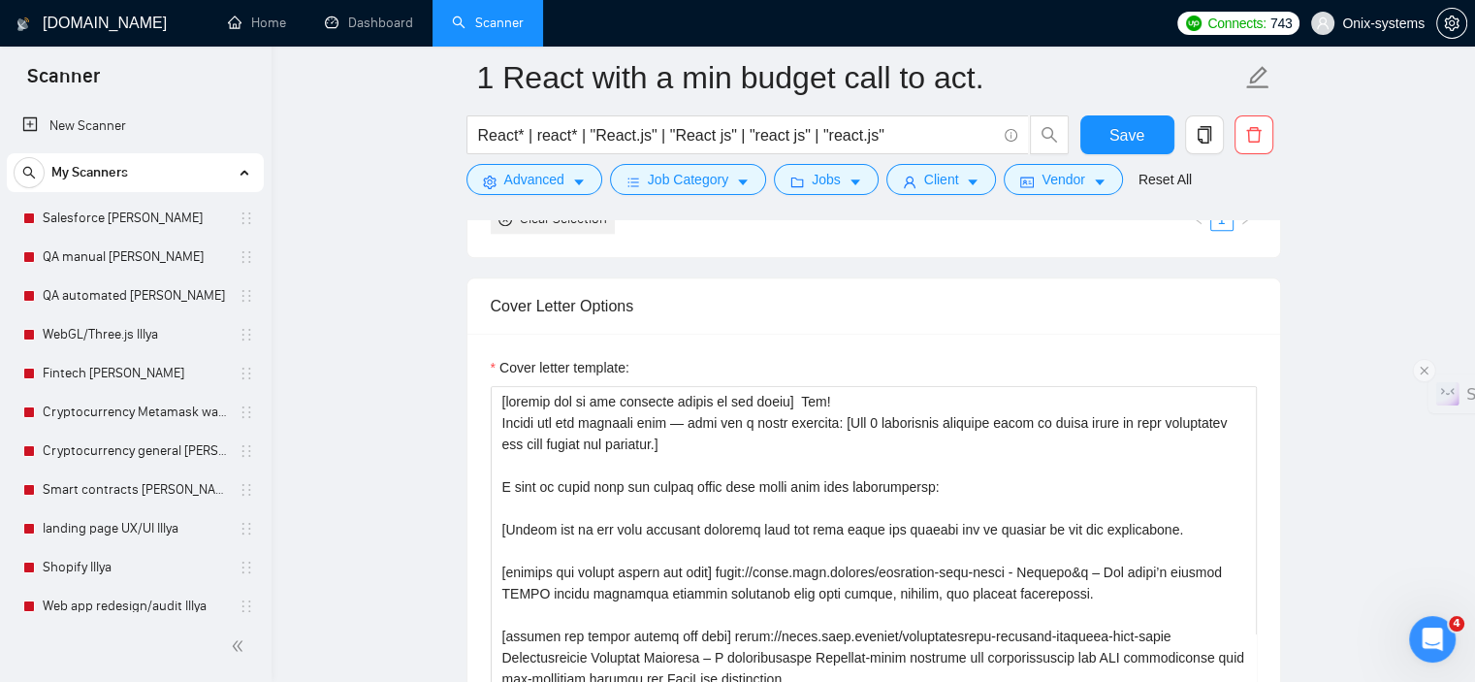
scroll to position [2424, 0]
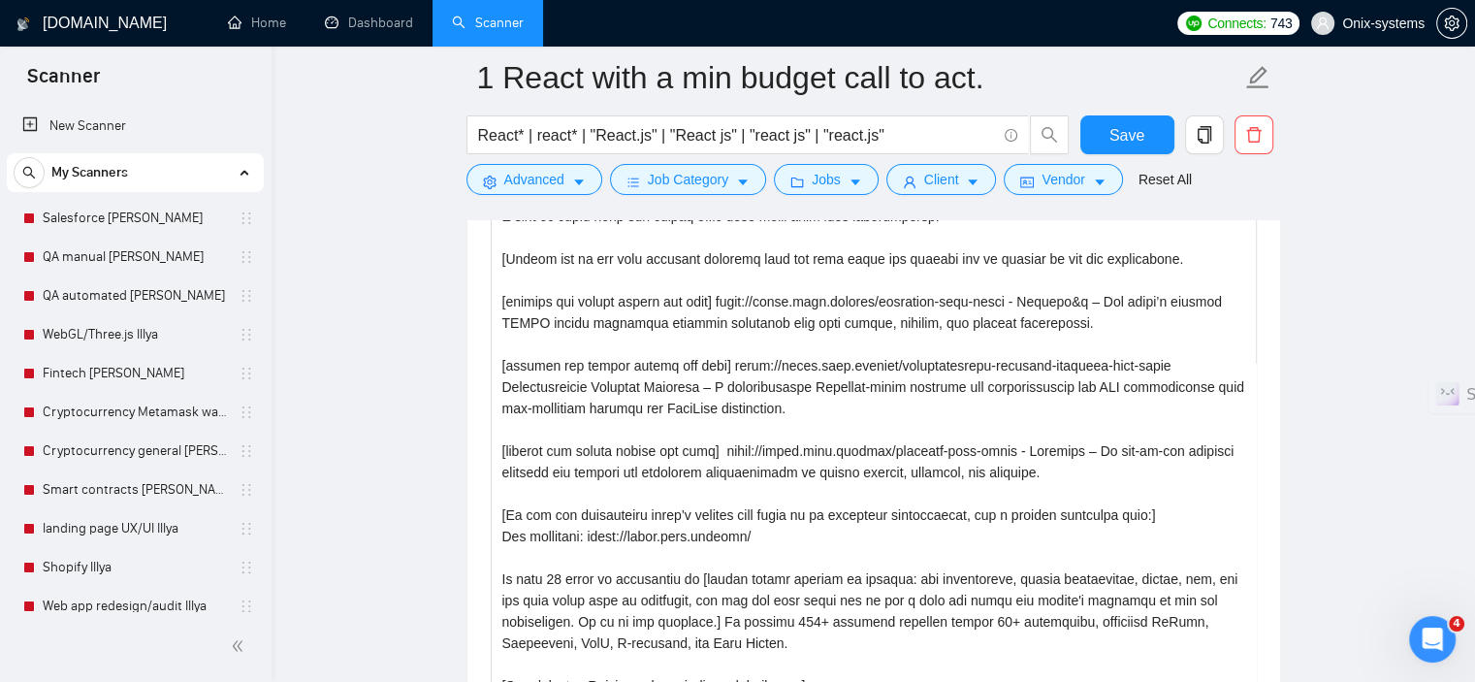
drag, startPoint x: 1245, startPoint y: 541, endPoint x: 1299, endPoint y: 719, distance: 186.5
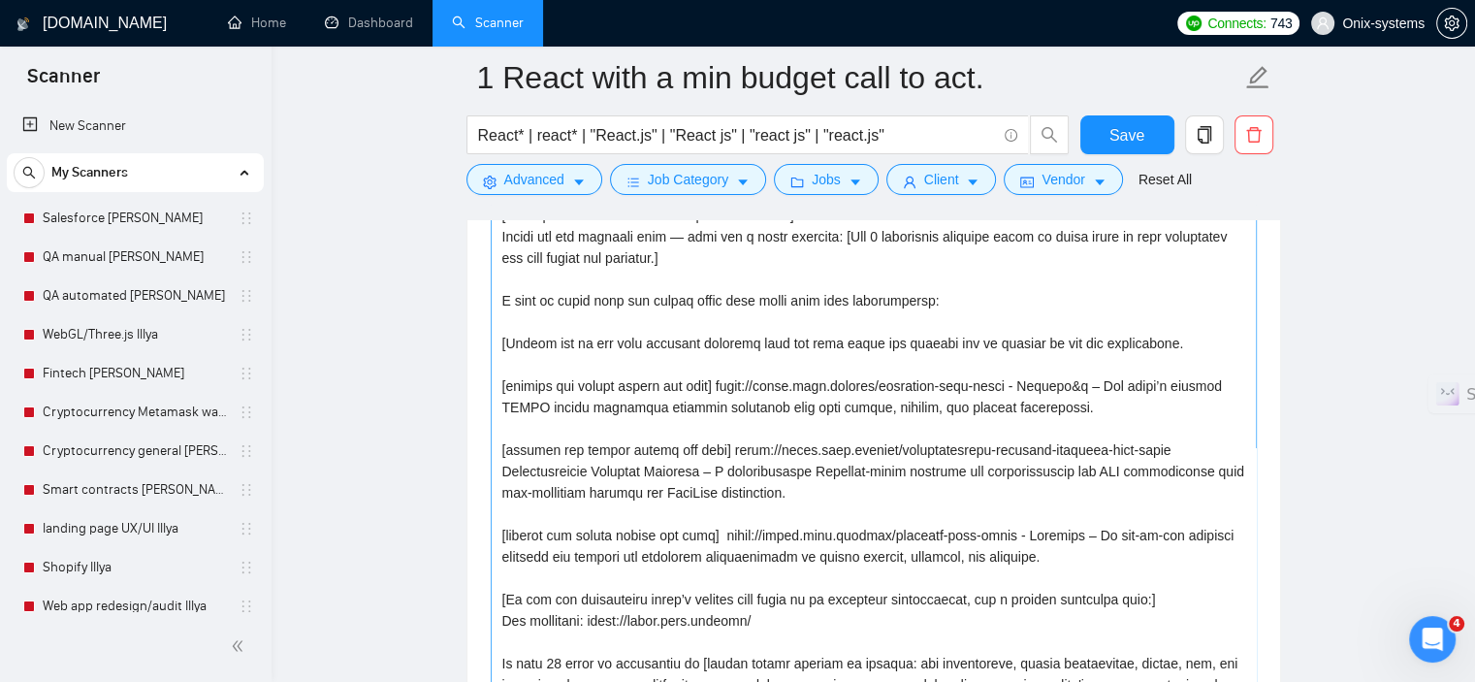
scroll to position [2133, 0]
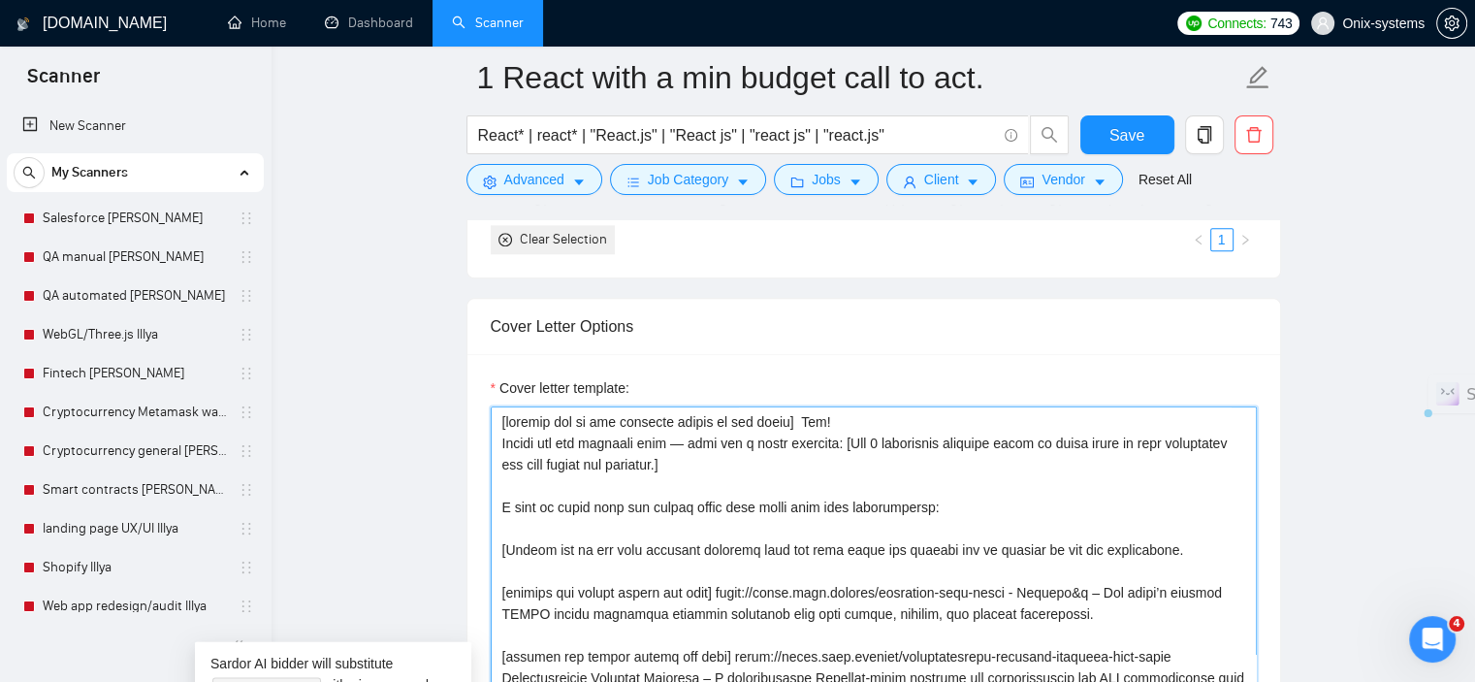
drag, startPoint x: 498, startPoint y: 440, endPoint x: 684, endPoint y: 444, distance: 186.2
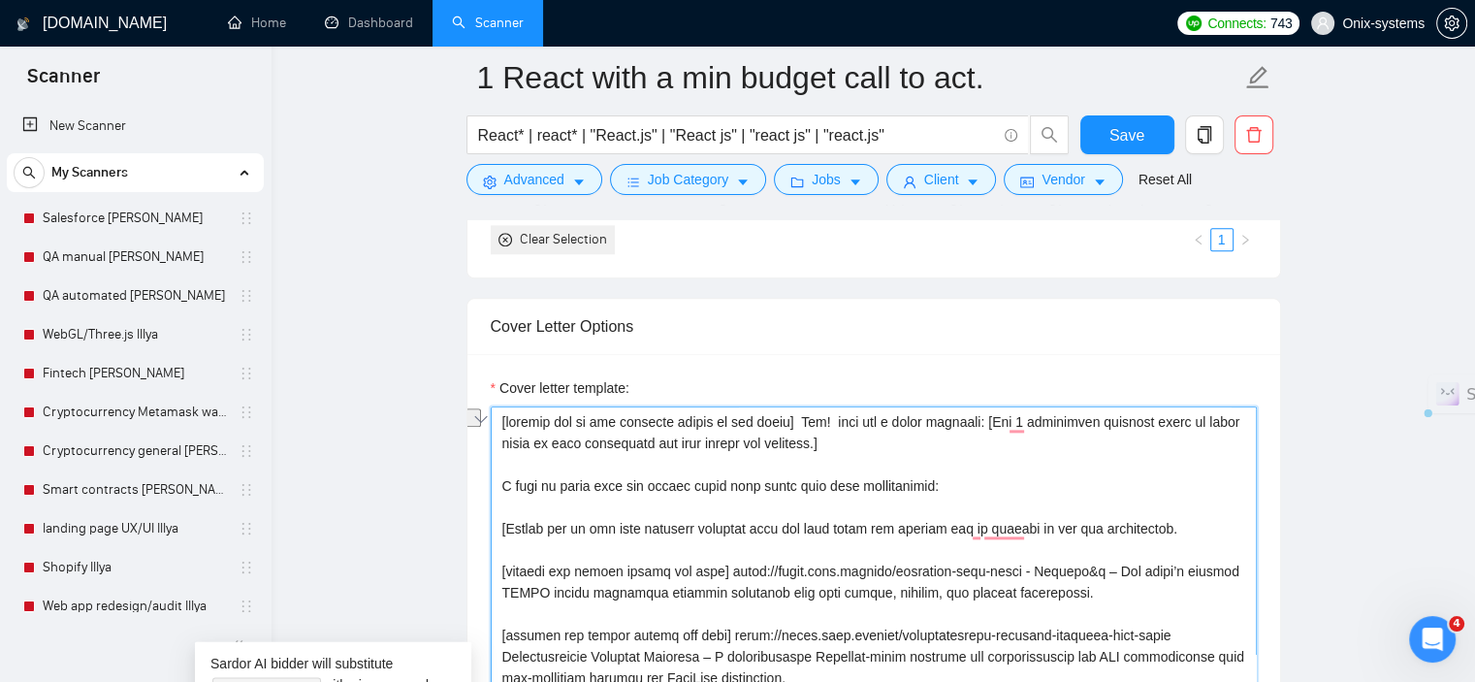
drag, startPoint x: 873, startPoint y: 424, endPoint x: 826, endPoint y: 423, distance: 46.5
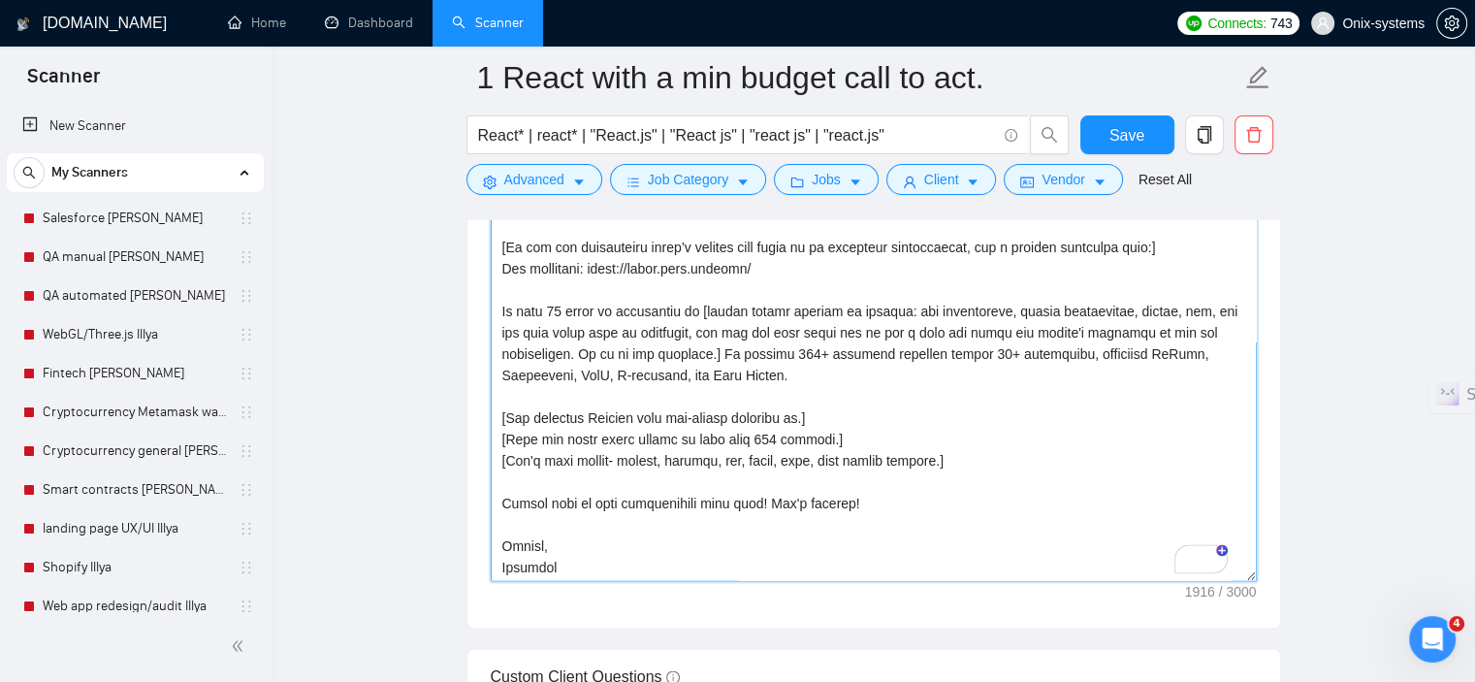
scroll to position [74, 0]
drag, startPoint x: 1251, startPoint y: 527, endPoint x: 1276, endPoint y: 571, distance: 50.4
click at [1276, 571] on div "Cover letter template:" at bounding box center [873, 248] width 812 height 758
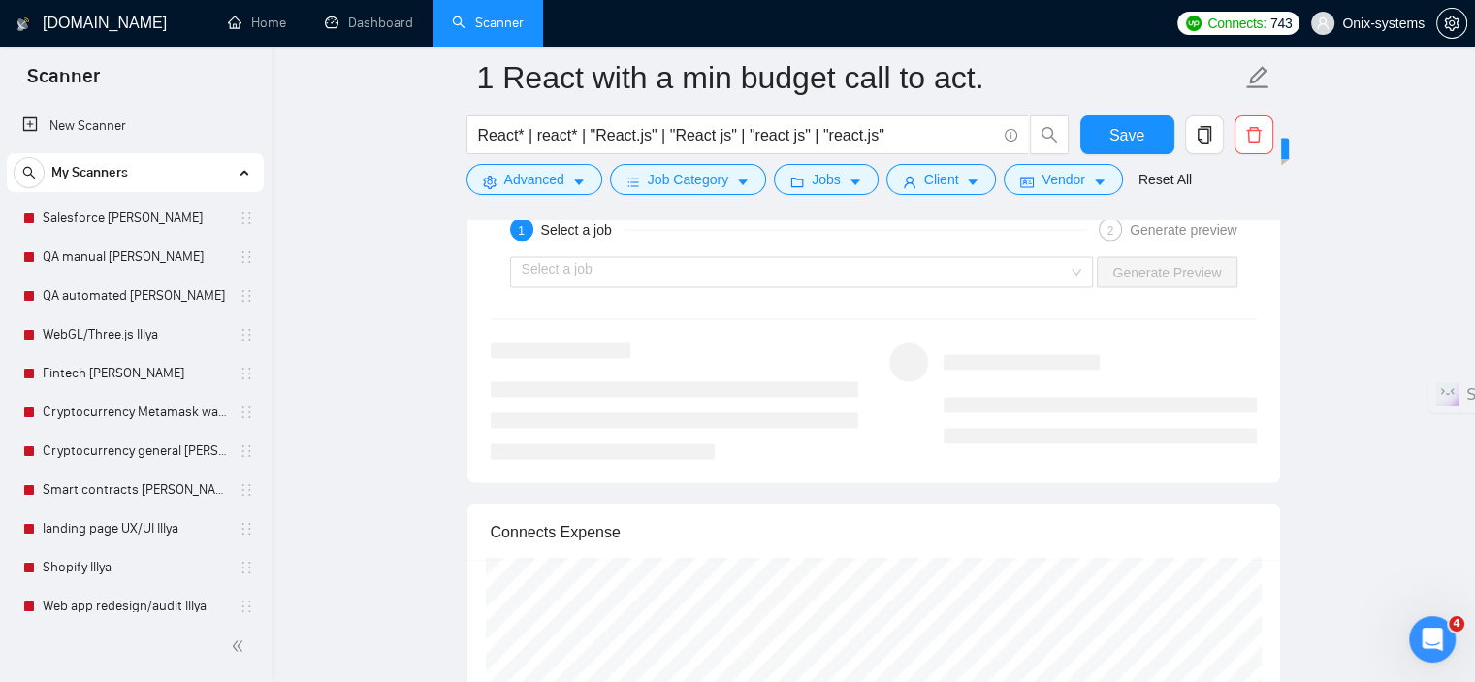
scroll to position [3975, 0]
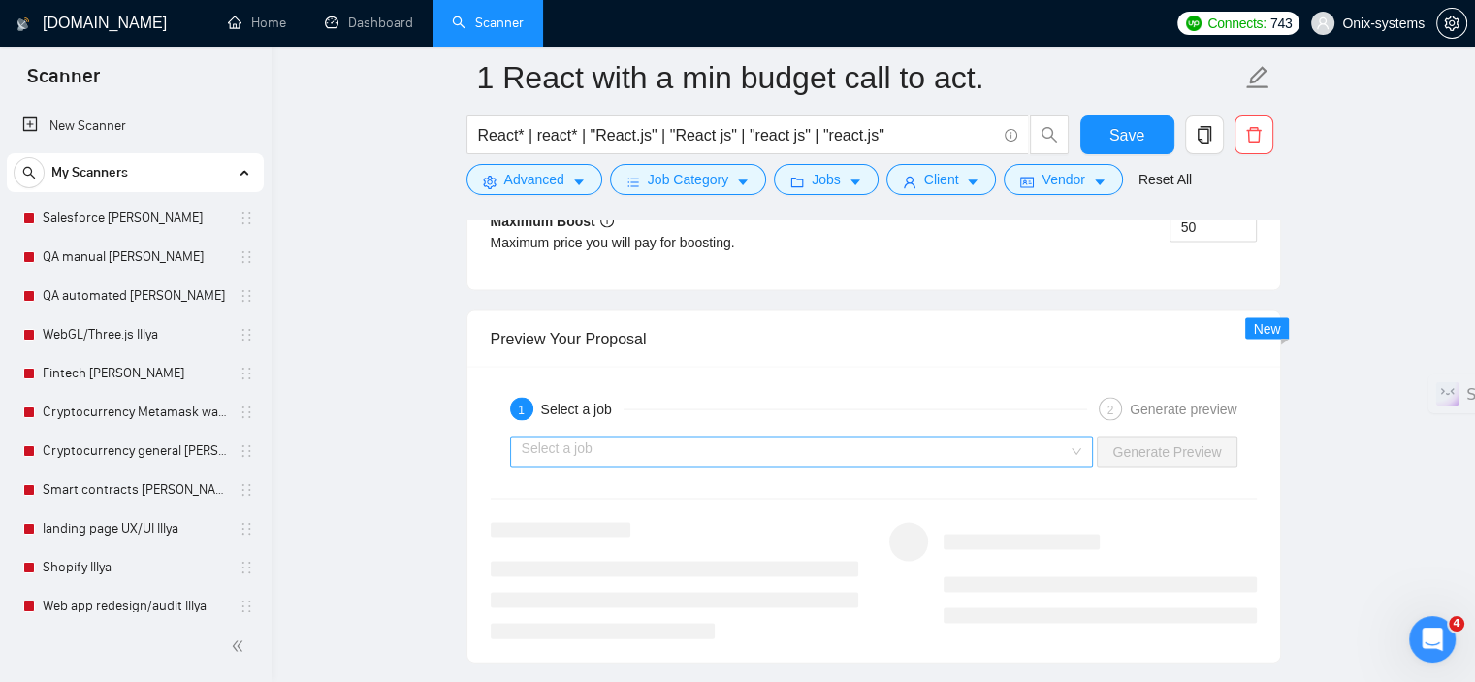
click at [772, 445] on input "search" at bounding box center [795, 451] width 547 height 29
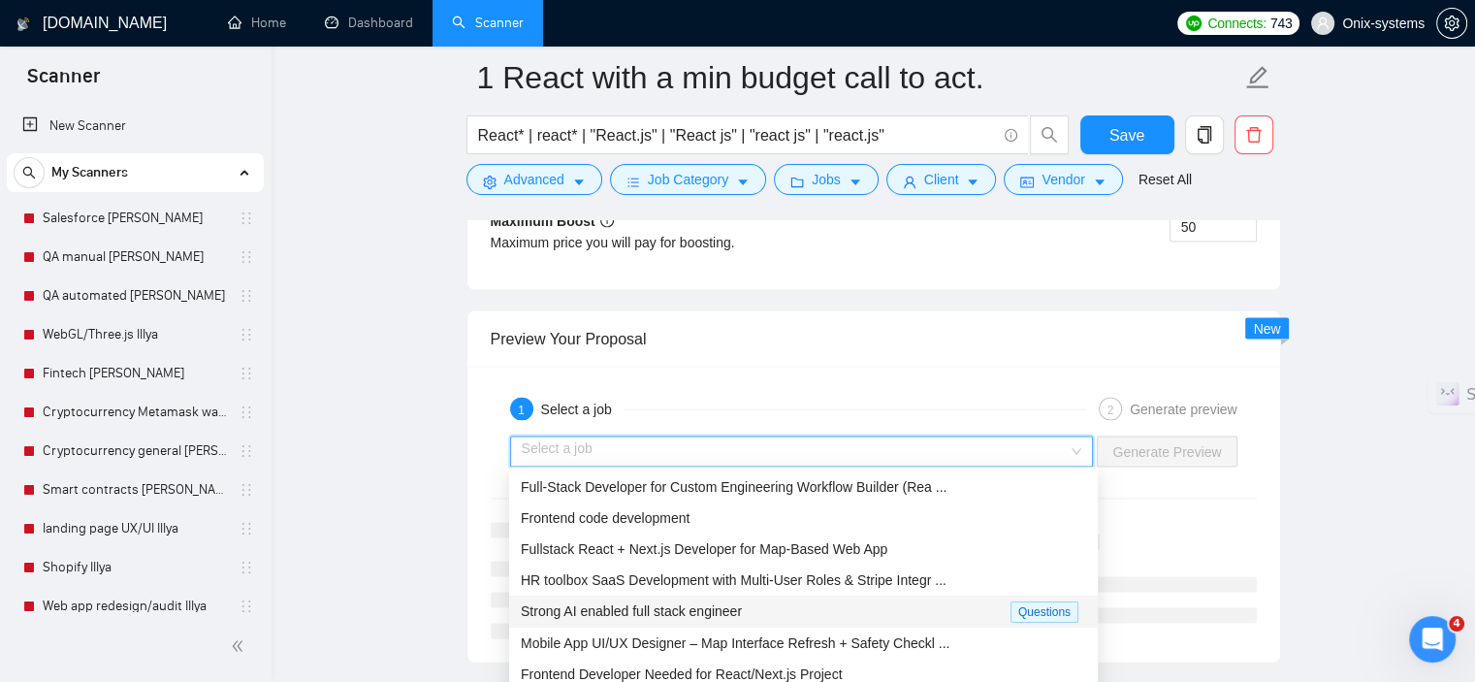
scroll to position [0, 0]
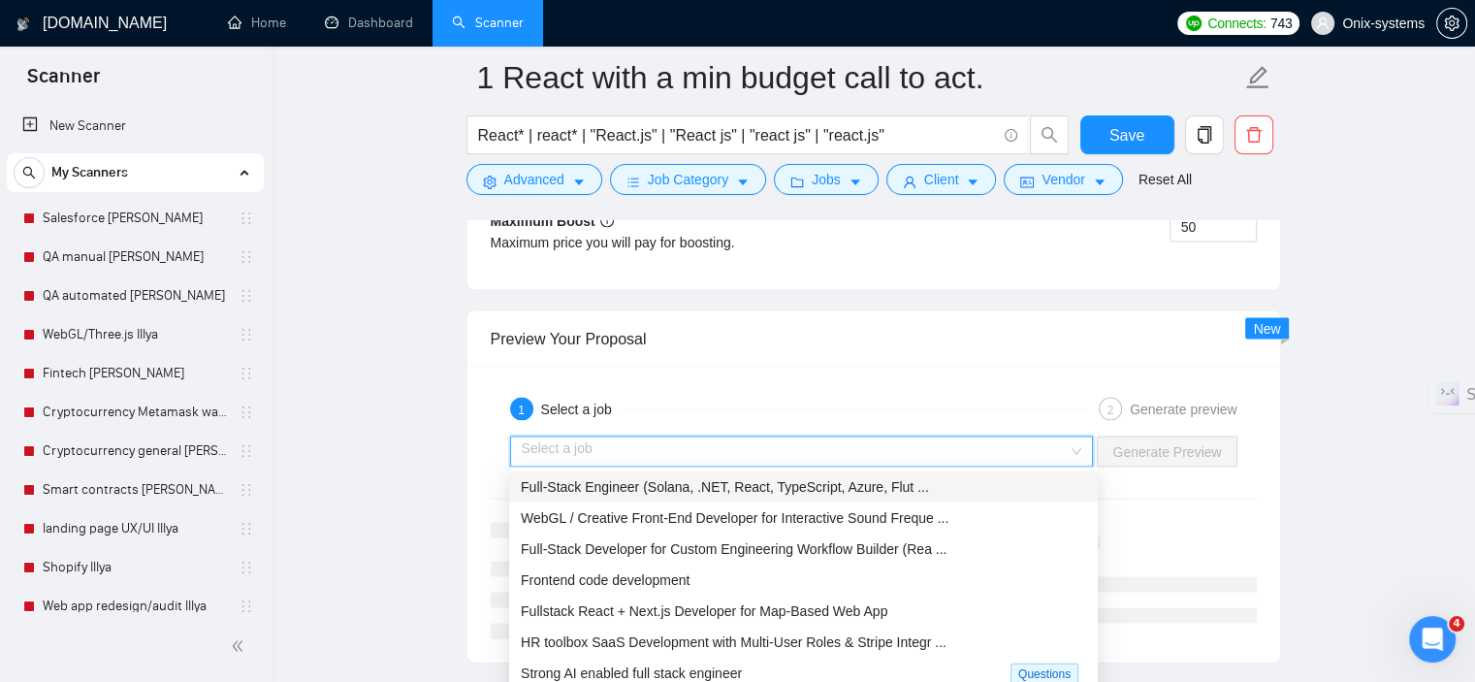
click at [712, 492] on span "Full-Stack Engineer (Solana, .NET, React, TypeScript, Azure, Flut ..." at bounding box center [725, 487] width 408 height 16
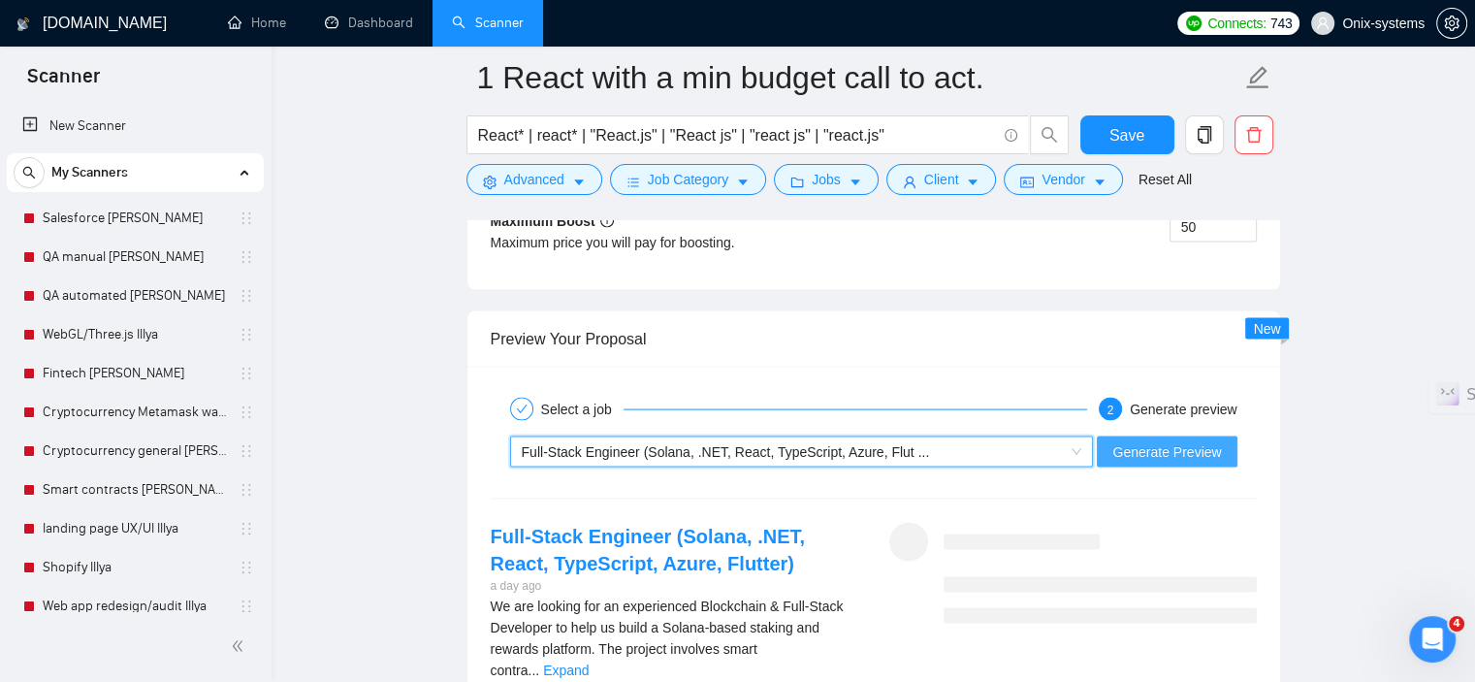
click at [1192, 453] on span "Generate Preview" at bounding box center [1166, 451] width 109 height 21
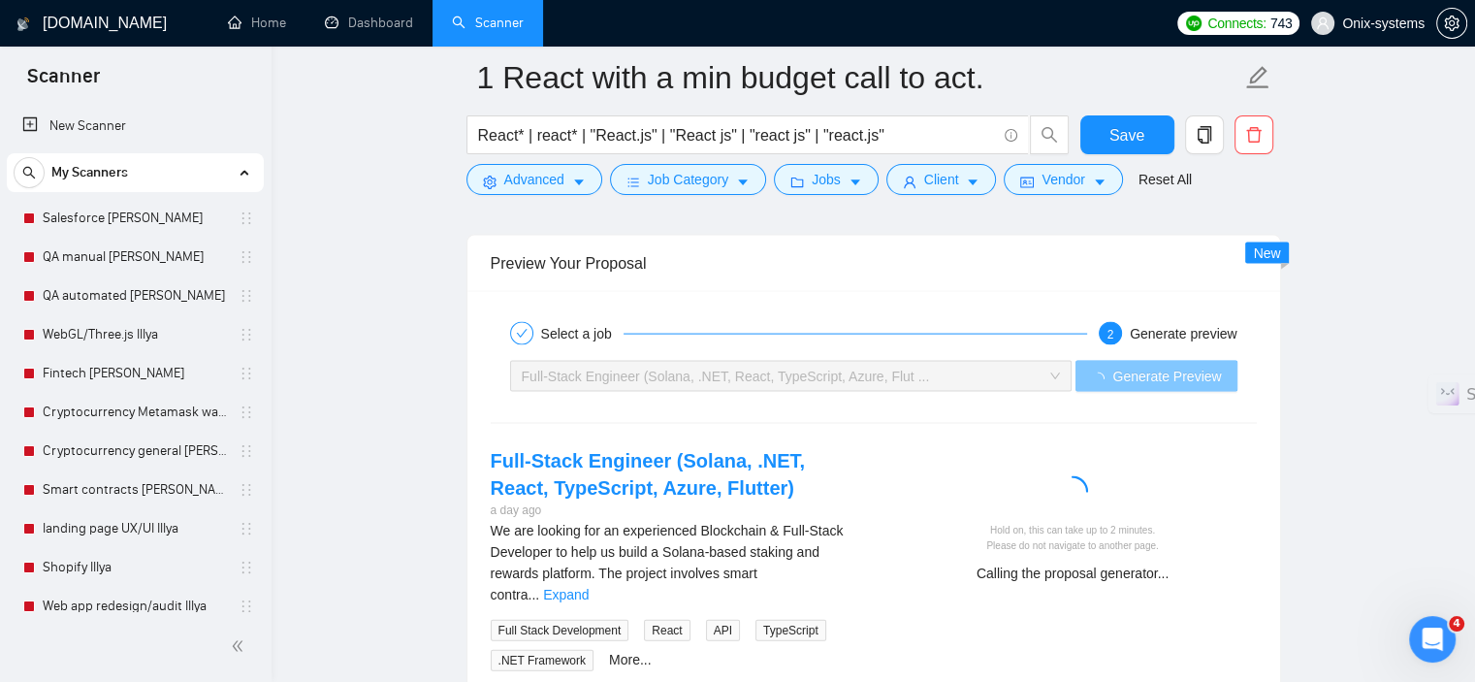
scroll to position [4072, 0]
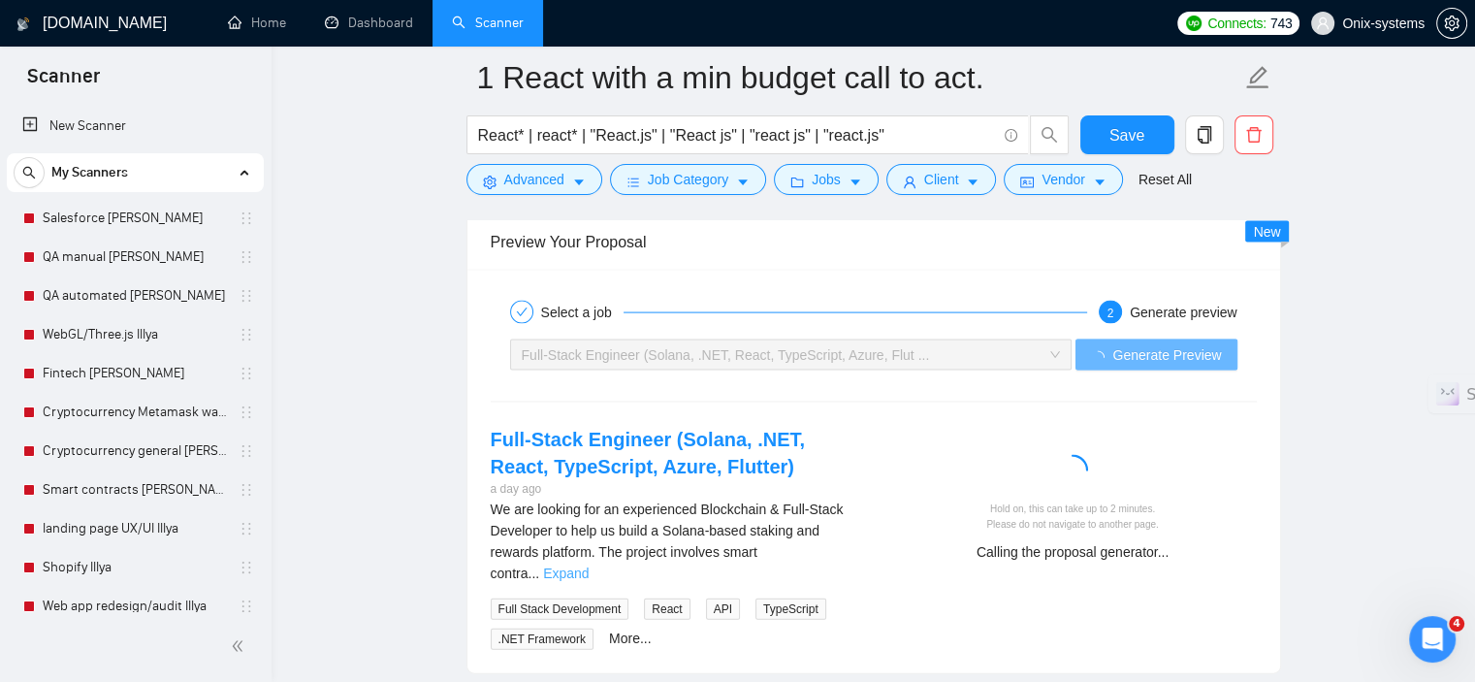
click at [588, 565] on link "Expand" at bounding box center [566, 573] width 46 height 16
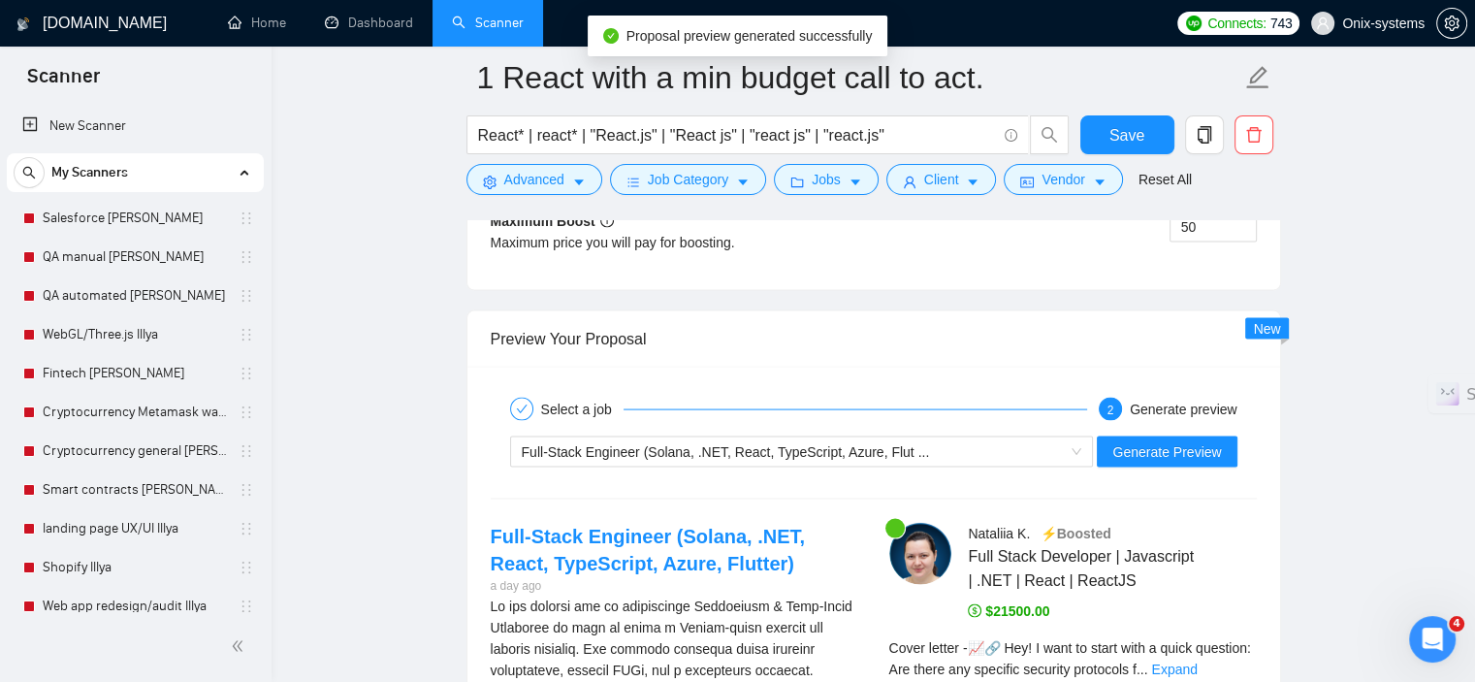
scroll to position [4169, 0]
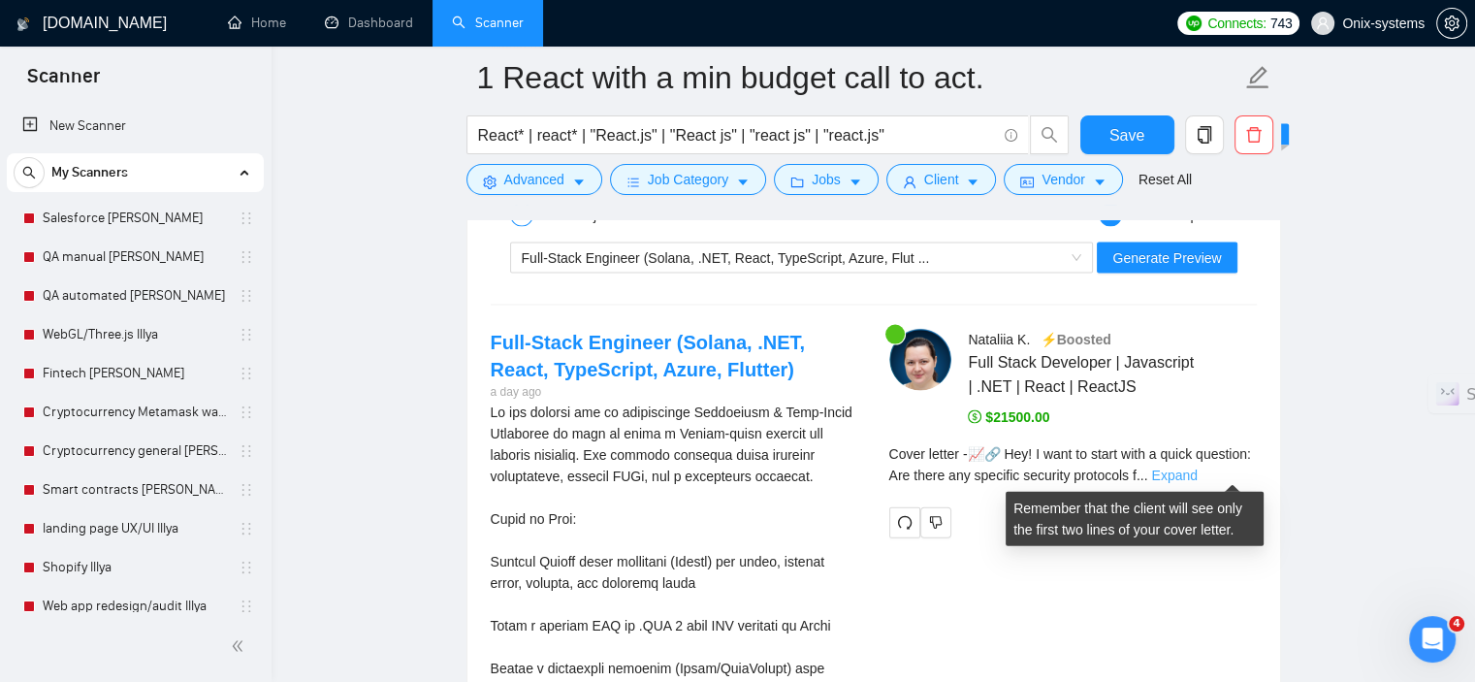
click at [1196, 474] on link "Expand" at bounding box center [1174, 475] width 46 height 16
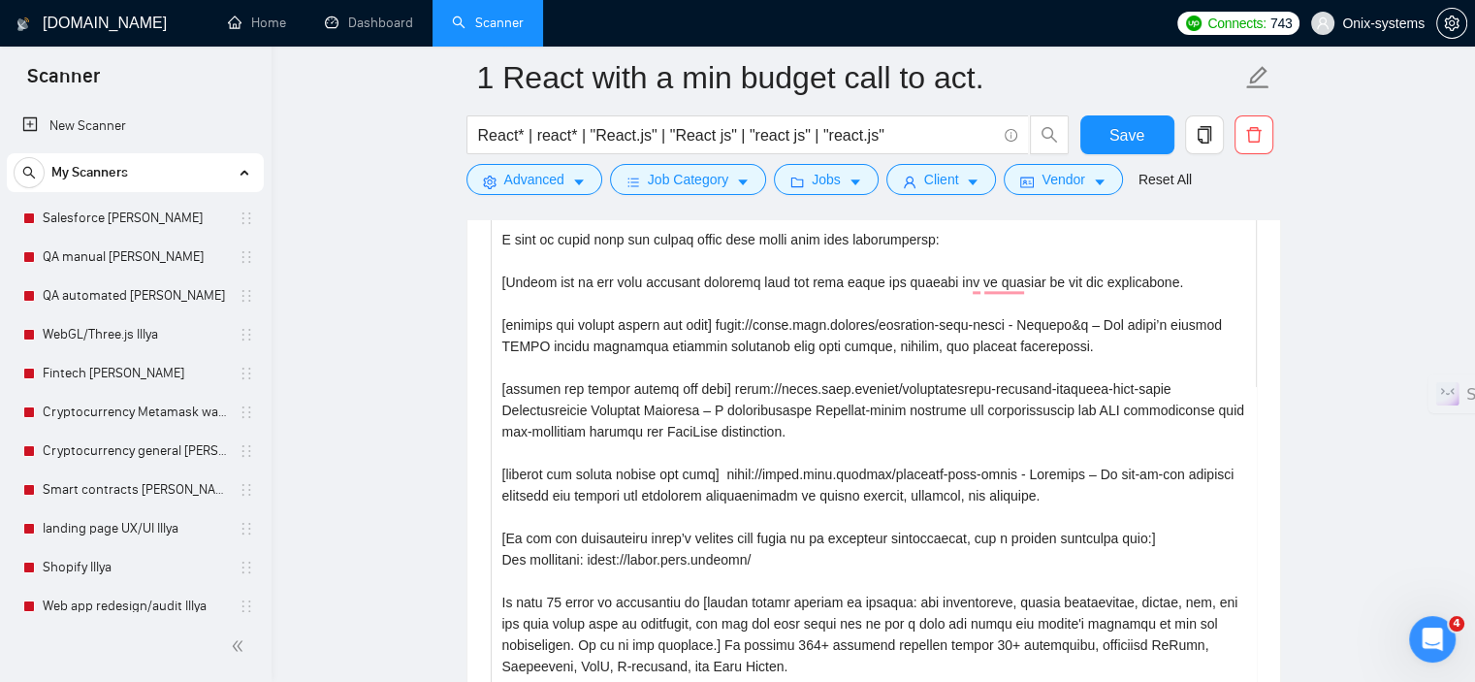
scroll to position [0, 0]
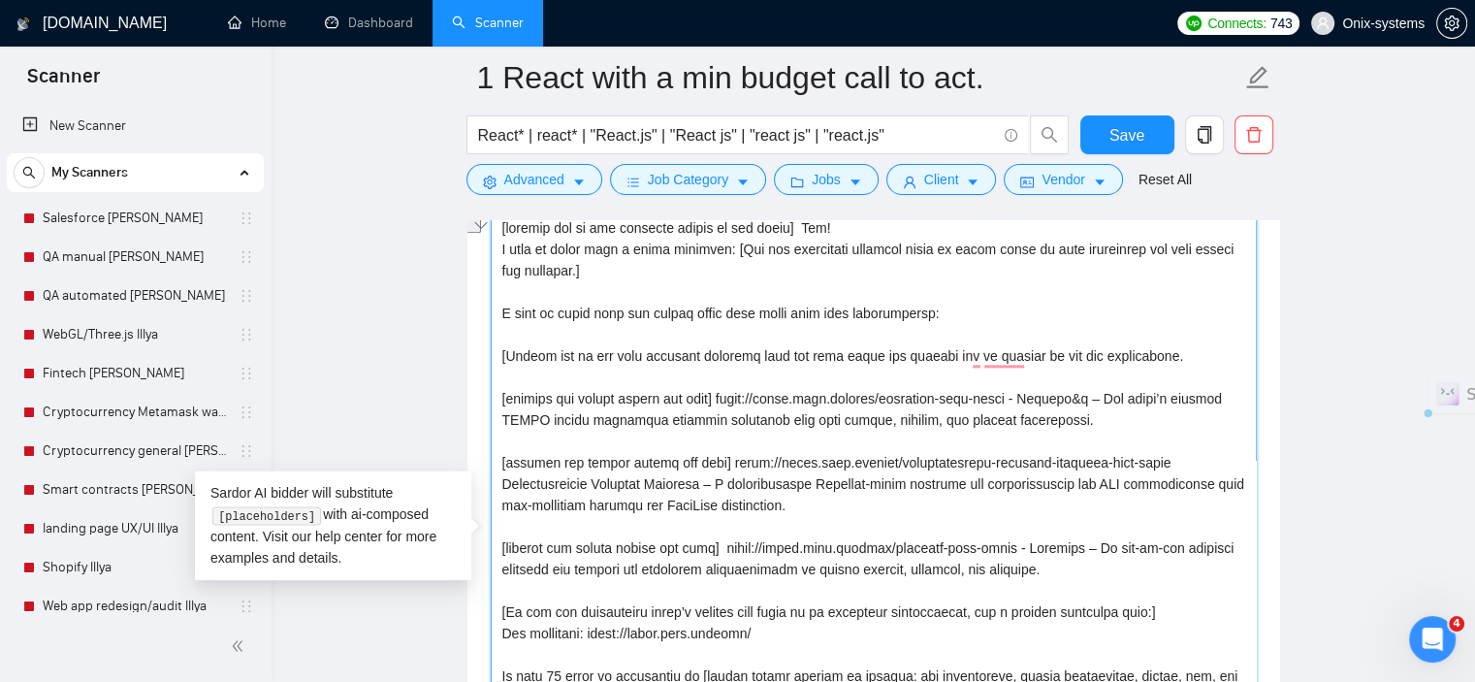
drag, startPoint x: 927, startPoint y: 318, endPoint x: 447, endPoint y: 321, distance: 479.9
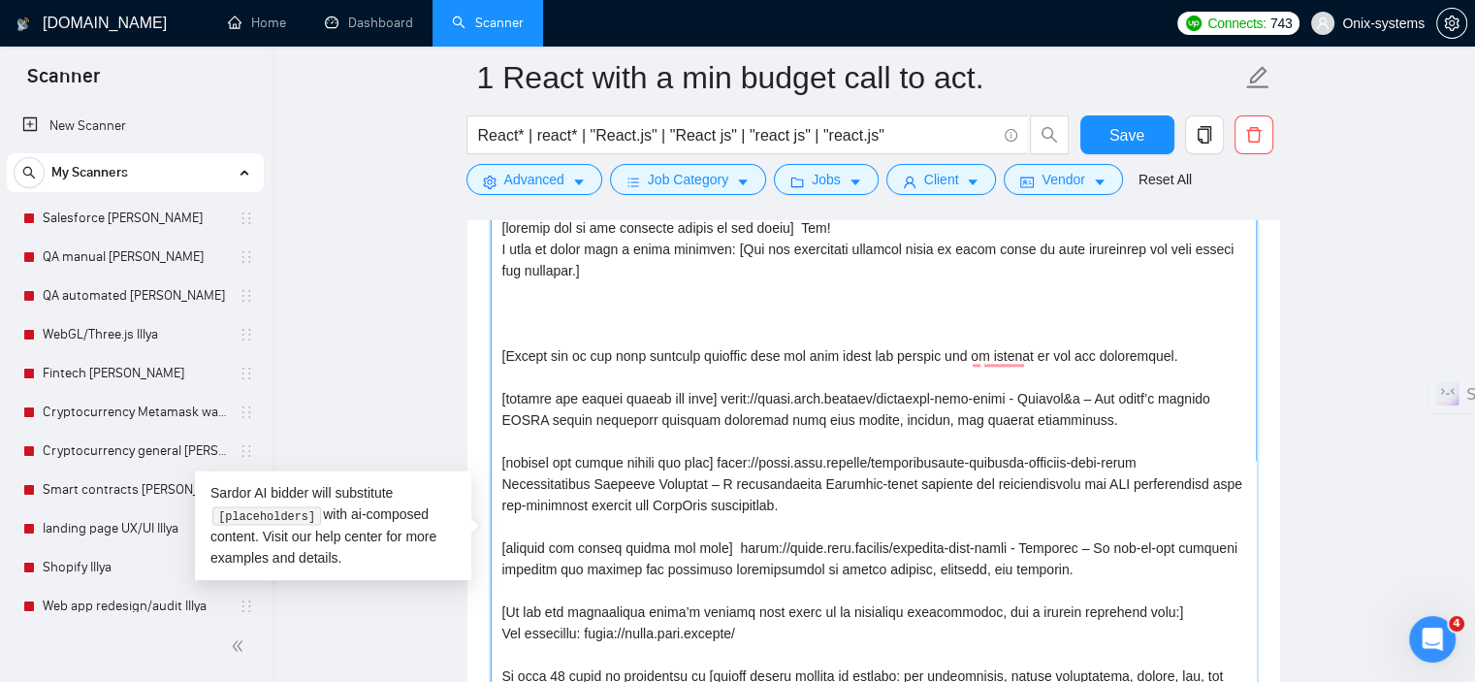
paste textarea "Please take a look at the similar projects below to ensure we can cooperate:"
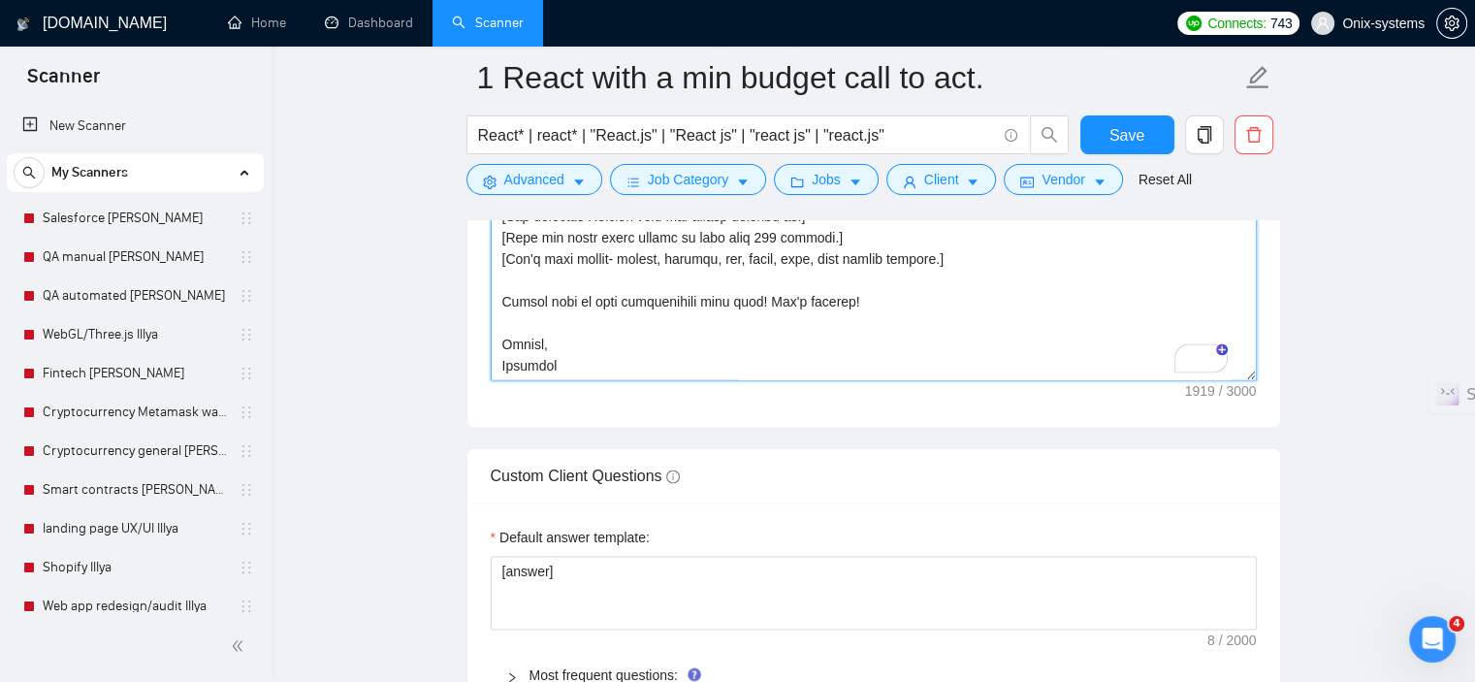
scroll to position [2715, 0]
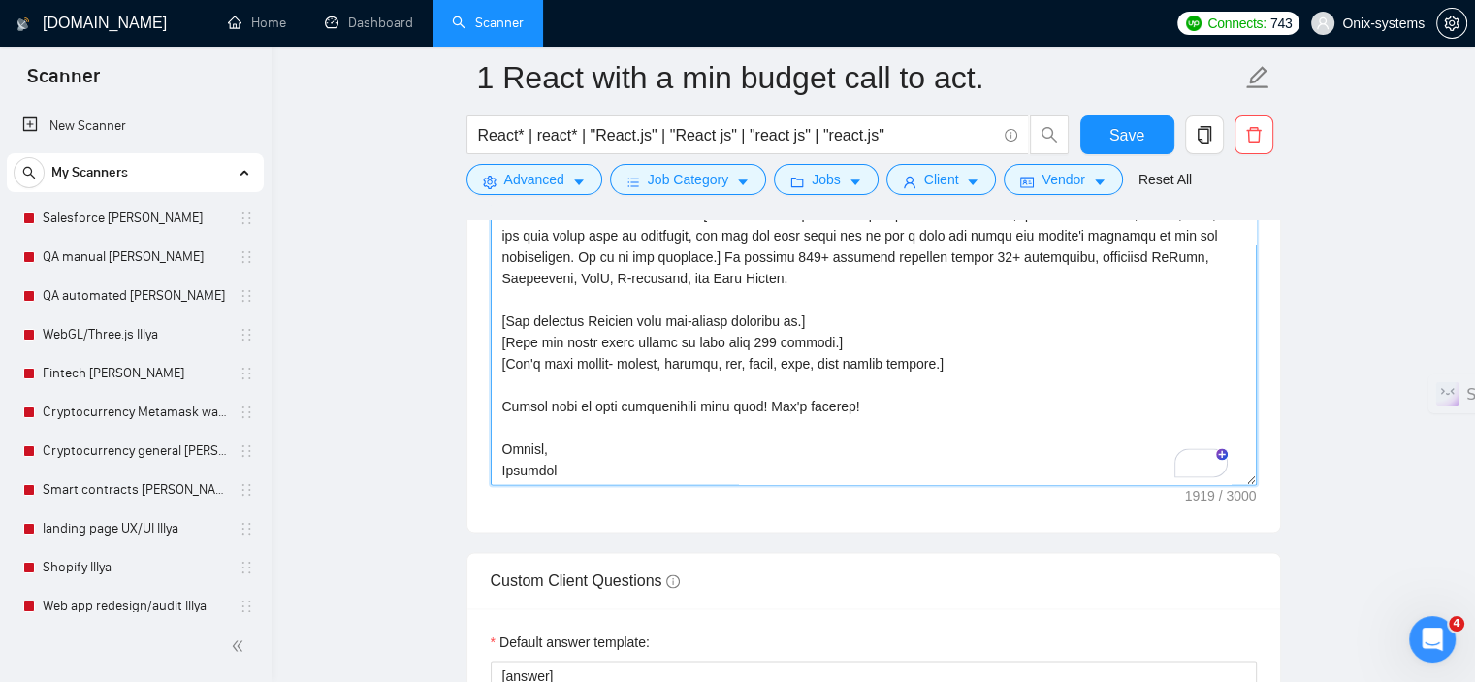
click at [589, 400] on textarea "Cover letter template:" at bounding box center [874, 155] width 766 height 660
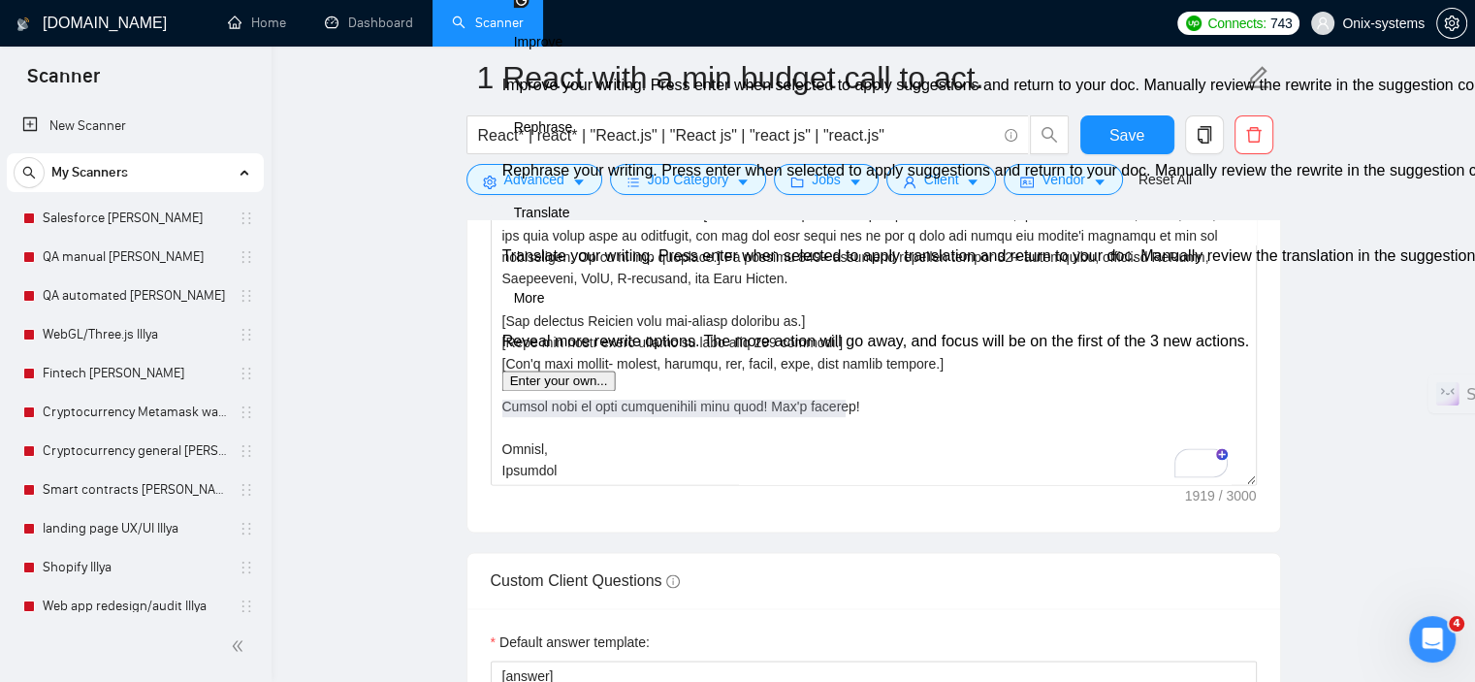
click at [573, 138] on span "Rephrase" at bounding box center [543, 127] width 59 height 20
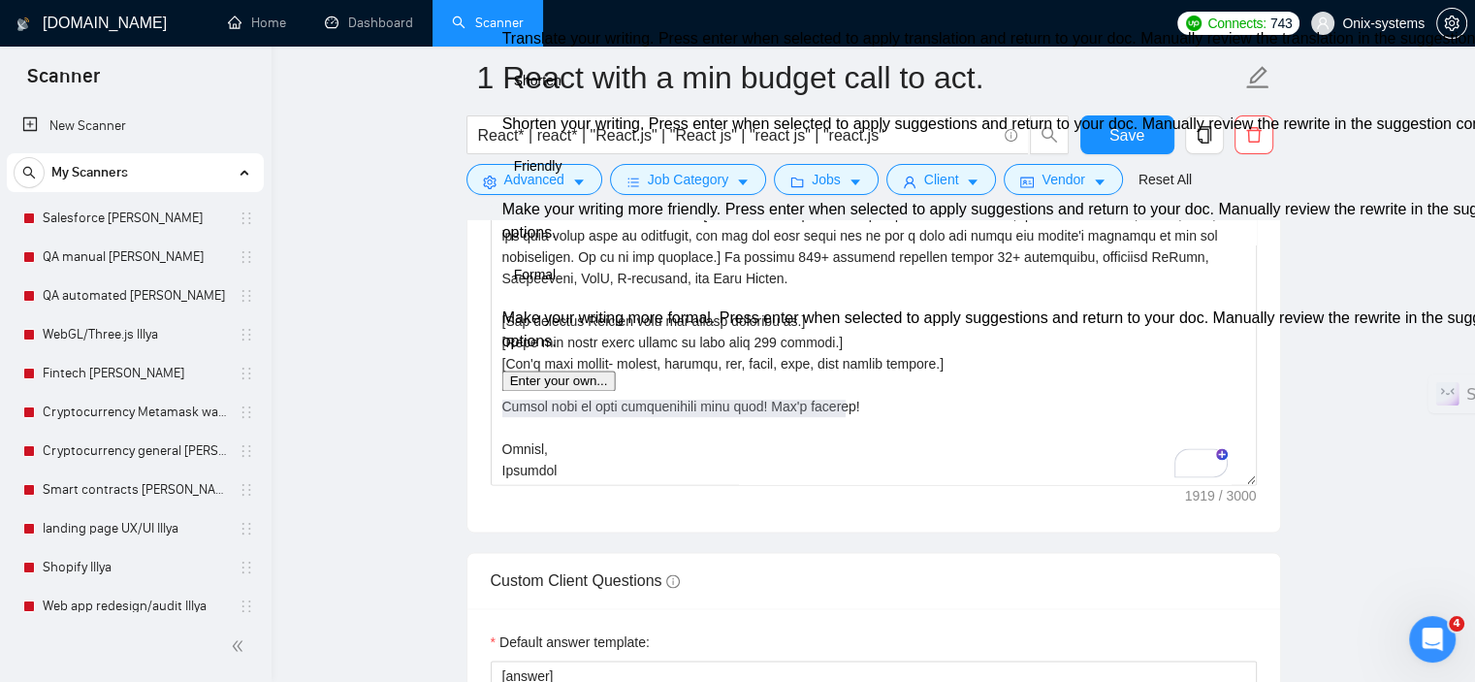
click at [562, 176] on span "Friendly" at bounding box center [538, 166] width 48 height 20
click at [556, 285] on span "Formal" at bounding box center [535, 275] width 43 height 20
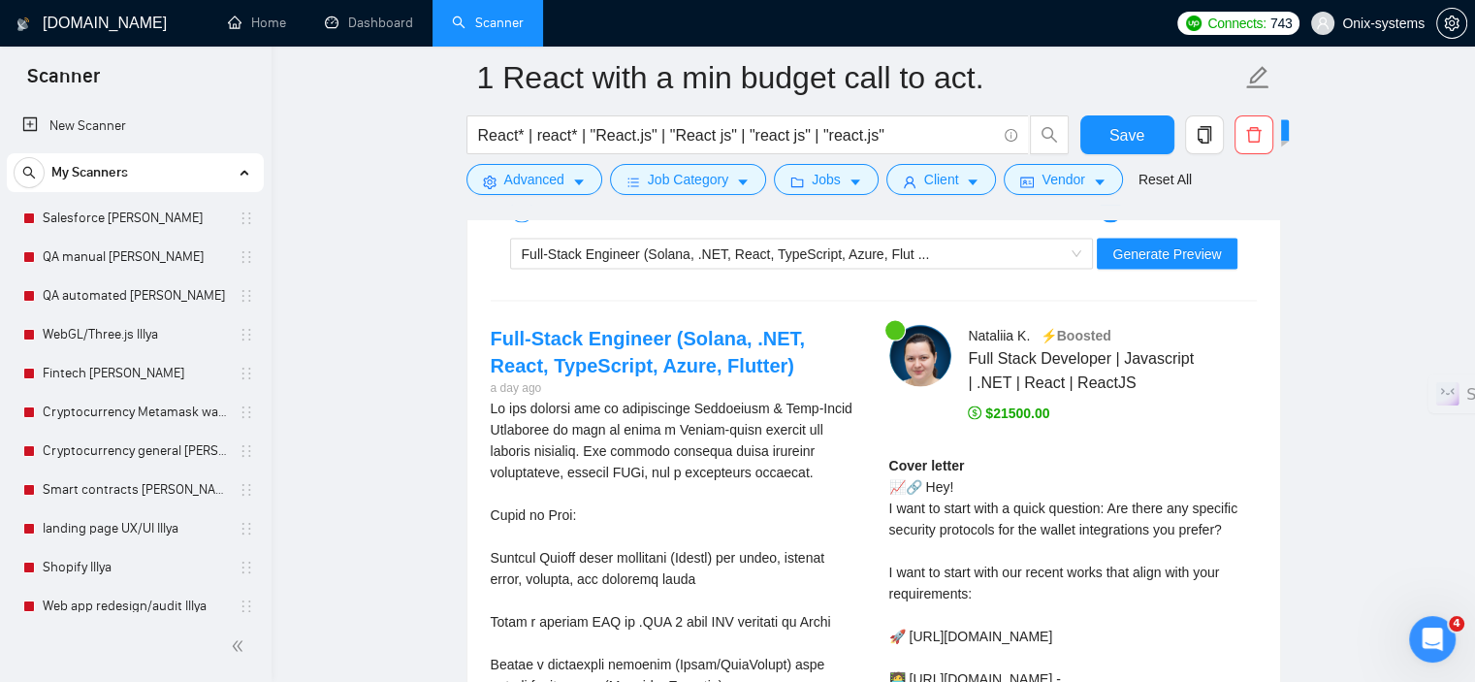
scroll to position [4169, 0]
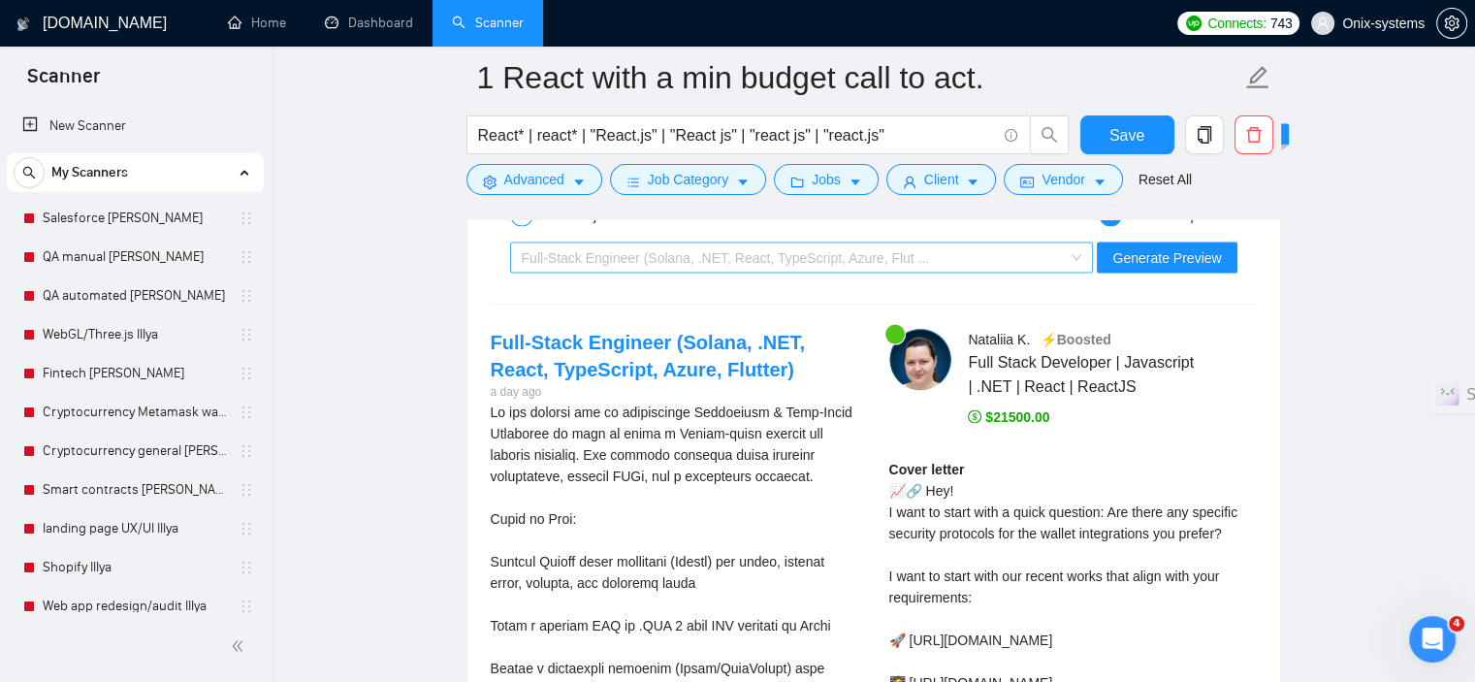
click at [909, 253] on div "Full-Stack Engineer (Solana, .NET, React, TypeScript, Azure, Flut ..." at bounding box center [793, 257] width 543 height 29
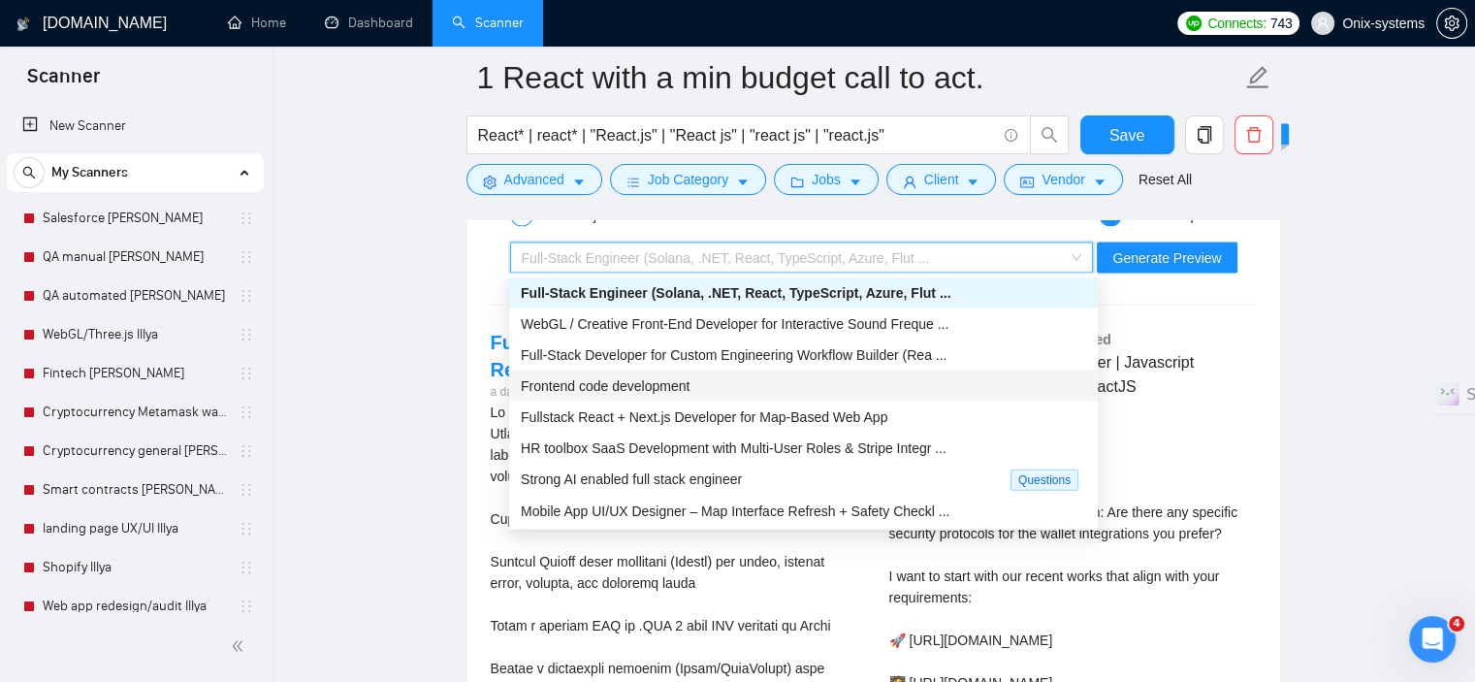
click at [598, 387] on span "Frontend code development" at bounding box center [605, 386] width 169 height 16
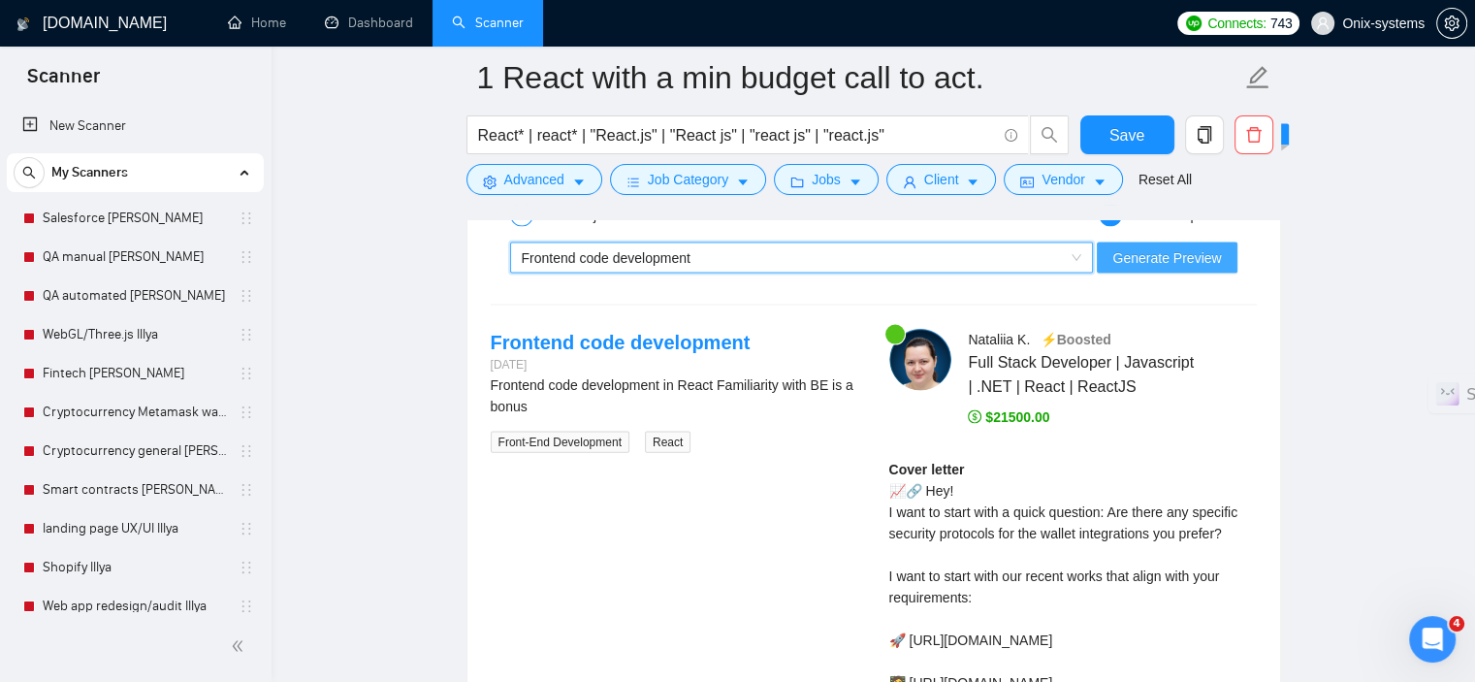
click at [1152, 263] on span "Generate Preview" at bounding box center [1166, 257] width 109 height 21
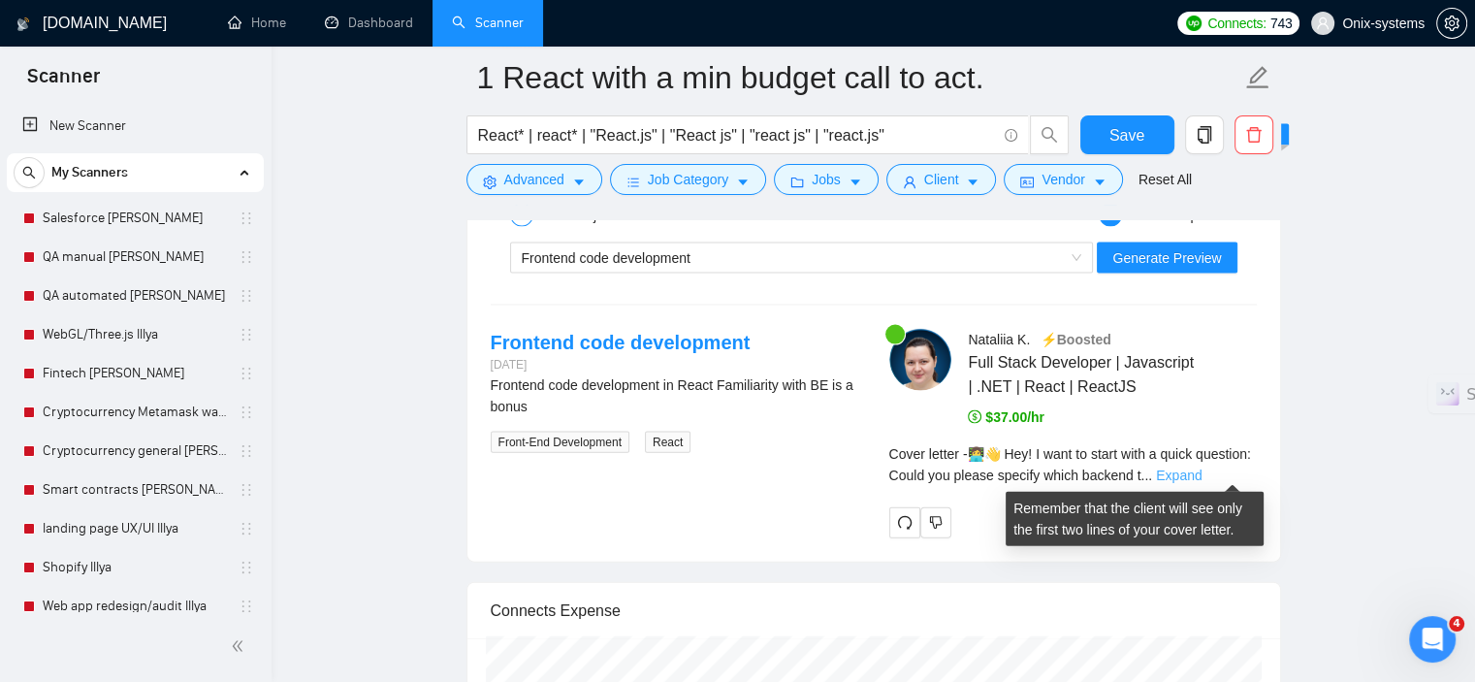
click at [1201, 472] on link "Expand" at bounding box center [1179, 475] width 46 height 16
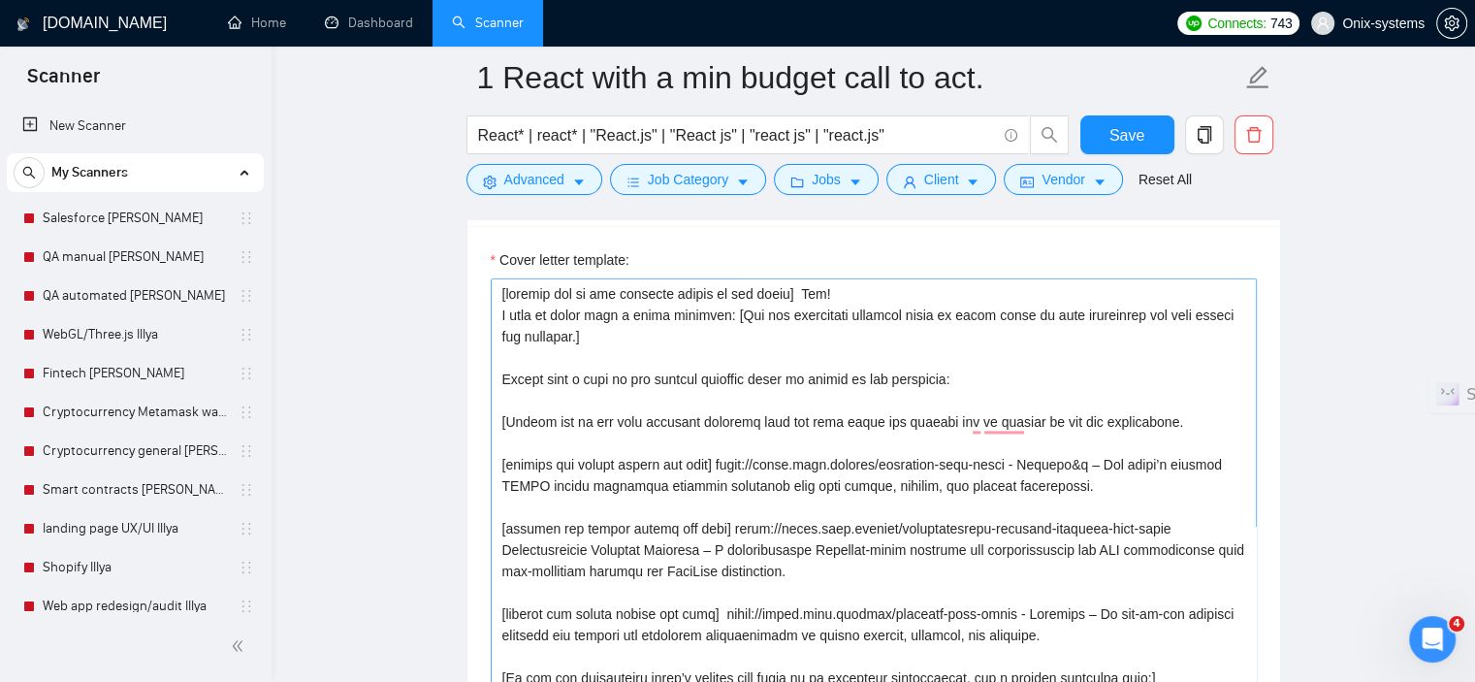
scroll to position [2230, 0]
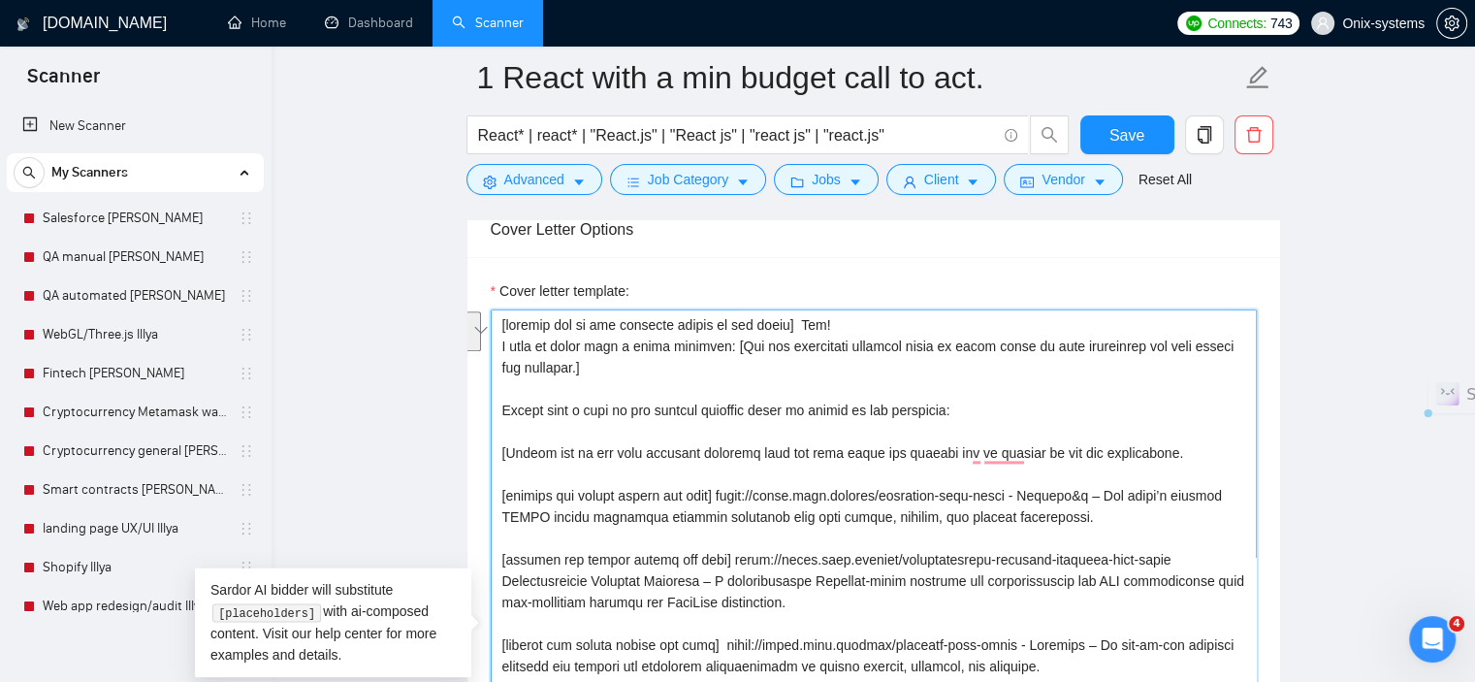
drag, startPoint x: 803, startPoint y: 378, endPoint x: 714, endPoint y: 345, distance: 95.1
click at [714, 345] on textarea "Cover letter template:" at bounding box center [874, 639] width 766 height 660
paste textarea "[Analyse the job post and write a clarifying question that will help us underst…"
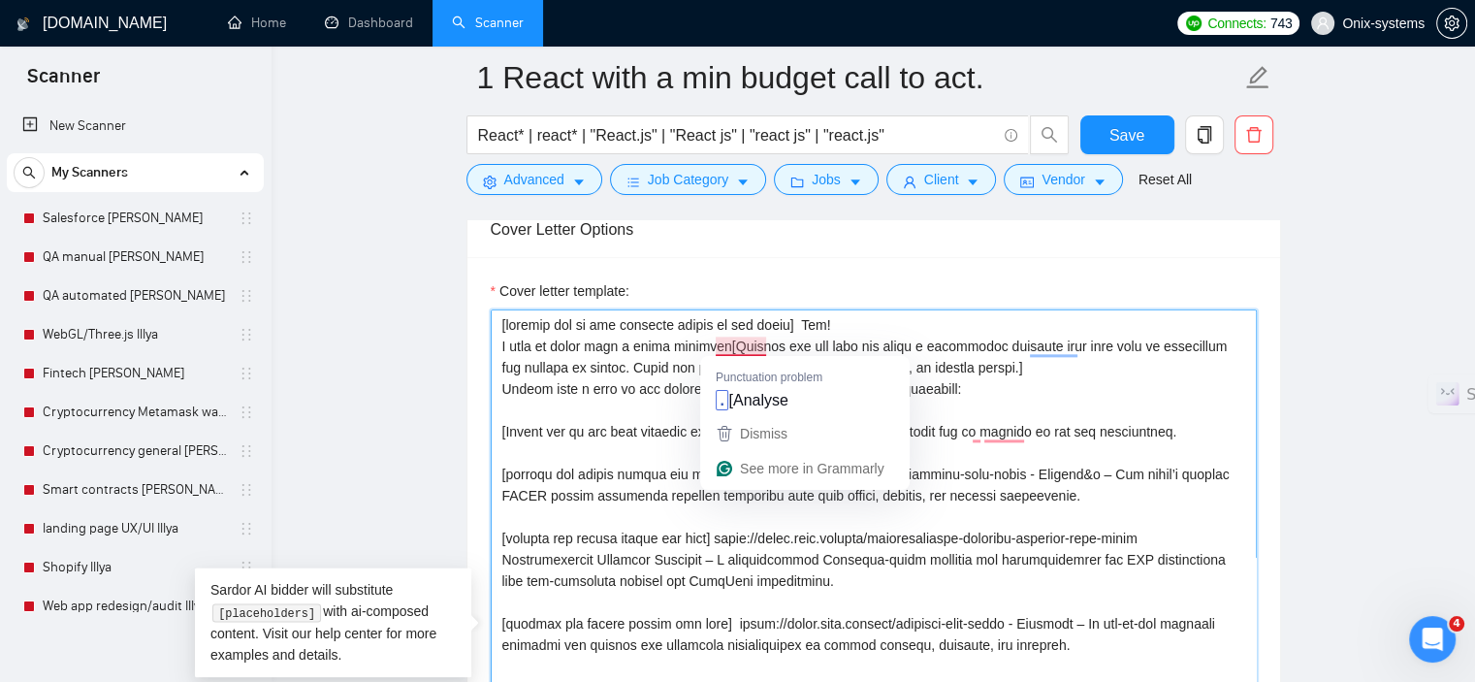
click at [719, 350] on textarea "Cover letter template:" at bounding box center [874, 639] width 766 height 660
click at [717, 350] on textarea "Cover letter template:" at bounding box center [874, 639] width 766 height 660
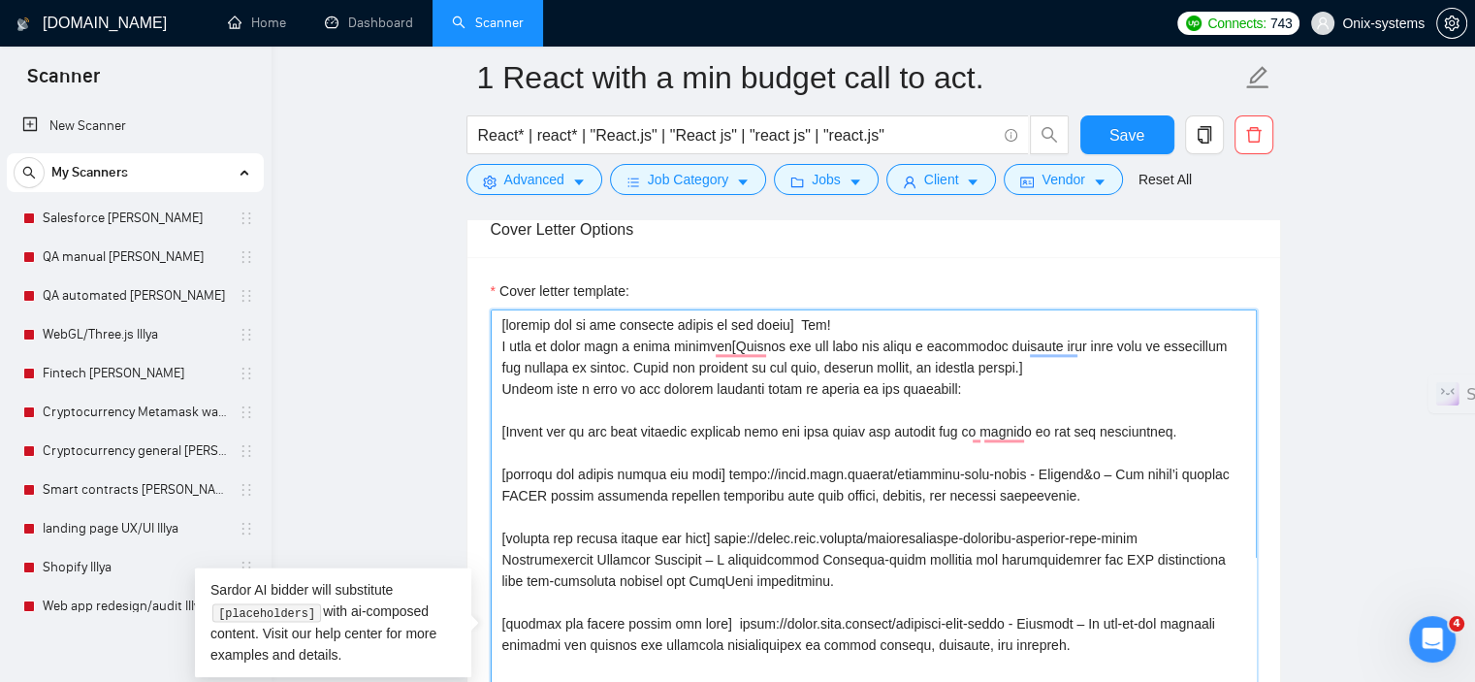
click at [711, 348] on textarea "Cover letter template:" at bounding box center [874, 639] width 766 height 660
click at [999, 367] on textarea "Cover letter template:" at bounding box center [874, 639] width 766 height 660
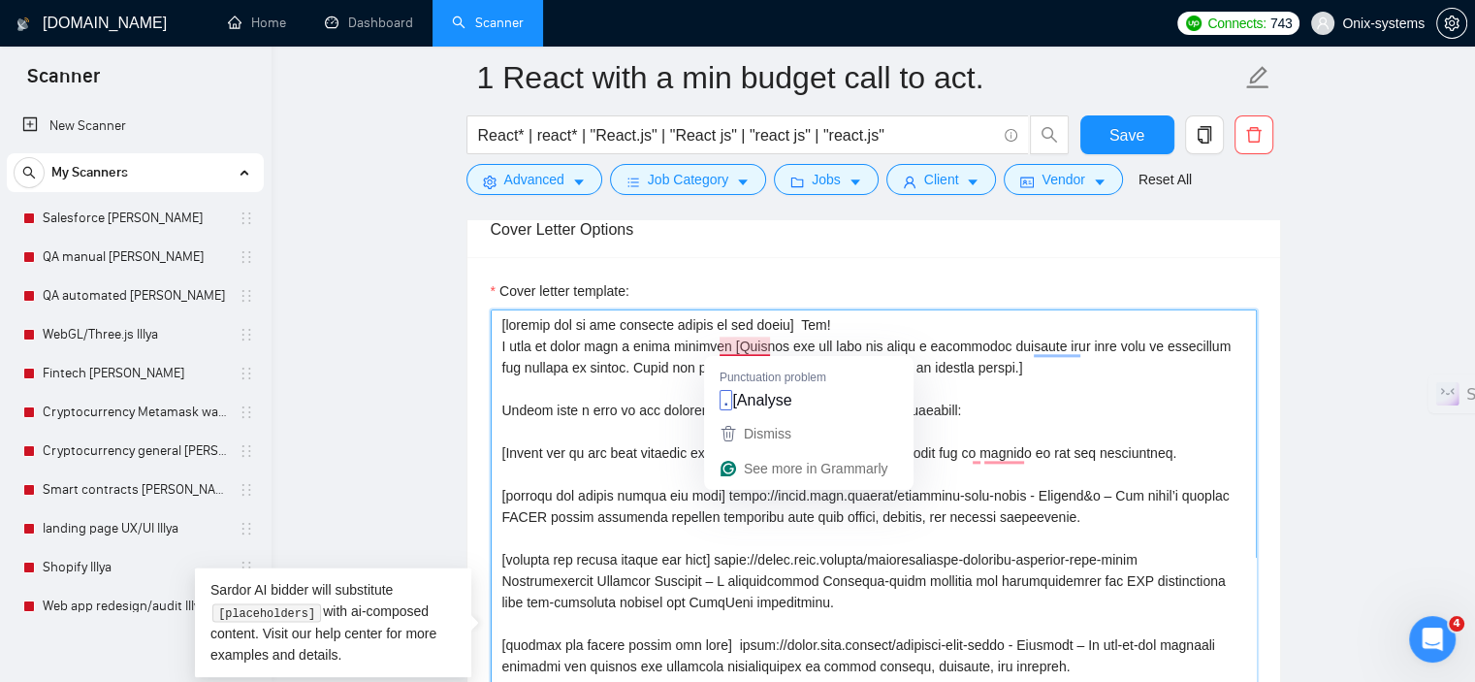
click at [715, 348] on textarea "Cover letter template:" at bounding box center [874, 639] width 766 height 660
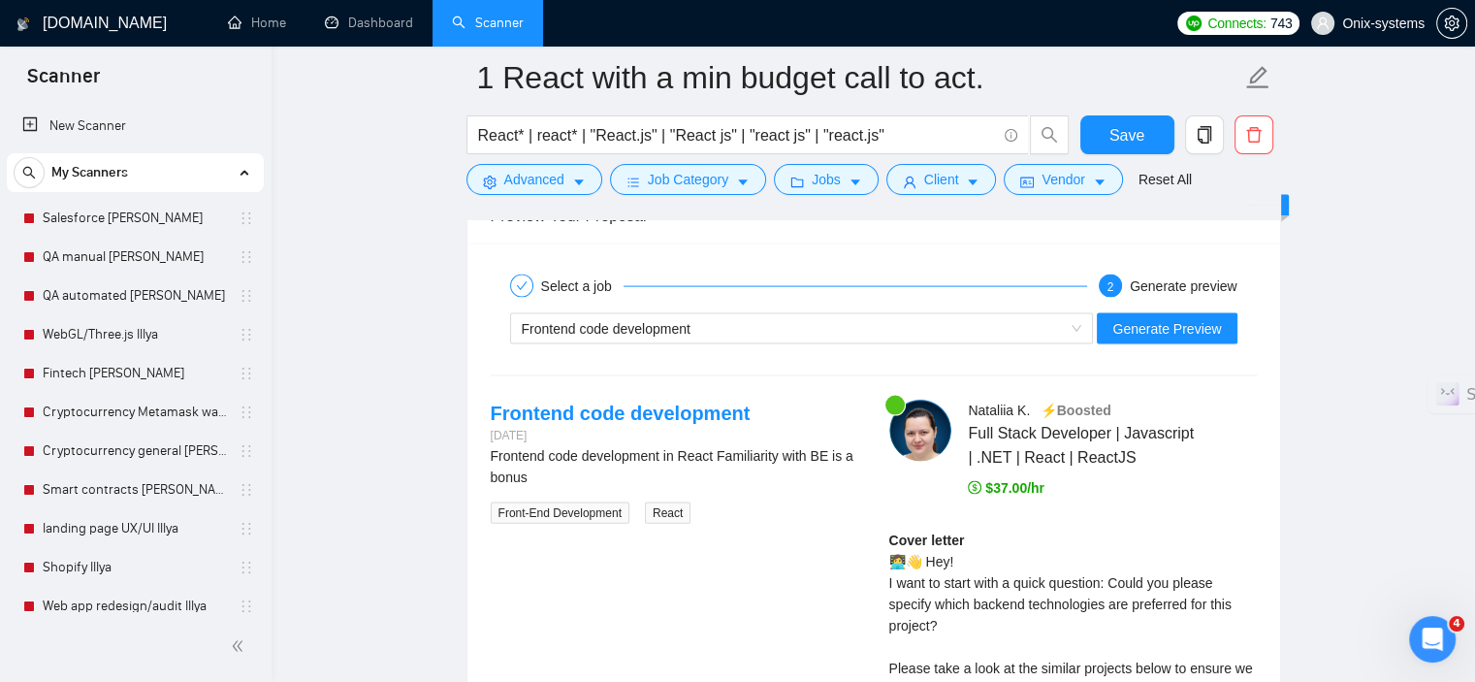
scroll to position [4169, 0]
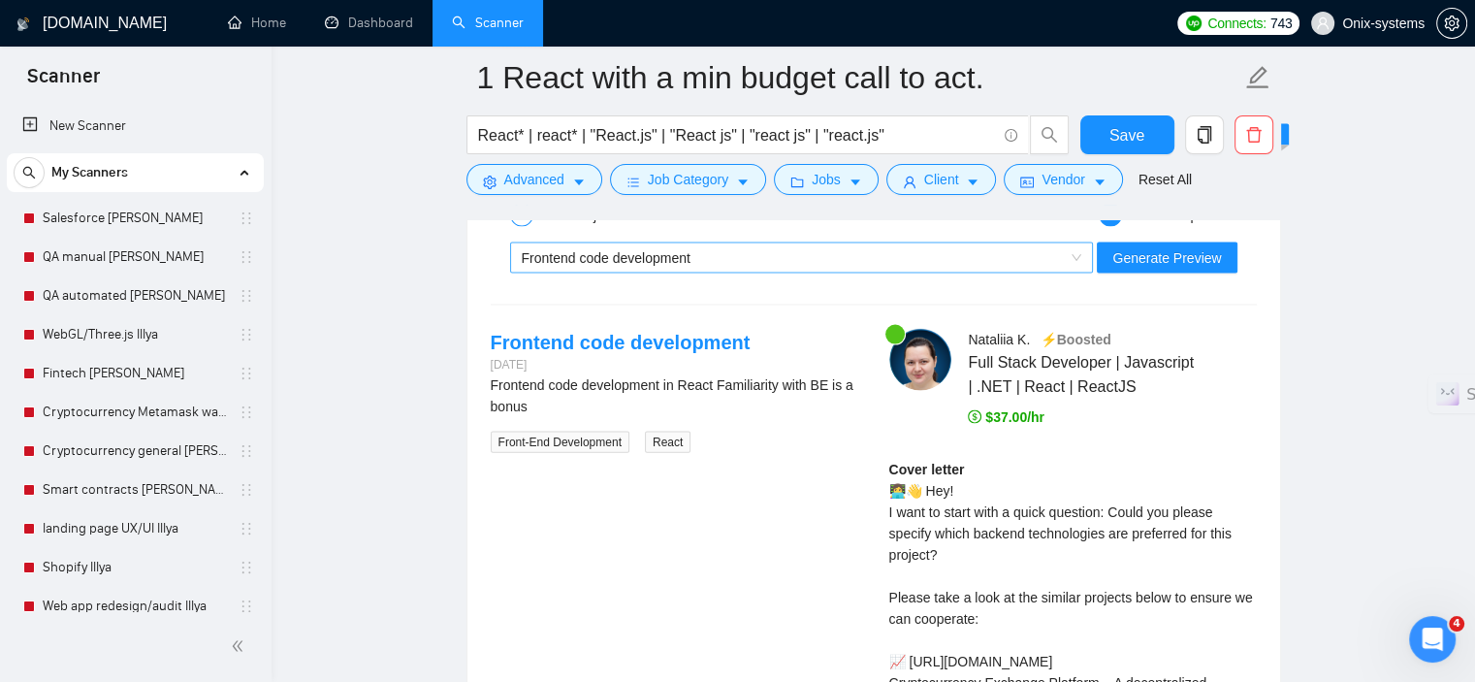
click at [698, 270] on div "Frontend code development" at bounding box center [802, 257] width 584 height 31
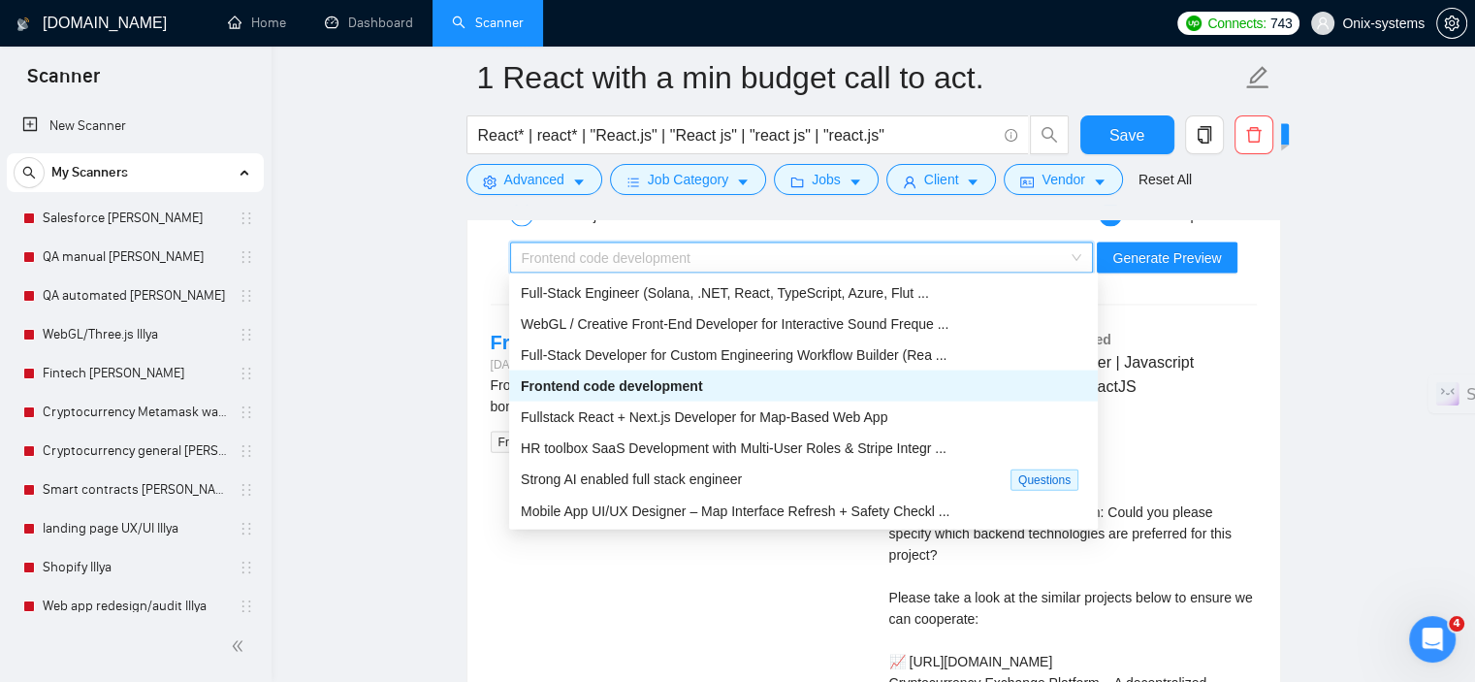
click at [690, 388] on span "Frontend code development" at bounding box center [611, 386] width 181 height 16
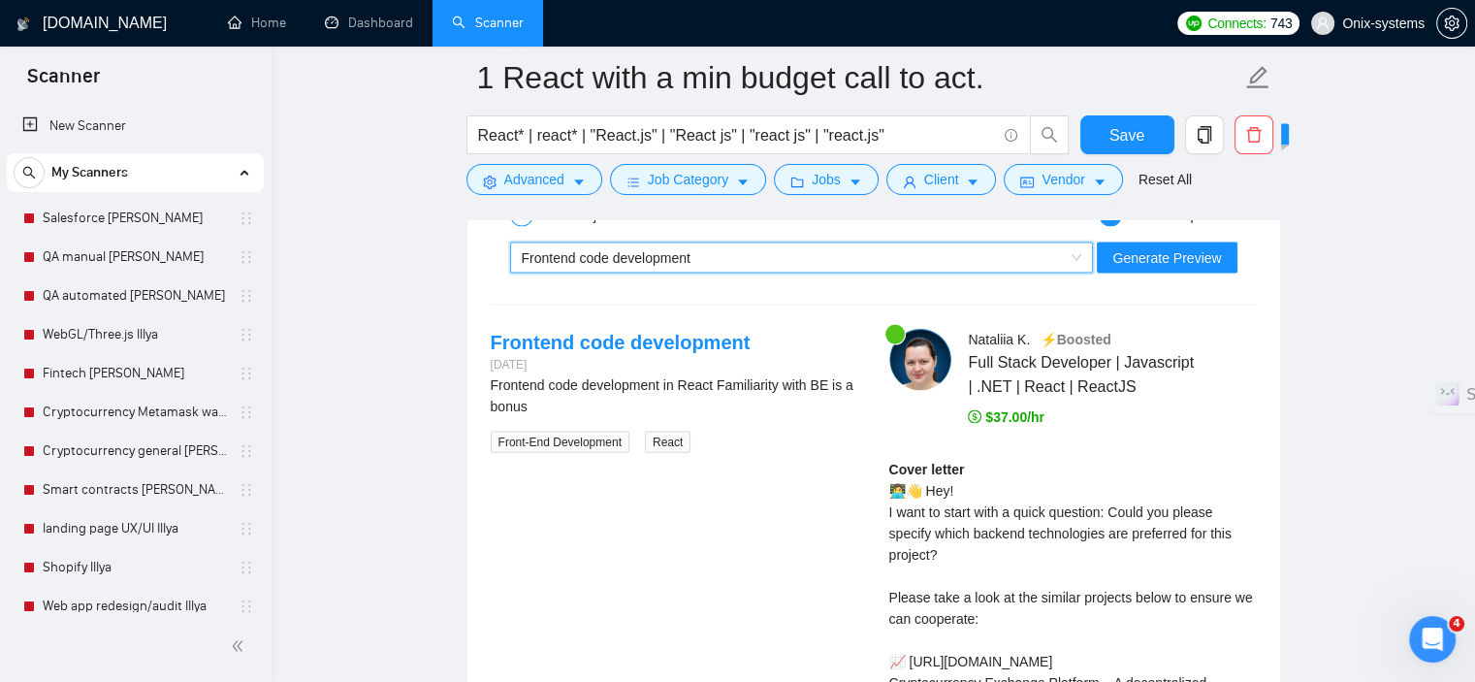
click at [1160, 236] on div "~021967379335766633644 Frontend code development Generate Preview" at bounding box center [874, 258] width 770 height 47
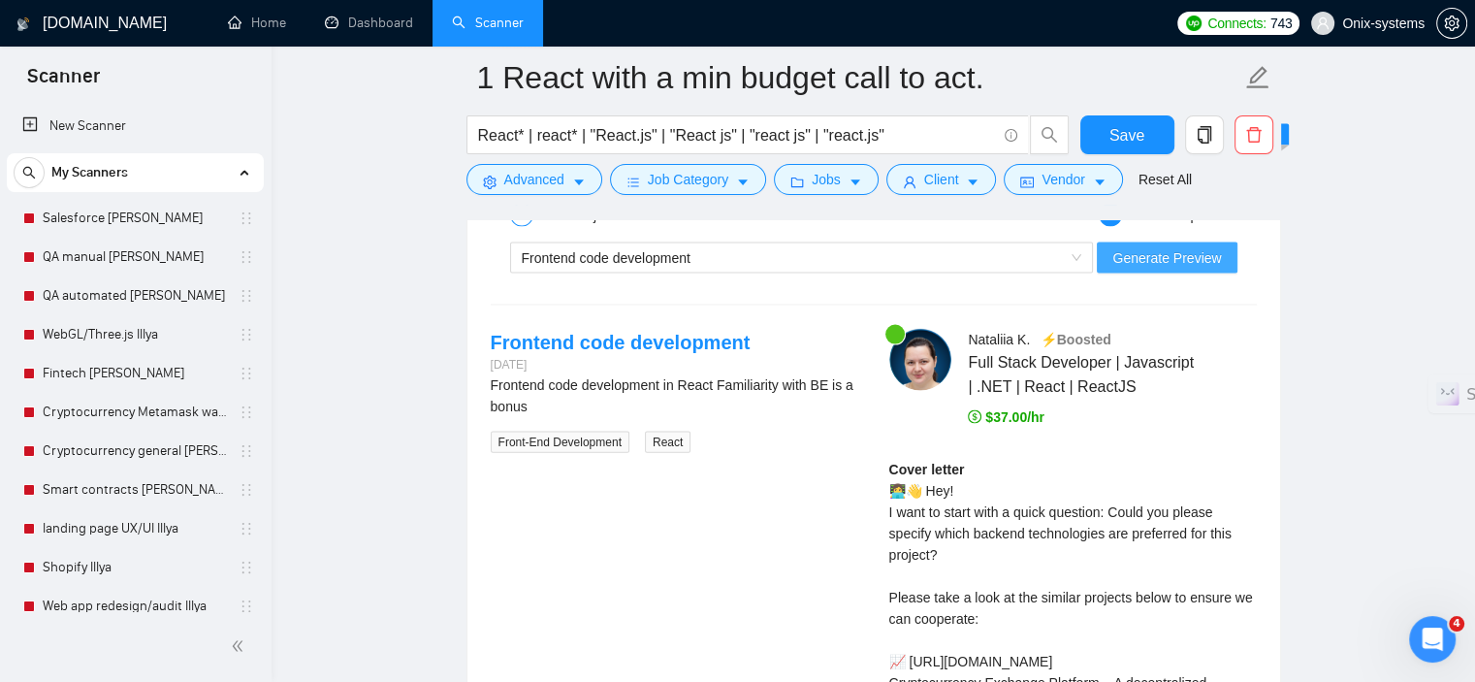
click at [1163, 247] on span "Generate Preview" at bounding box center [1166, 257] width 109 height 21
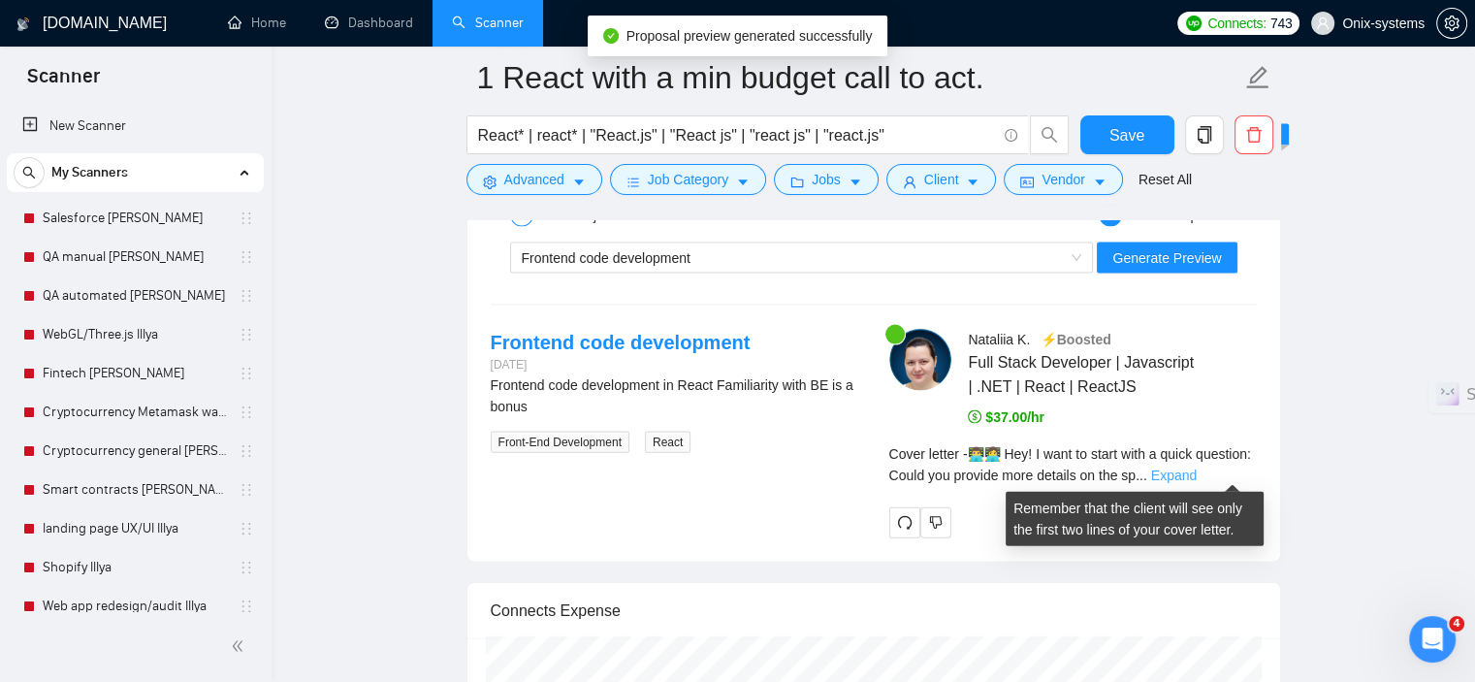
click at [1196, 467] on link "Expand" at bounding box center [1174, 475] width 46 height 16
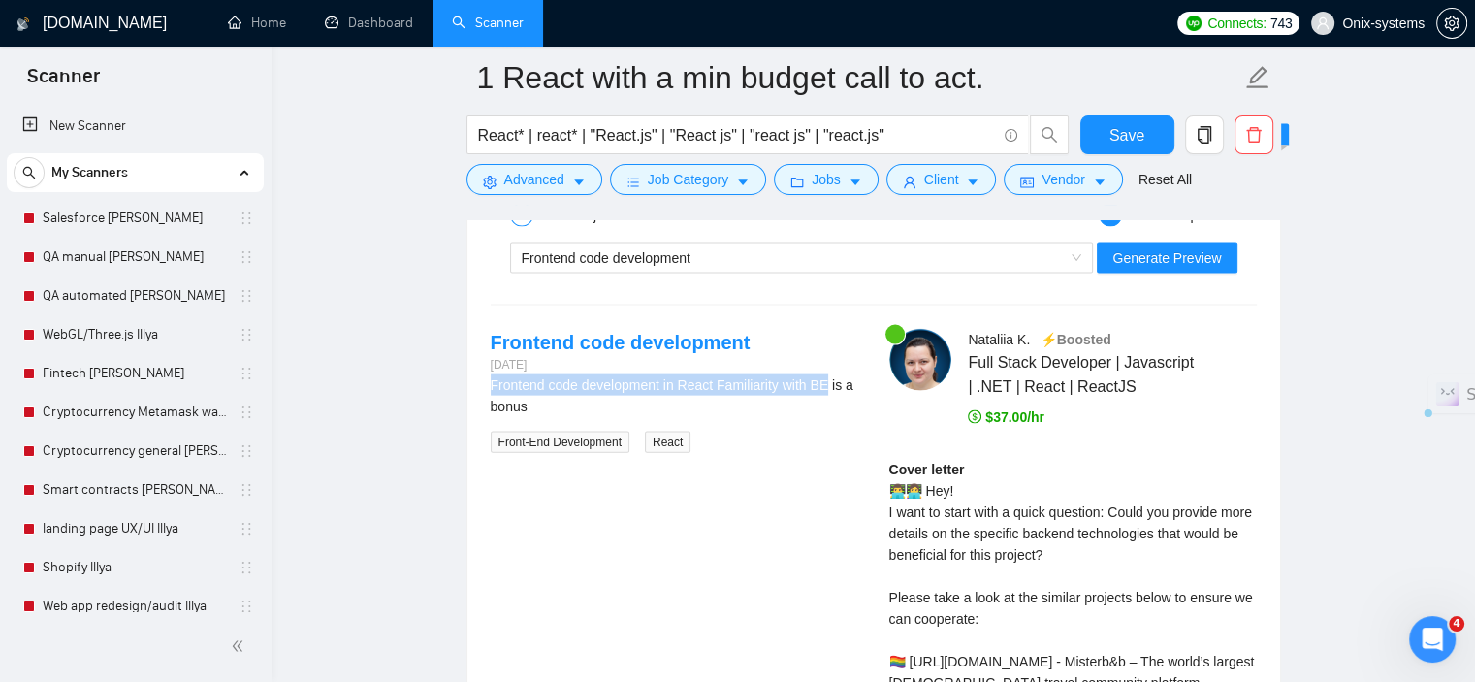
drag, startPoint x: 490, startPoint y: 390, endPoint x: 823, endPoint y: 376, distance: 333.8
click at [823, 376] on div "Frontend code development in React Familiarity with BE is a bonus" at bounding box center [674, 395] width 367 height 43
click at [815, 435] on div "Frontend code development in React Familiarity with BE is a bonus Front-End Dev…" at bounding box center [674, 413] width 367 height 79
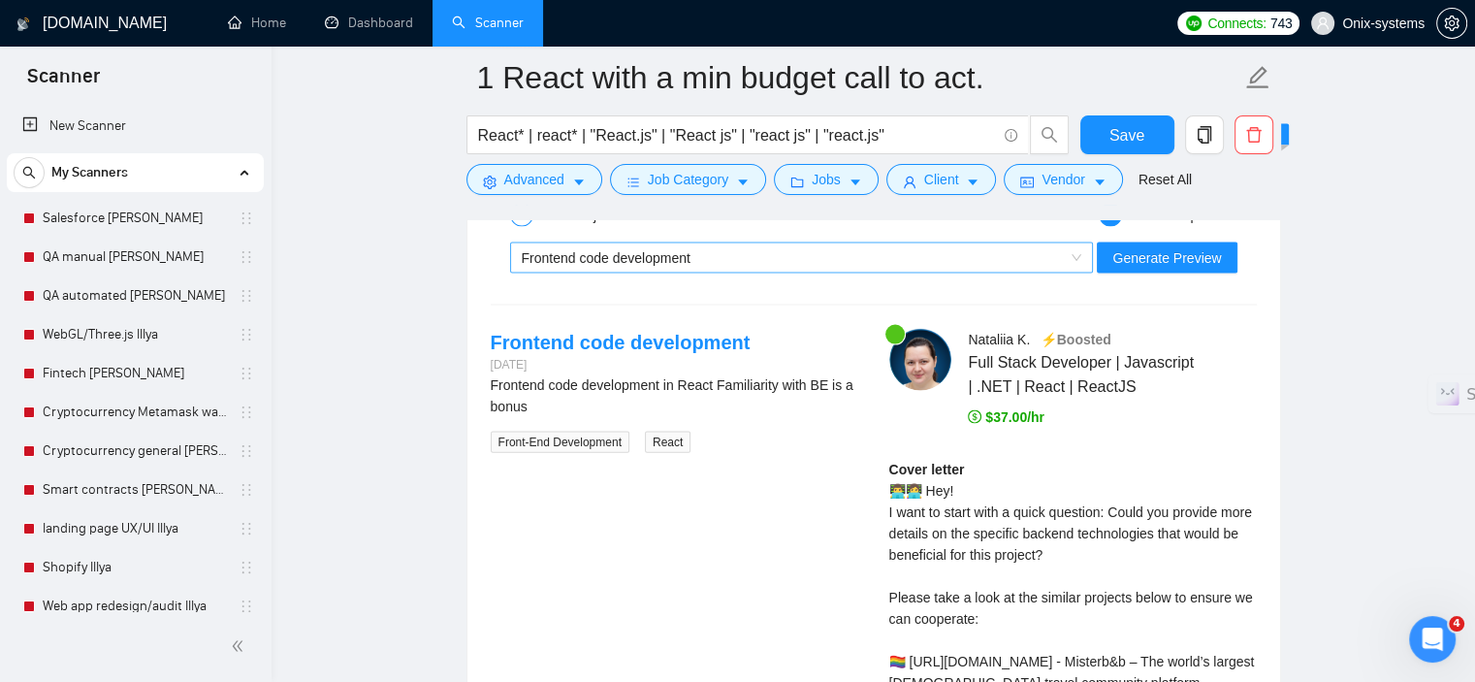
click at [613, 253] on span "Frontend code development" at bounding box center [606, 258] width 169 height 16
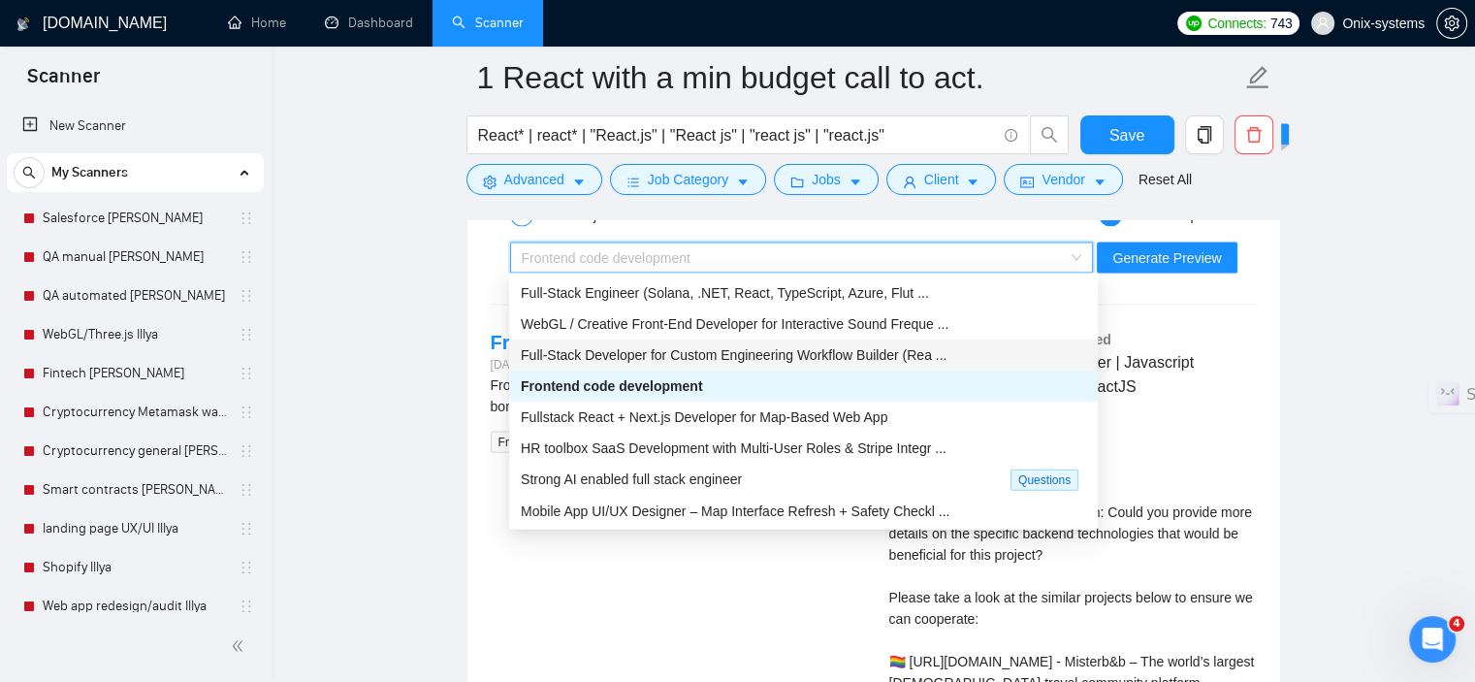
click at [641, 350] on span "Full-Stack Developer for Custom Engineering Workflow Builder (Rea ..." at bounding box center [734, 355] width 426 height 16
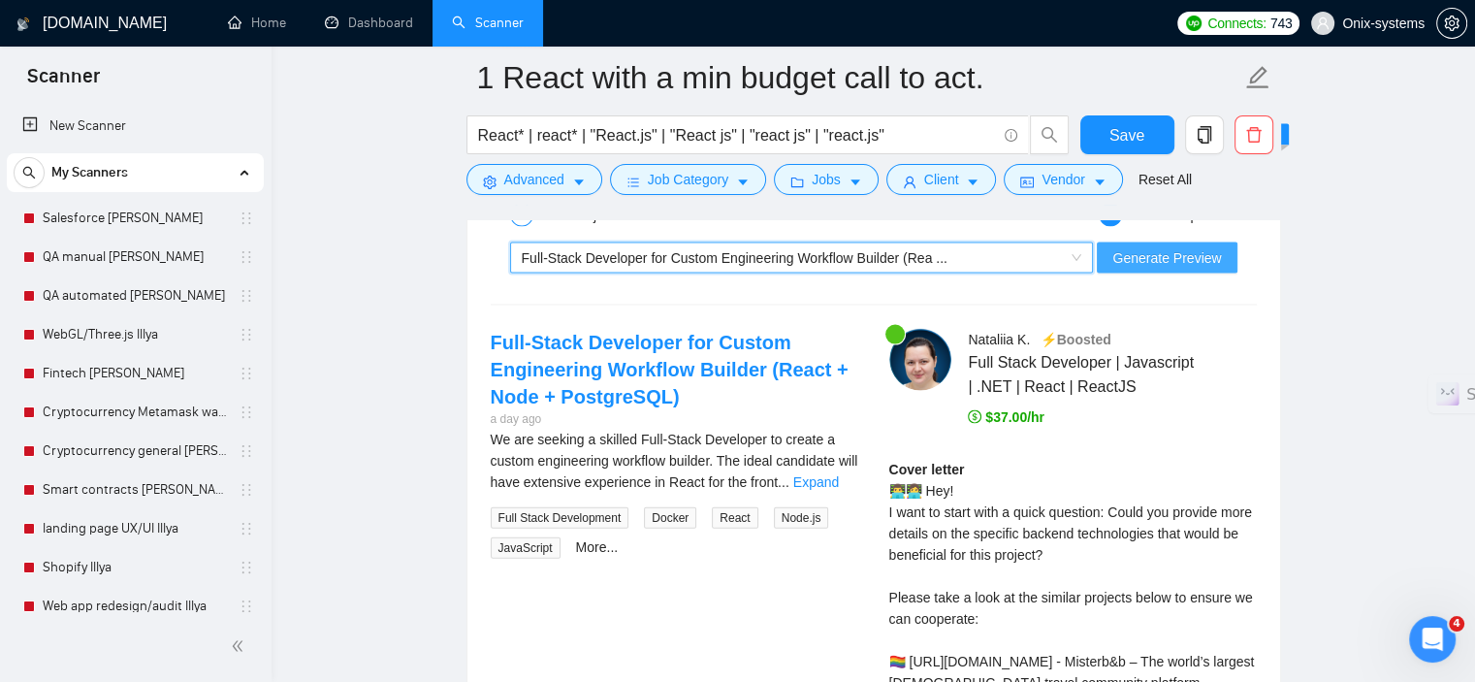
click at [1152, 260] on span "Generate Preview" at bounding box center [1166, 257] width 109 height 21
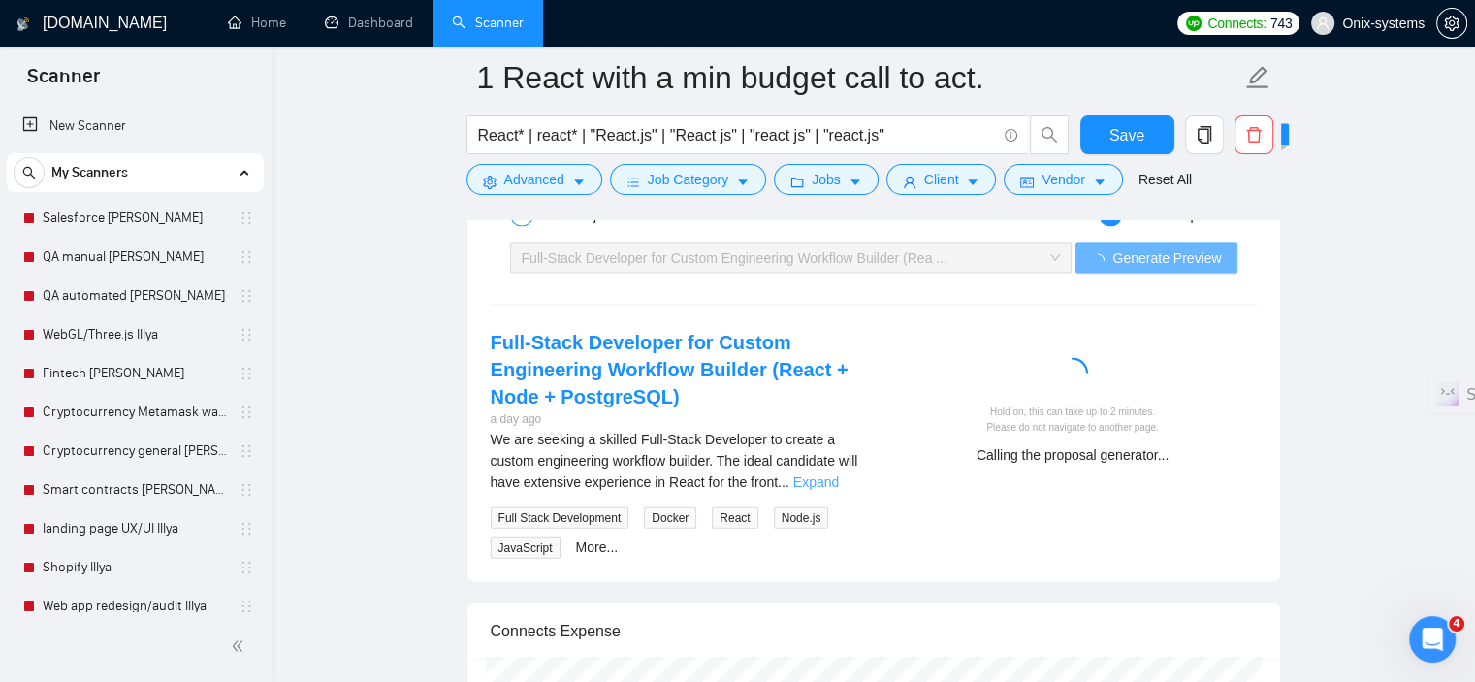
click at [834, 475] on link "Expand" at bounding box center [816, 482] width 46 height 16
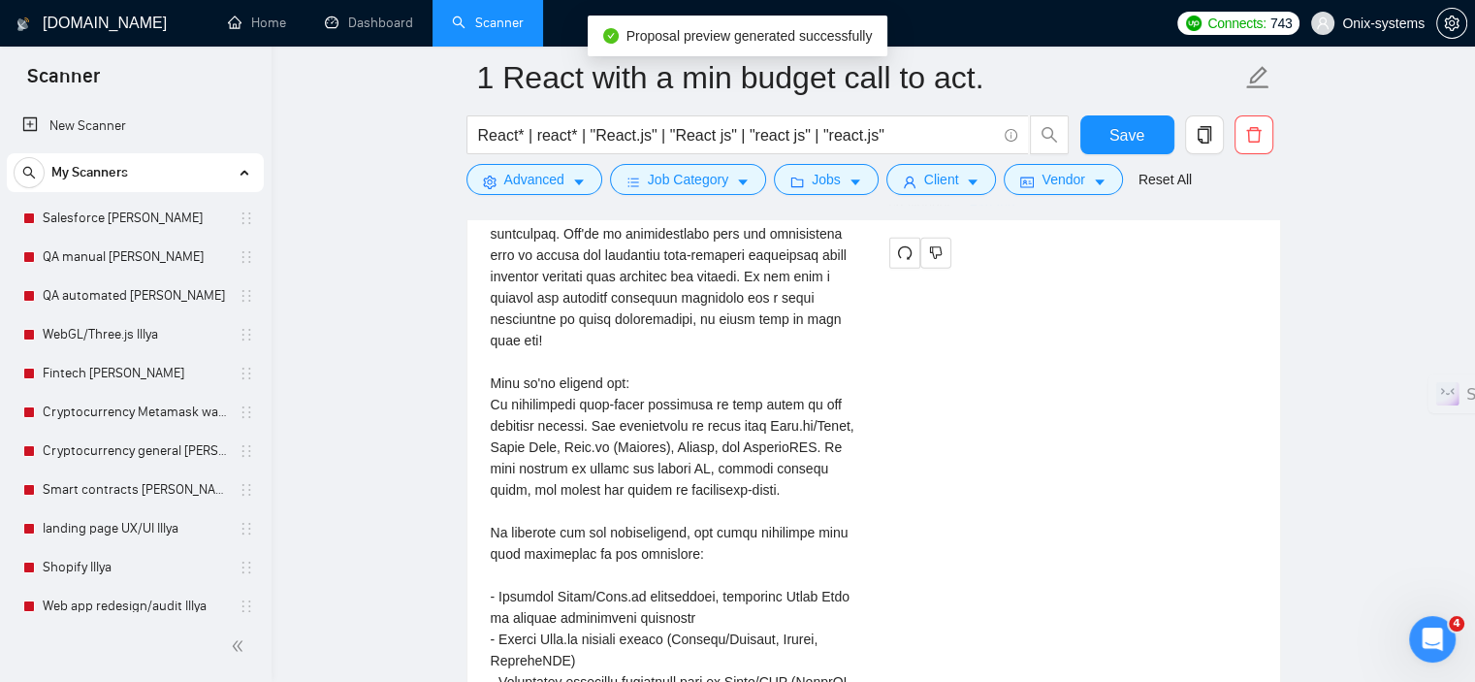
scroll to position [4266, 0]
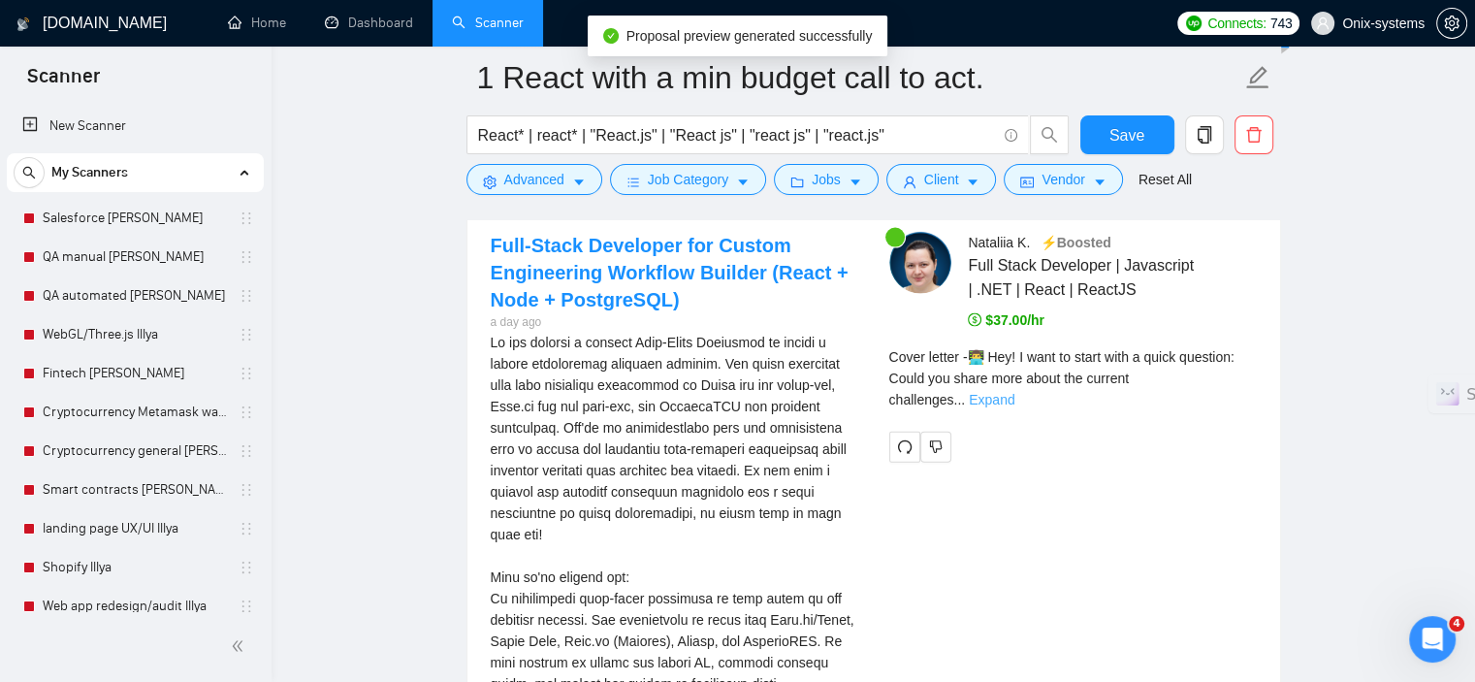
click at [1014, 392] on link "Expand" at bounding box center [992, 400] width 46 height 16
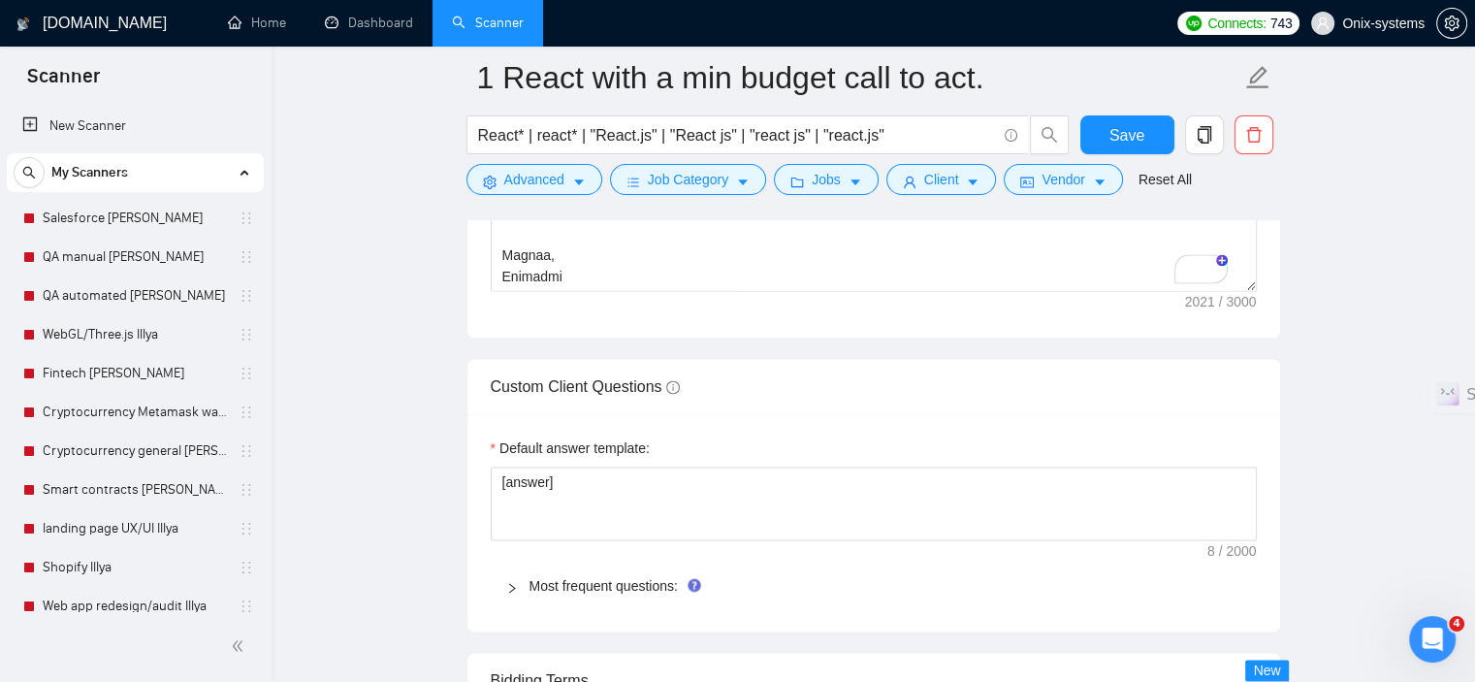
scroll to position [0, 0]
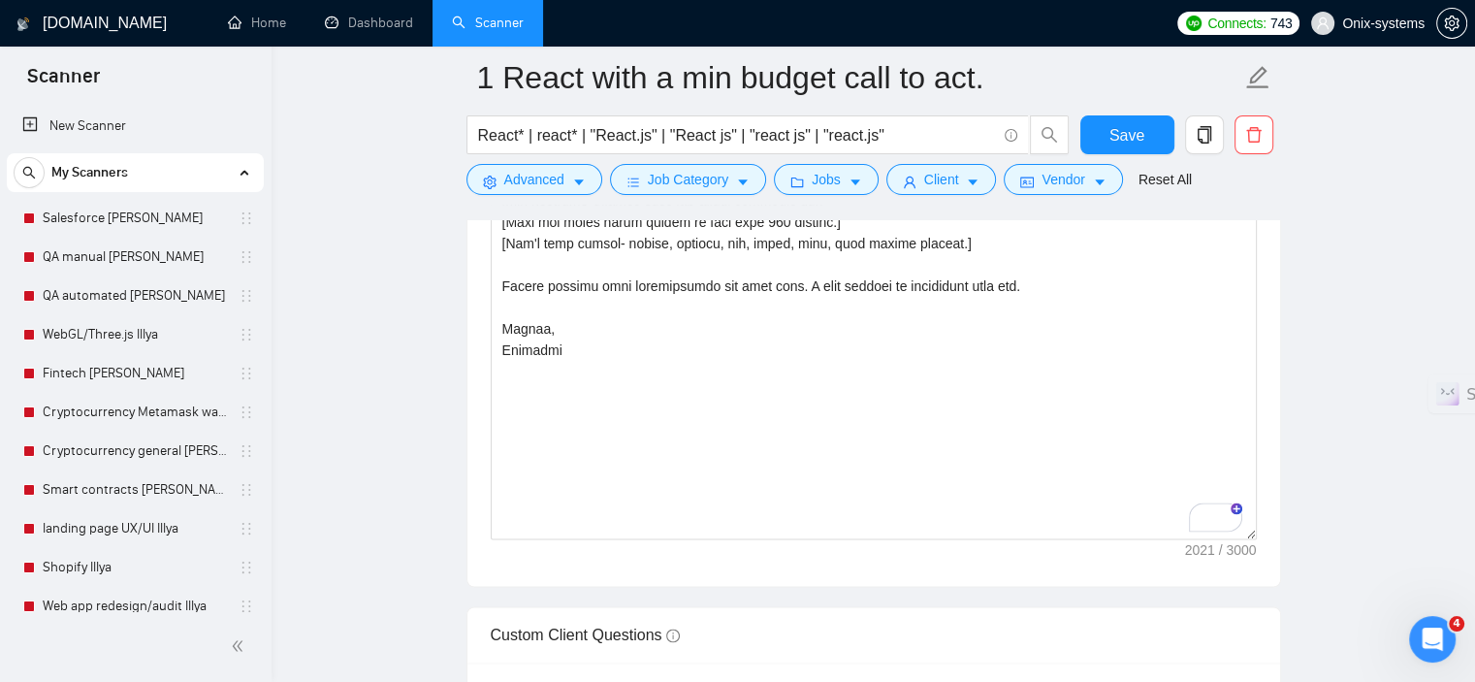
drag, startPoint x: 1254, startPoint y: 284, endPoint x: 1336, endPoint y: 583, distance: 309.8
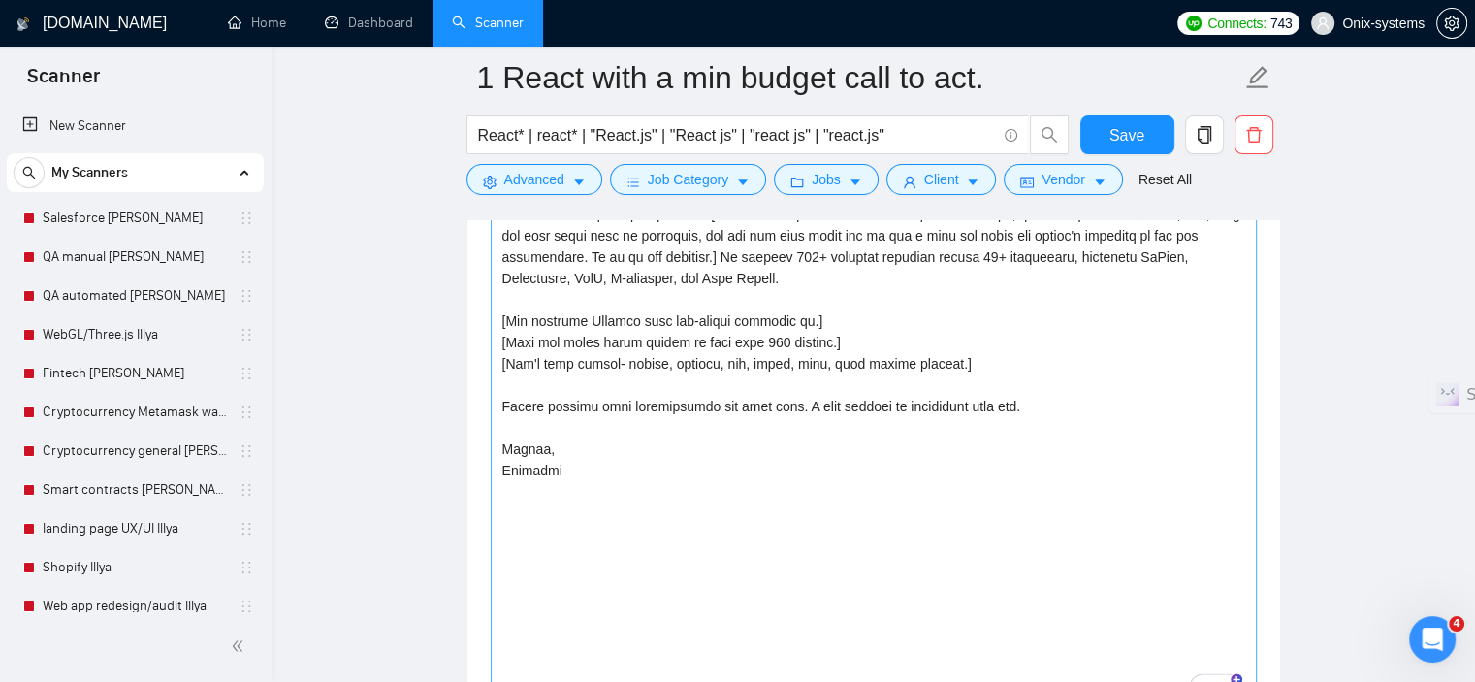
scroll to position [2715, 0]
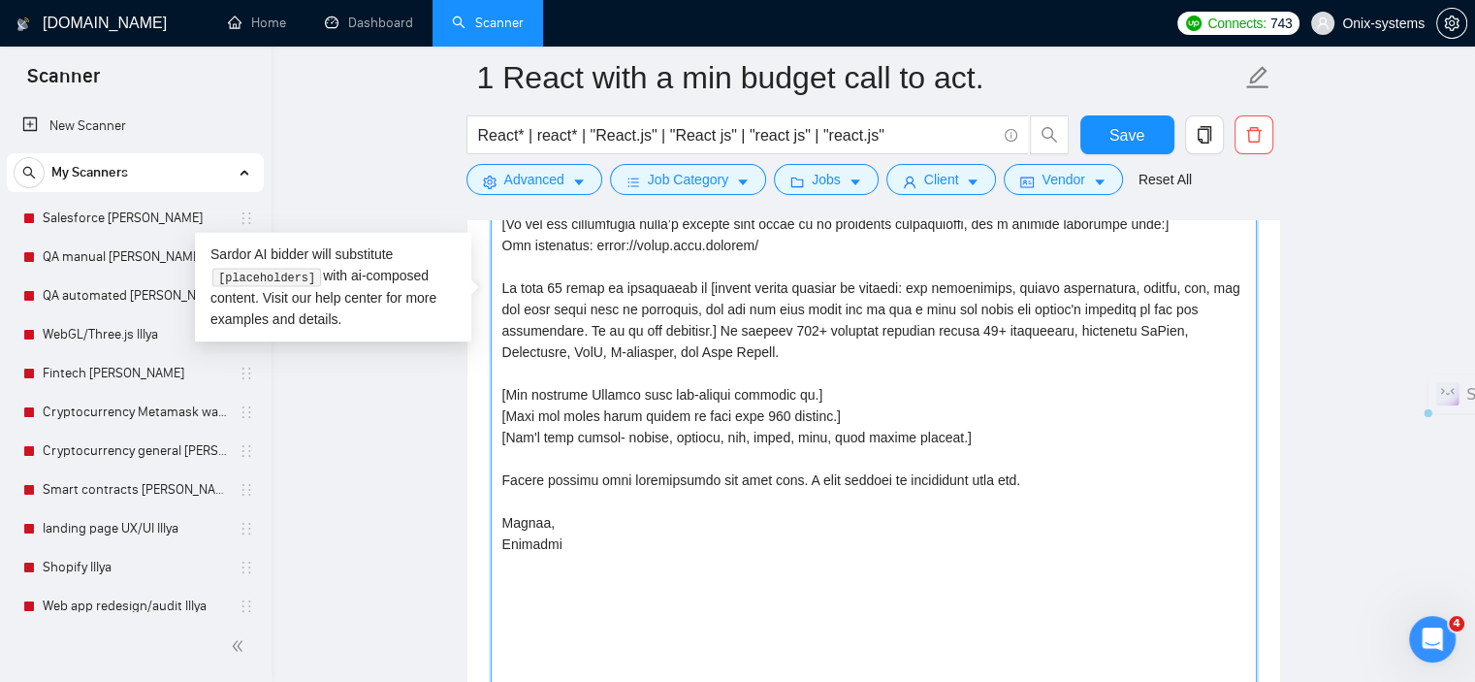
drag, startPoint x: 732, startPoint y: 352, endPoint x: 501, endPoint y: 281, distance: 241.4
click at [501, 281] on textarea "Cover letter template:" at bounding box center [874, 304] width 766 height 959
paste textarea "’ve built and launched 1000+ mobile/web apps, and our team has strong experienc…"
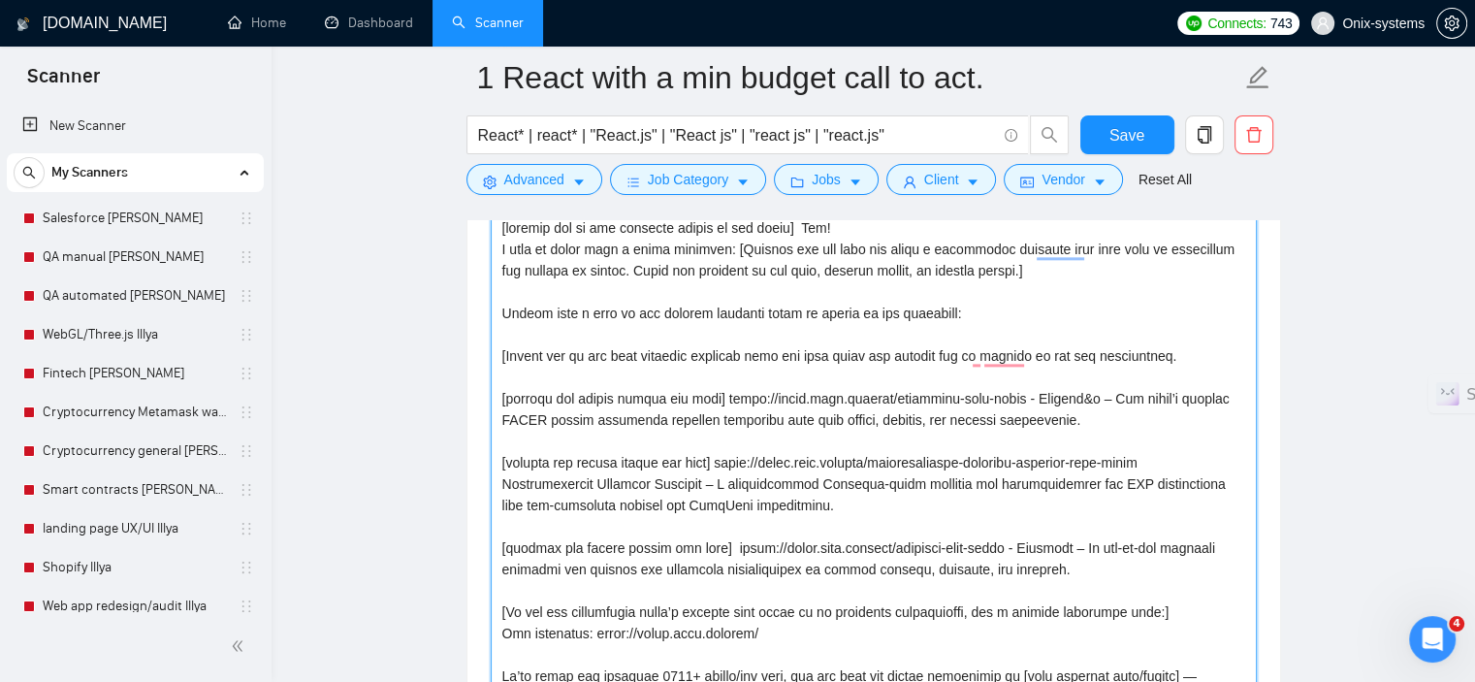
scroll to position [2230, 0]
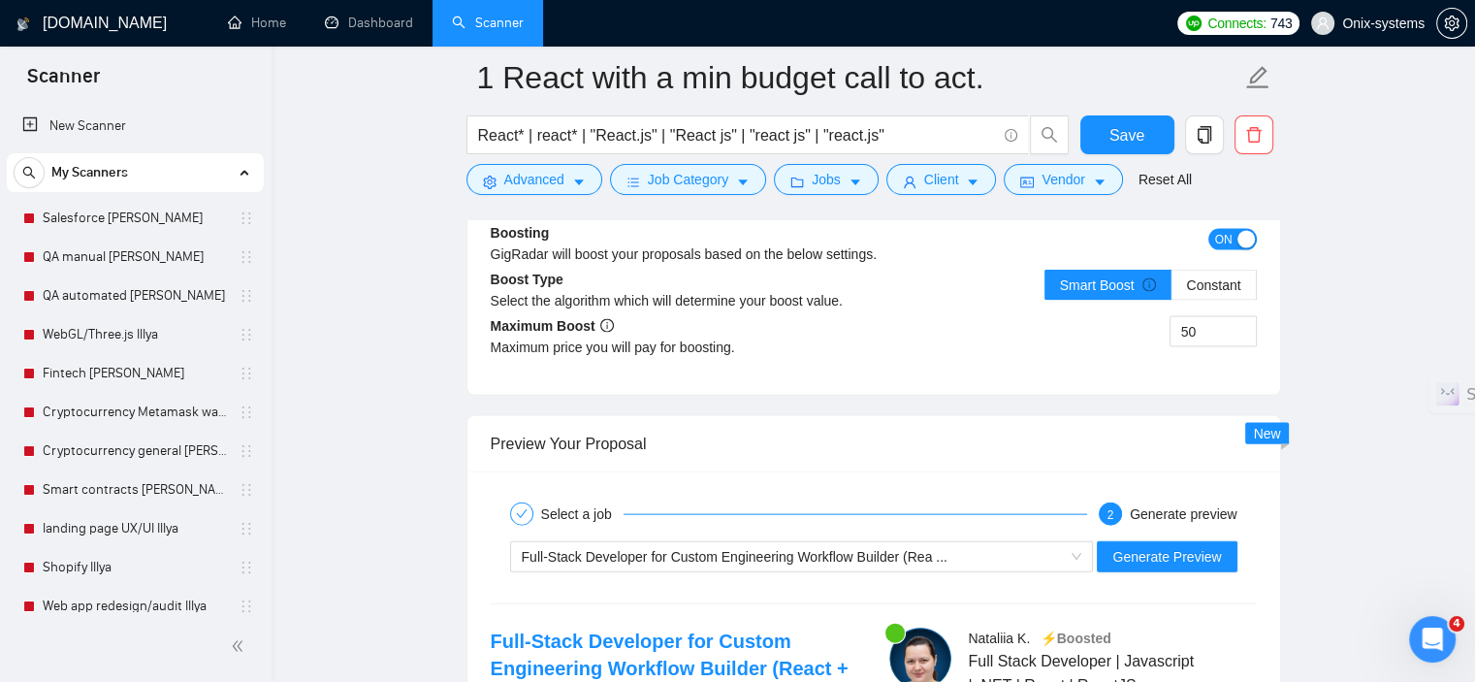
scroll to position [4460, 0]
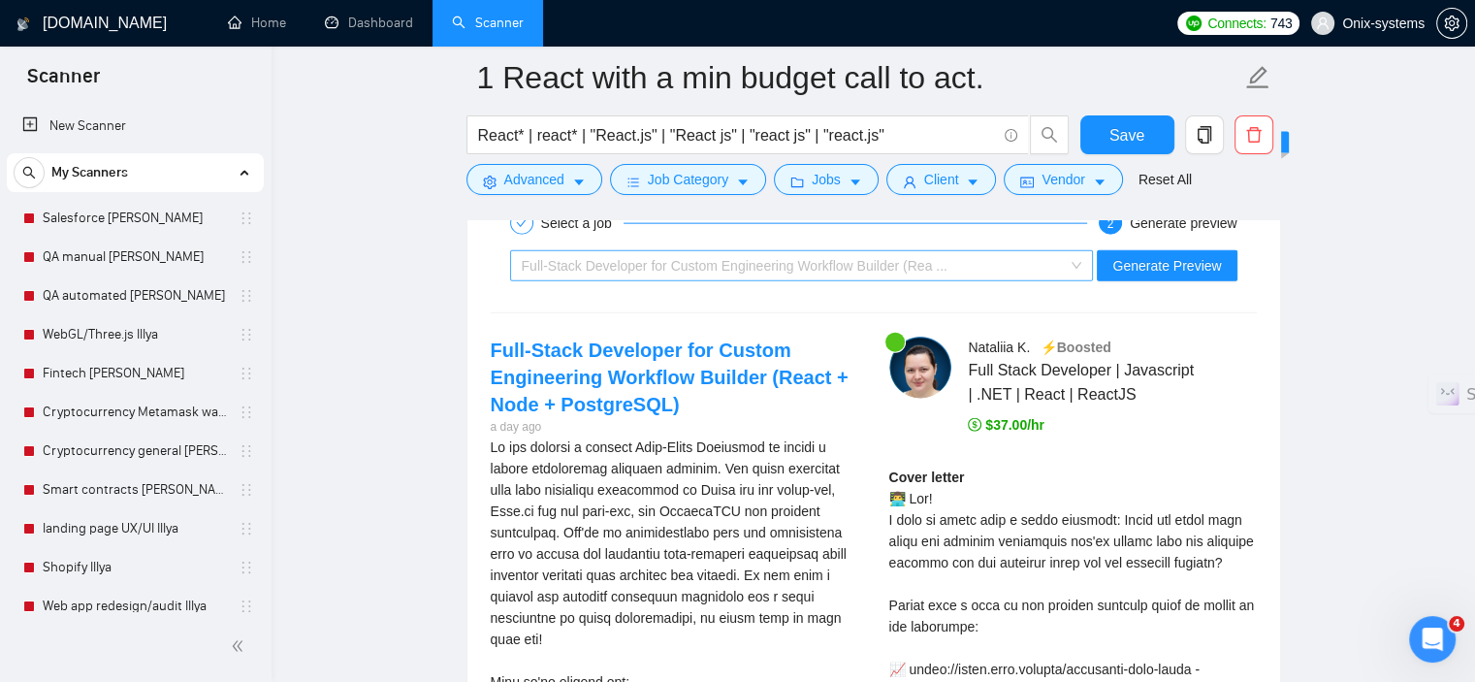
click at [728, 258] on span "Full-Stack Developer for Custom Engineering Workflow Builder (Rea ..." at bounding box center [735, 266] width 426 height 16
type textarea "[include one or two relevant emojis at the start] Hey! I want to start with a q…"
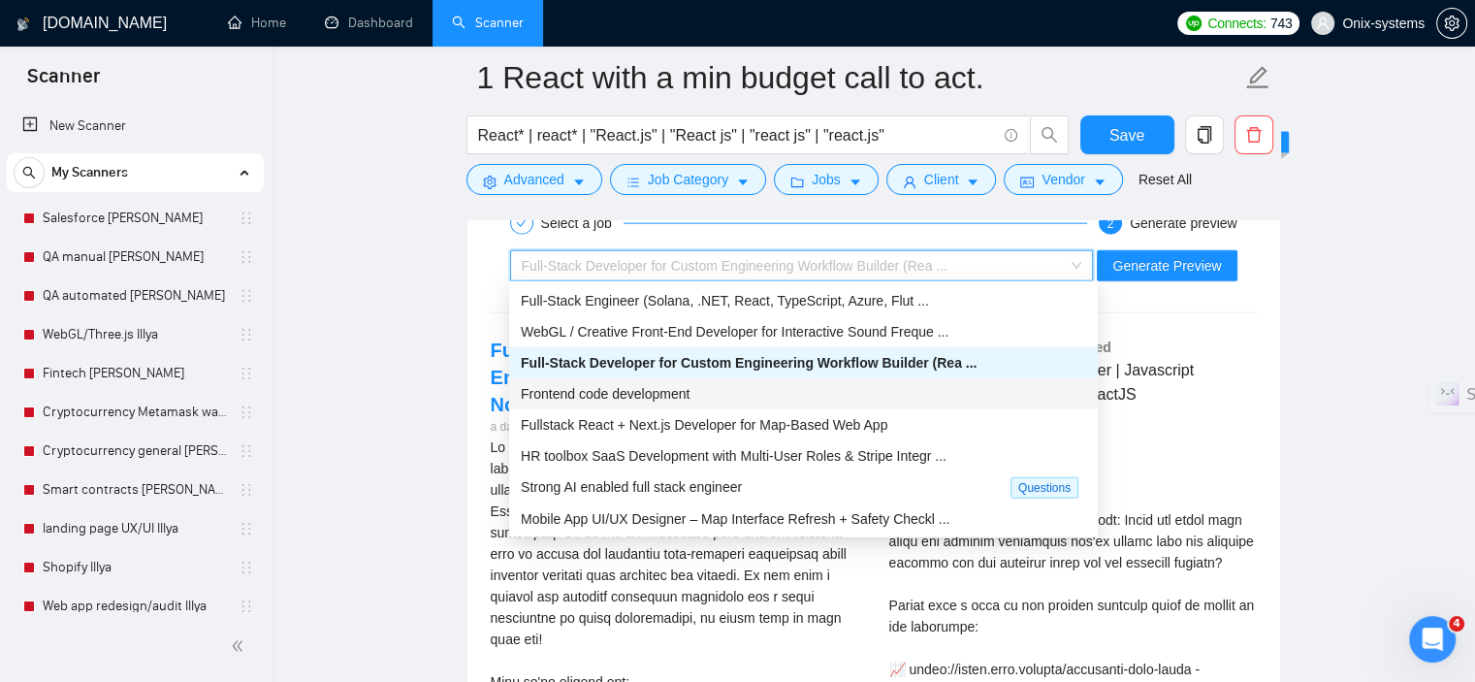
click at [671, 397] on span "Frontend code development" at bounding box center [605, 394] width 169 height 16
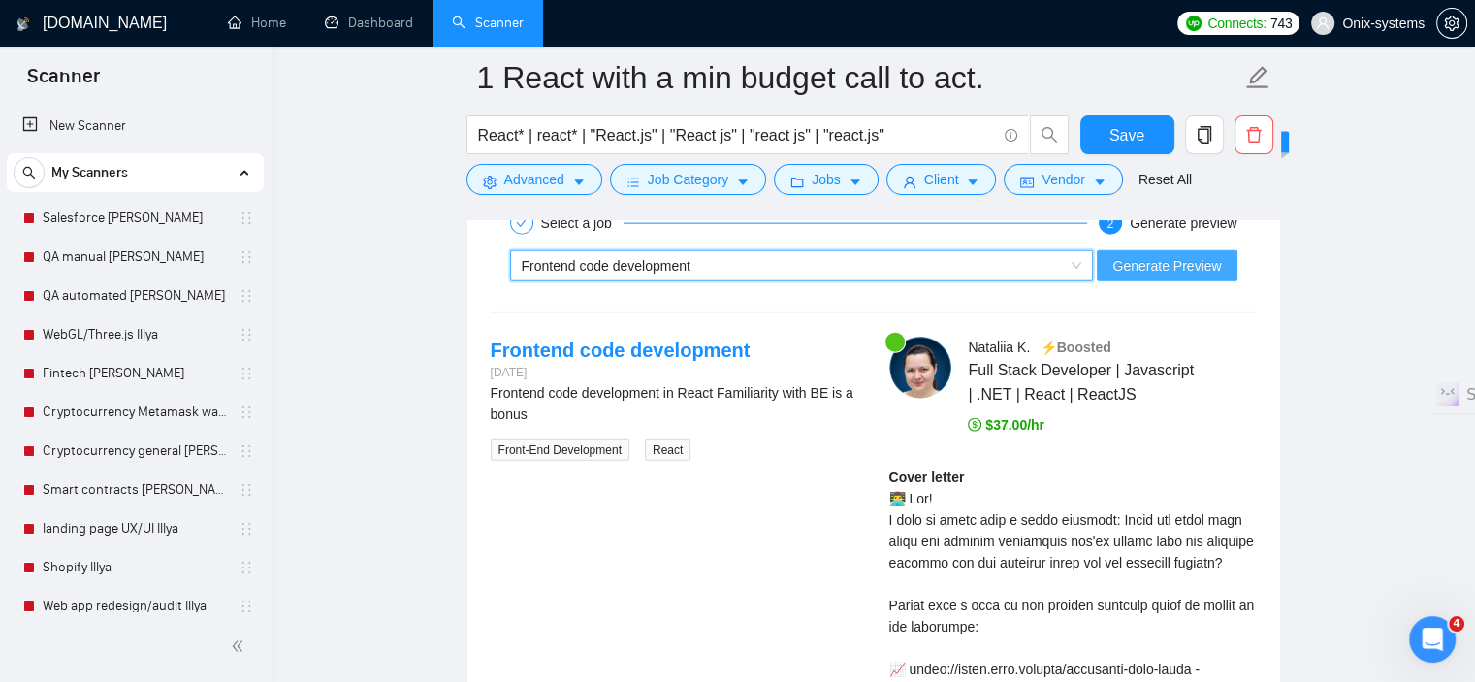
click at [1160, 270] on span "Generate Preview" at bounding box center [1166, 265] width 109 height 21
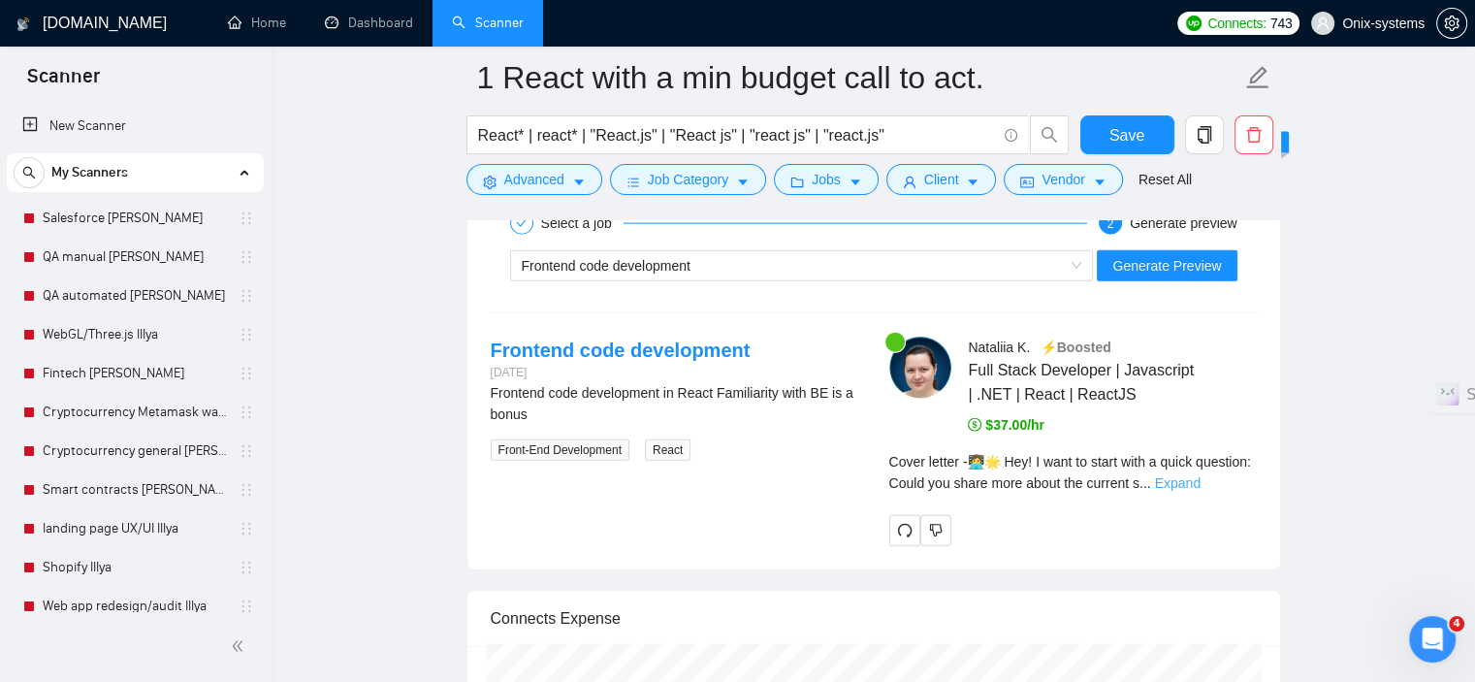
click at [1200, 475] on link "Expand" at bounding box center [1178, 483] width 46 height 16
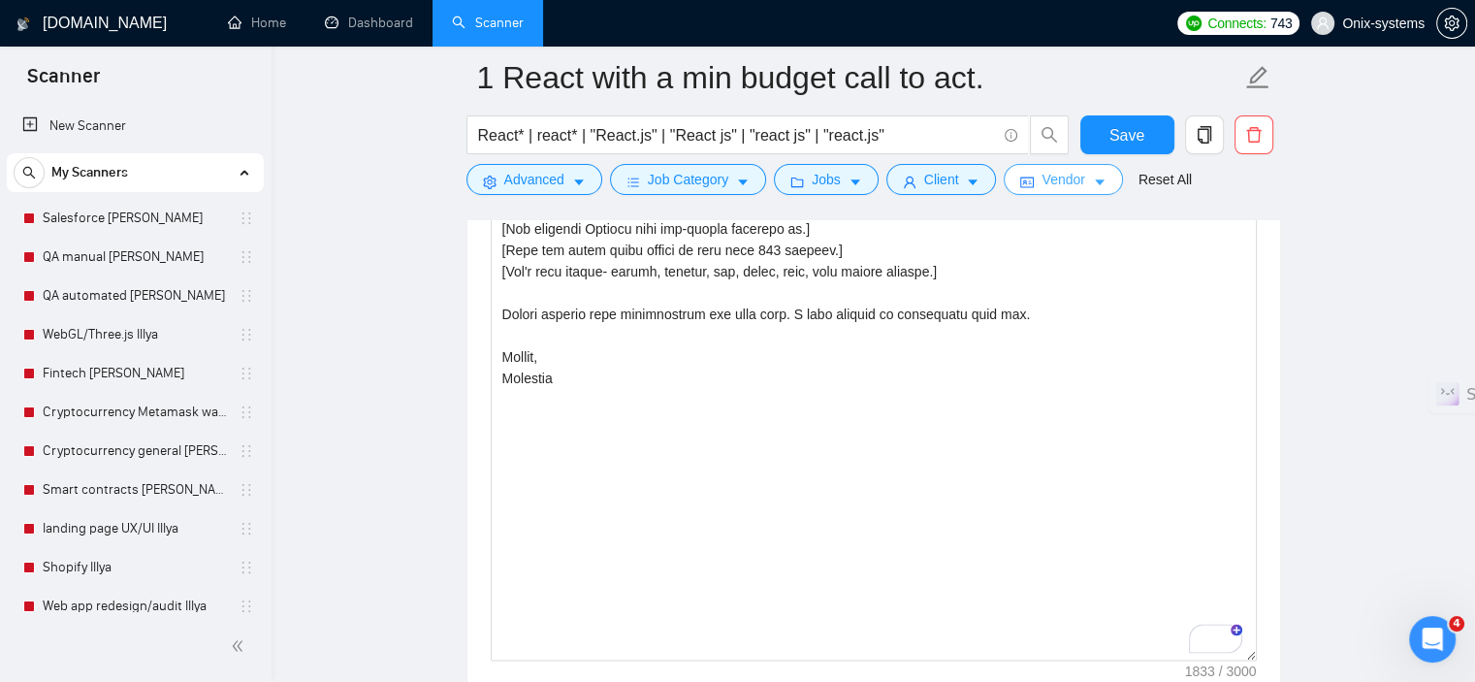
scroll to position [2618, 0]
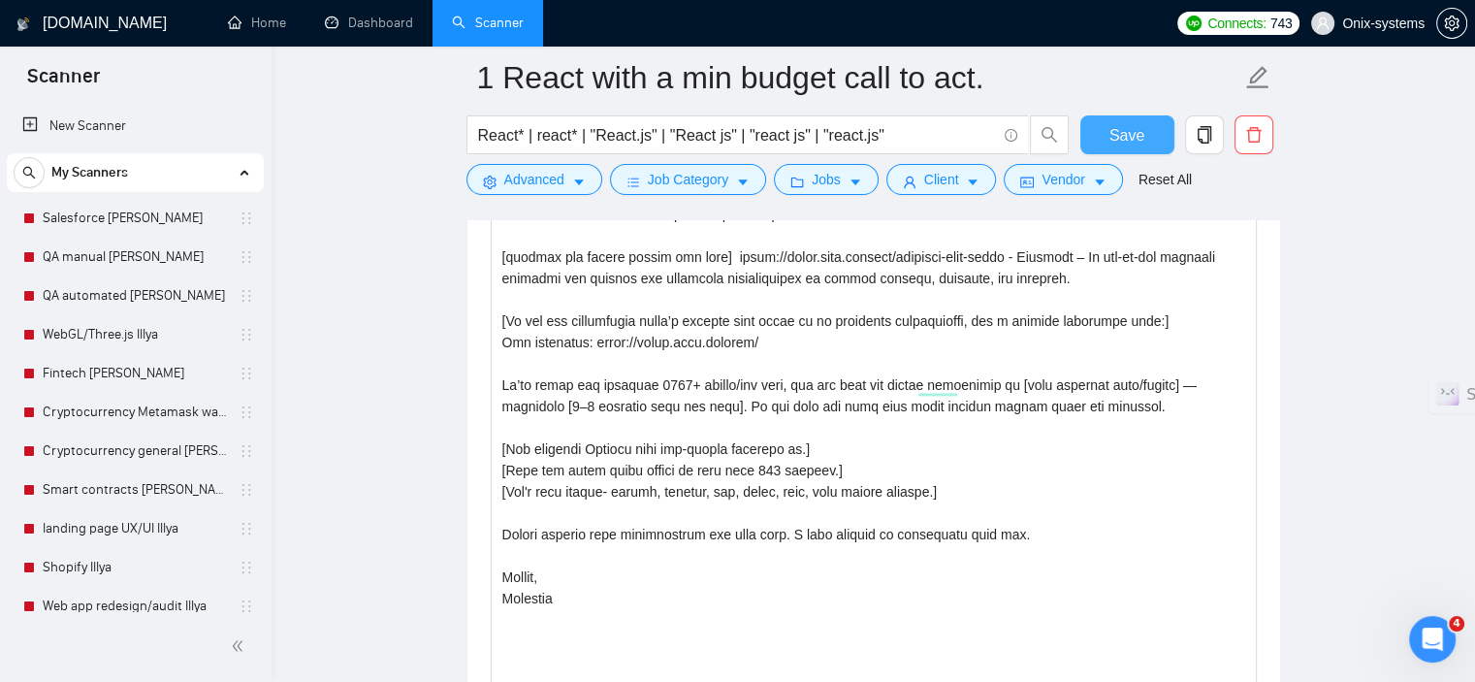
click at [1111, 123] on span "Save" at bounding box center [1126, 135] width 35 height 24
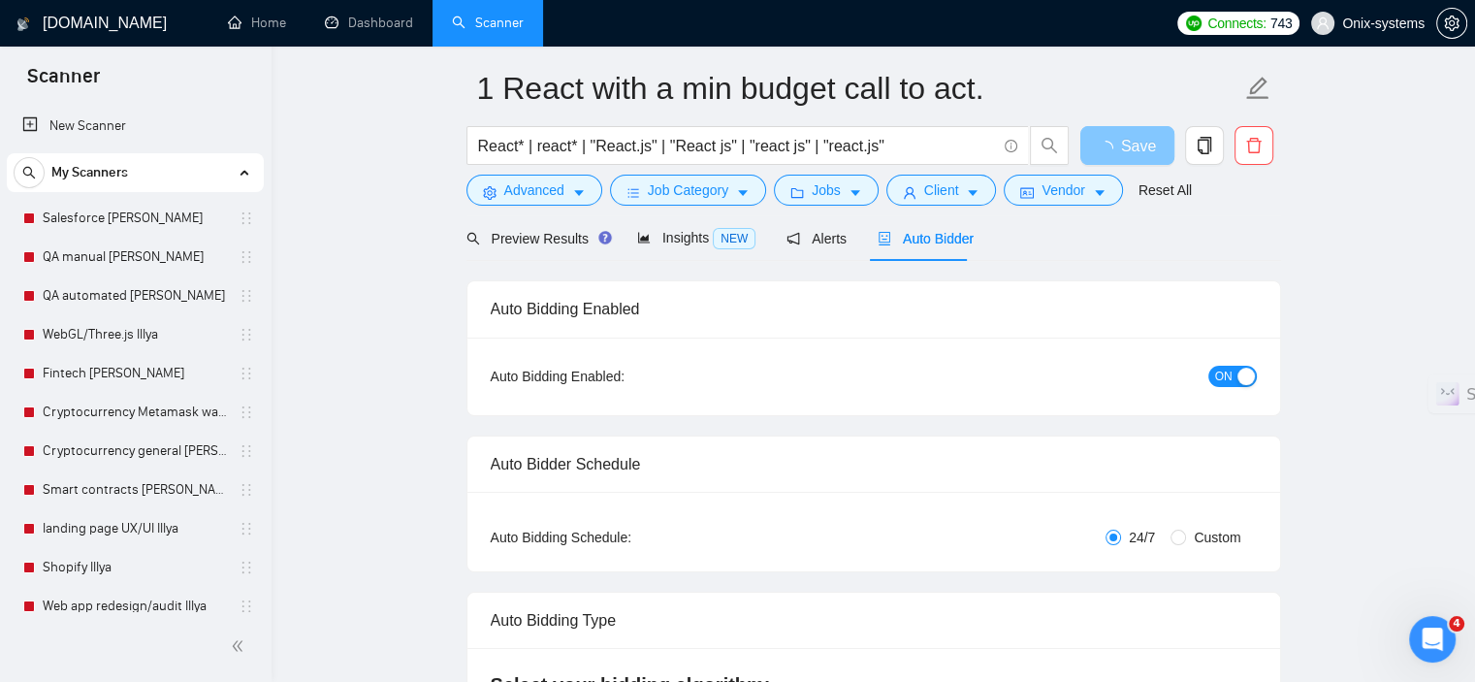
scroll to position [0, 0]
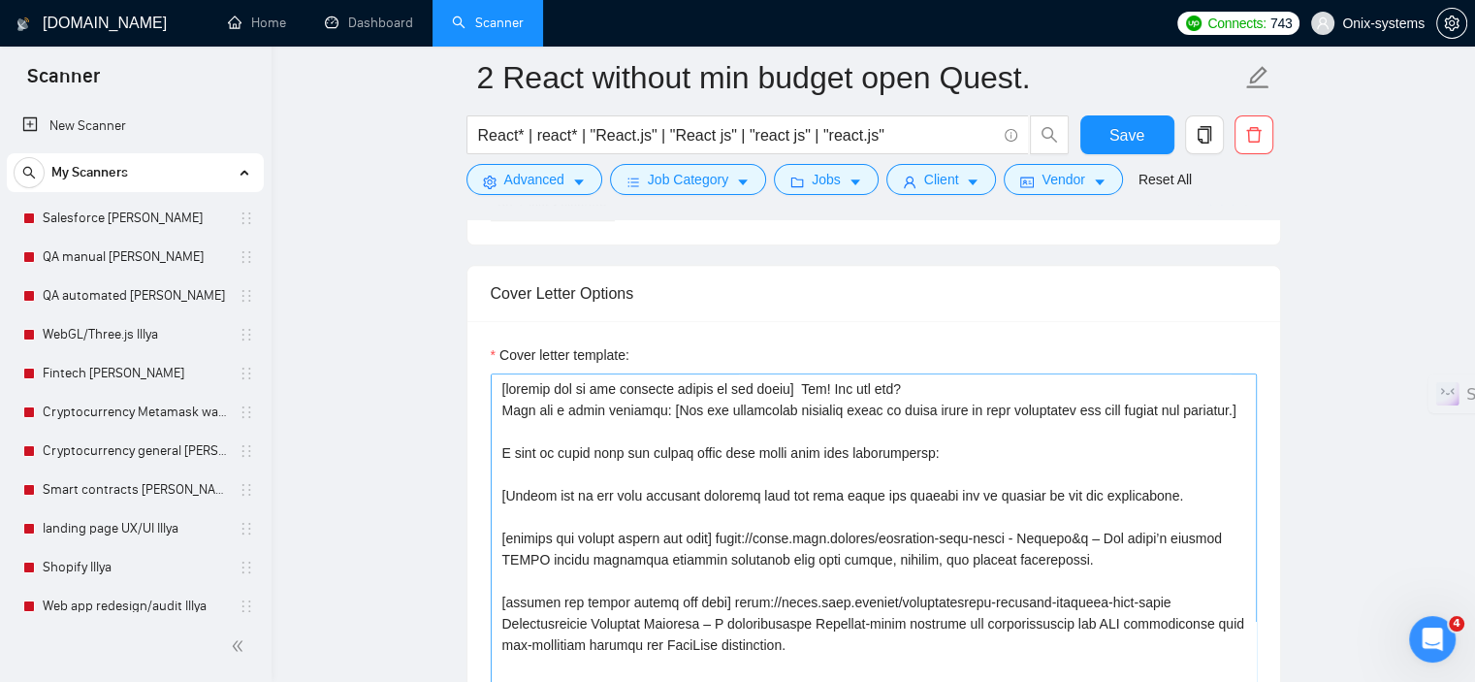
scroll to position [2133, 0]
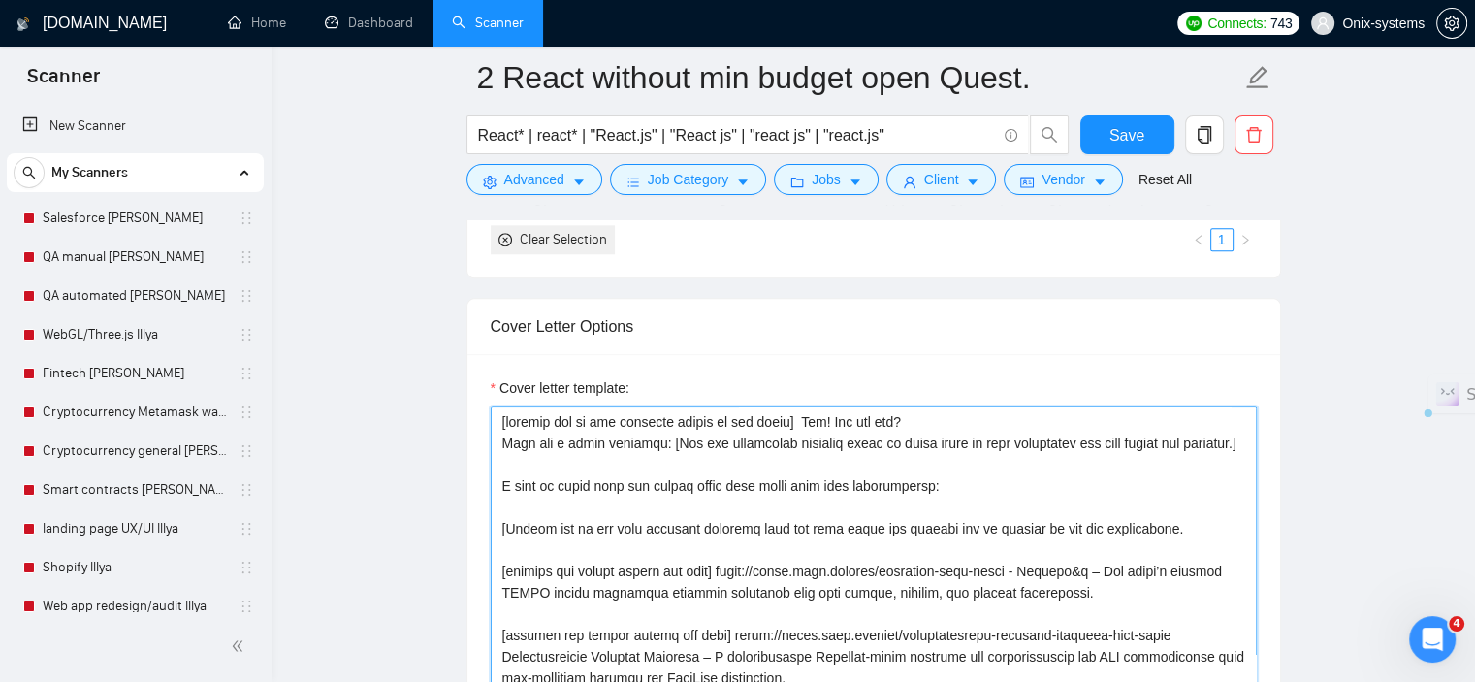
drag, startPoint x: 657, startPoint y: 414, endPoint x: 664, endPoint y: 440, distance: 27.0
click at [664, 440] on textarea "Cover letter template:" at bounding box center [874, 624] width 766 height 436
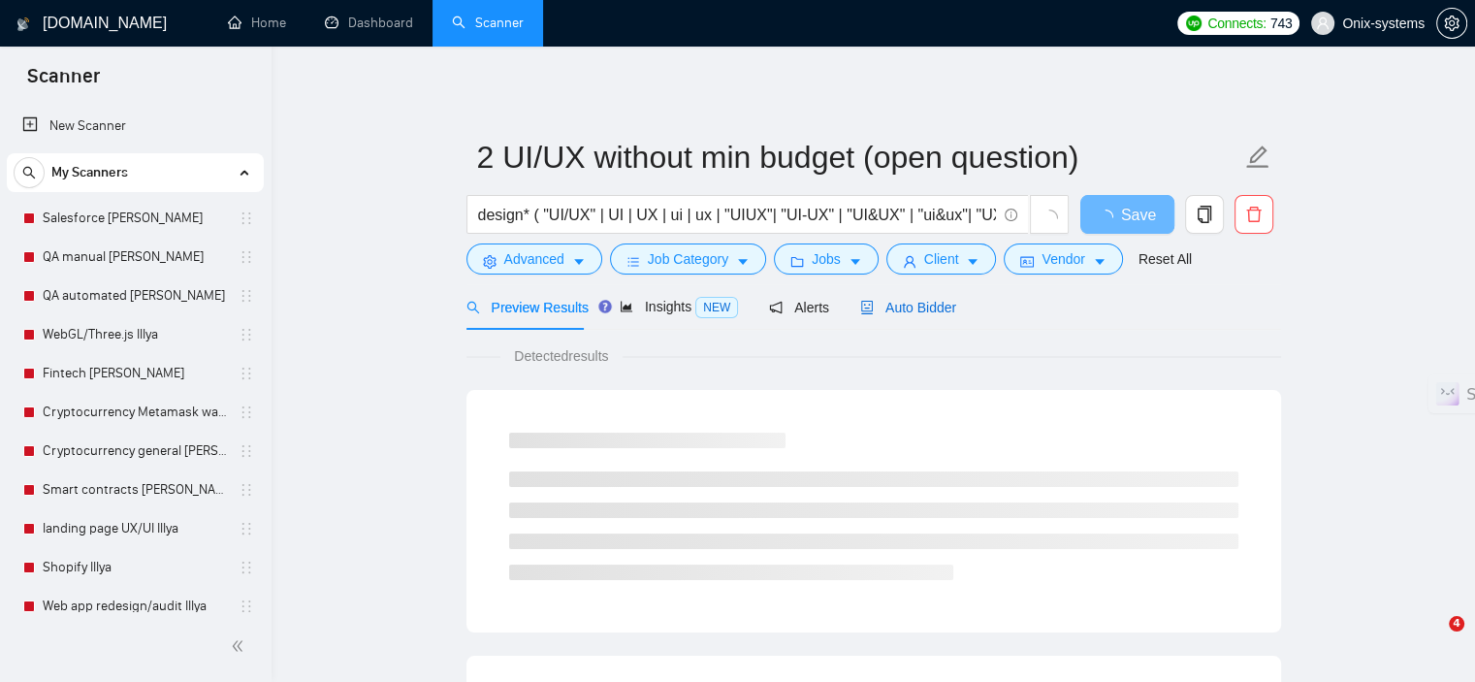
click at [914, 308] on span "Auto Bidder" at bounding box center [908, 308] width 96 height 16
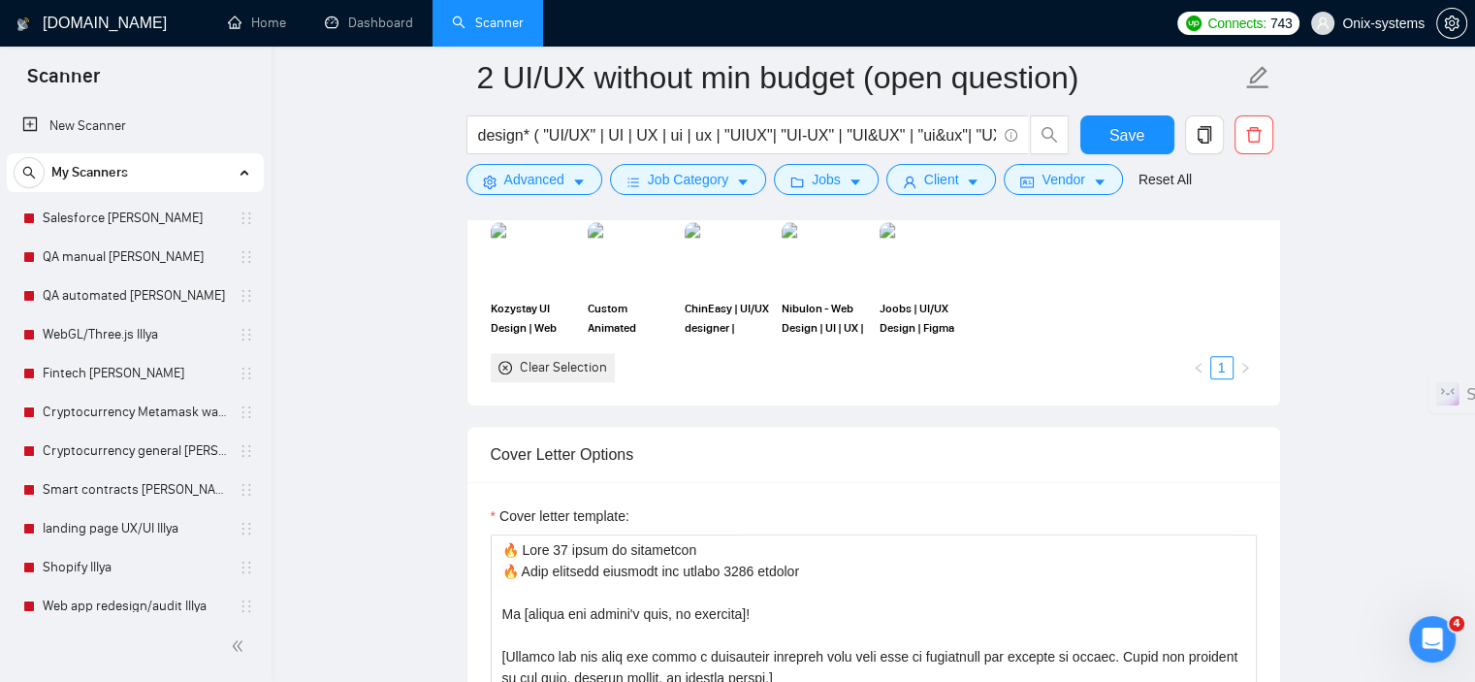
scroll to position [2152, 0]
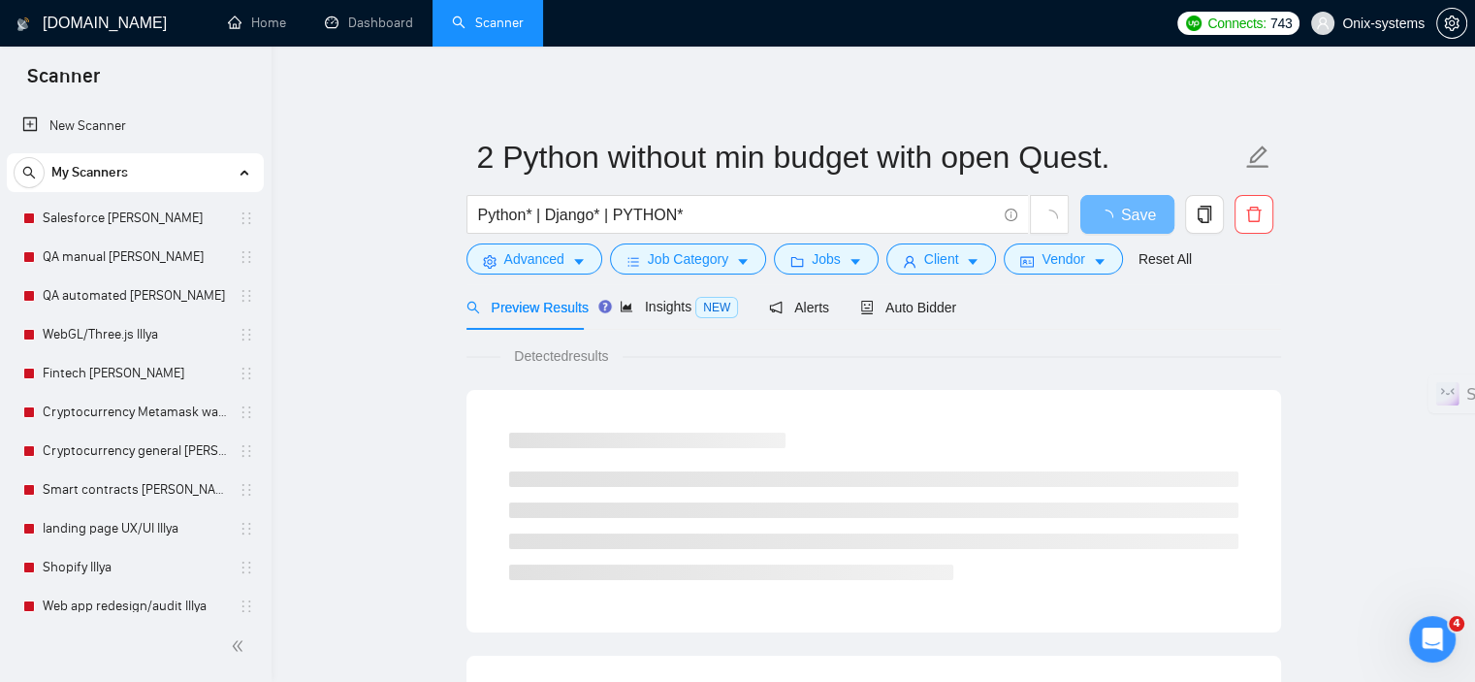
drag, startPoint x: 905, startPoint y: 322, endPoint x: 1163, endPoint y: 336, distance: 259.3
click at [905, 317] on div "Auto Bidder" at bounding box center [908, 307] width 96 height 46
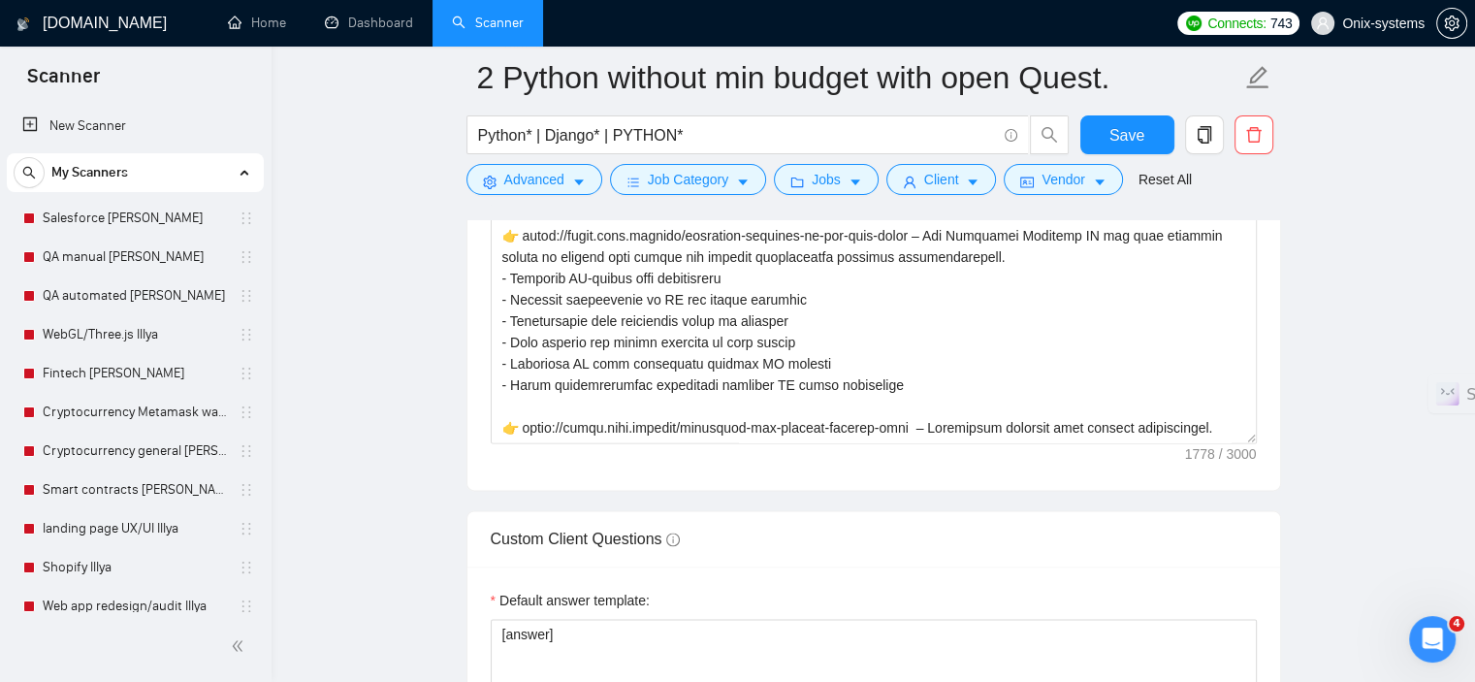
scroll to position [2521, 0]
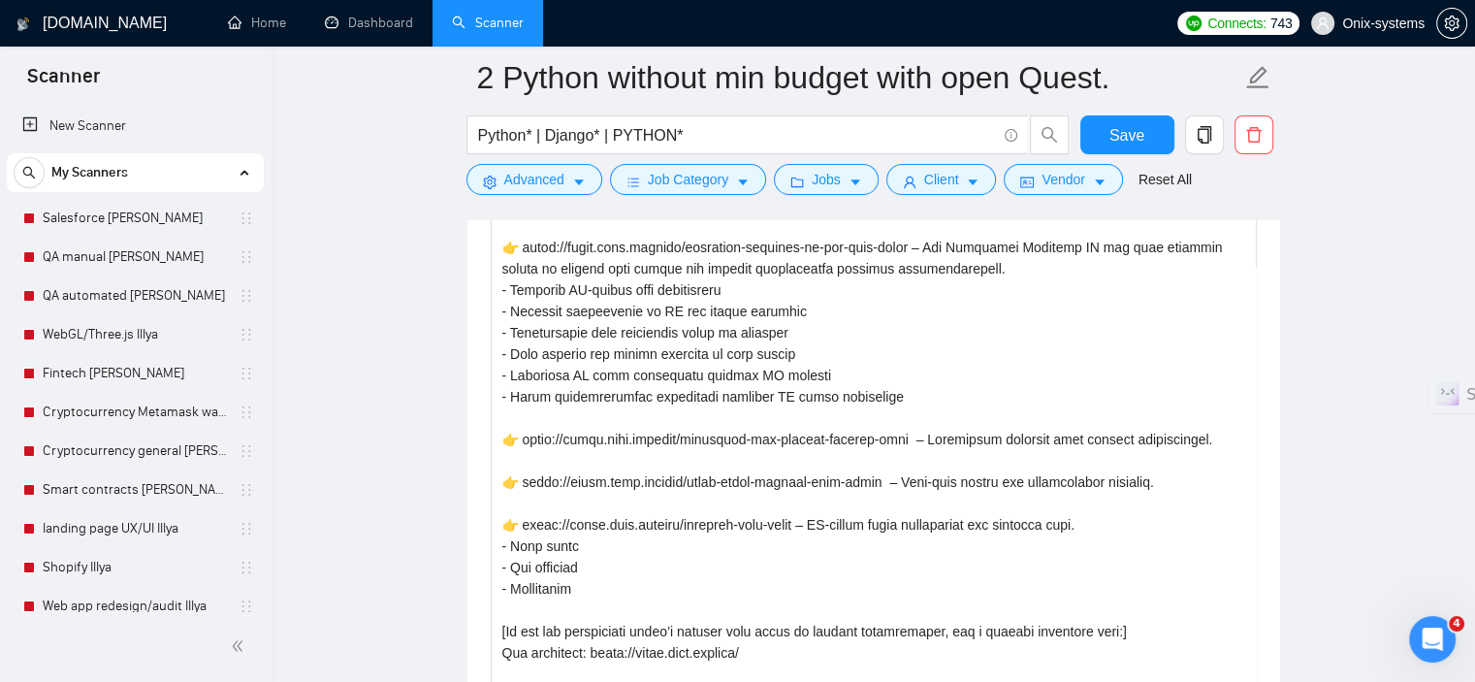
drag, startPoint x: 1251, startPoint y: 445, endPoint x: 1295, endPoint y: 719, distance: 278.0
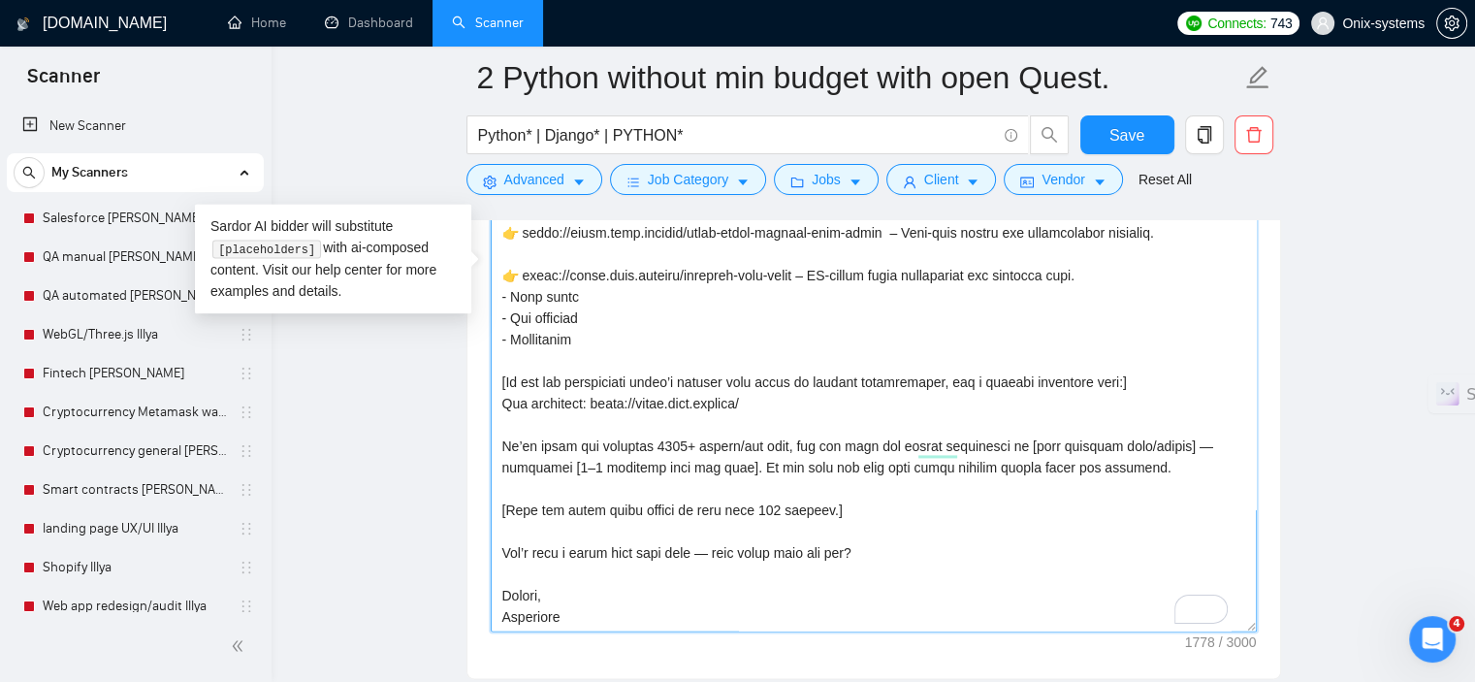
scroll to position [152, 0]
drag, startPoint x: 500, startPoint y: 443, endPoint x: 1170, endPoint y: 472, distance: 670.6
click at [1170, 472] on textarea "Cover letter template:" at bounding box center [874, 276] width 766 height 710
click at [1303, 341] on main "2 Python without min budget with open Quest. Python* | Django* | PYTHON* Save A…" at bounding box center [872, 397] width 1141 height 5874
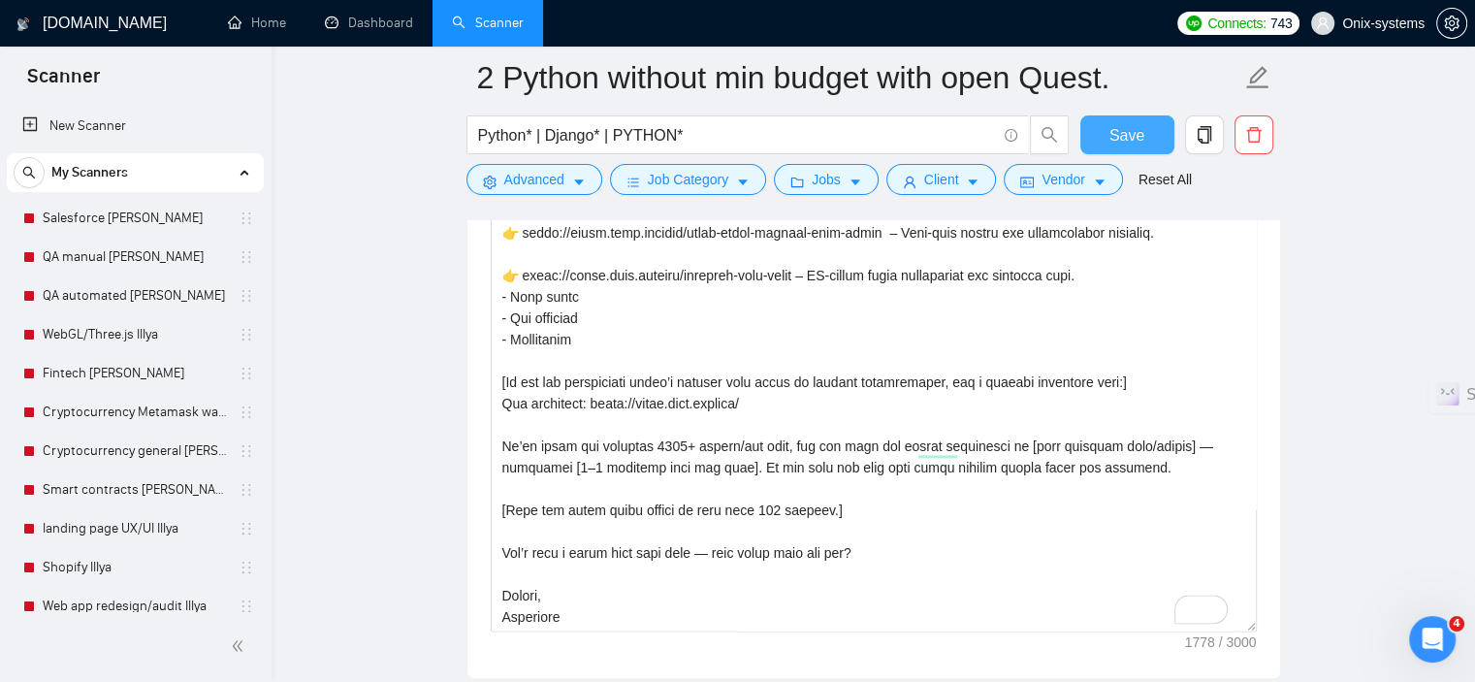
click at [1136, 131] on span "Save" at bounding box center [1126, 135] width 35 height 24
